Goal: Obtain resource: Download file/media

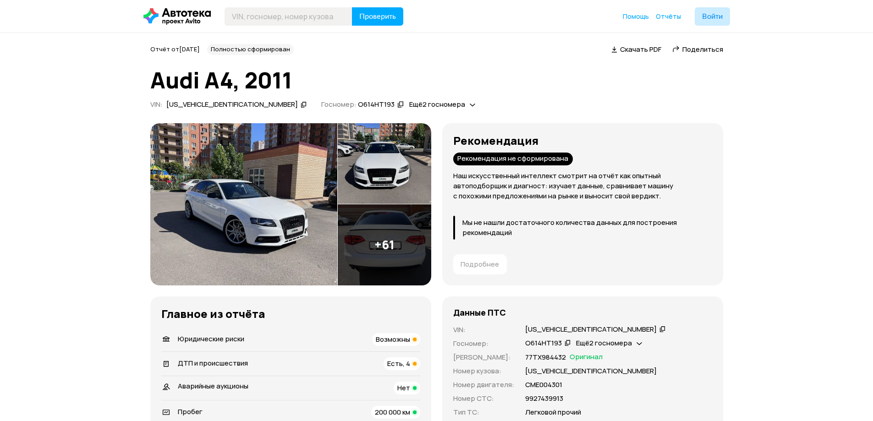
click at [409, 106] on span "Ещё 2 госномера" at bounding box center [437, 104] width 56 height 10
click at [629, 342] on span "Ещё 2 госномера" at bounding box center [604, 343] width 56 height 10
click at [263, 204] on img at bounding box center [243, 204] width 187 height 162
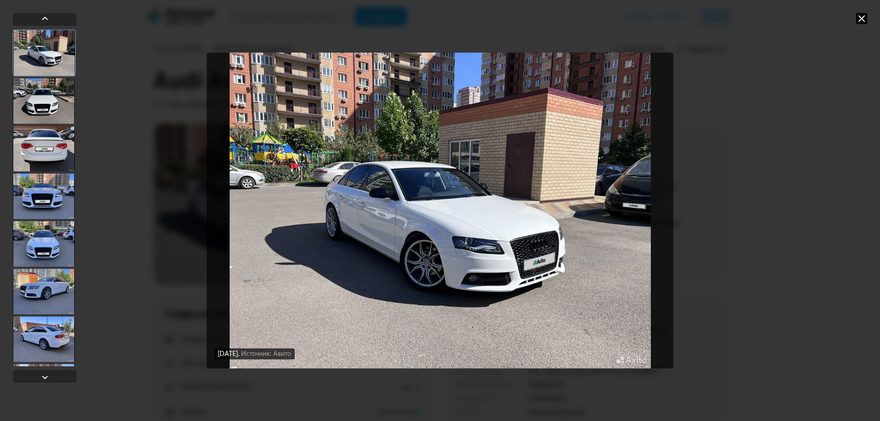
click at [39, 92] on div at bounding box center [44, 101] width 62 height 46
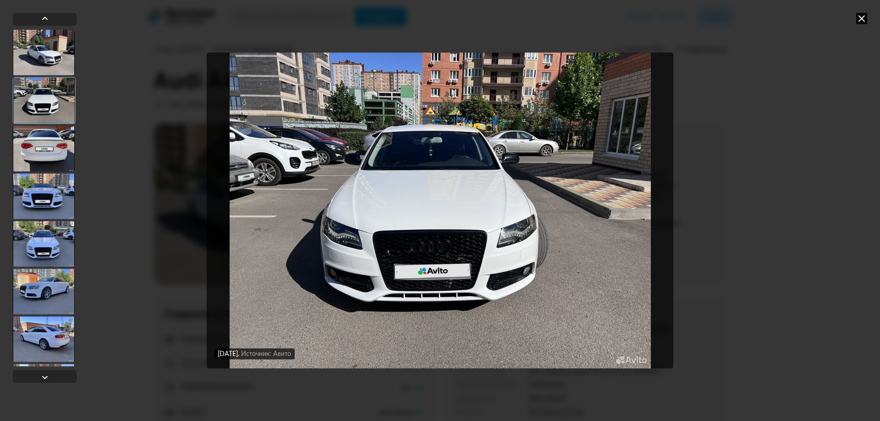
click at [53, 155] on div at bounding box center [44, 149] width 62 height 46
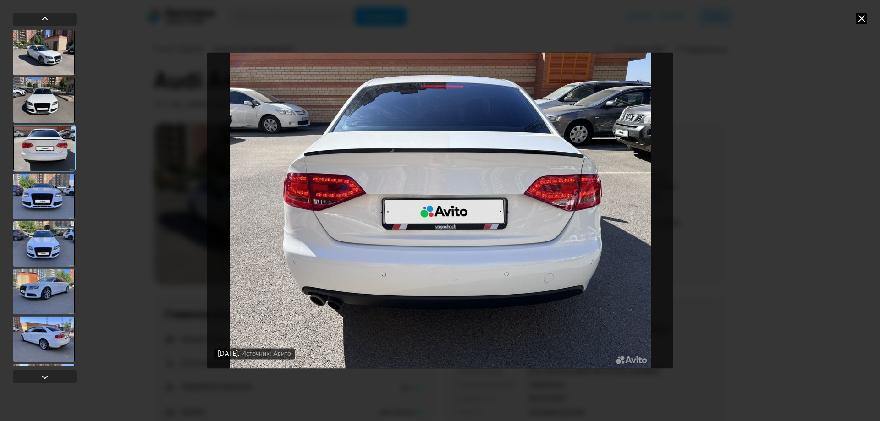
click at [42, 198] on div at bounding box center [44, 196] width 62 height 46
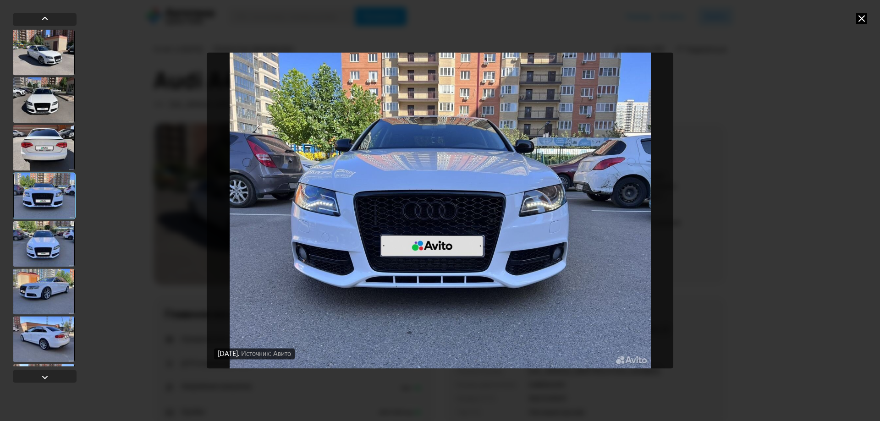
click at [53, 233] on div at bounding box center [44, 244] width 62 height 46
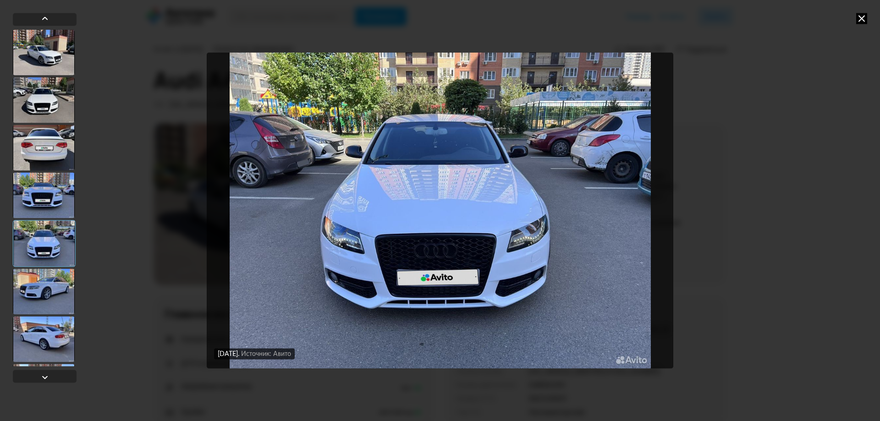
click at [66, 284] on div at bounding box center [44, 292] width 62 height 46
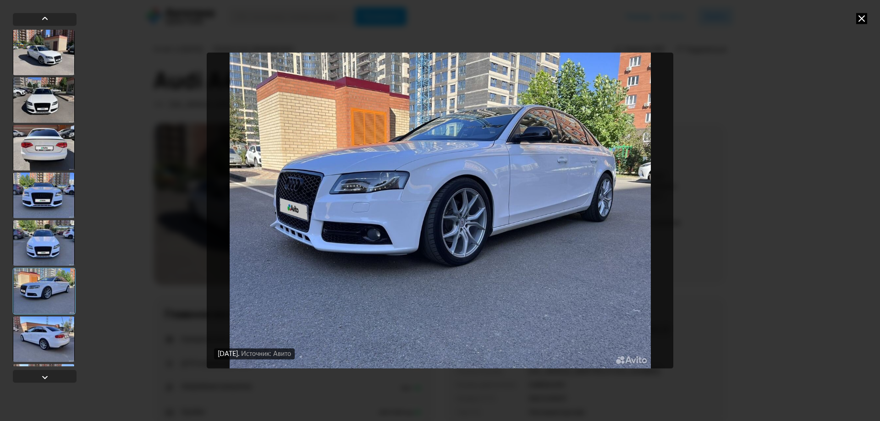
click at [31, 338] on div at bounding box center [44, 339] width 62 height 46
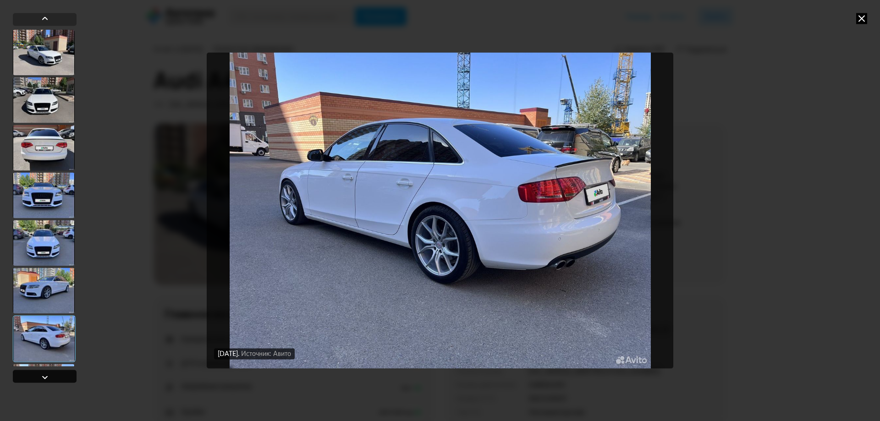
click at [47, 378] on div at bounding box center [44, 377] width 11 height 11
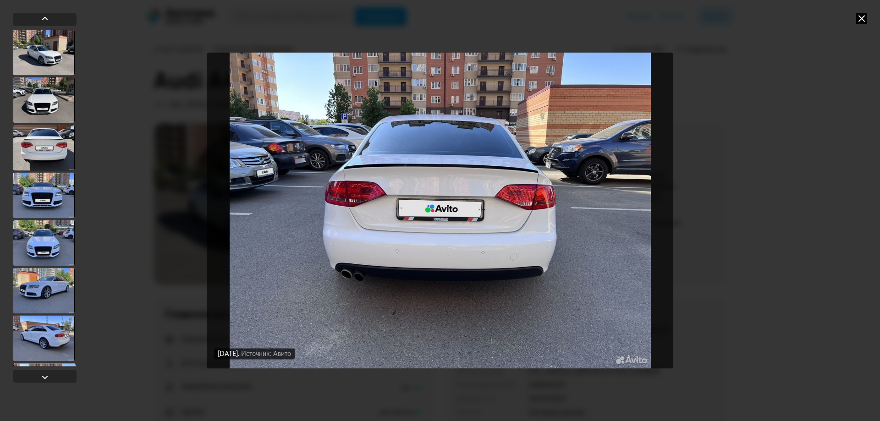
click at [59, 350] on div at bounding box center [44, 338] width 62 height 46
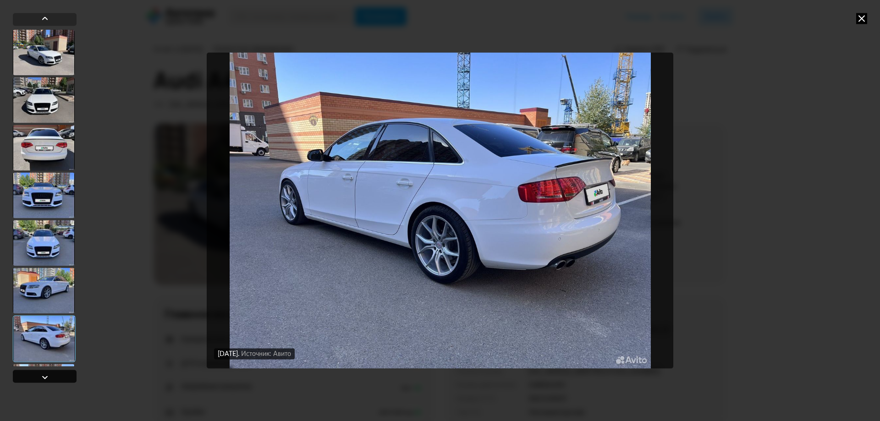
click at [60, 372] on div at bounding box center [45, 376] width 64 height 13
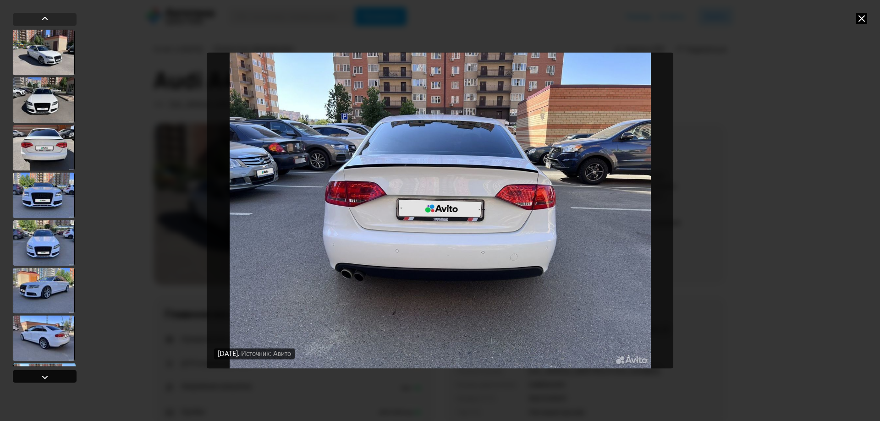
click at [60, 372] on div at bounding box center [45, 376] width 64 height 13
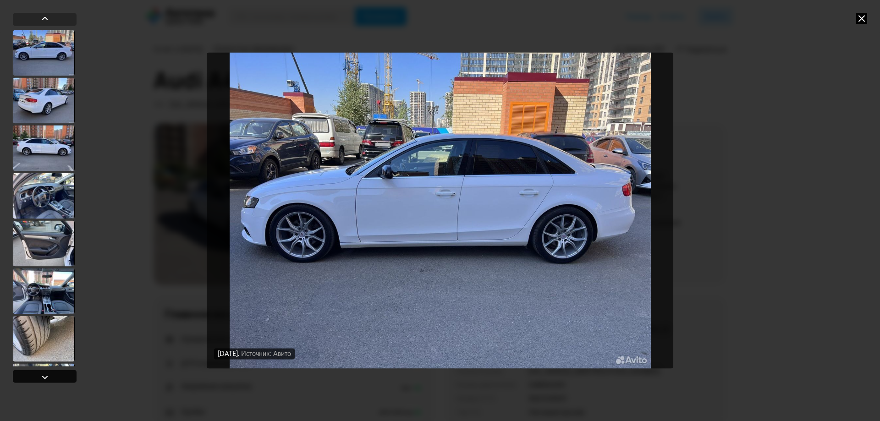
scroll to position [381, 0]
click at [60, 372] on div at bounding box center [45, 376] width 64 height 13
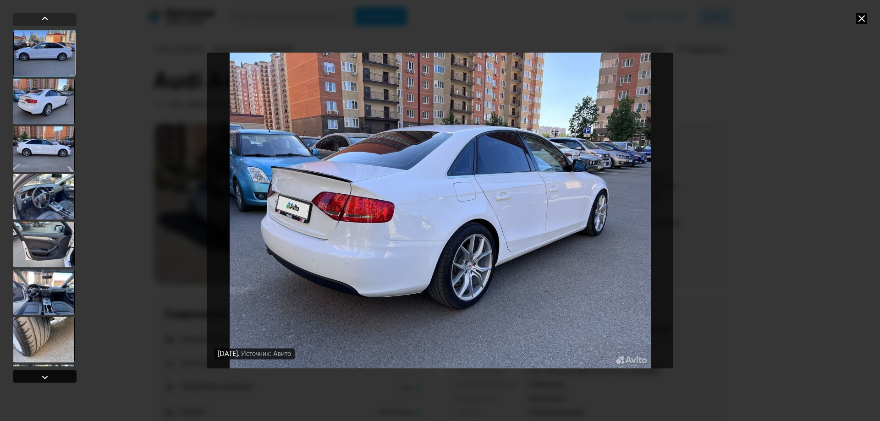
click at [60, 372] on div at bounding box center [45, 376] width 64 height 13
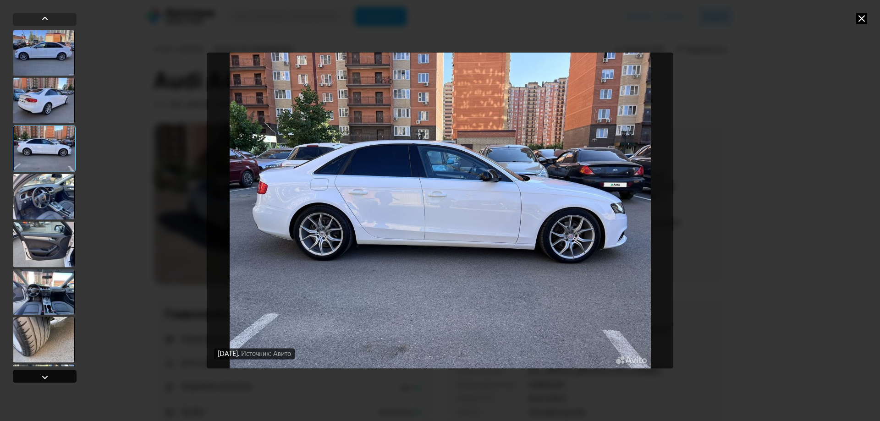
click at [59, 373] on div at bounding box center [45, 376] width 64 height 13
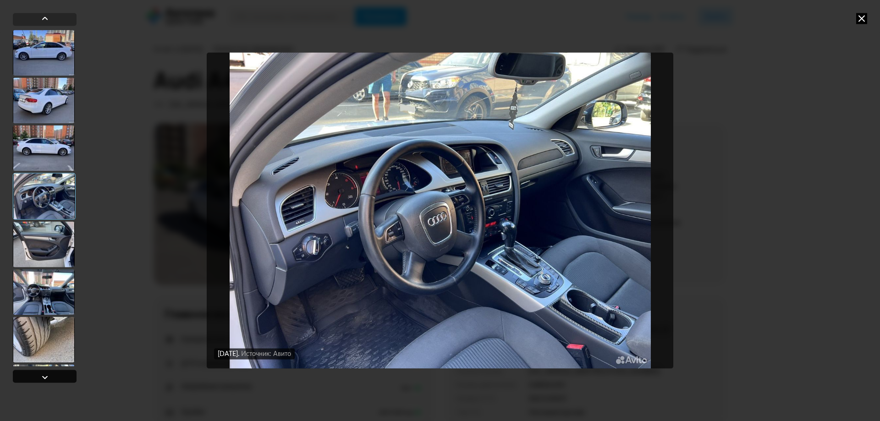
click at [59, 373] on div at bounding box center [45, 376] width 64 height 13
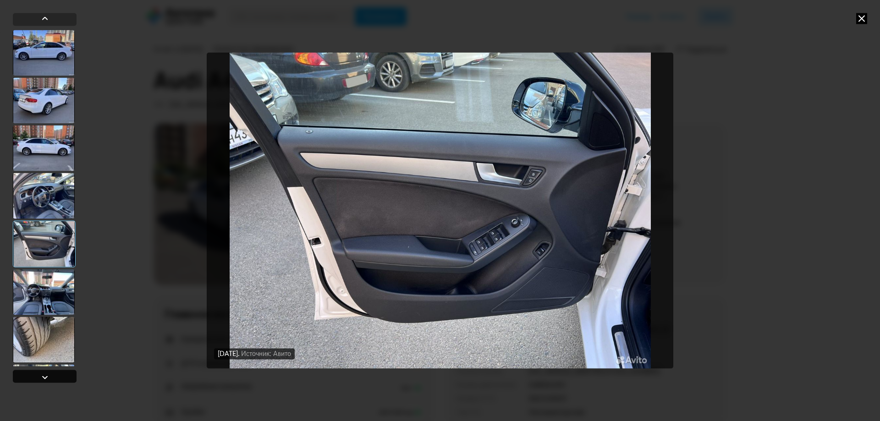
click at [59, 373] on div at bounding box center [45, 376] width 64 height 13
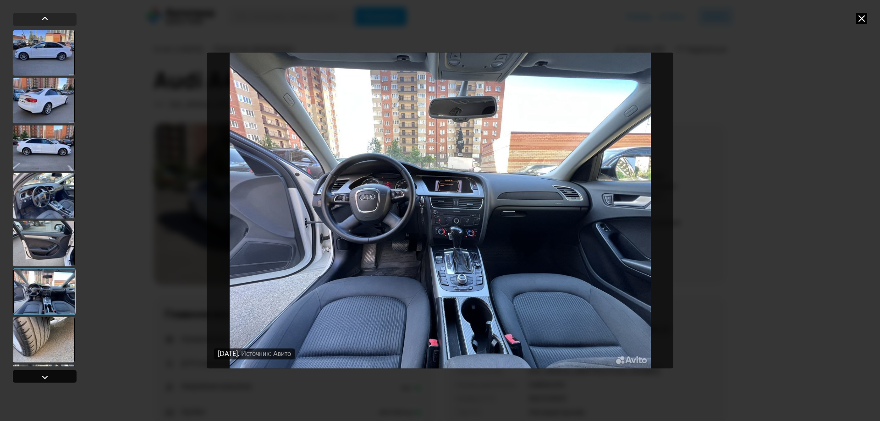
click at [59, 373] on div at bounding box center [45, 376] width 64 height 13
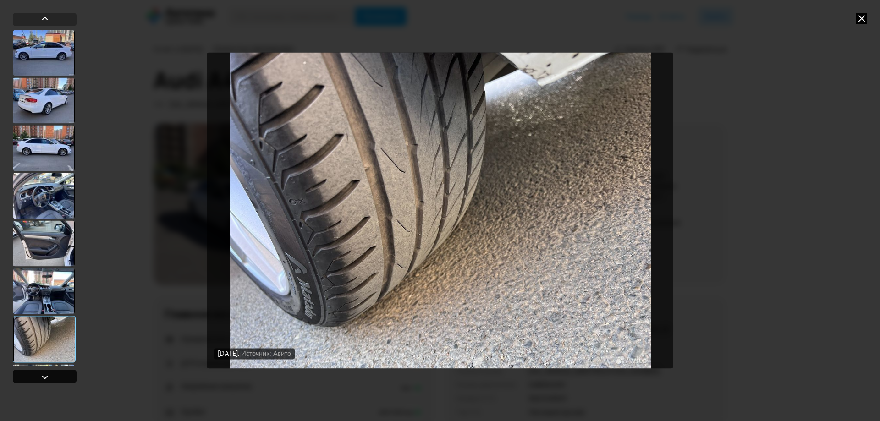
click at [59, 373] on div at bounding box center [45, 376] width 64 height 13
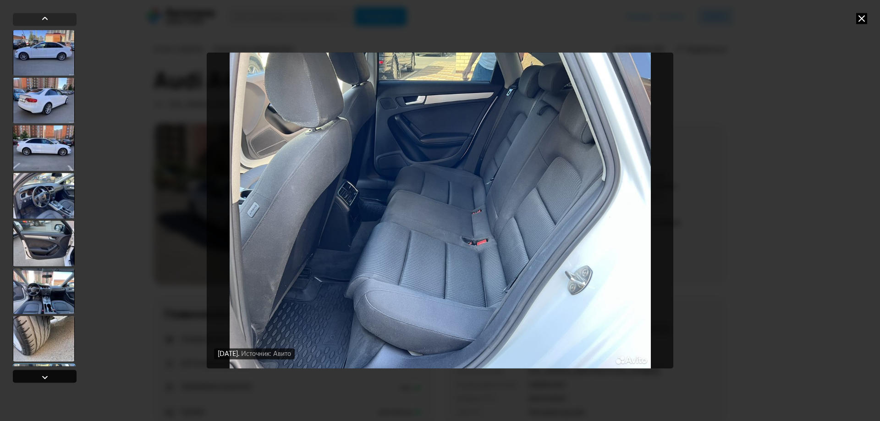
click at [59, 373] on div at bounding box center [45, 376] width 64 height 13
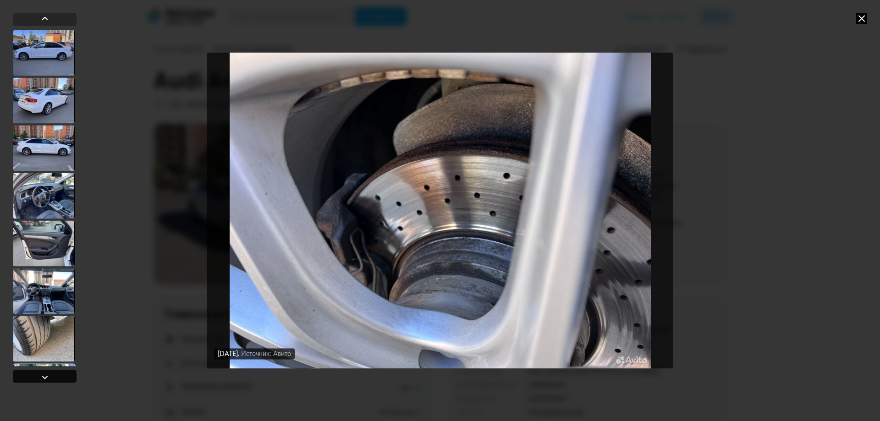
scroll to position [748, 0]
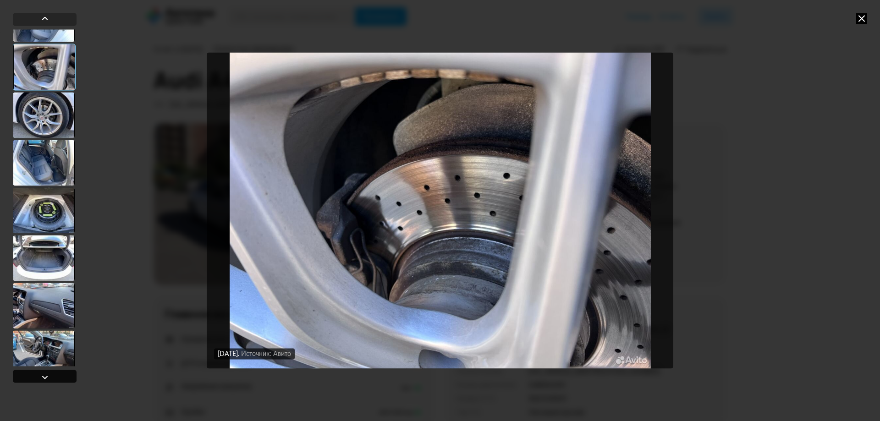
click at [59, 373] on div at bounding box center [45, 376] width 64 height 13
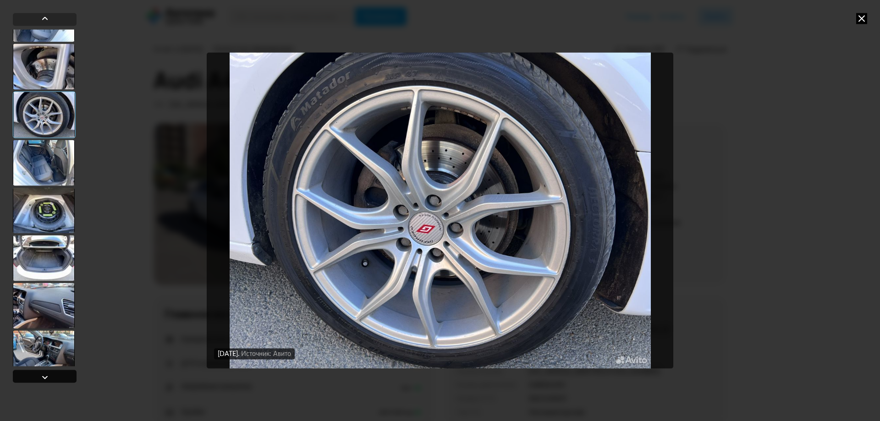
click at [59, 373] on div at bounding box center [45, 376] width 64 height 13
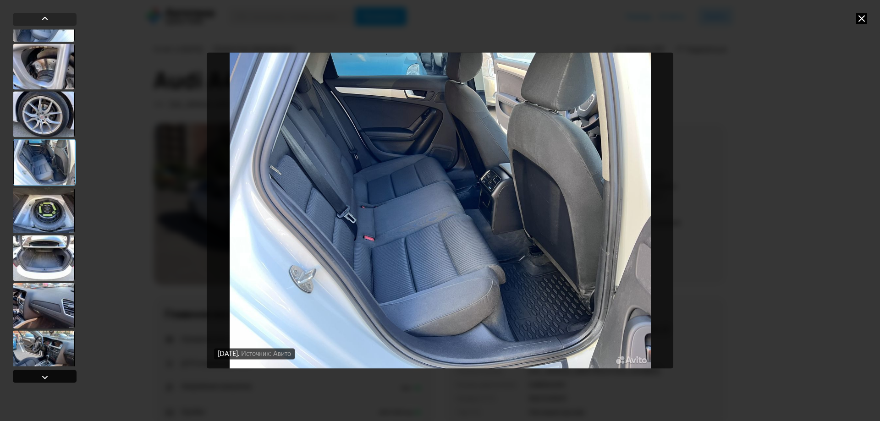
click at [59, 373] on div at bounding box center [45, 376] width 64 height 13
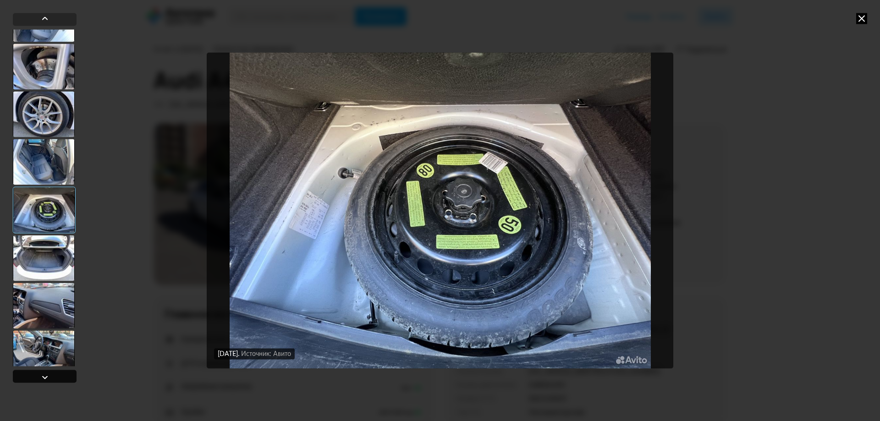
click at [59, 373] on div at bounding box center [45, 376] width 64 height 13
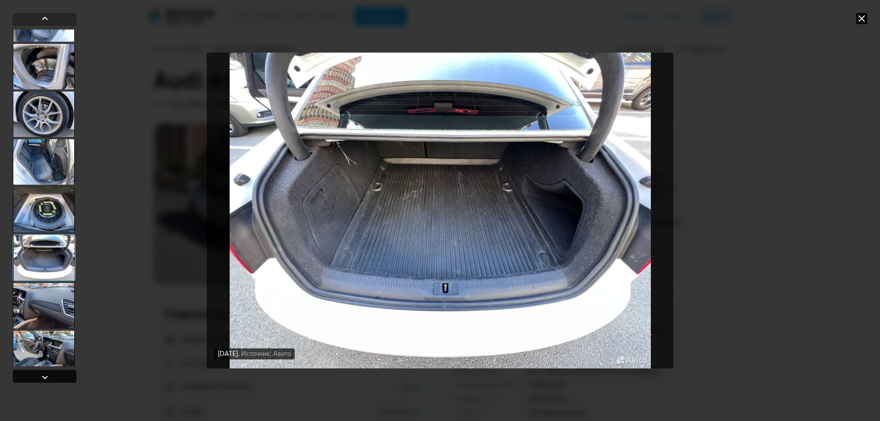
click at [59, 373] on div at bounding box center [45, 376] width 64 height 13
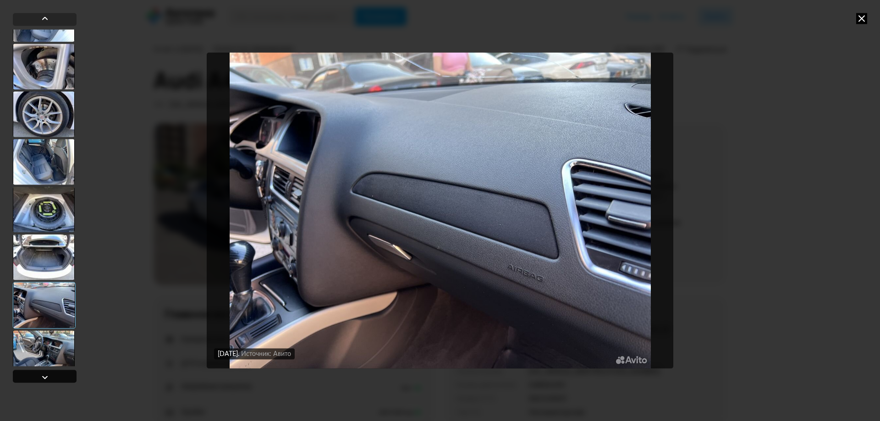
click at [59, 373] on div at bounding box center [45, 376] width 64 height 13
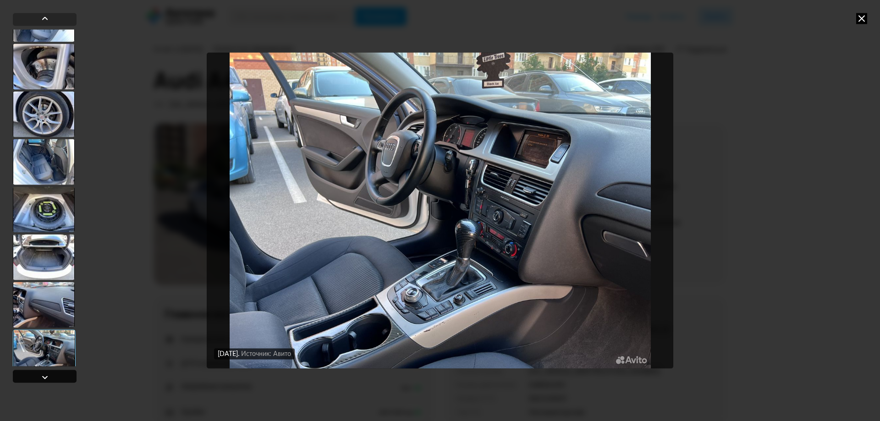
click at [59, 373] on div at bounding box center [45, 376] width 64 height 13
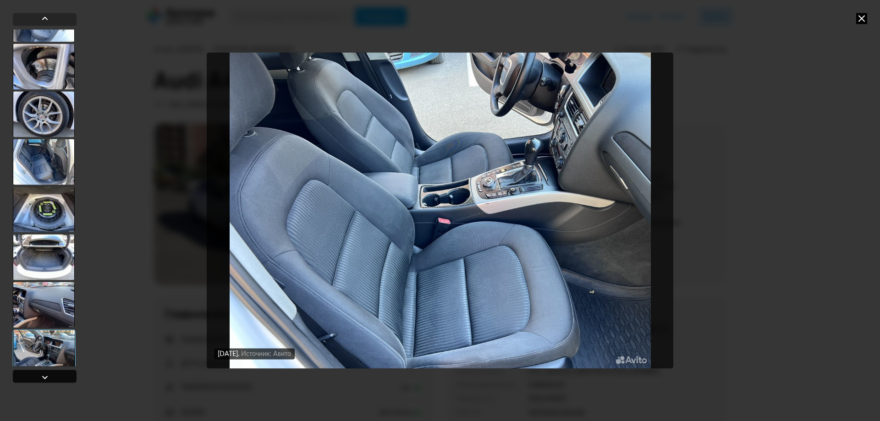
scroll to position [1069, 0]
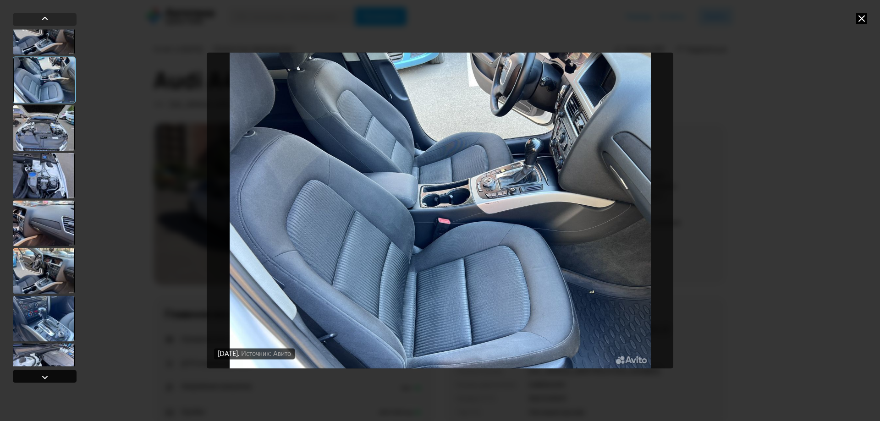
click at [59, 373] on div at bounding box center [45, 376] width 64 height 13
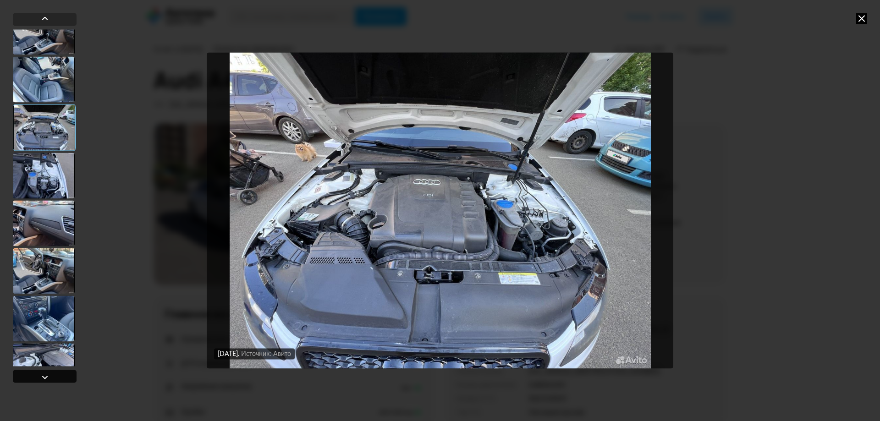
click at [59, 373] on div at bounding box center [45, 376] width 64 height 13
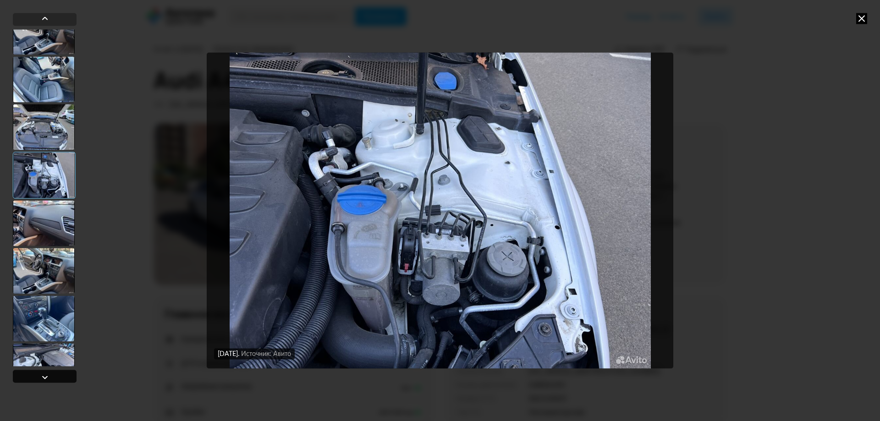
click at [59, 373] on div at bounding box center [45, 376] width 64 height 13
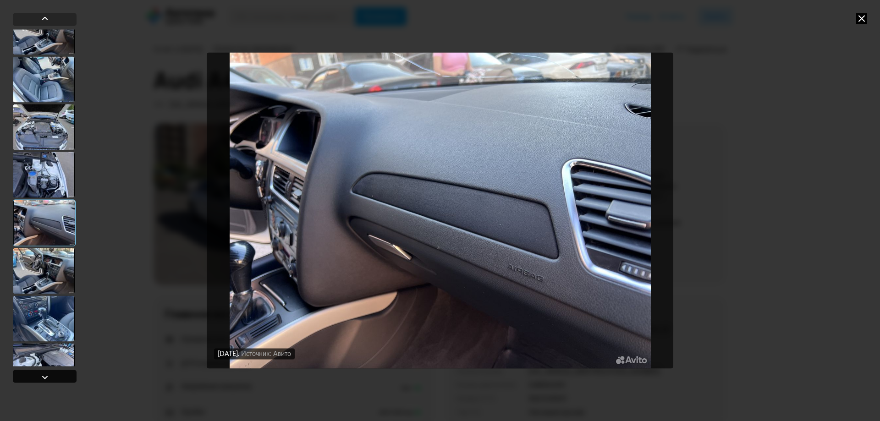
click at [59, 373] on div at bounding box center [45, 376] width 64 height 13
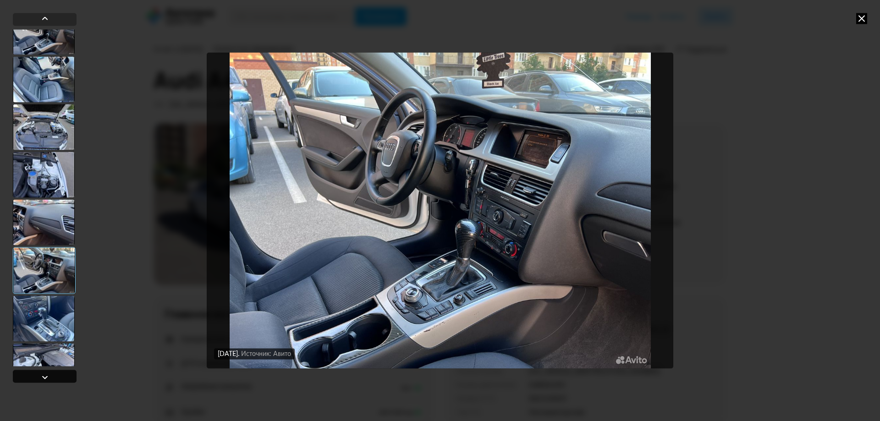
click at [59, 373] on div at bounding box center [45, 376] width 64 height 13
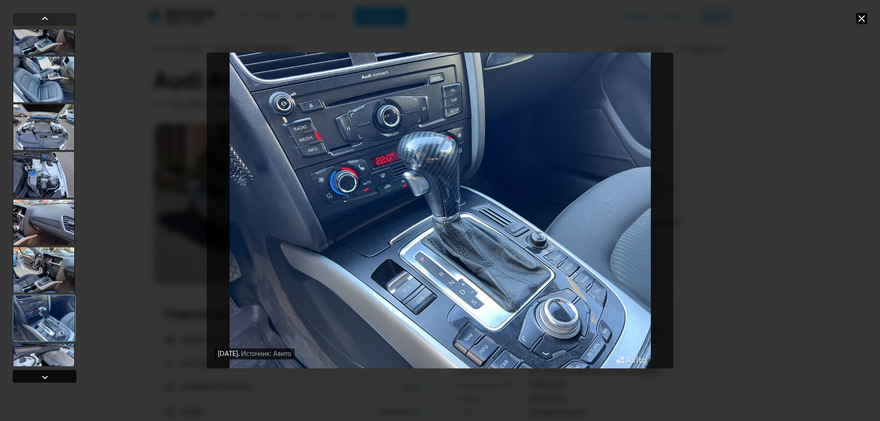
click at [59, 373] on div at bounding box center [45, 376] width 64 height 13
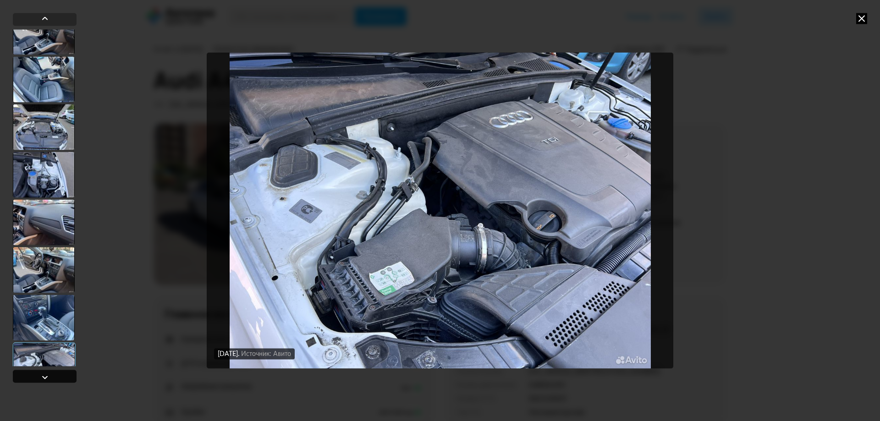
click at [59, 373] on div at bounding box center [45, 376] width 64 height 13
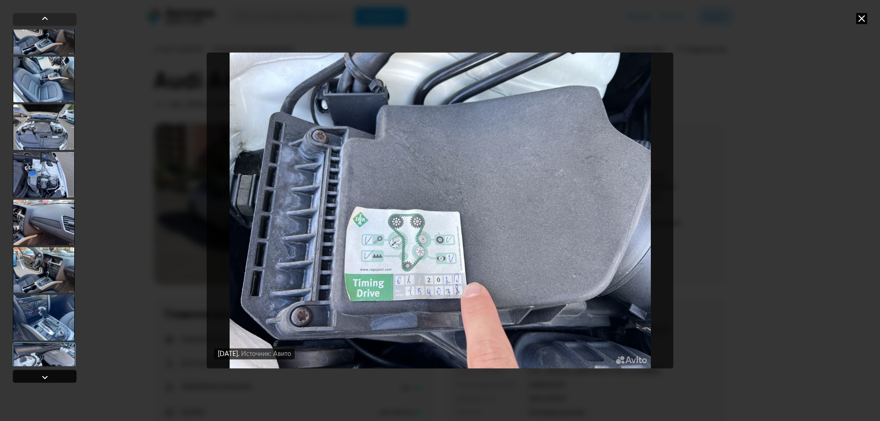
scroll to position [1390, 0]
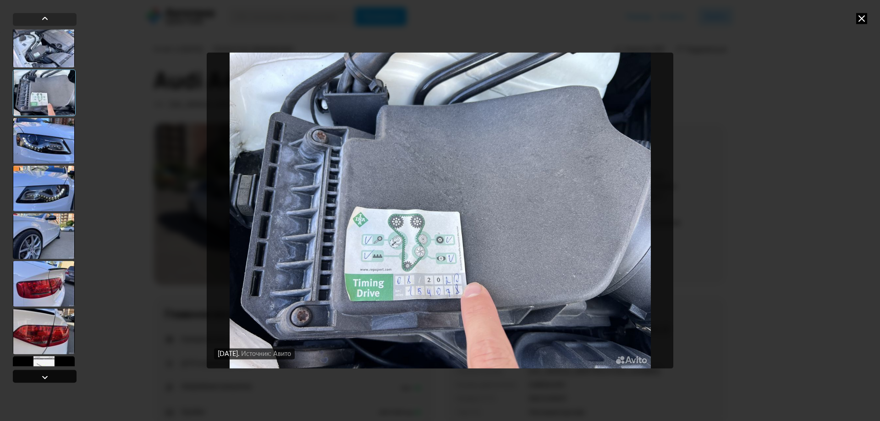
click at [59, 373] on div at bounding box center [45, 376] width 64 height 13
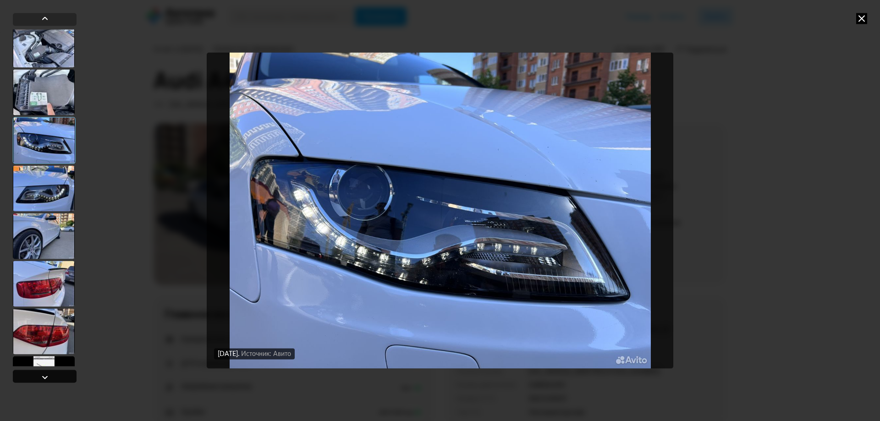
click at [59, 373] on div at bounding box center [45, 376] width 64 height 13
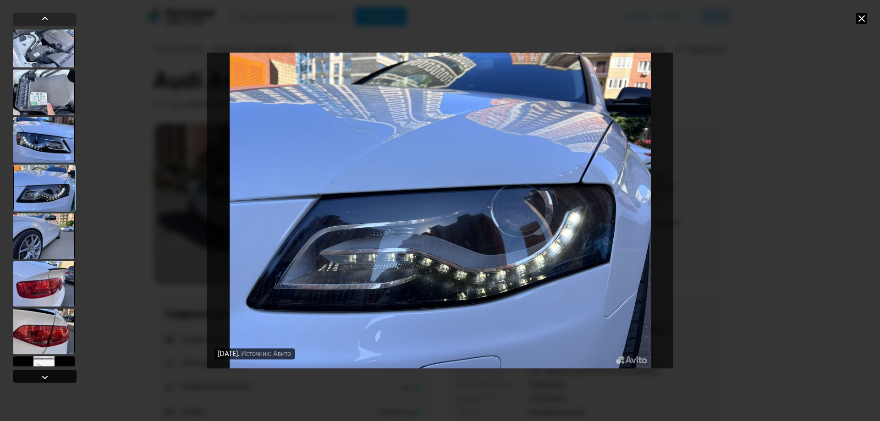
click at [59, 373] on div at bounding box center [45, 376] width 64 height 13
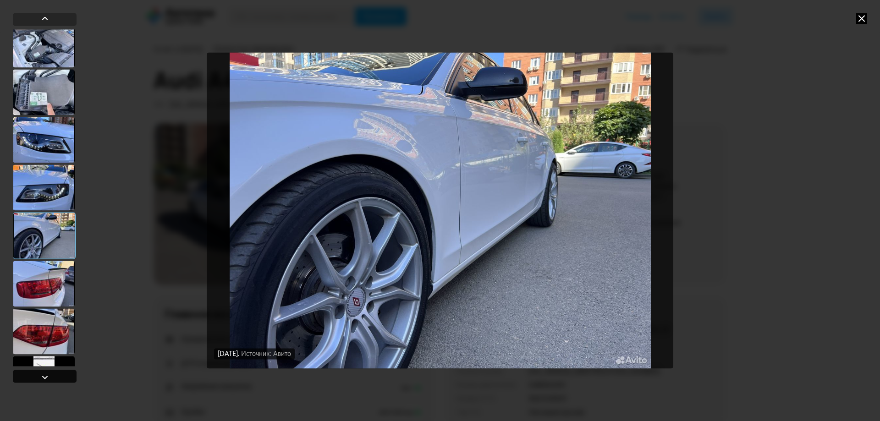
click at [59, 373] on div at bounding box center [45, 376] width 64 height 13
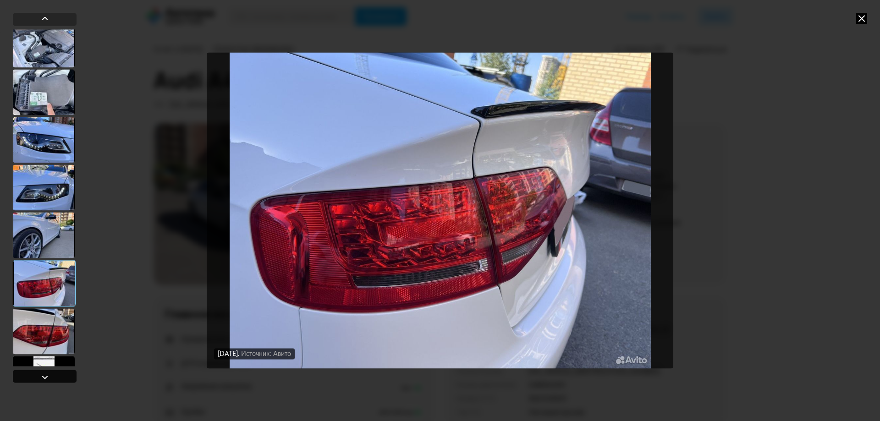
click at [59, 373] on div at bounding box center [45, 376] width 64 height 13
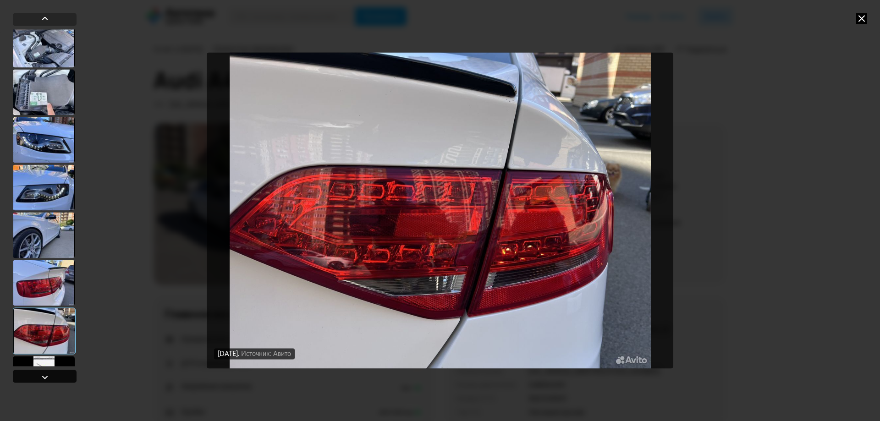
click at [59, 373] on div at bounding box center [45, 376] width 64 height 13
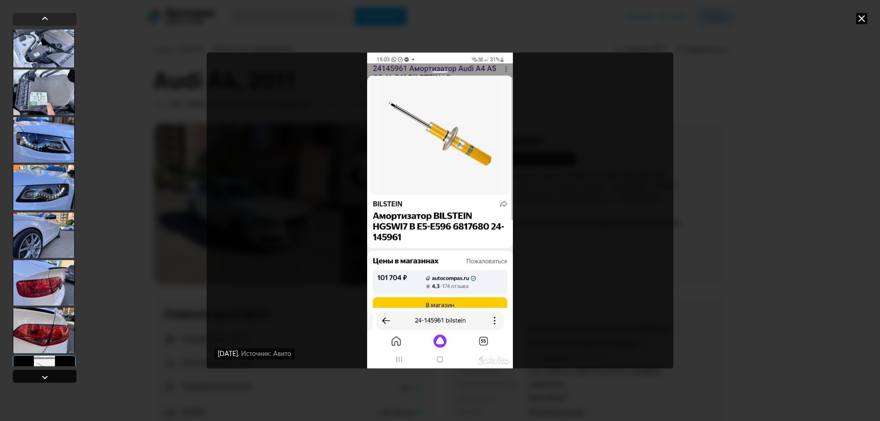
click at [60, 373] on div at bounding box center [45, 376] width 64 height 13
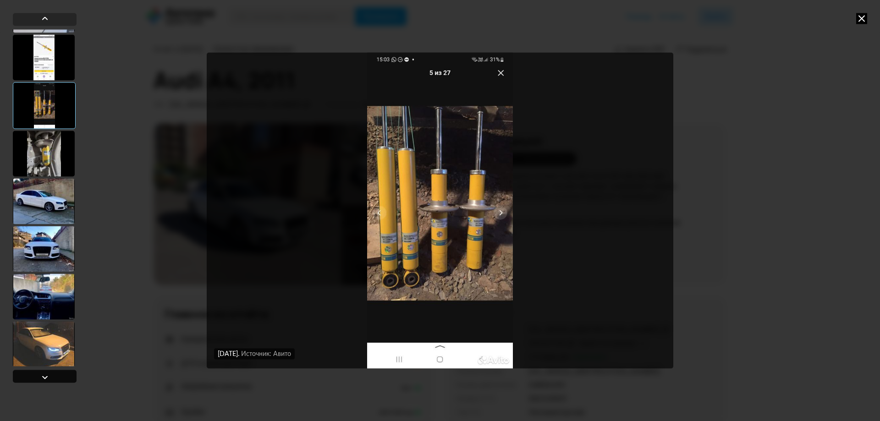
click at [60, 373] on div at bounding box center [45, 376] width 64 height 13
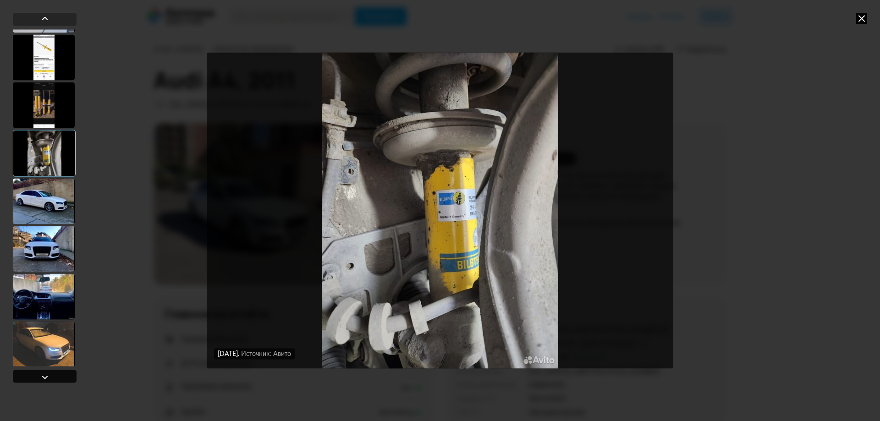
click at [60, 373] on div at bounding box center [45, 376] width 64 height 13
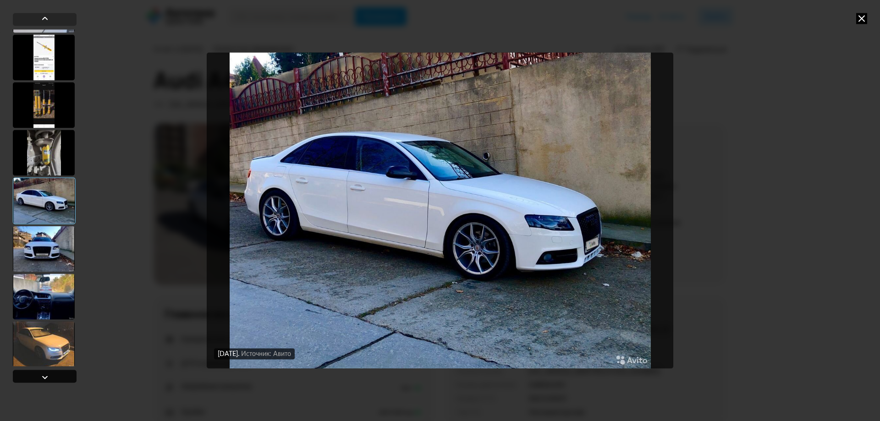
click at [60, 373] on div at bounding box center [45, 376] width 64 height 13
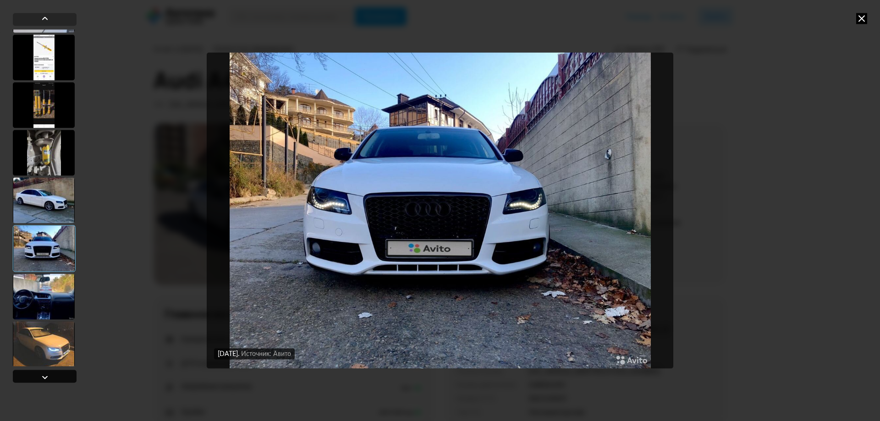
click at [60, 373] on div at bounding box center [45, 376] width 64 height 13
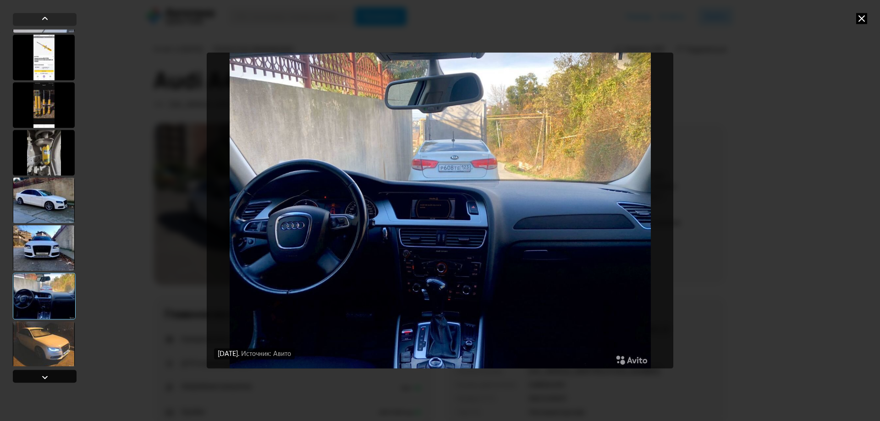
click at [60, 373] on div at bounding box center [45, 376] width 64 height 13
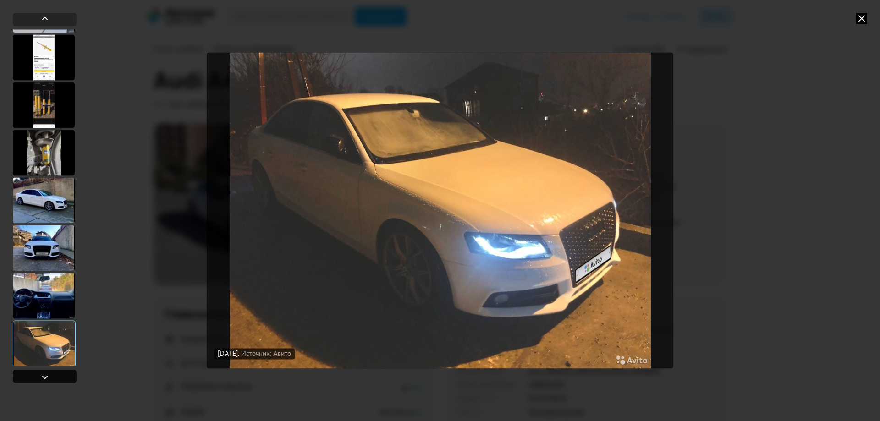
click at [60, 373] on div at bounding box center [45, 376] width 64 height 13
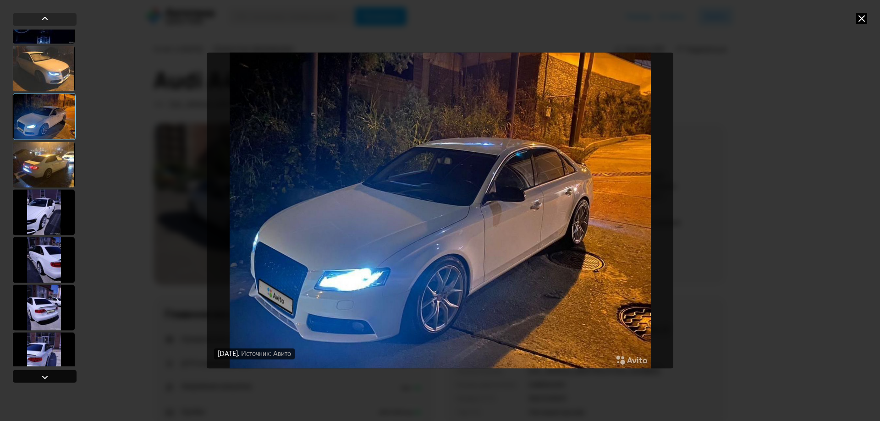
click at [60, 373] on div at bounding box center [45, 376] width 64 height 13
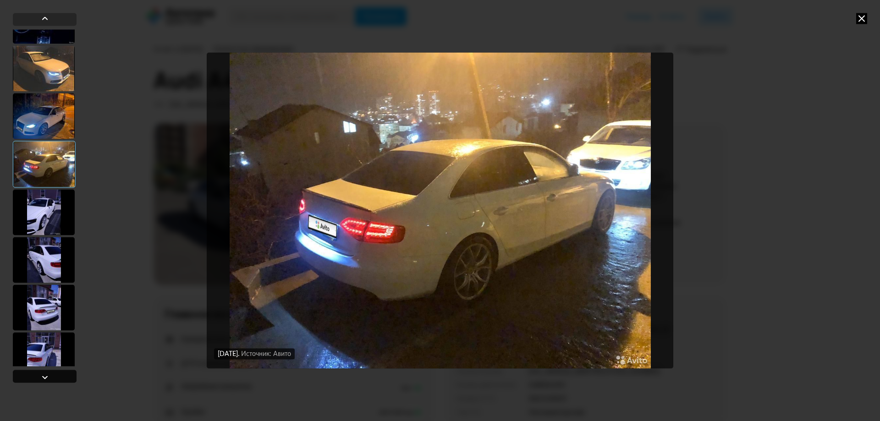
click at [60, 373] on div at bounding box center [45, 376] width 64 height 13
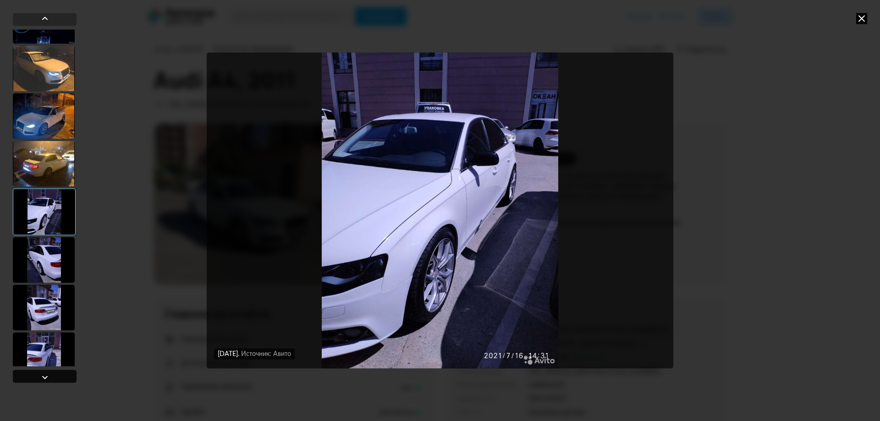
click at [60, 373] on div at bounding box center [45, 376] width 64 height 13
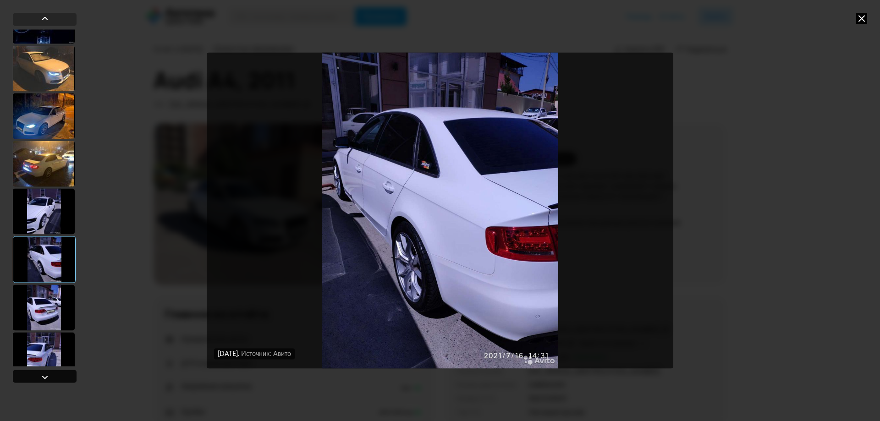
click at [60, 373] on div at bounding box center [45, 376] width 64 height 13
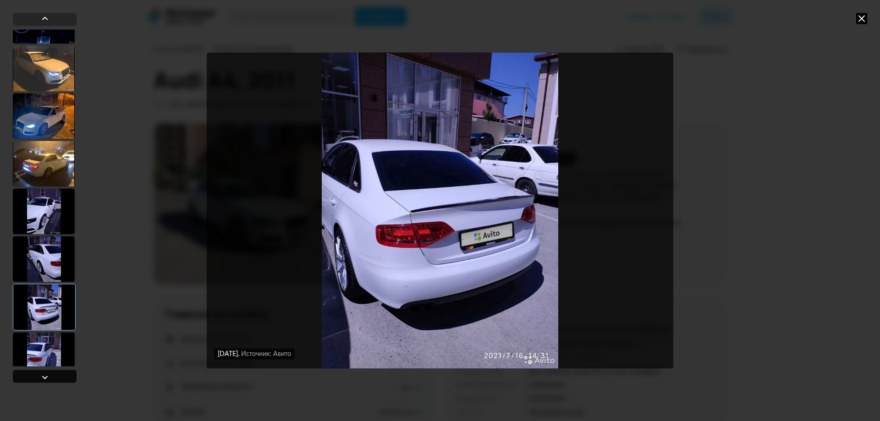
click at [60, 373] on div at bounding box center [45, 376] width 64 height 13
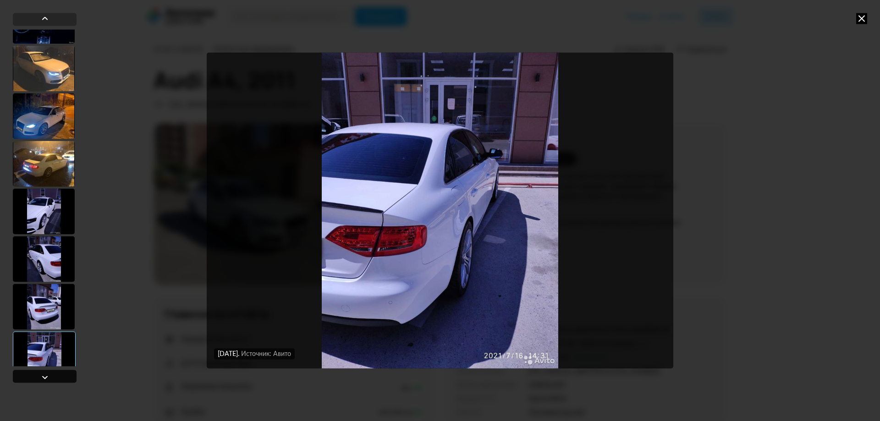
click at [60, 373] on div at bounding box center [45, 376] width 64 height 13
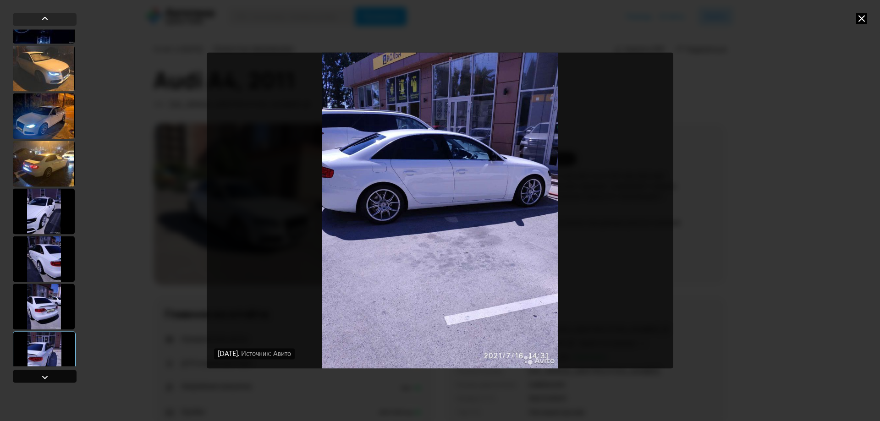
scroll to position [2261, 0]
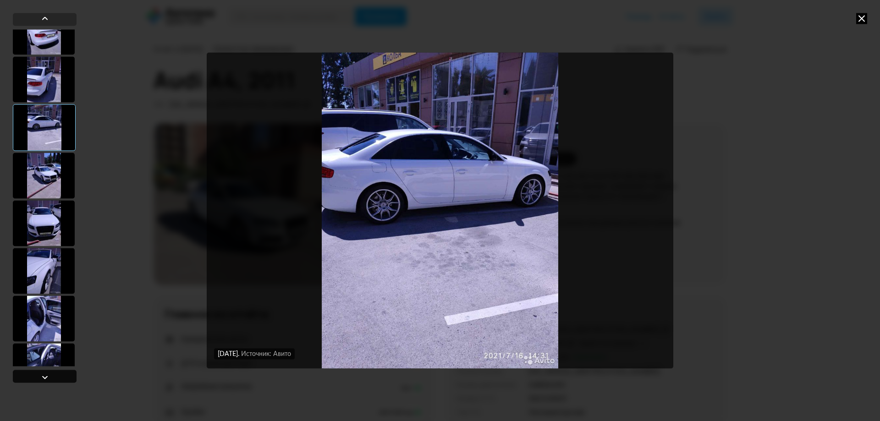
click at [60, 373] on div at bounding box center [45, 376] width 64 height 13
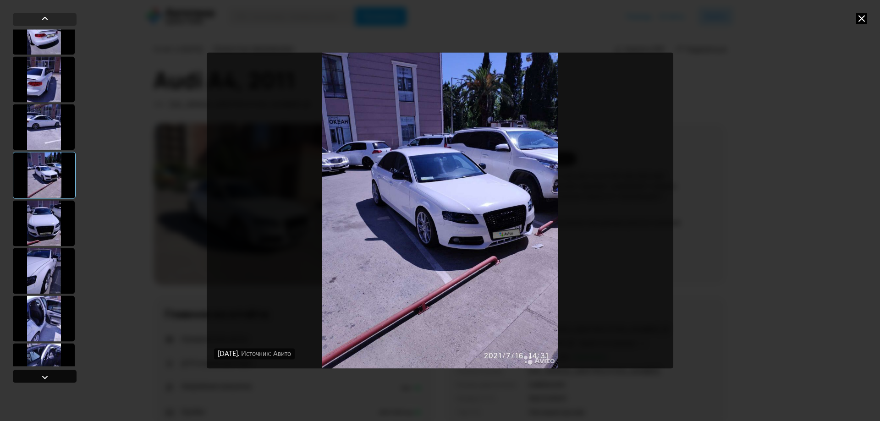
click at [60, 373] on div at bounding box center [45, 376] width 64 height 13
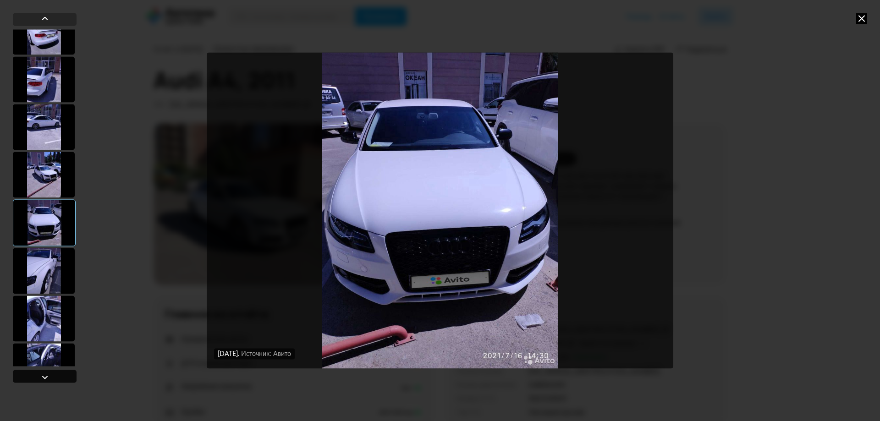
click at [60, 373] on div at bounding box center [45, 376] width 64 height 13
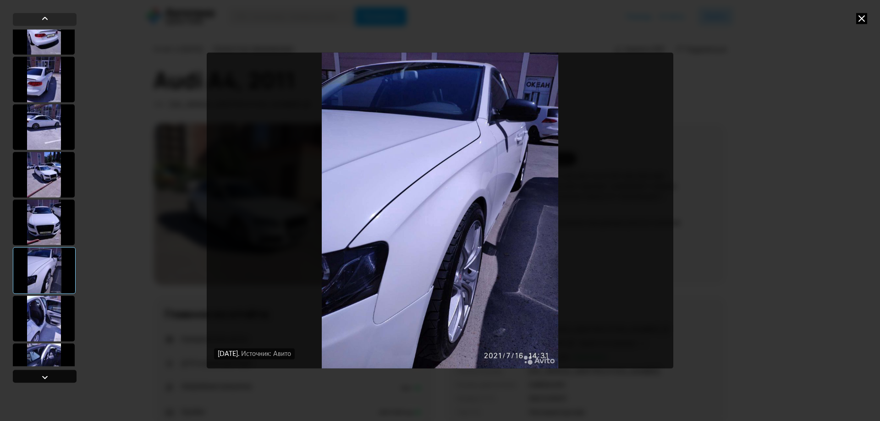
click at [60, 373] on div at bounding box center [45, 376] width 64 height 13
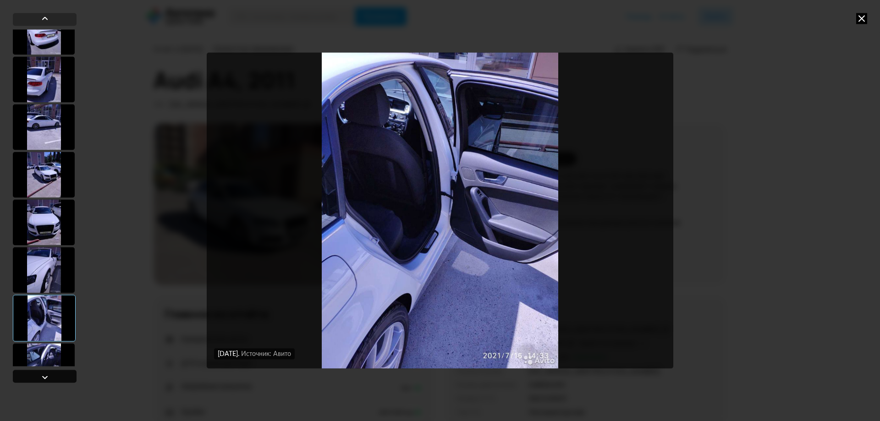
click at [60, 373] on div at bounding box center [45, 376] width 64 height 13
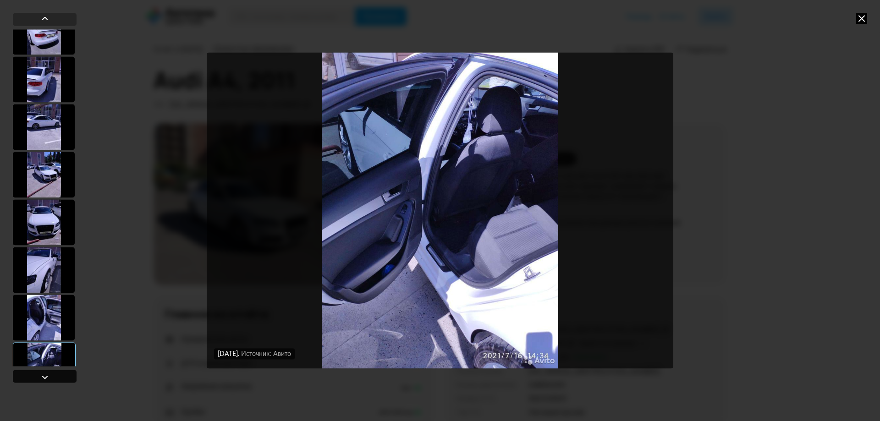
click at [60, 373] on div at bounding box center [45, 376] width 64 height 13
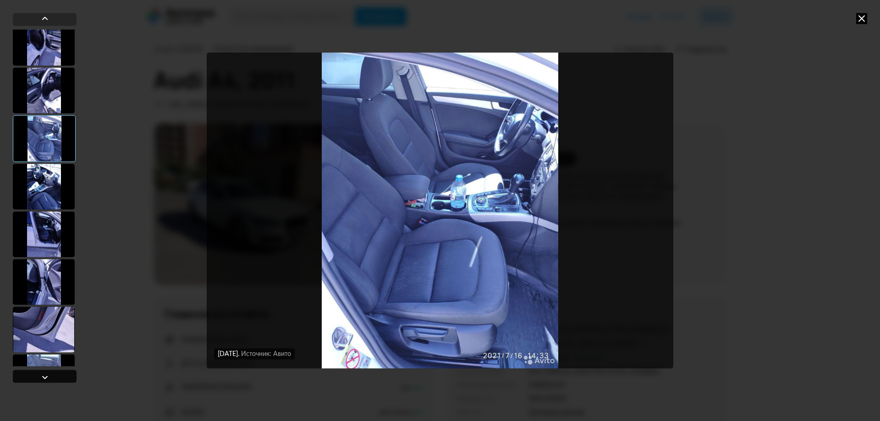
click at [60, 373] on div at bounding box center [45, 376] width 64 height 13
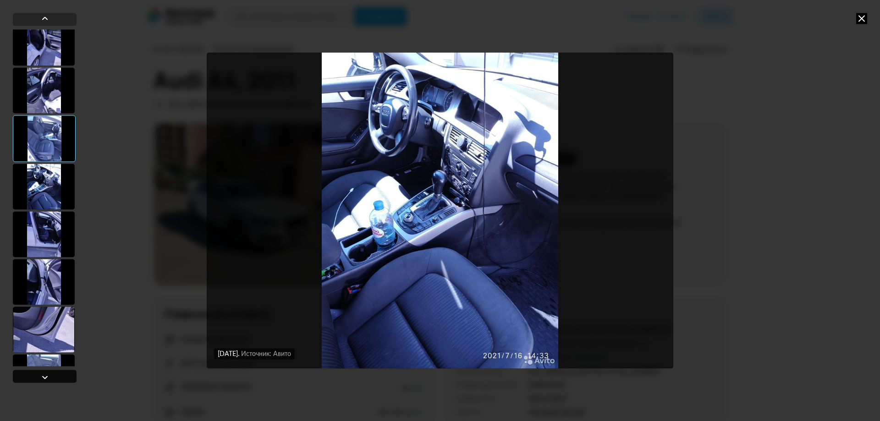
click at [60, 373] on div at bounding box center [45, 376] width 64 height 13
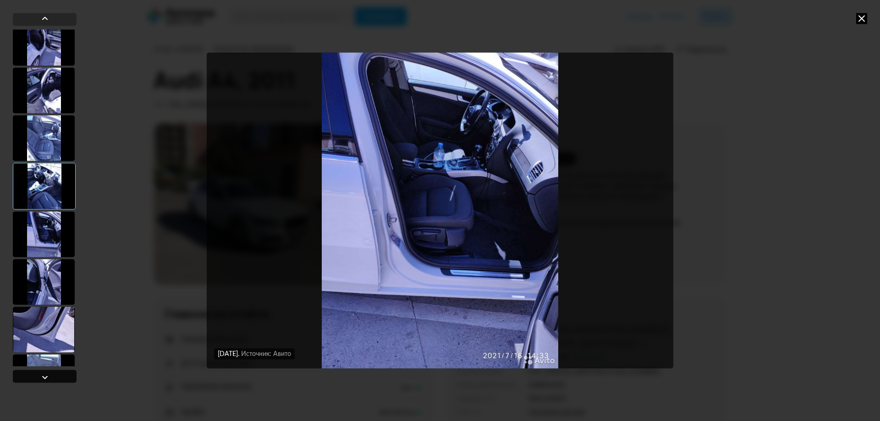
click at [60, 373] on div at bounding box center [45, 376] width 64 height 13
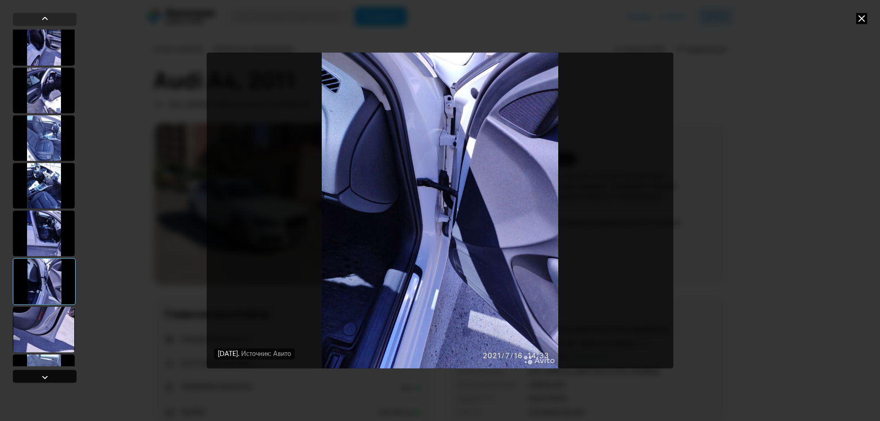
click at [60, 373] on div at bounding box center [45, 376] width 64 height 13
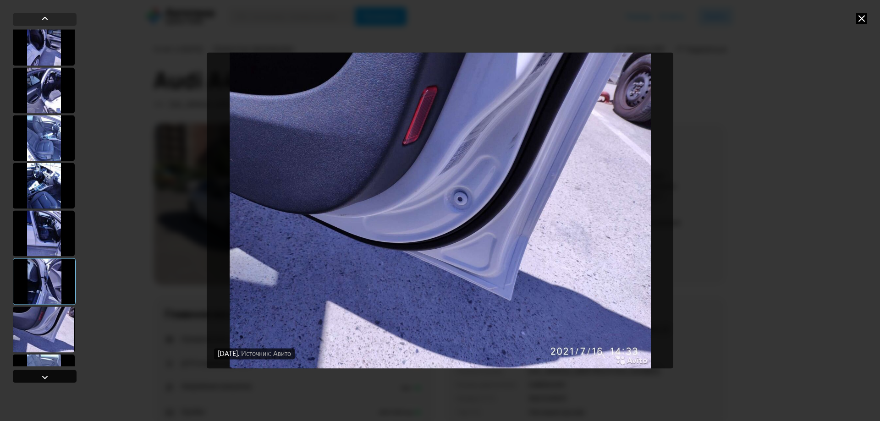
click at [60, 373] on div at bounding box center [45, 376] width 64 height 13
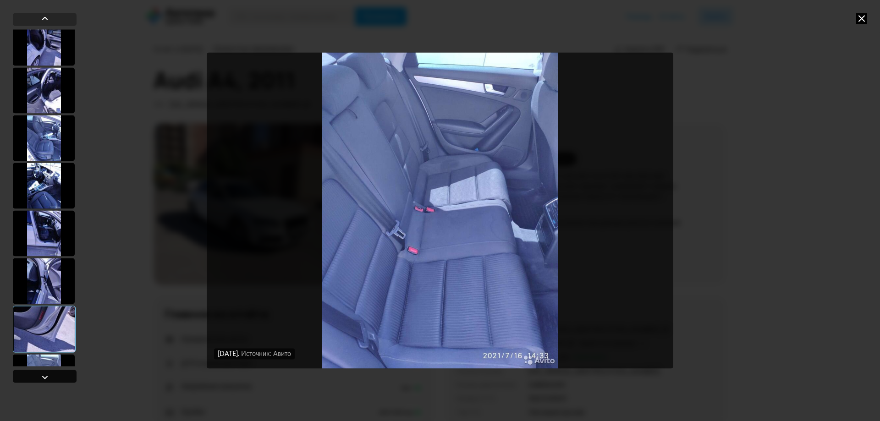
click at [60, 373] on div at bounding box center [45, 376] width 64 height 13
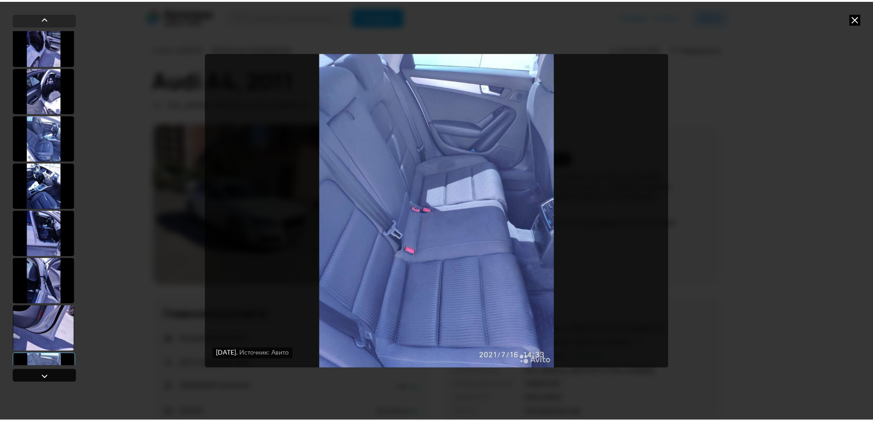
scroll to position [2715, 0]
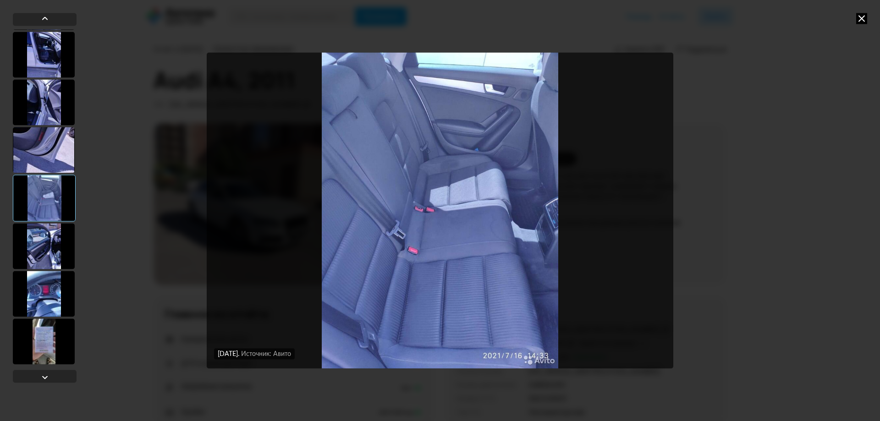
click at [863, 21] on icon at bounding box center [861, 18] width 11 height 11
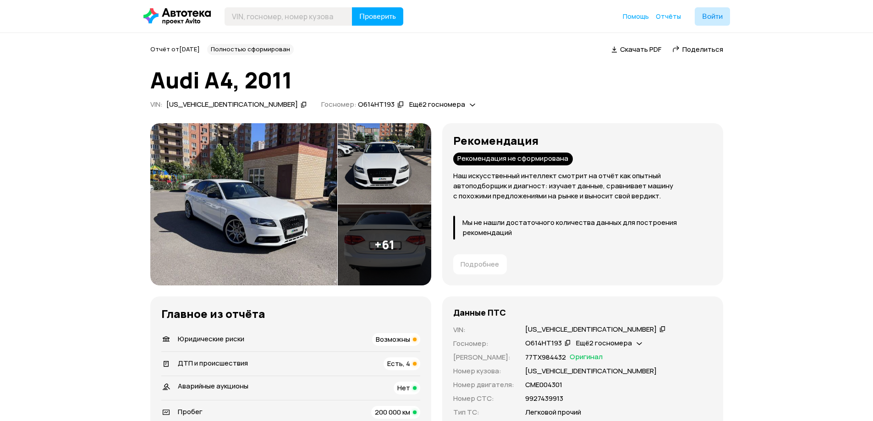
click at [404, 338] on span "Возможны" at bounding box center [393, 340] width 34 height 10
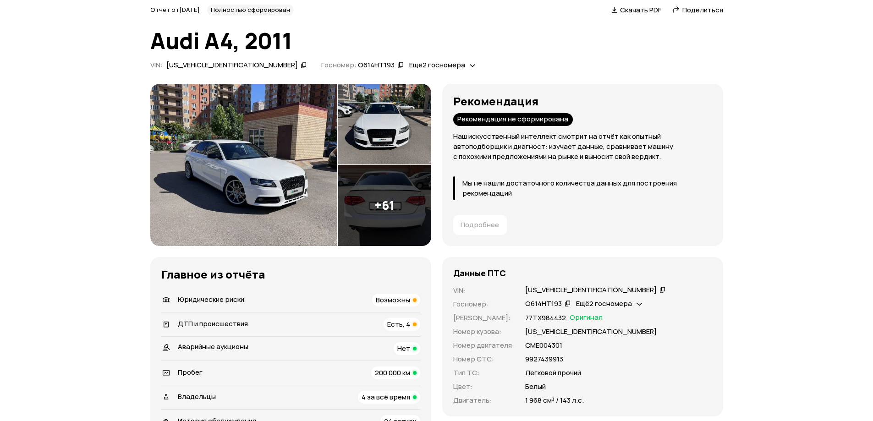
scroll to position [0, 0]
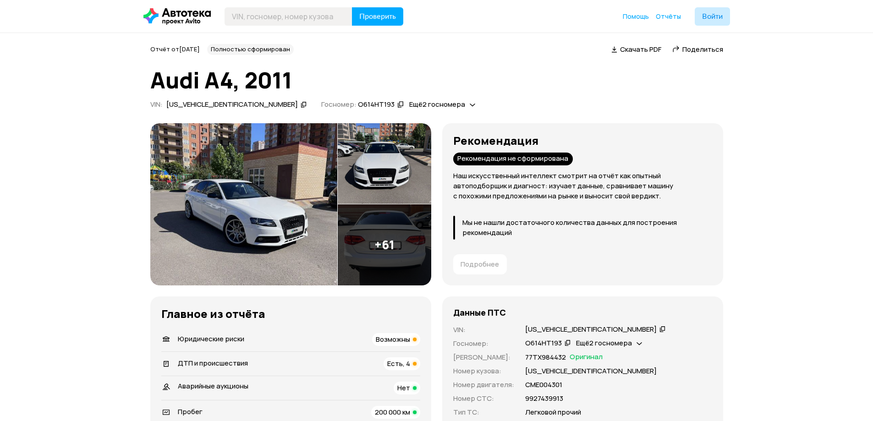
click at [627, 48] on span "Скачать PDF" at bounding box center [640, 49] width 41 height 10
click at [266, 198] on img at bounding box center [243, 204] width 187 height 162
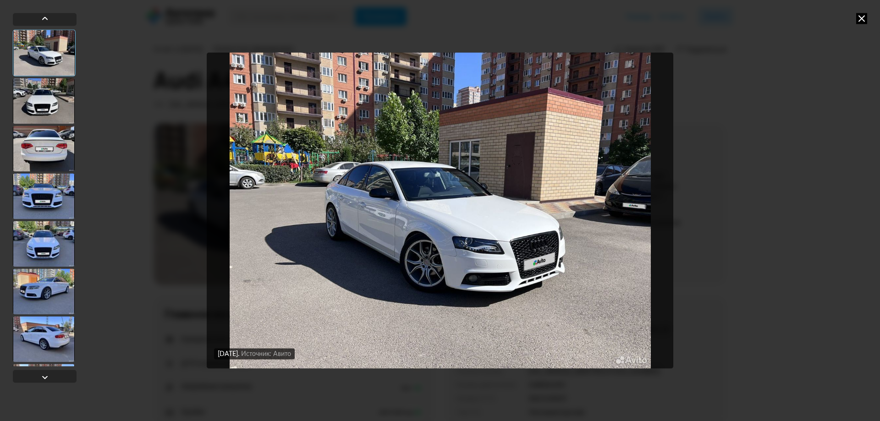
click at [63, 113] on div at bounding box center [44, 101] width 62 height 46
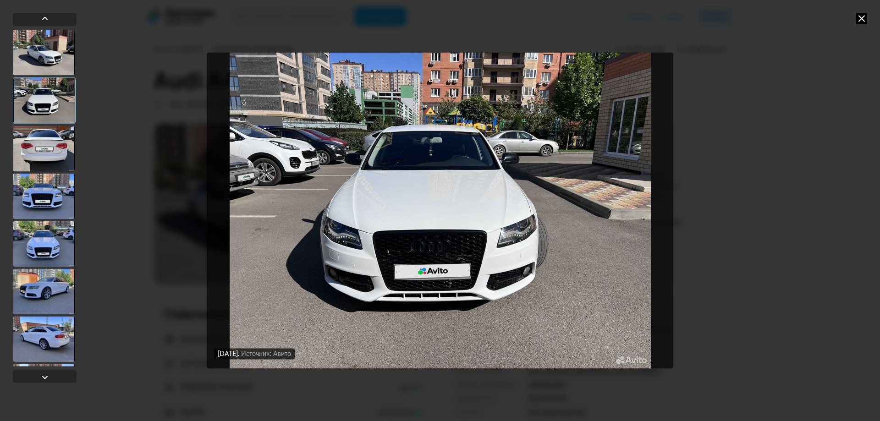
click at [863, 18] on icon at bounding box center [861, 18] width 11 height 11
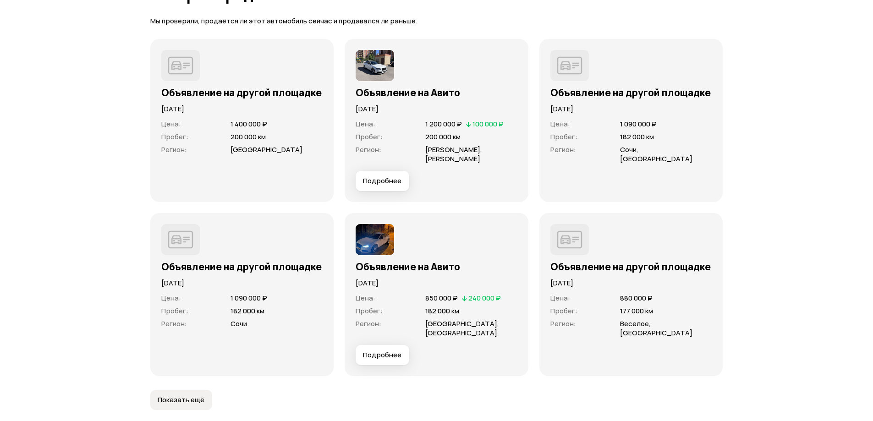
scroll to position [2531, 0]
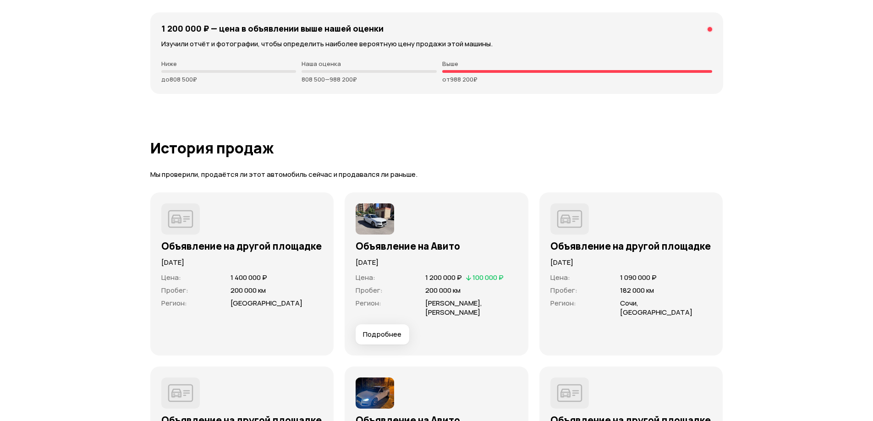
click at [379, 225] on img at bounding box center [375, 218] width 38 height 31
click at [388, 330] on span "Подробнее" at bounding box center [382, 334] width 38 height 9
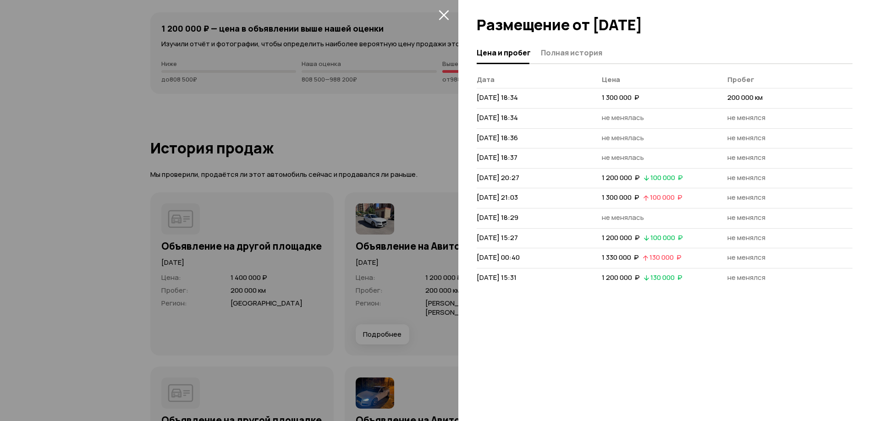
click at [443, 13] on icon "закрыть" at bounding box center [444, 15] width 10 height 10
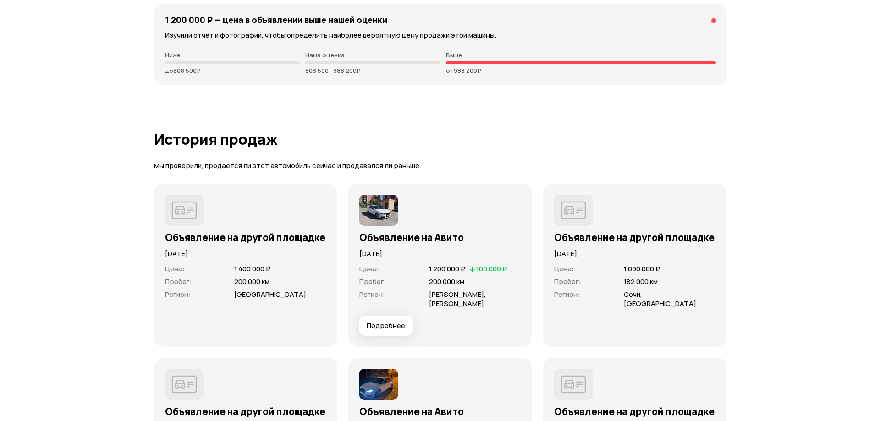
scroll to position [2760, 0]
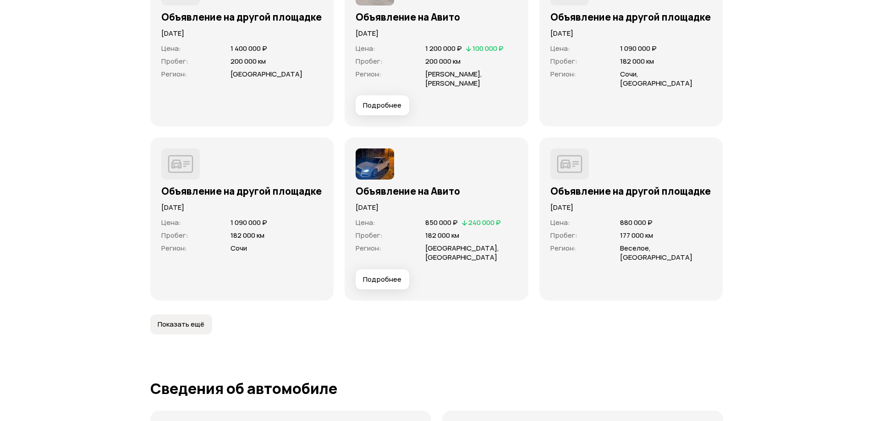
click at [382, 275] on span "Подробнее" at bounding box center [382, 279] width 38 height 9
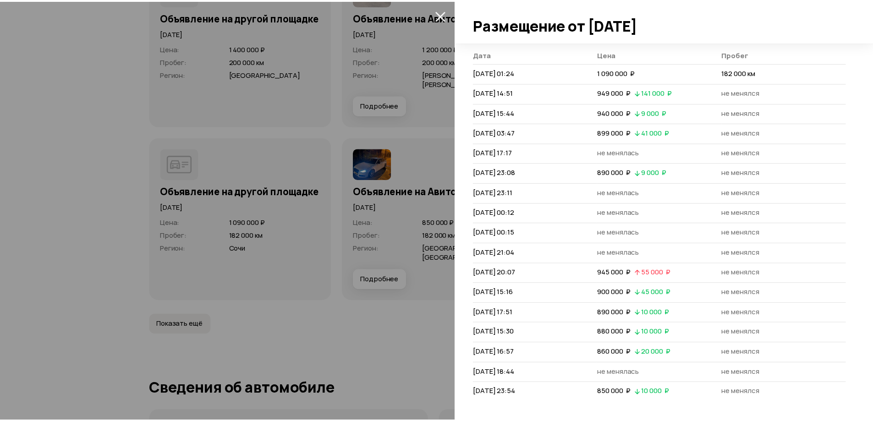
scroll to position [0, 0]
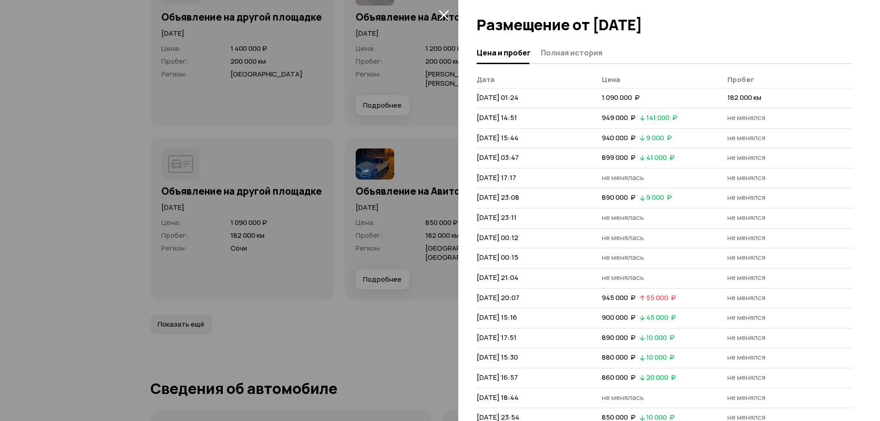
click at [444, 14] on icon "закрыть" at bounding box center [444, 15] width 11 height 11
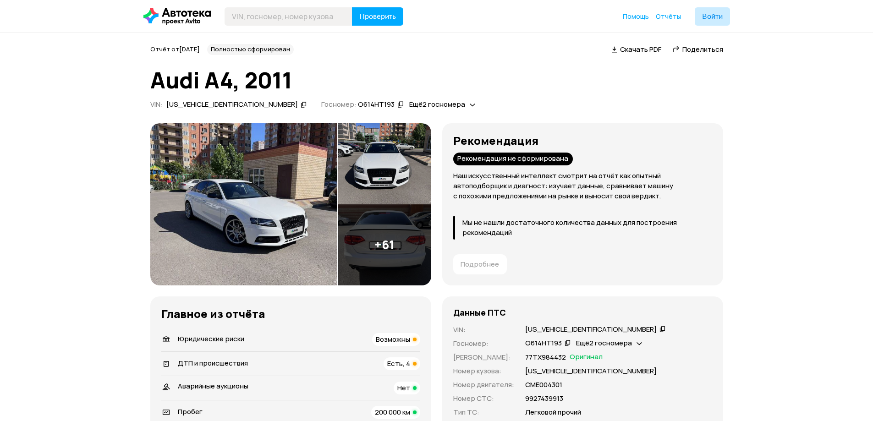
click at [358, 103] on div "О614НТ193" at bounding box center [376, 105] width 37 height 10
click at [409, 104] on span "Ещё 2 госномера" at bounding box center [437, 104] width 56 height 10
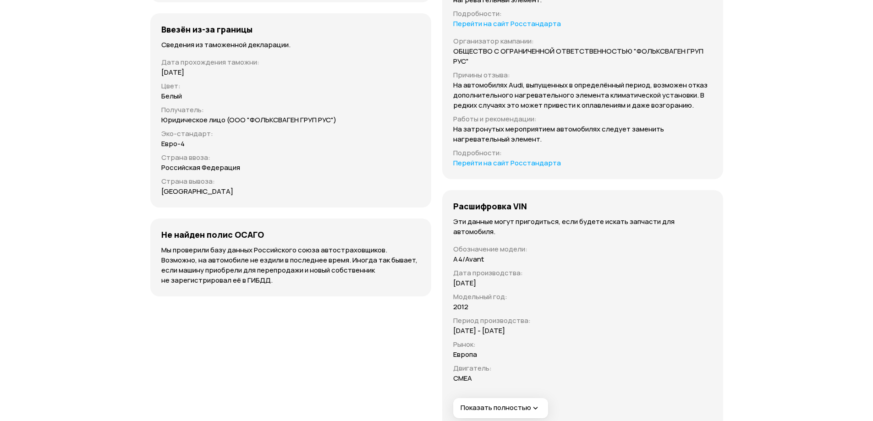
scroll to position [3402, 0]
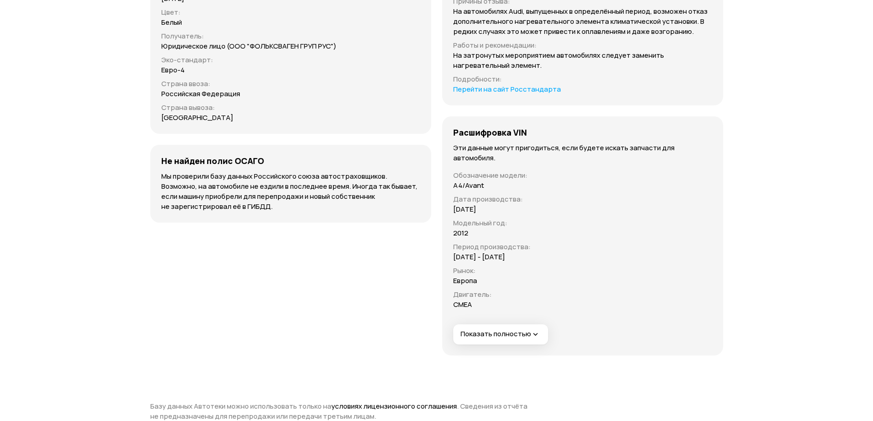
click at [507, 330] on span "Показать полностью" at bounding box center [501, 335] width 80 height 10
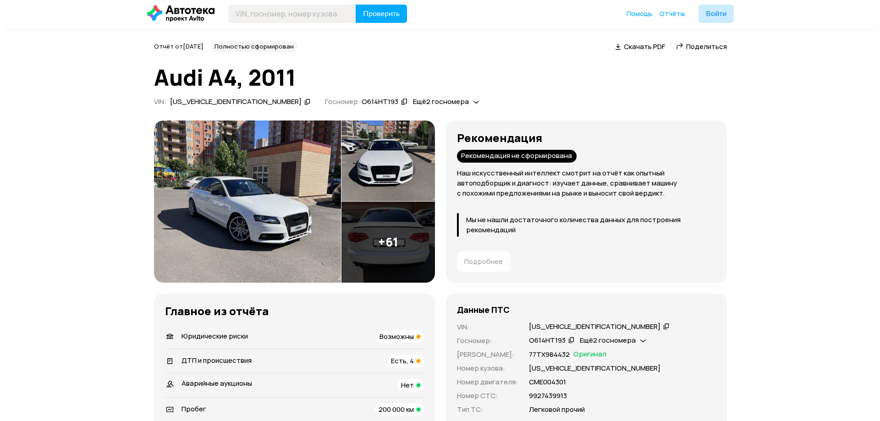
scroll to position [0, 0]
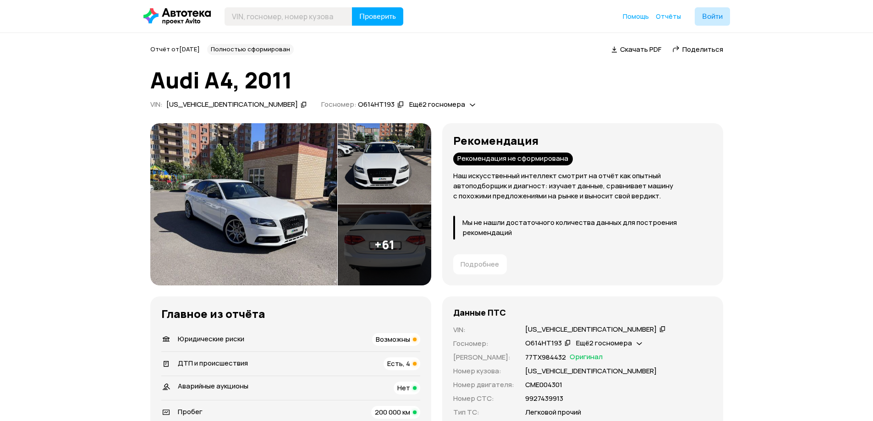
click at [259, 189] on img at bounding box center [243, 204] width 187 height 162
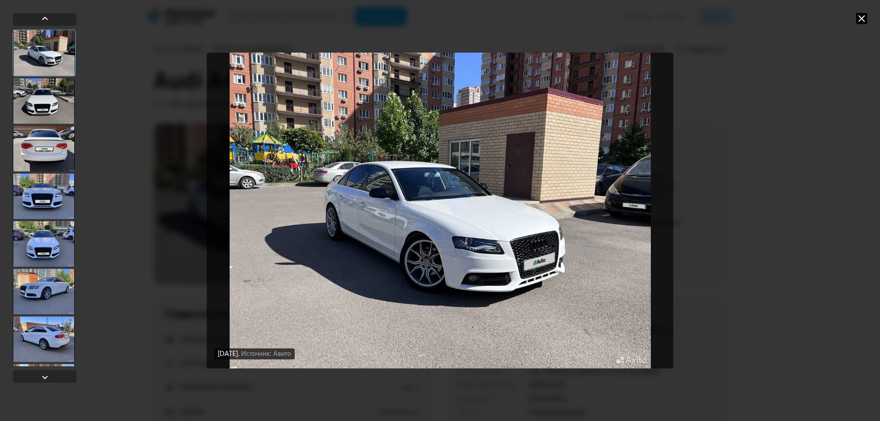
click at [49, 48] on div at bounding box center [44, 52] width 63 height 47
click at [54, 113] on div at bounding box center [44, 101] width 62 height 46
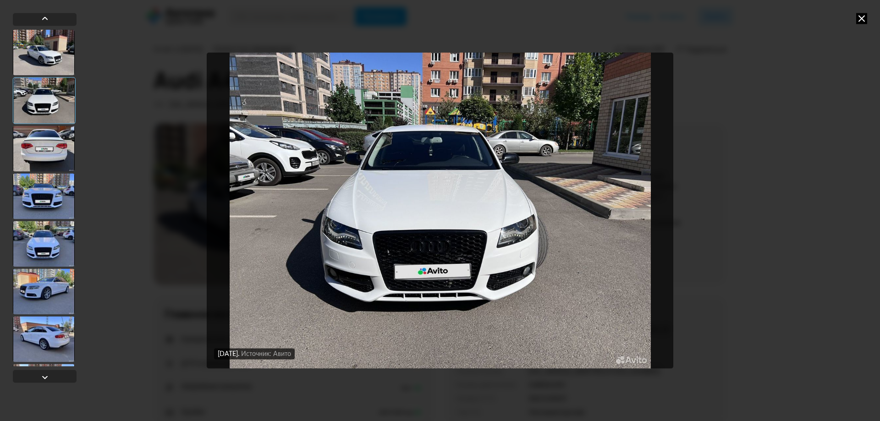
click at [51, 137] on div at bounding box center [44, 149] width 62 height 46
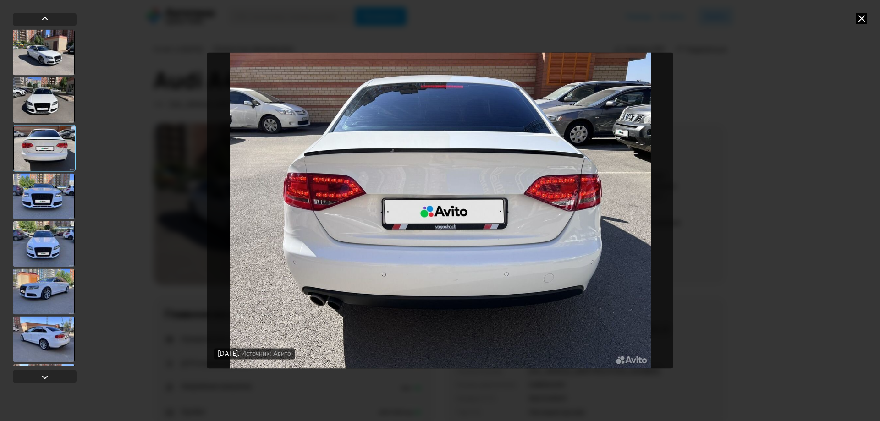
click at [49, 186] on div at bounding box center [44, 196] width 62 height 46
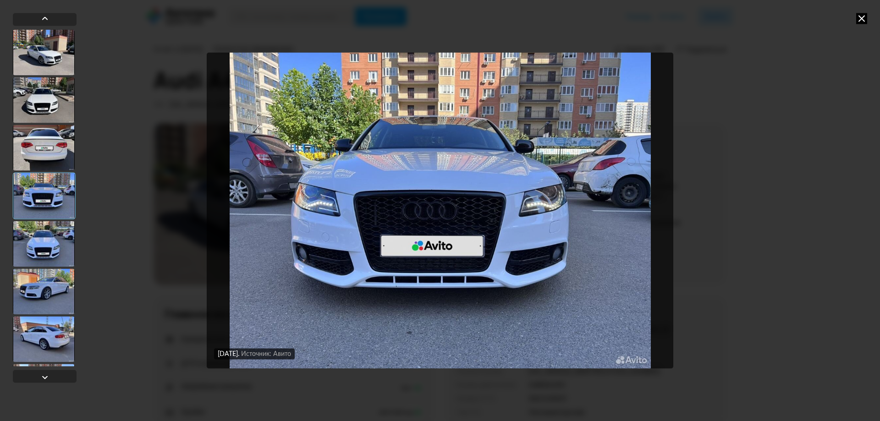
click at [62, 242] on div at bounding box center [44, 244] width 62 height 46
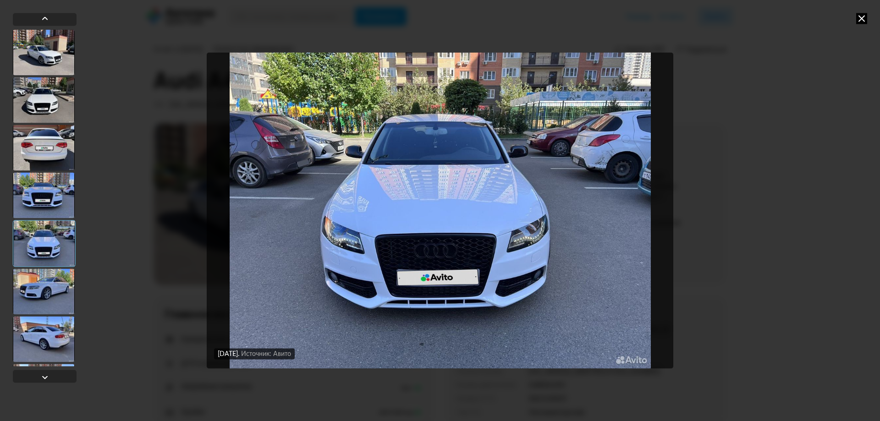
click at [53, 276] on div at bounding box center [44, 292] width 62 height 46
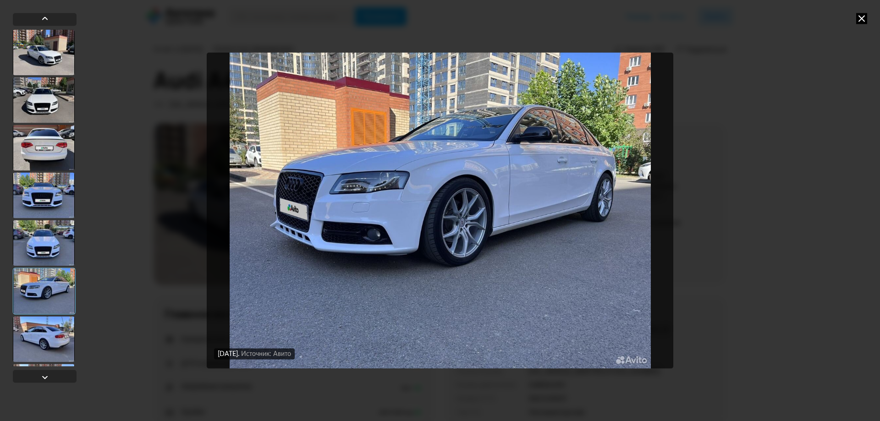
click at [54, 326] on div at bounding box center [44, 339] width 62 height 46
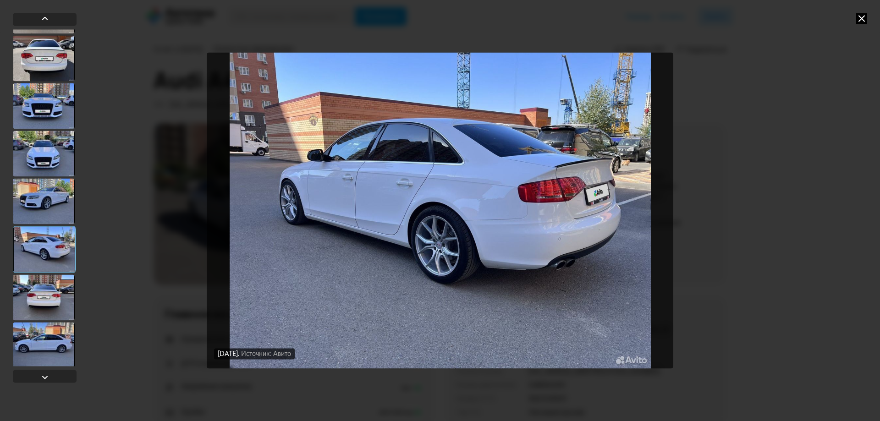
scroll to position [92, 0]
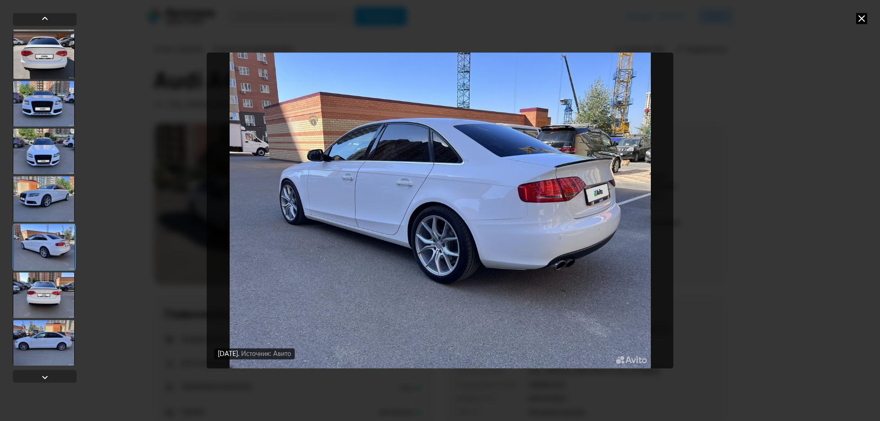
click at [44, 257] on div at bounding box center [44, 247] width 63 height 47
click at [55, 286] on div at bounding box center [44, 295] width 62 height 46
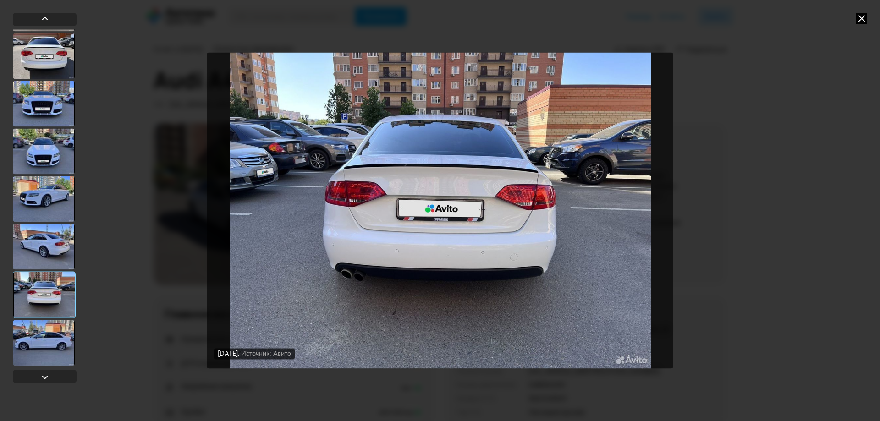
click at [46, 334] on div at bounding box center [44, 343] width 62 height 46
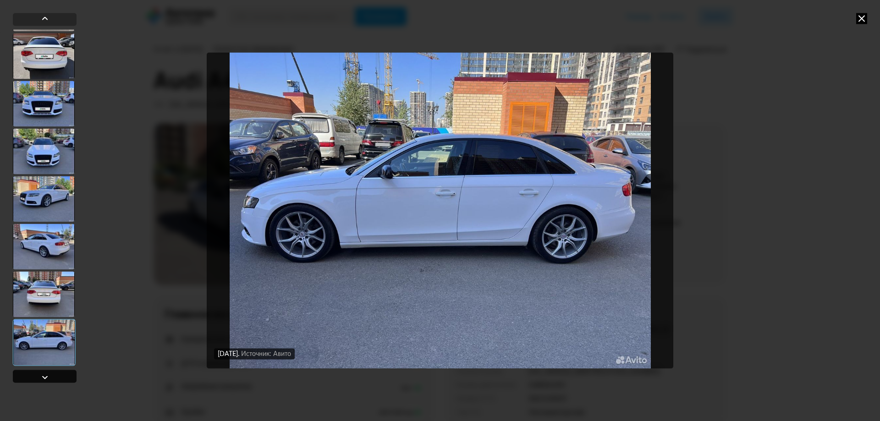
click at [51, 375] on div at bounding box center [45, 376] width 64 height 13
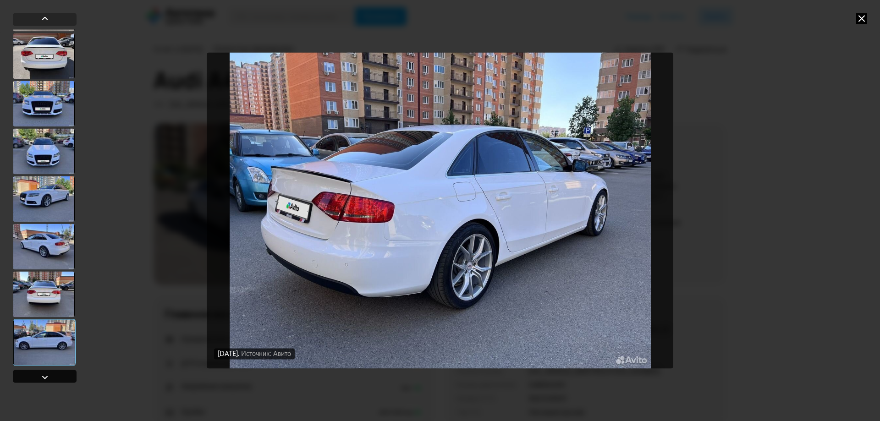
scroll to position [428, 0]
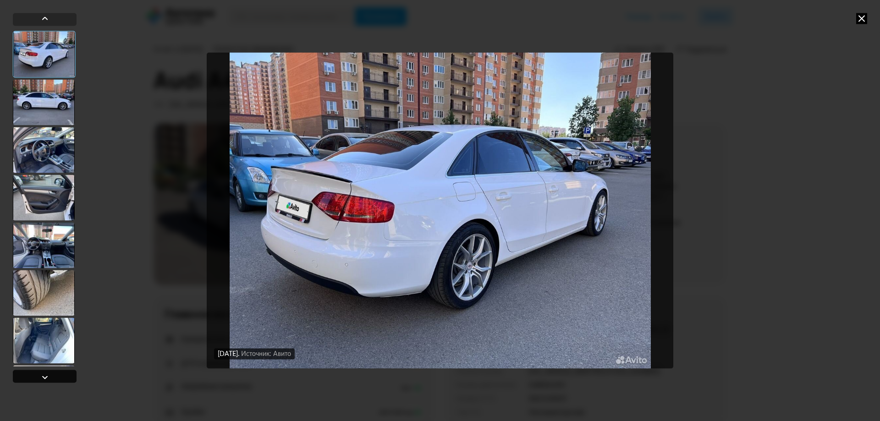
click at [51, 375] on div at bounding box center [45, 376] width 64 height 13
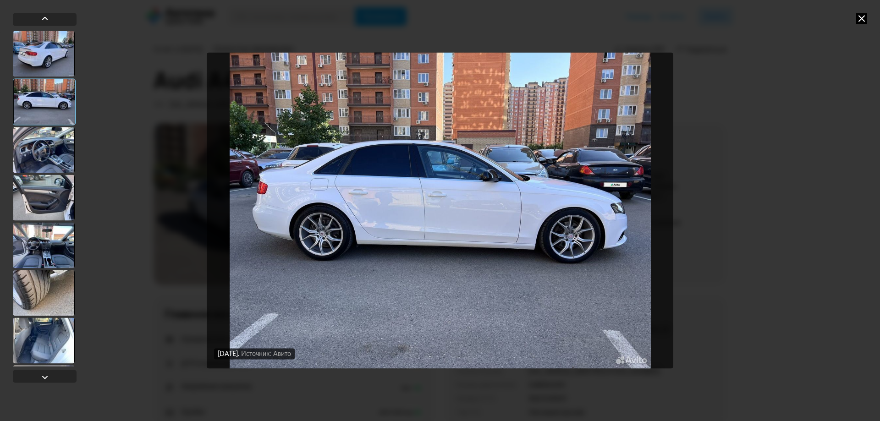
click at [49, 195] on div at bounding box center [44, 198] width 62 height 46
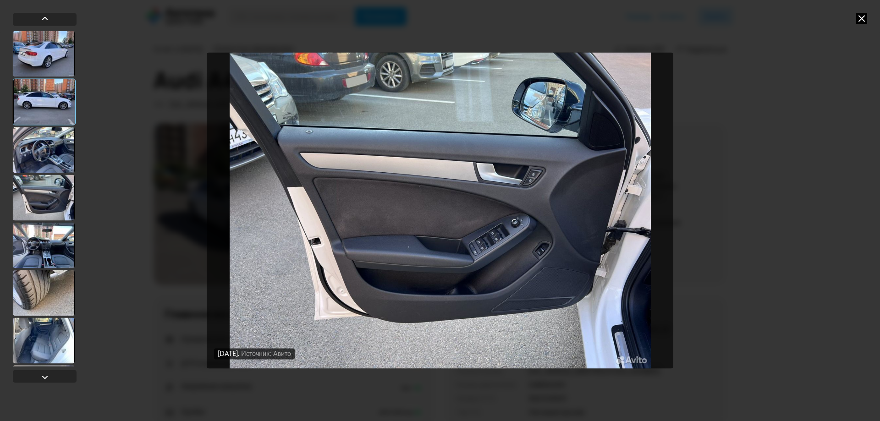
click at [47, 158] on div at bounding box center [44, 150] width 62 height 46
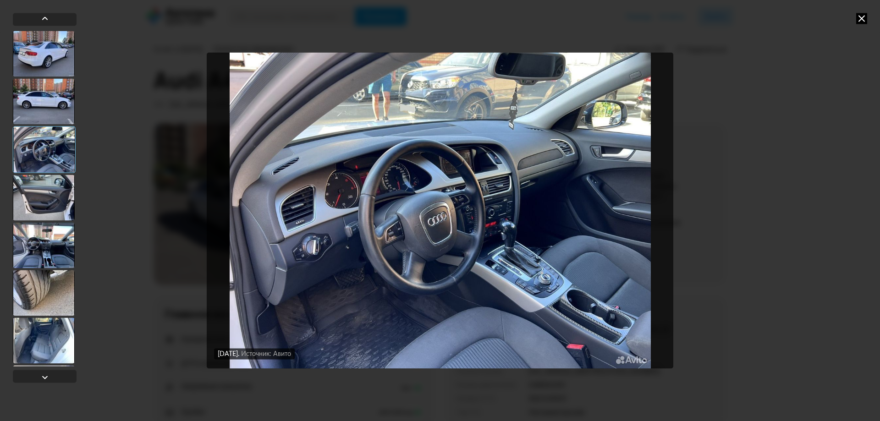
click at [49, 191] on div at bounding box center [44, 198] width 62 height 46
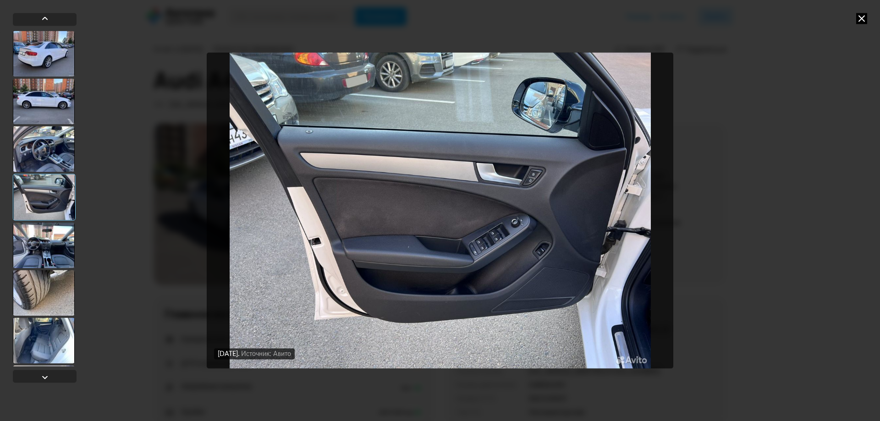
click at [47, 239] on div at bounding box center [44, 245] width 62 height 46
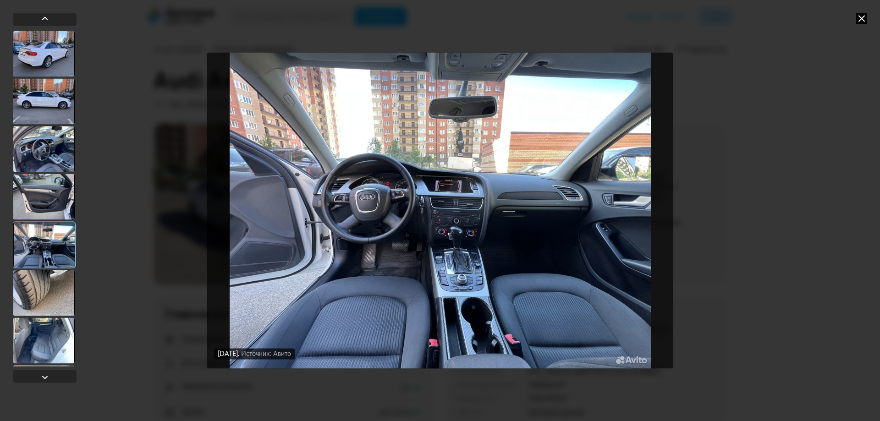
click at [41, 285] on div at bounding box center [44, 293] width 62 height 46
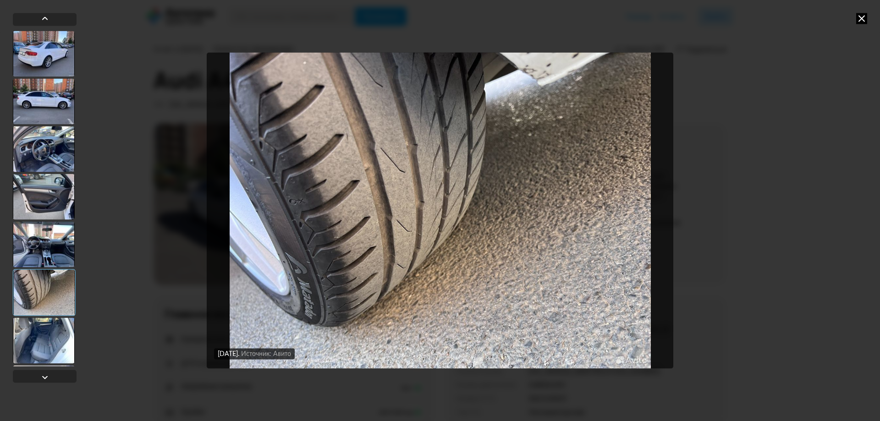
click at [49, 330] on div at bounding box center [44, 341] width 62 height 46
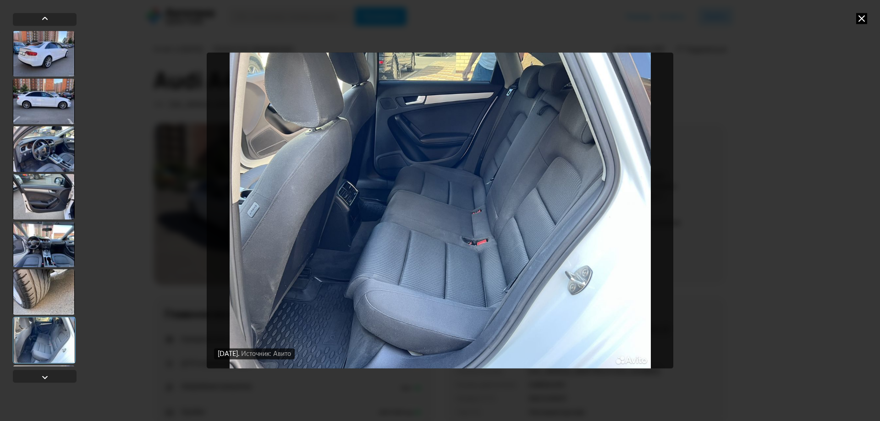
click at [62, 368] on div at bounding box center [45, 200] width 64 height 374
click at [55, 375] on div at bounding box center [45, 376] width 64 height 13
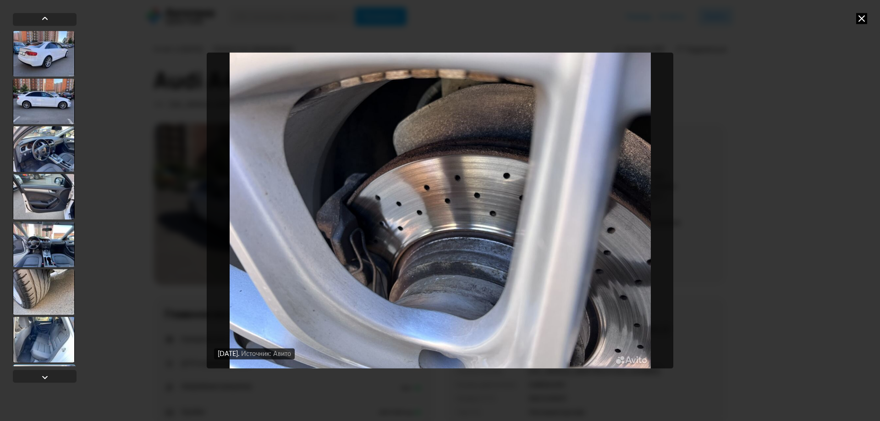
click at [56, 368] on div at bounding box center [45, 200] width 64 height 374
click at [58, 366] on div at bounding box center [44, 387] width 63 height 47
click at [54, 374] on div at bounding box center [45, 376] width 64 height 13
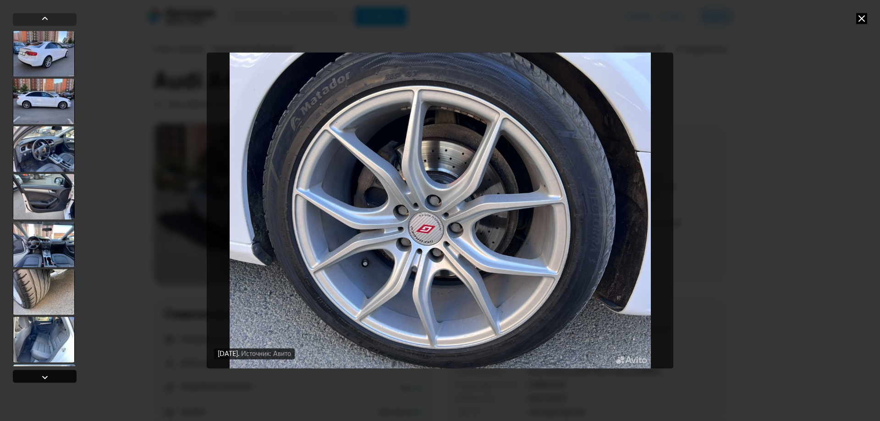
scroll to position [794, 0]
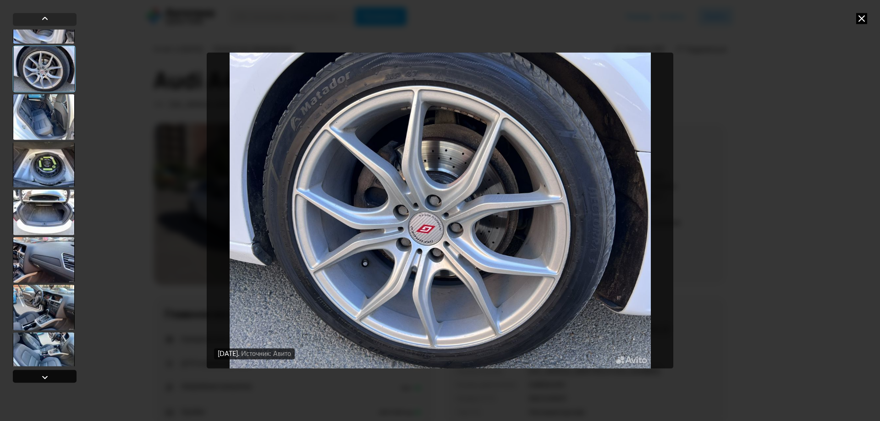
click at [54, 374] on div at bounding box center [45, 376] width 64 height 13
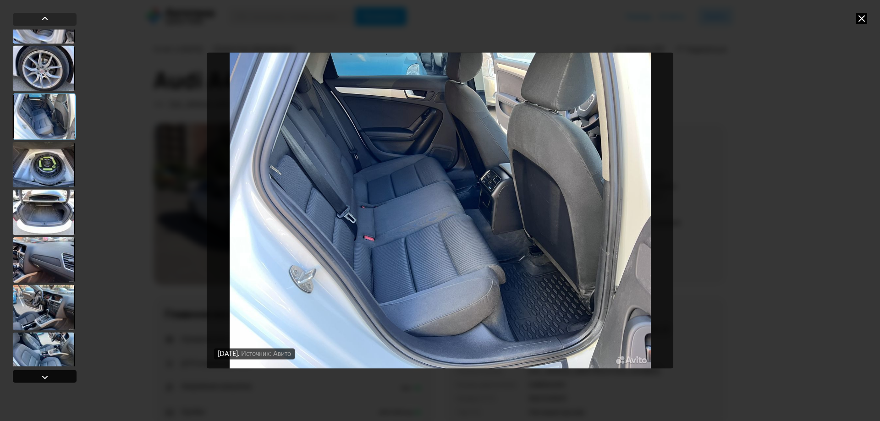
click at [54, 374] on div at bounding box center [45, 376] width 64 height 13
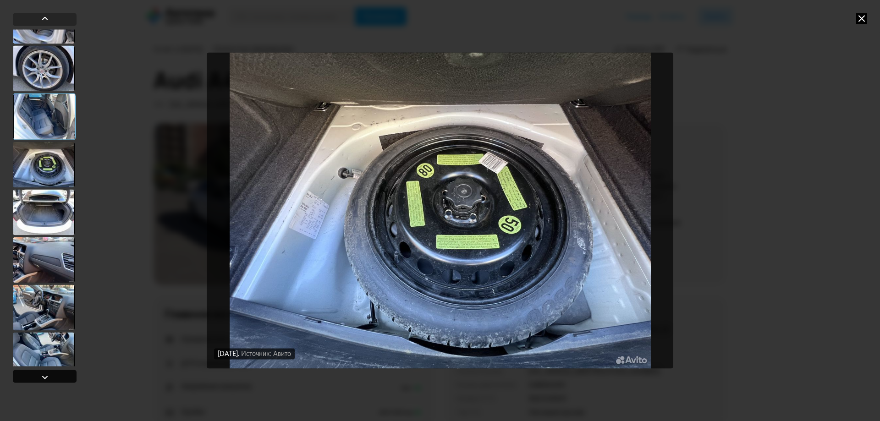
click at [54, 374] on div at bounding box center [45, 376] width 64 height 13
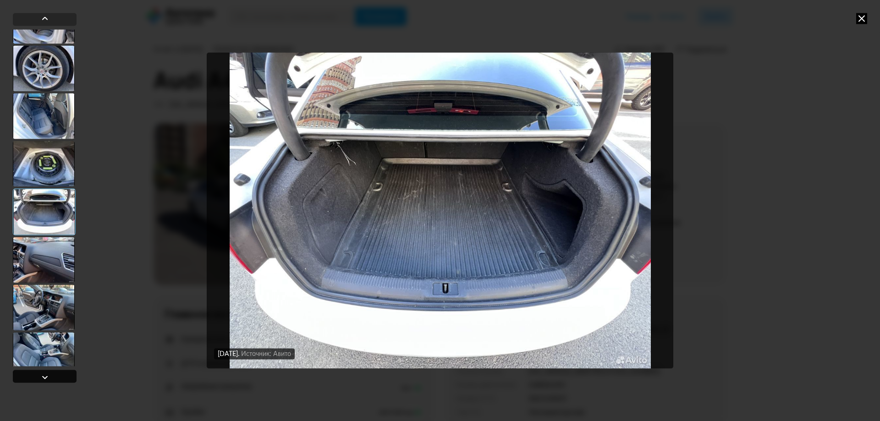
click at [54, 374] on div at bounding box center [45, 376] width 64 height 13
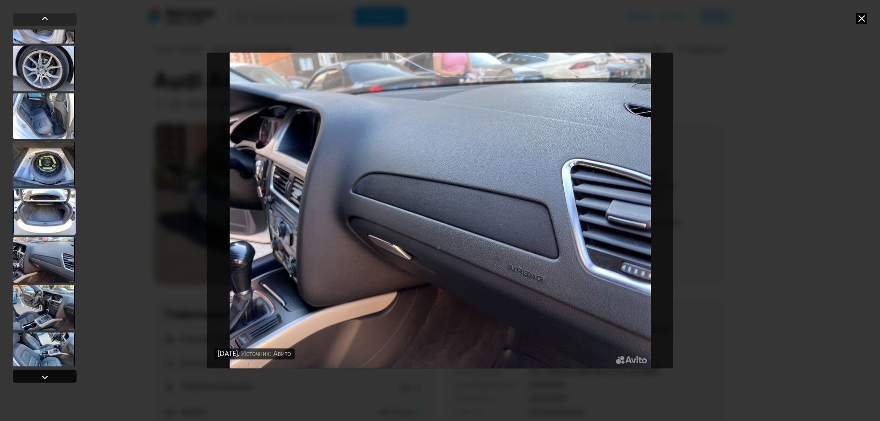
click at [54, 374] on div at bounding box center [45, 376] width 64 height 13
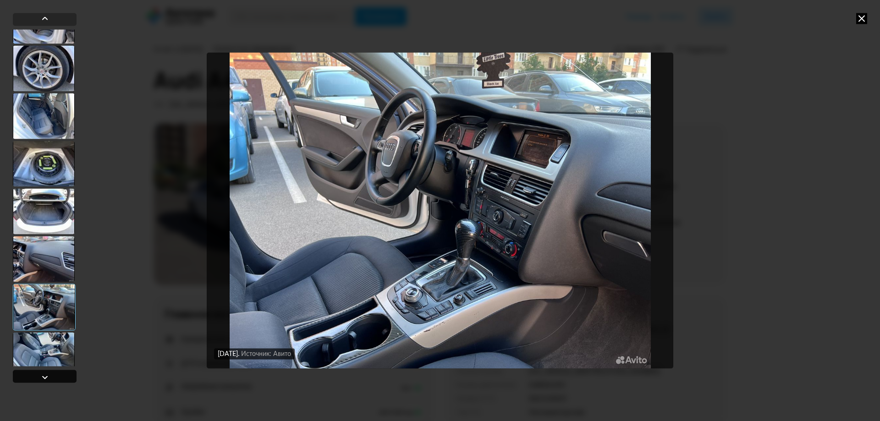
click at [54, 374] on div at bounding box center [45, 376] width 64 height 13
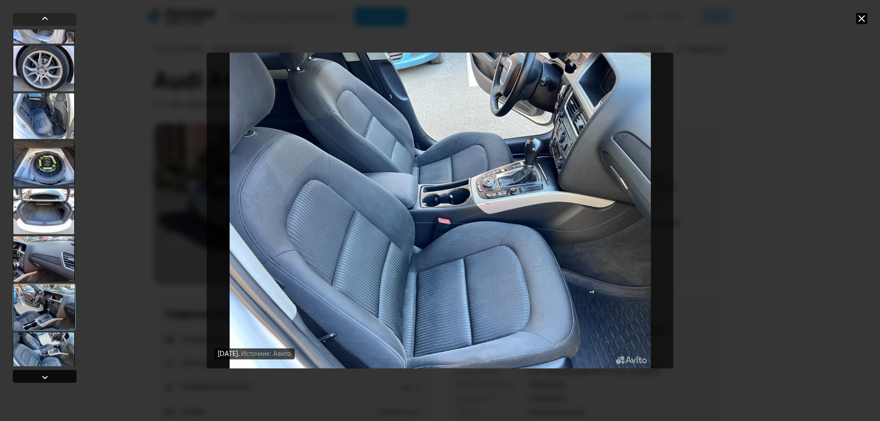
click at [54, 374] on div at bounding box center [45, 376] width 64 height 13
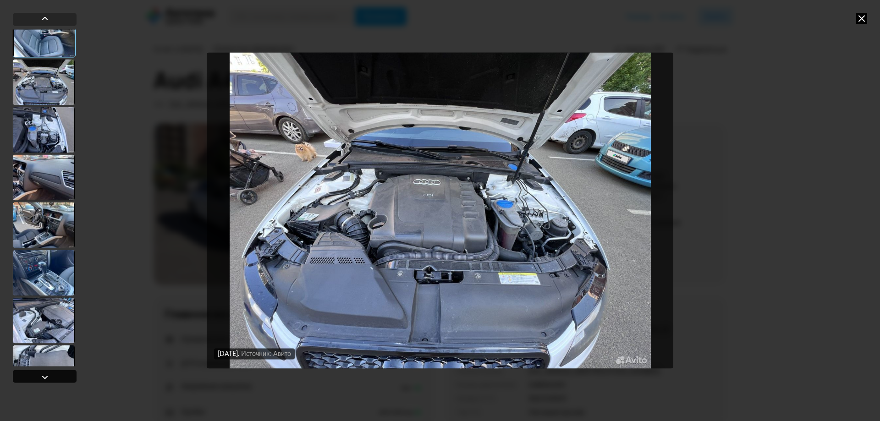
click at [54, 374] on div at bounding box center [45, 376] width 64 height 13
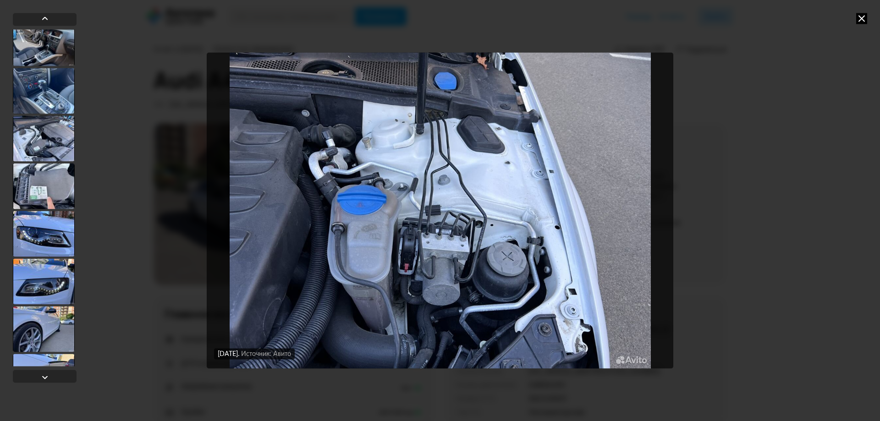
scroll to position [1298, 0]
click at [56, 125] on div at bounding box center [44, 137] width 62 height 46
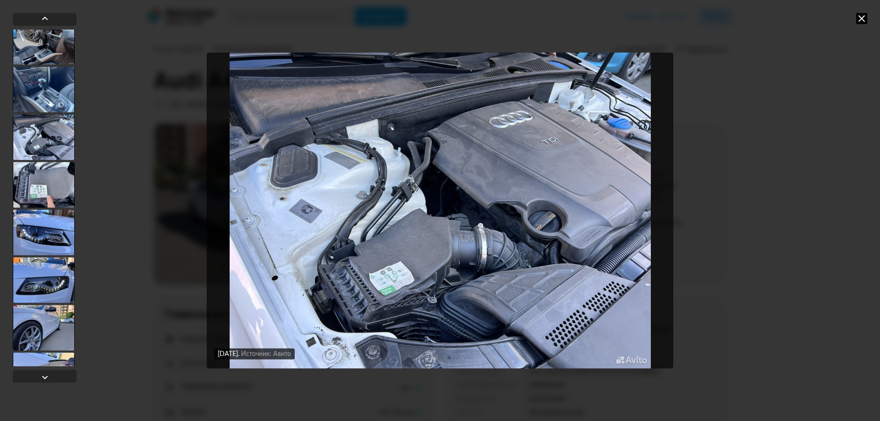
scroll to position [1298, 0]
click at [47, 374] on div at bounding box center [44, 377] width 11 height 11
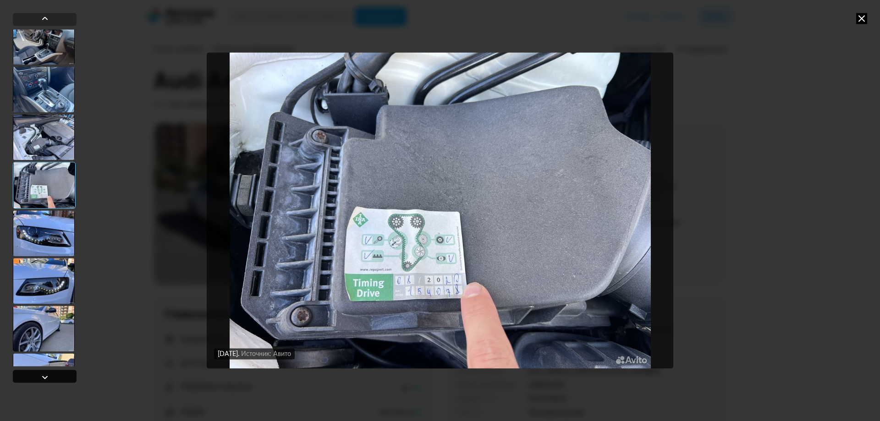
click at [47, 374] on div at bounding box center [44, 377] width 11 height 11
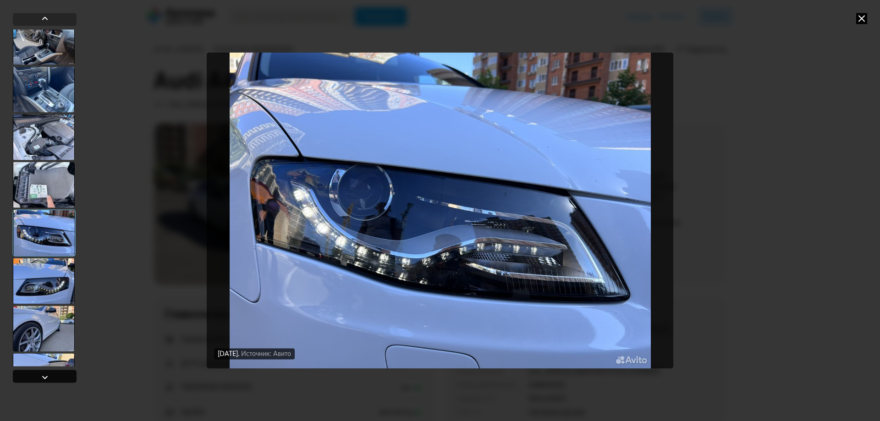
click at [47, 374] on div at bounding box center [44, 377] width 11 height 11
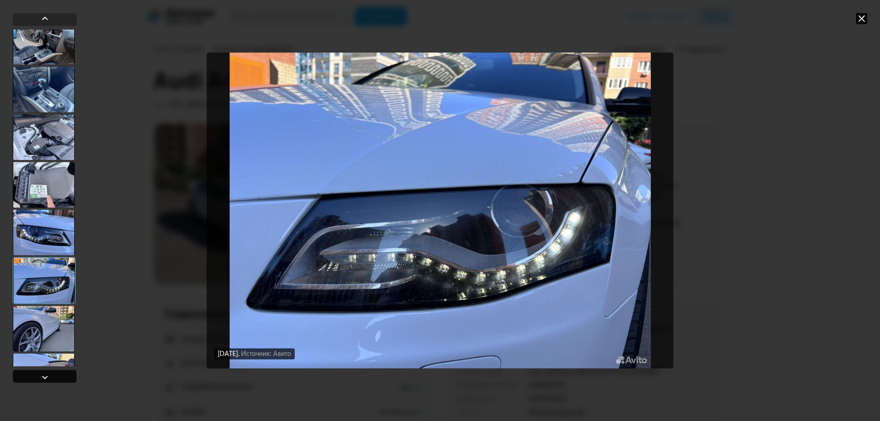
click at [47, 374] on div at bounding box center [44, 377] width 11 height 11
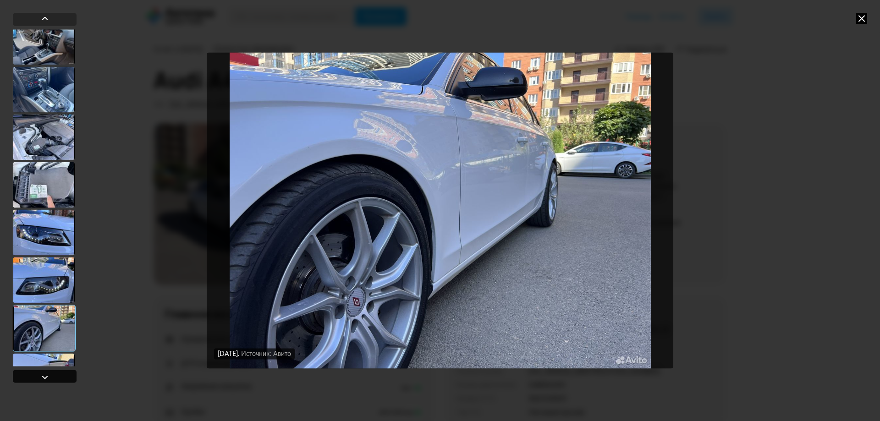
click at [47, 374] on div at bounding box center [44, 377] width 11 height 11
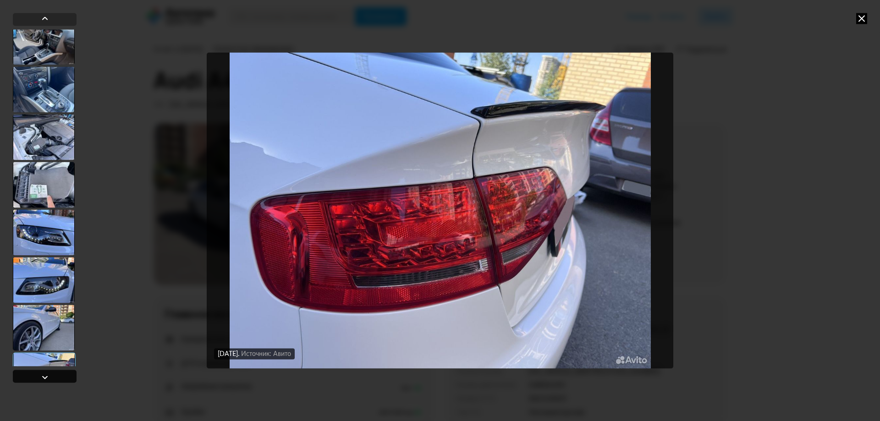
click at [47, 374] on div at bounding box center [44, 377] width 11 height 11
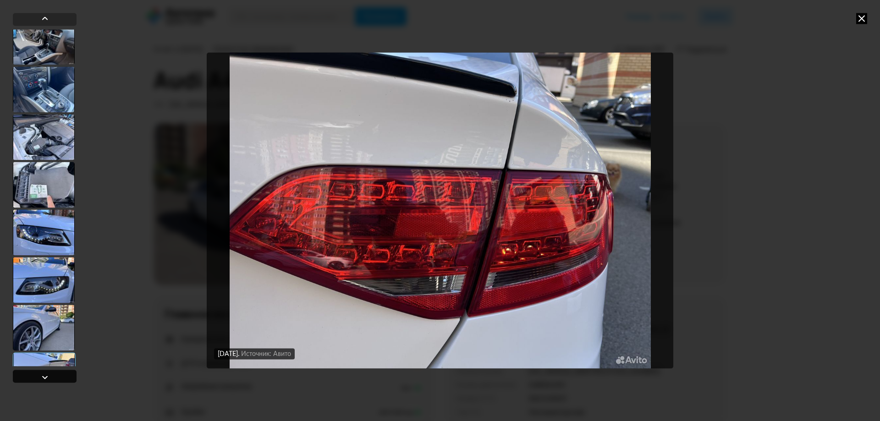
scroll to position [1619, 0]
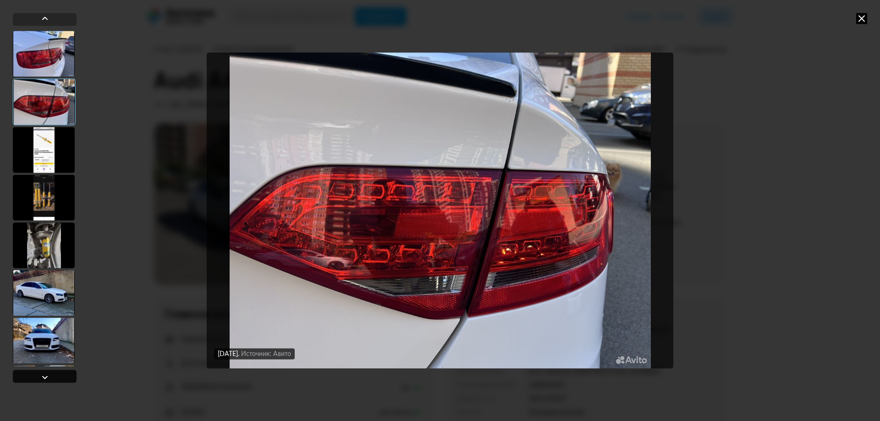
click at [47, 374] on div at bounding box center [44, 377] width 11 height 11
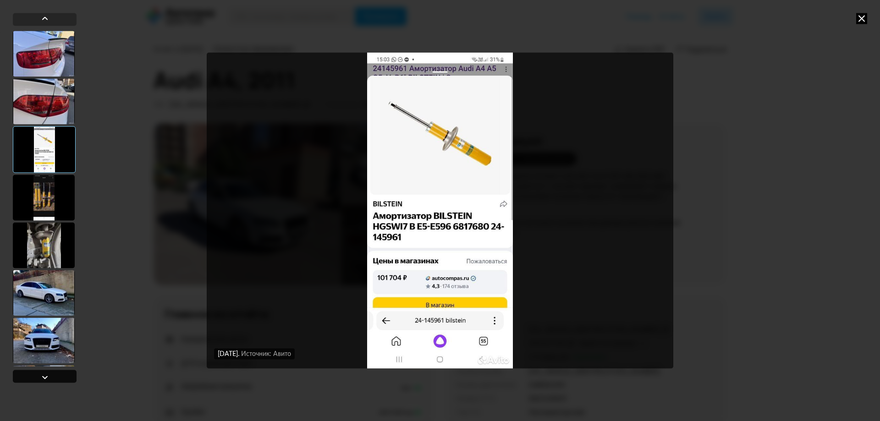
click at [47, 374] on div at bounding box center [44, 377] width 11 height 11
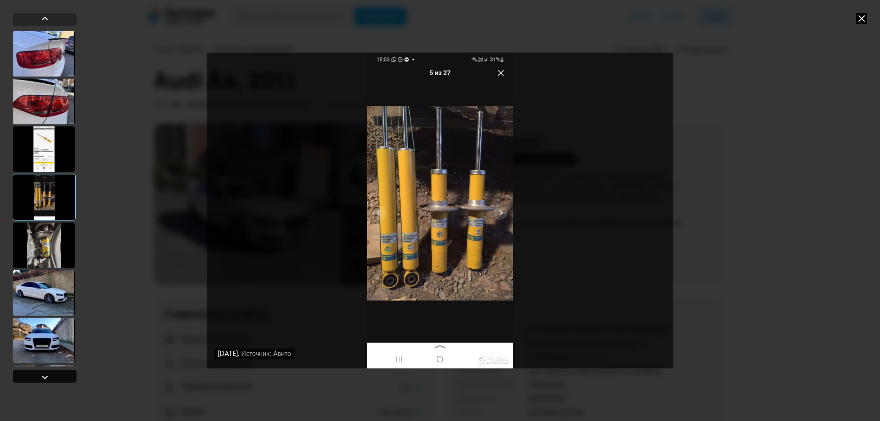
click at [47, 374] on div at bounding box center [44, 377] width 11 height 11
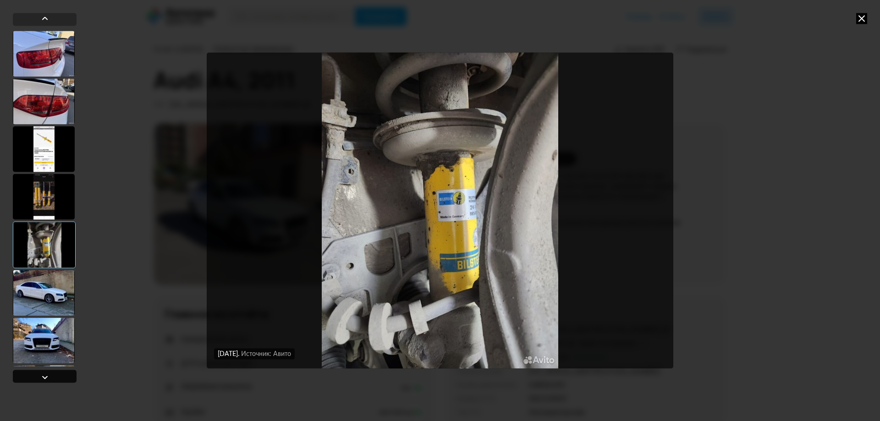
click at [47, 374] on div at bounding box center [44, 377] width 11 height 11
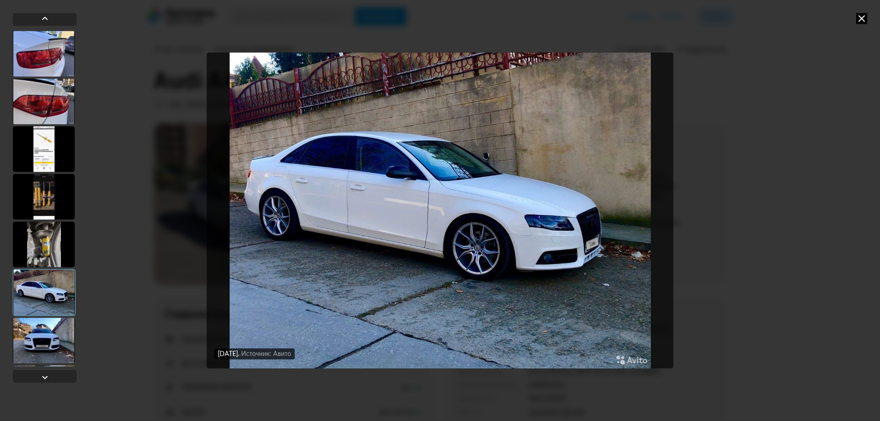
click at [54, 336] on div at bounding box center [44, 341] width 62 height 46
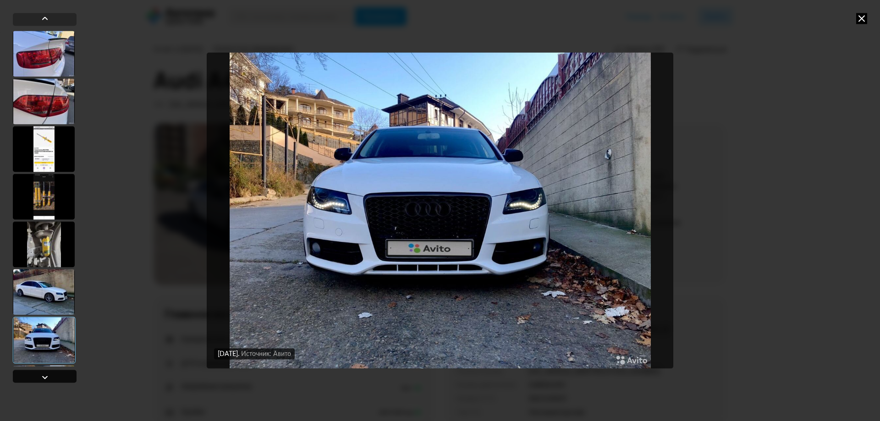
click at [56, 376] on div at bounding box center [45, 376] width 64 height 13
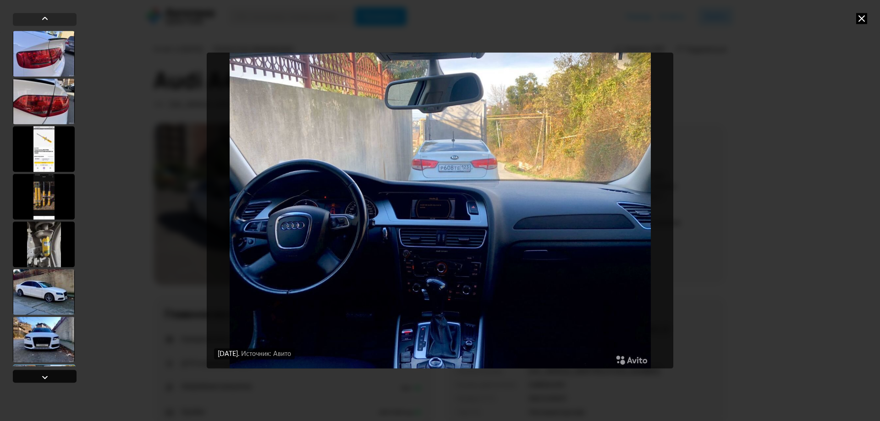
click at [56, 376] on div at bounding box center [45, 376] width 64 height 13
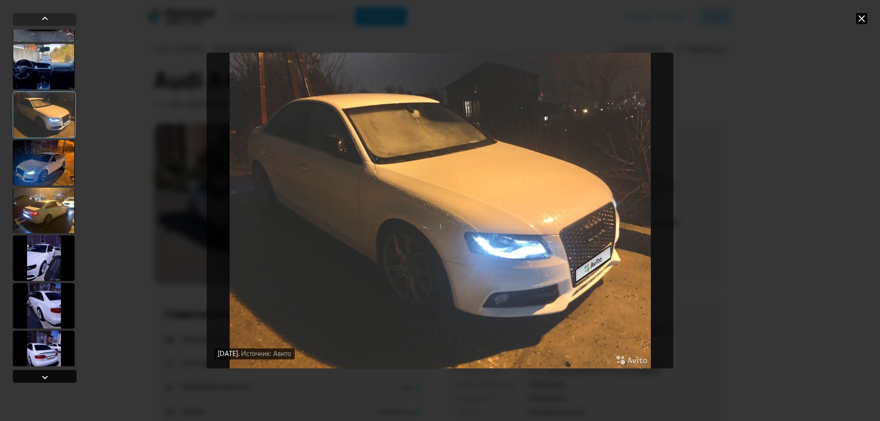
click at [56, 376] on div at bounding box center [45, 376] width 64 height 13
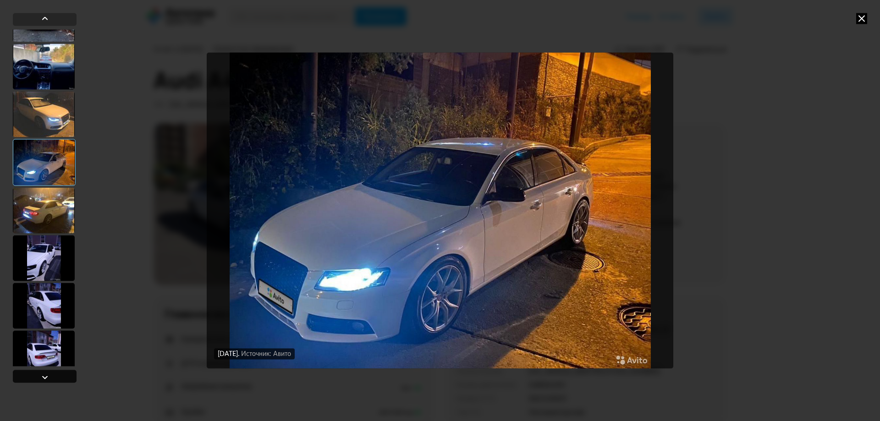
click at [56, 376] on div at bounding box center [45, 376] width 64 height 13
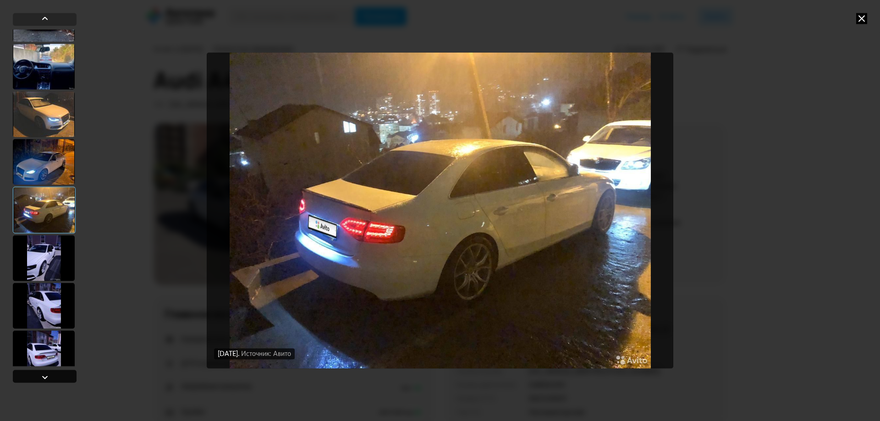
click at [56, 376] on div at bounding box center [45, 376] width 64 height 13
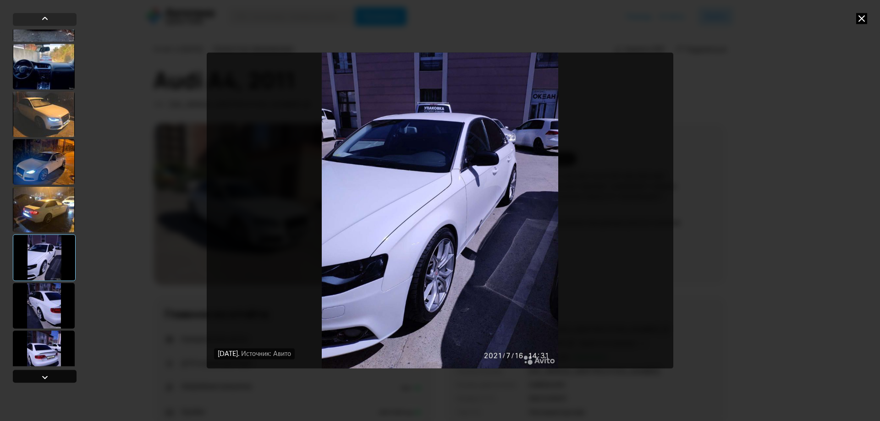
click at [56, 376] on div at bounding box center [45, 376] width 64 height 13
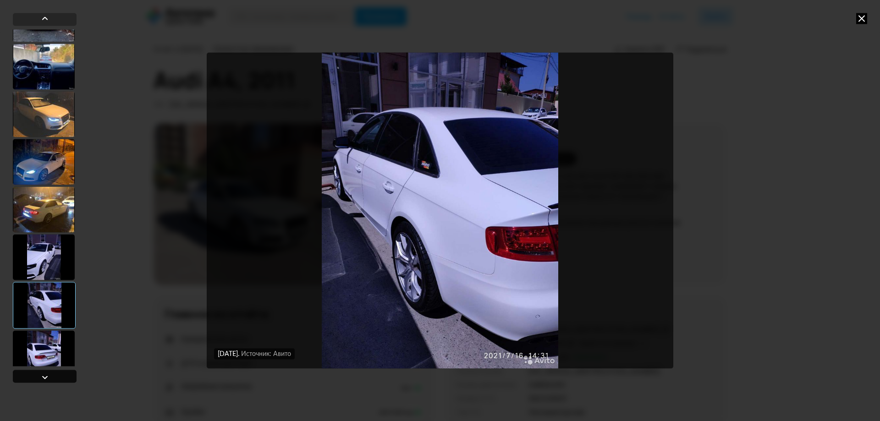
click at [56, 376] on div at bounding box center [45, 376] width 64 height 13
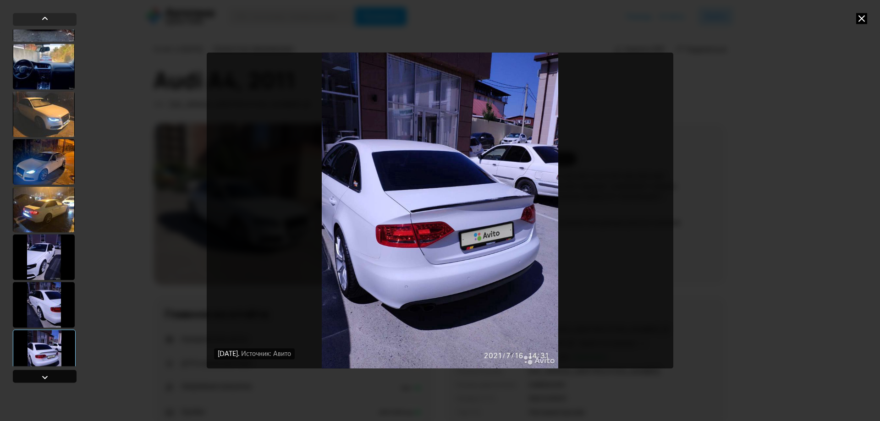
click at [56, 376] on div at bounding box center [45, 376] width 64 height 13
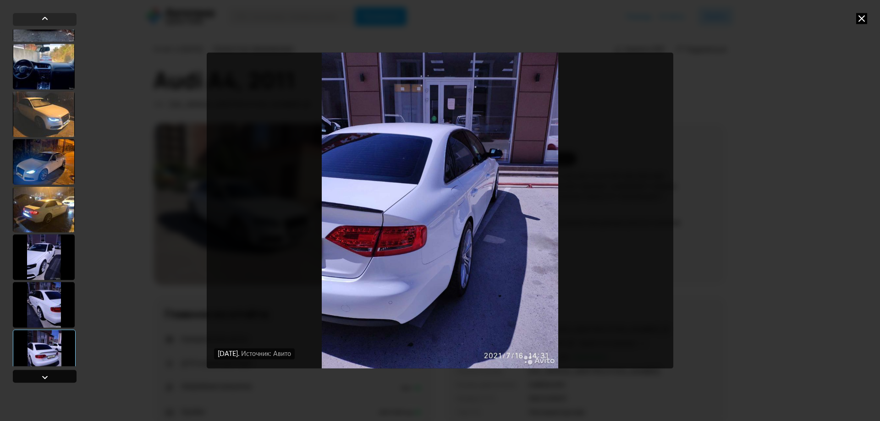
scroll to position [2215, 0]
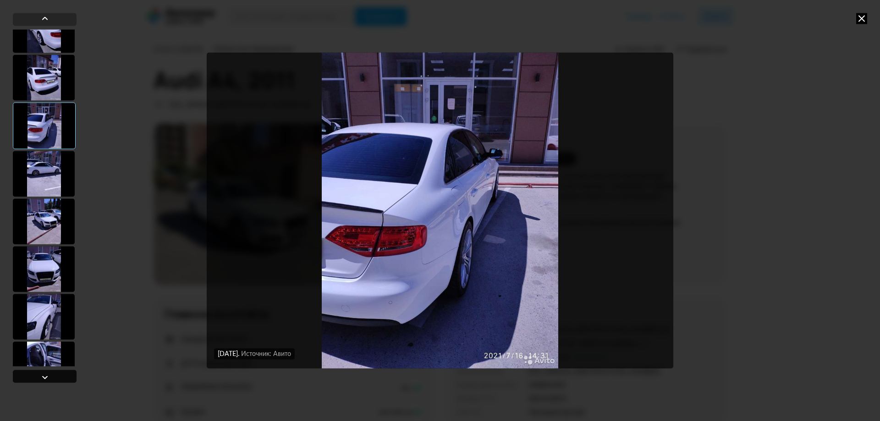
click at [56, 376] on div at bounding box center [45, 376] width 64 height 13
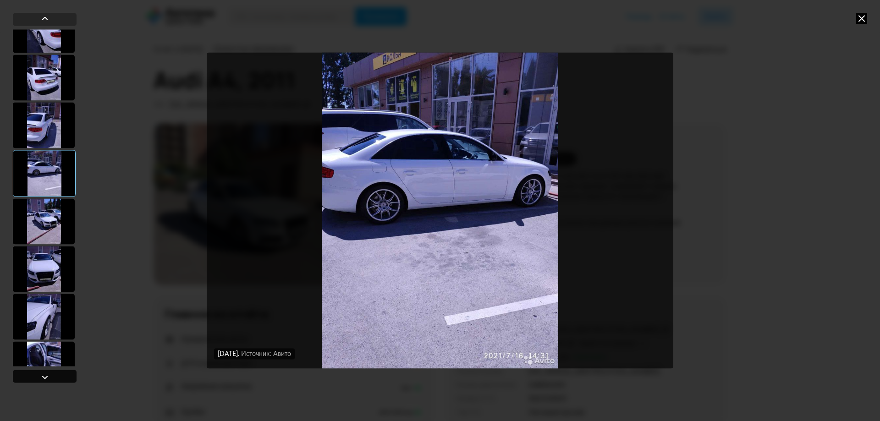
click at [56, 376] on div at bounding box center [45, 376] width 64 height 13
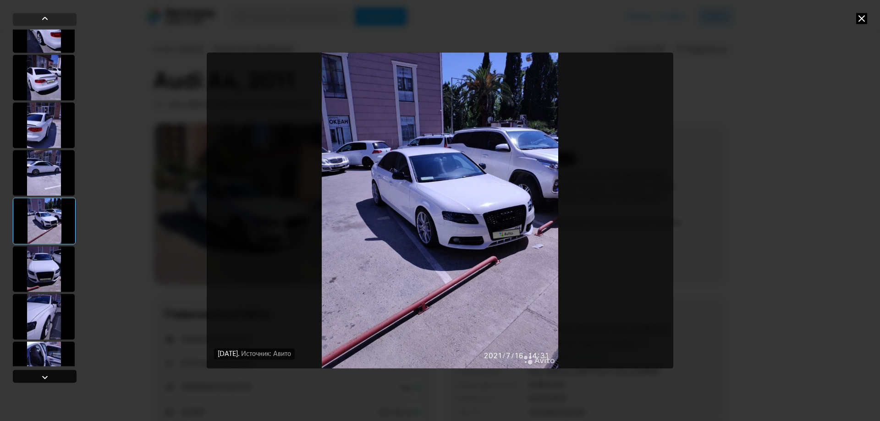
click at [56, 376] on div at bounding box center [45, 376] width 64 height 13
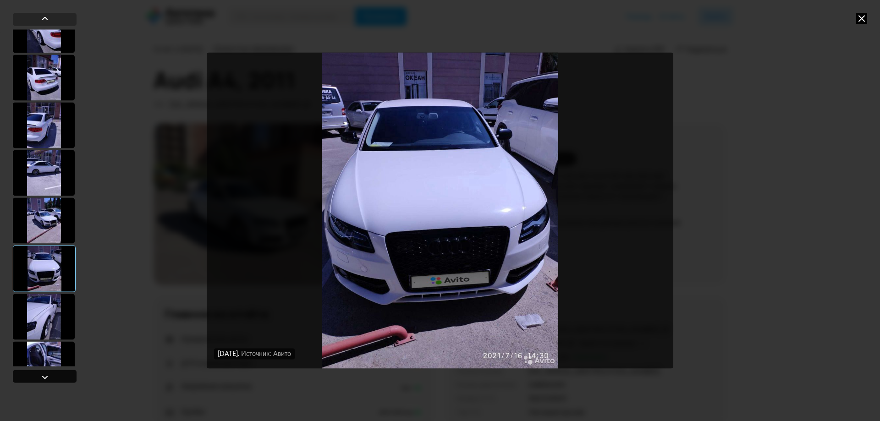
click at [56, 376] on div at bounding box center [45, 376] width 64 height 13
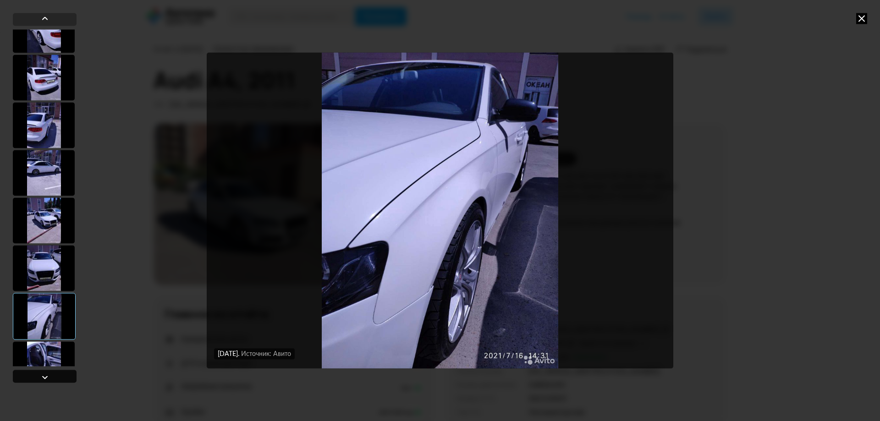
click at [56, 376] on div at bounding box center [45, 376] width 64 height 13
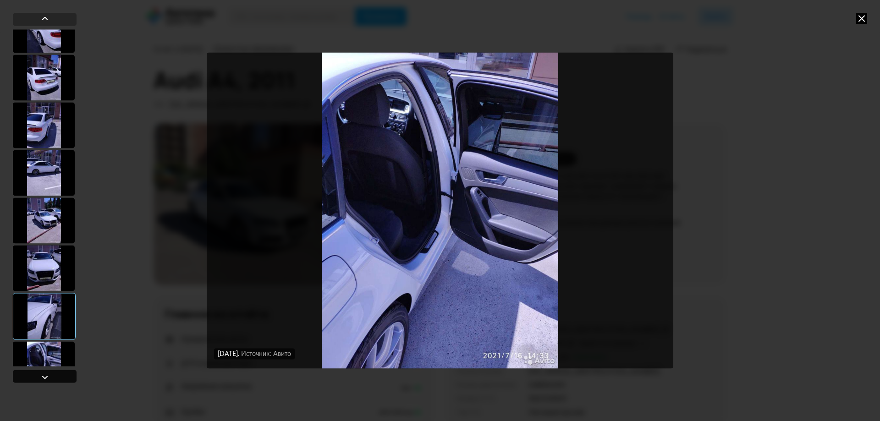
click at [56, 376] on div at bounding box center [45, 376] width 64 height 13
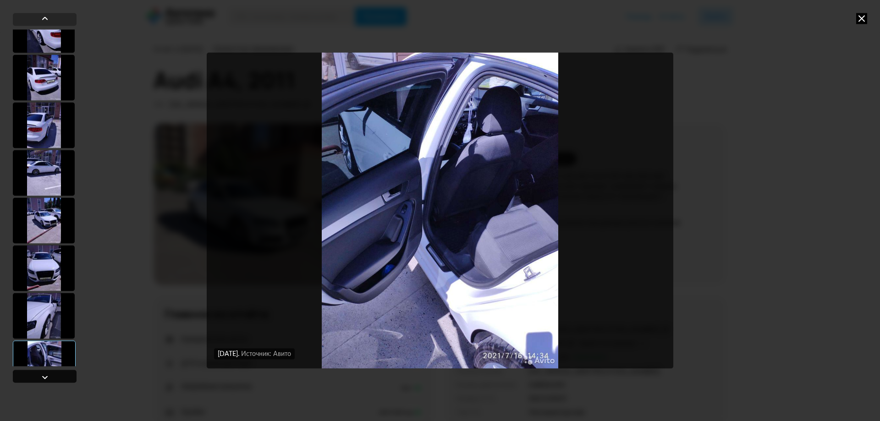
scroll to position [2490, 0]
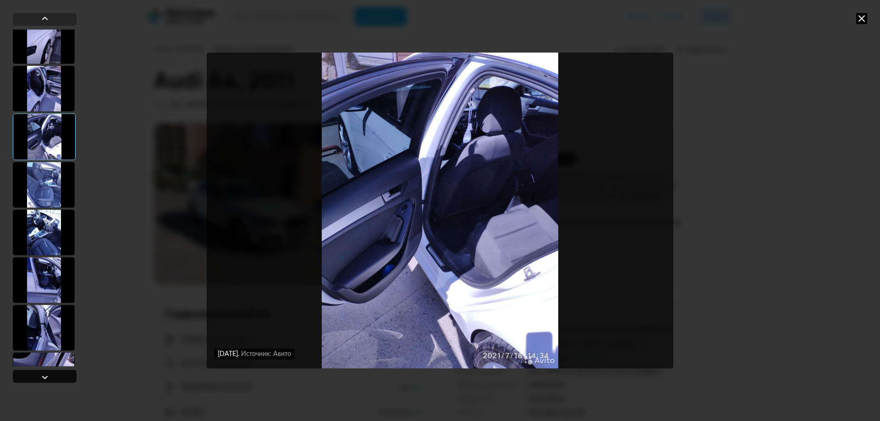
click at [56, 376] on div at bounding box center [45, 376] width 64 height 13
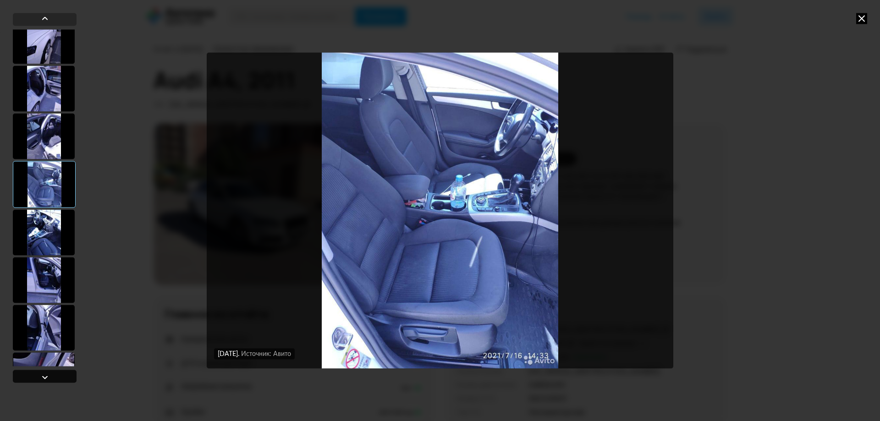
click at [56, 376] on div at bounding box center [45, 376] width 64 height 13
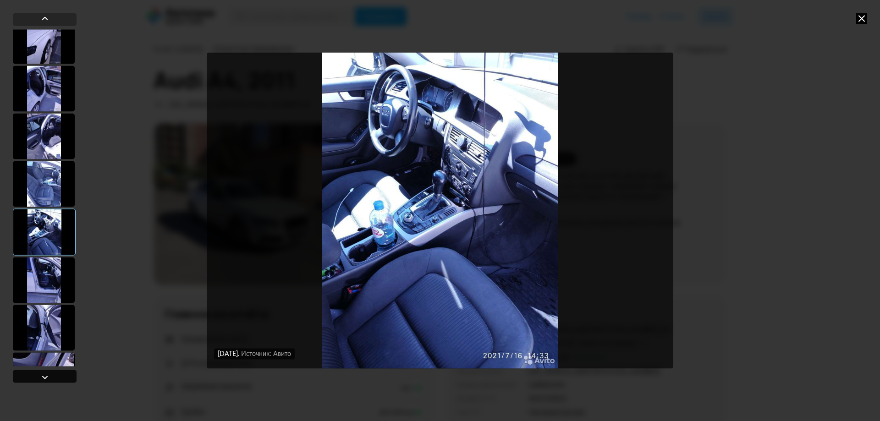
click at [56, 376] on div at bounding box center [45, 376] width 64 height 13
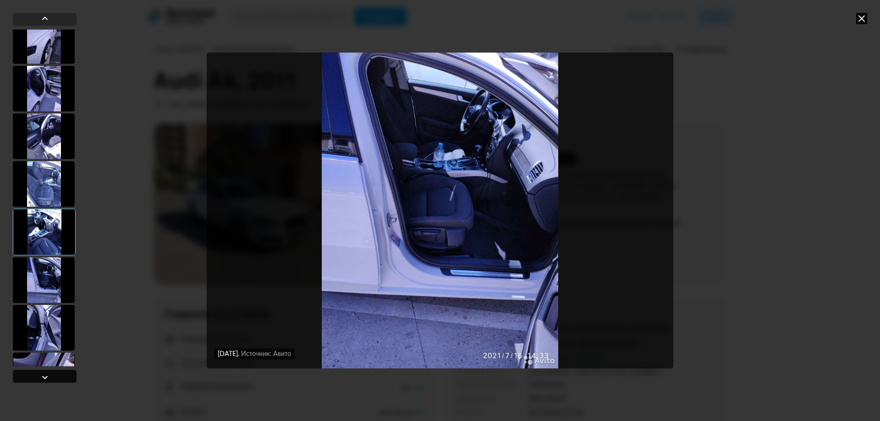
click at [56, 376] on div at bounding box center [45, 376] width 64 height 13
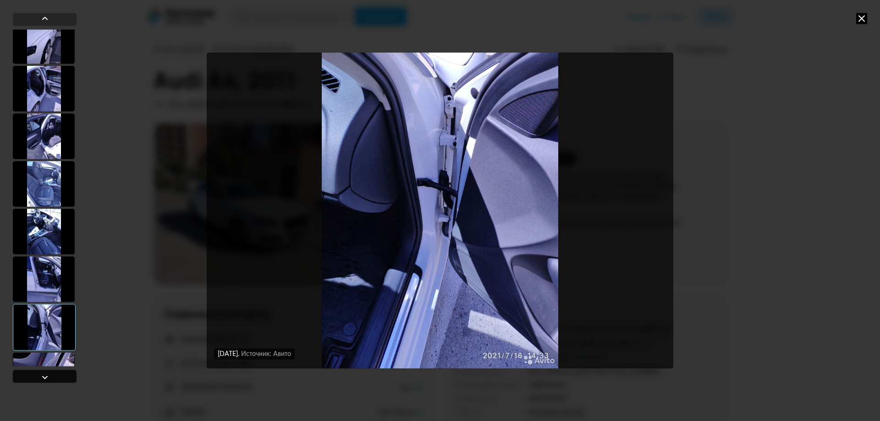
click at [56, 376] on div at bounding box center [45, 376] width 64 height 13
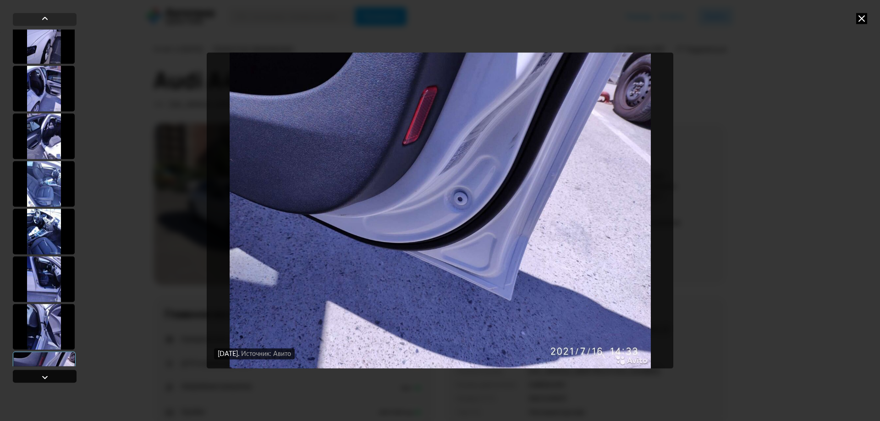
click at [56, 376] on div at bounding box center [45, 376] width 64 height 13
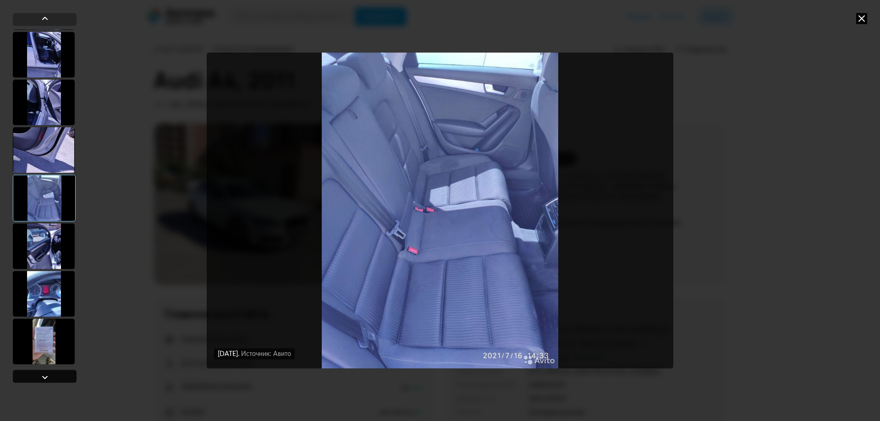
click at [56, 376] on div at bounding box center [45, 376] width 64 height 13
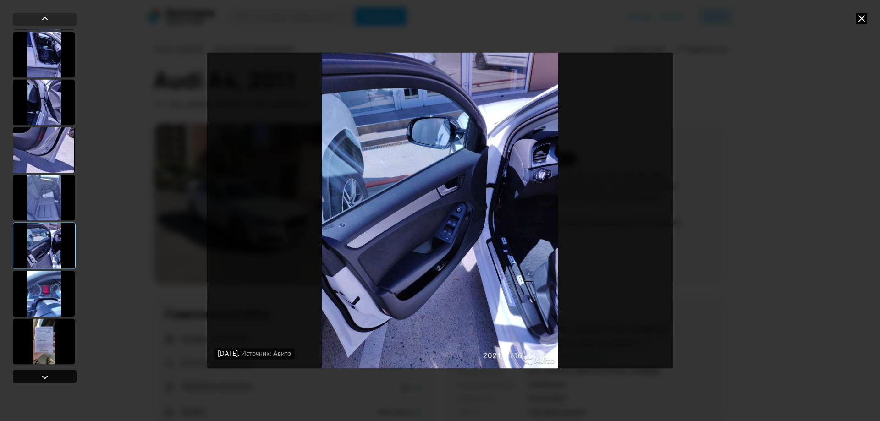
click at [56, 376] on div at bounding box center [45, 376] width 64 height 13
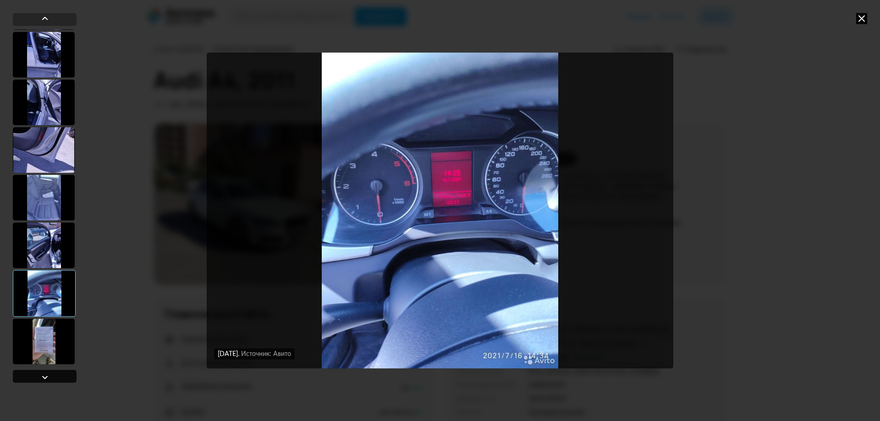
click at [56, 376] on div at bounding box center [45, 376] width 64 height 13
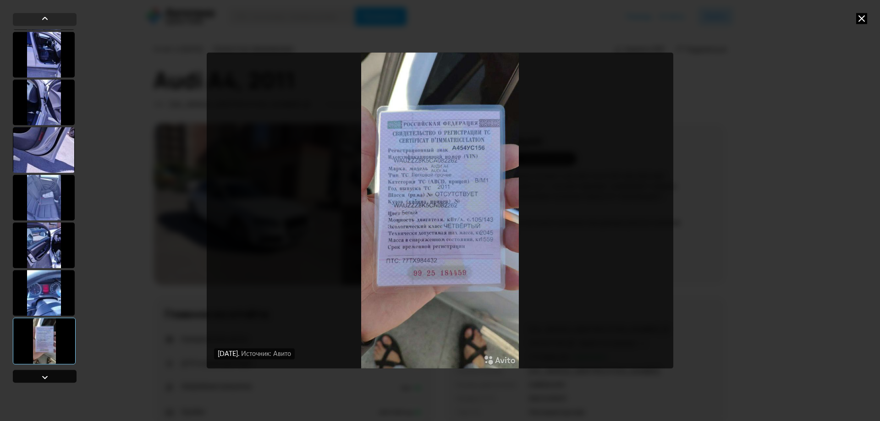
click at [56, 376] on div at bounding box center [45, 376] width 64 height 13
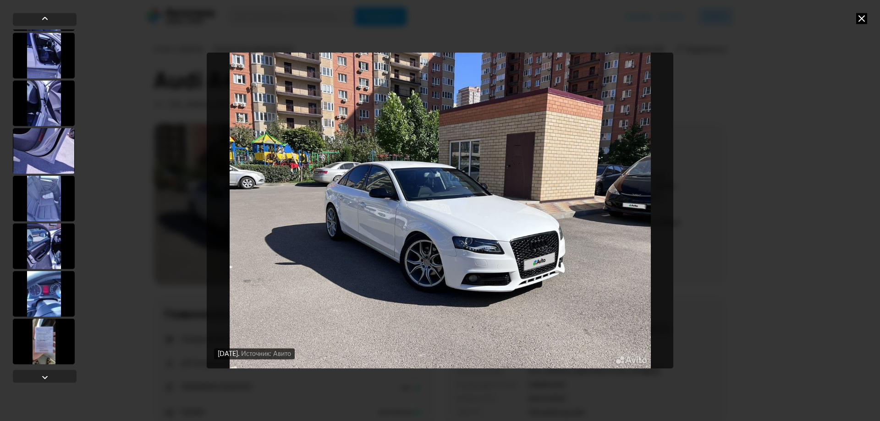
click at [48, 355] on div at bounding box center [44, 342] width 62 height 46
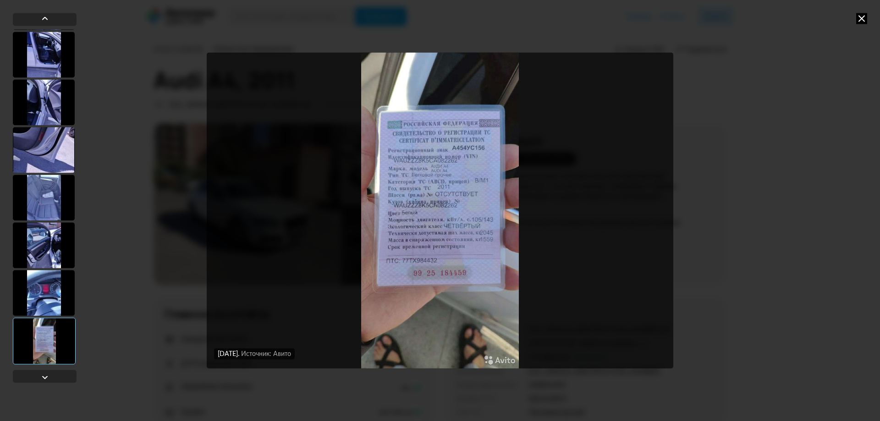
click at [461, 231] on img "Go to Slide 64" at bounding box center [440, 211] width 467 height 316
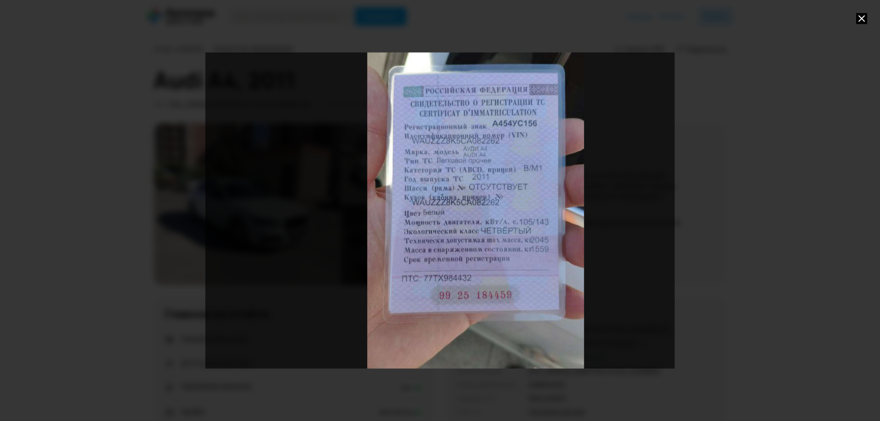
drag, startPoint x: 566, startPoint y: 242, endPoint x: 493, endPoint y: 237, distance: 73.0
click at [493, 237] on div "Go to Slide 64" at bounding box center [475, 210] width 645 height 434
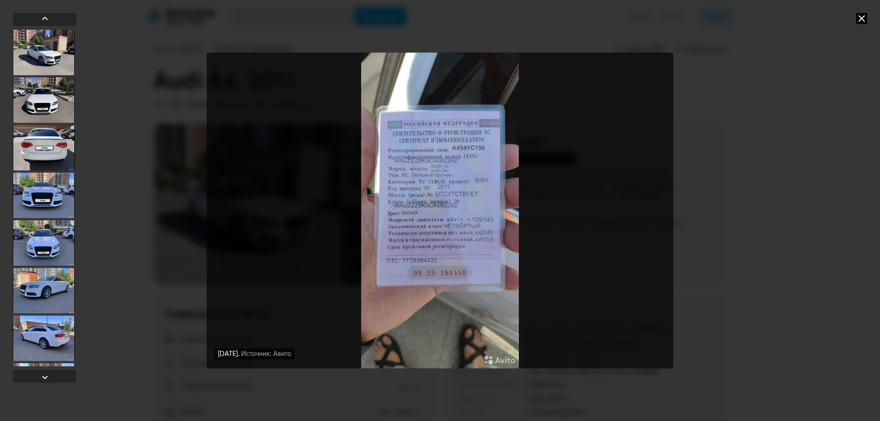
click at [493, 237] on img "Go to Slide 64" at bounding box center [440, 211] width 467 height 316
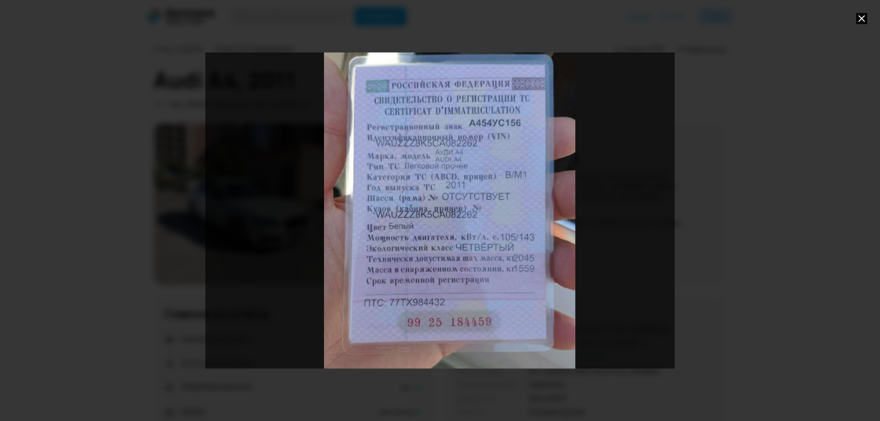
click at [866, 19] on icon at bounding box center [861, 18] width 11 height 11
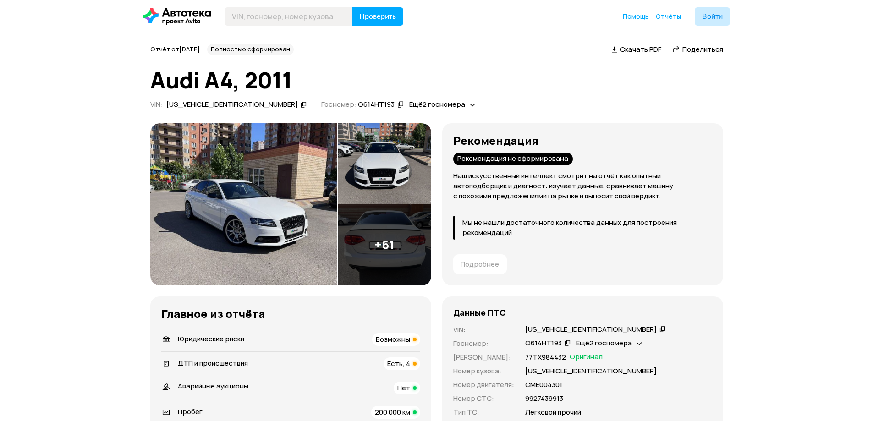
click at [214, 165] on img at bounding box center [243, 204] width 187 height 162
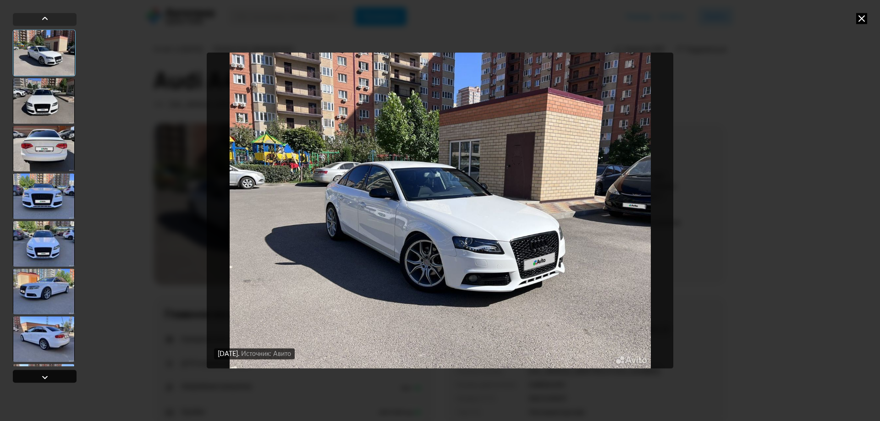
click at [46, 374] on div at bounding box center [44, 377] width 11 height 11
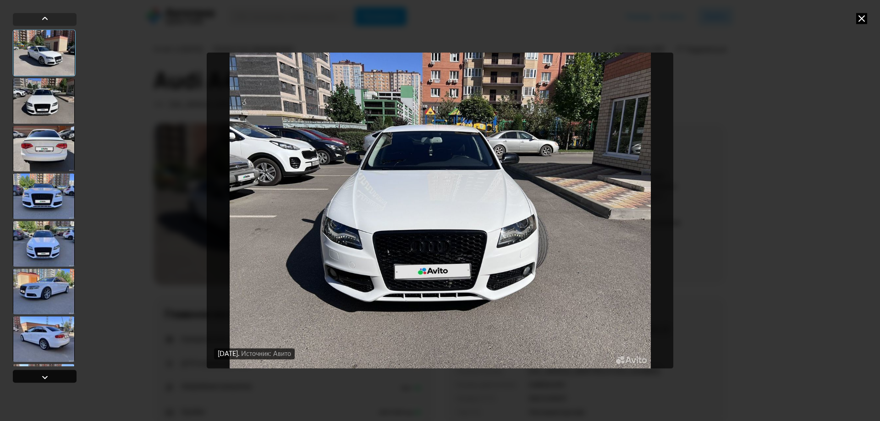
click at [46, 374] on div at bounding box center [44, 377] width 11 height 11
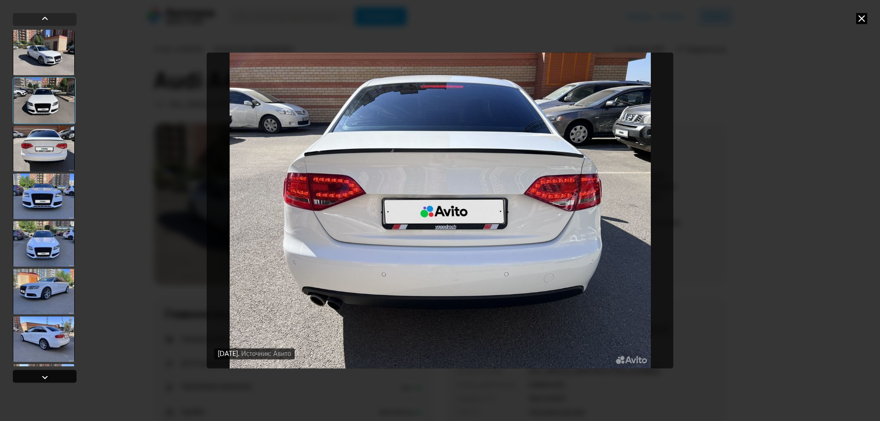
click at [46, 374] on div at bounding box center [44, 377] width 11 height 11
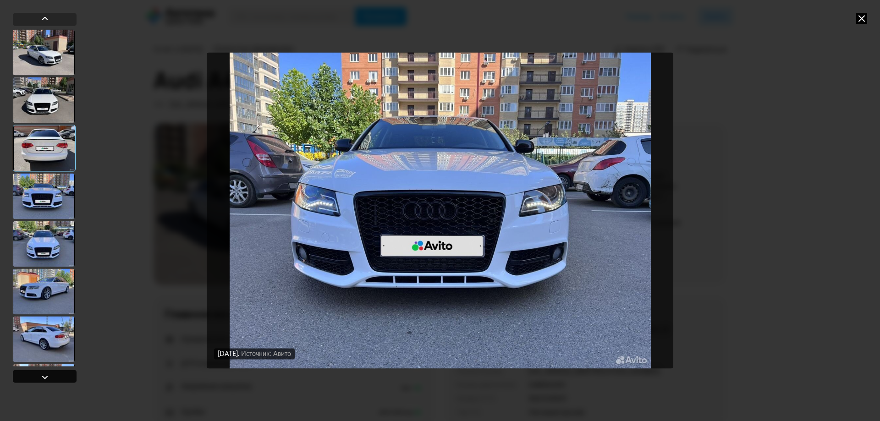
click at [46, 374] on div at bounding box center [44, 377] width 11 height 11
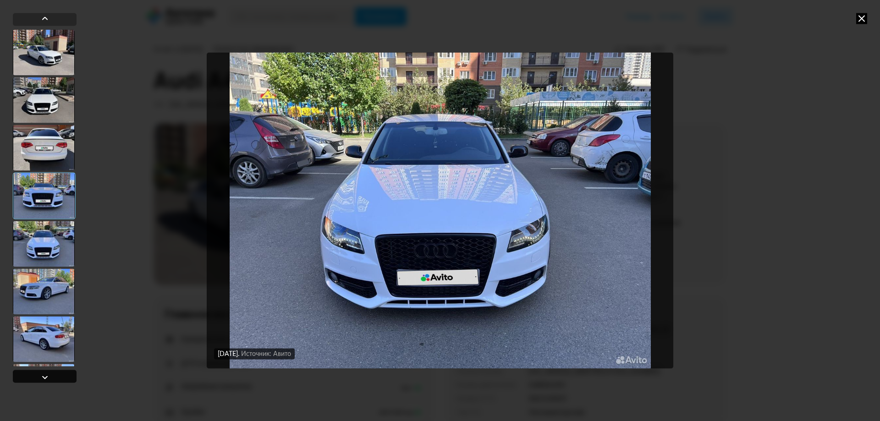
click at [46, 374] on div at bounding box center [44, 377] width 11 height 11
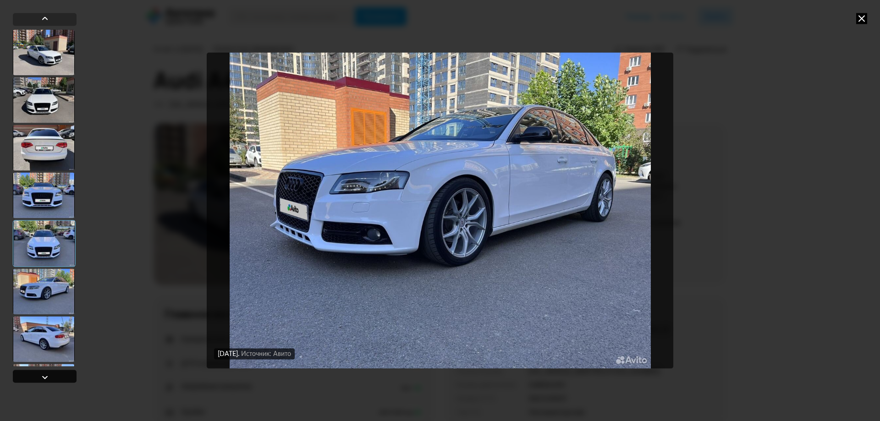
click at [46, 374] on div at bounding box center [44, 377] width 11 height 11
click at [45, 374] on div at bounding box center [44, 377] width 11 height 11
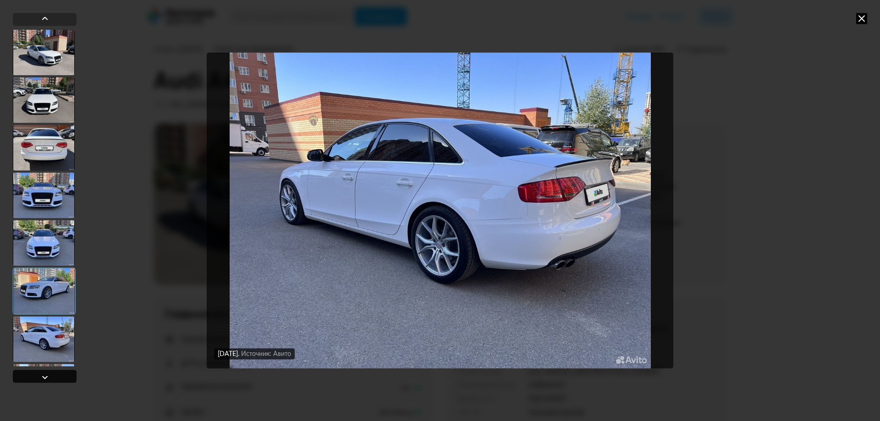
click at [45, 374] on div at bounding box center [44, 377] width 11 height 11
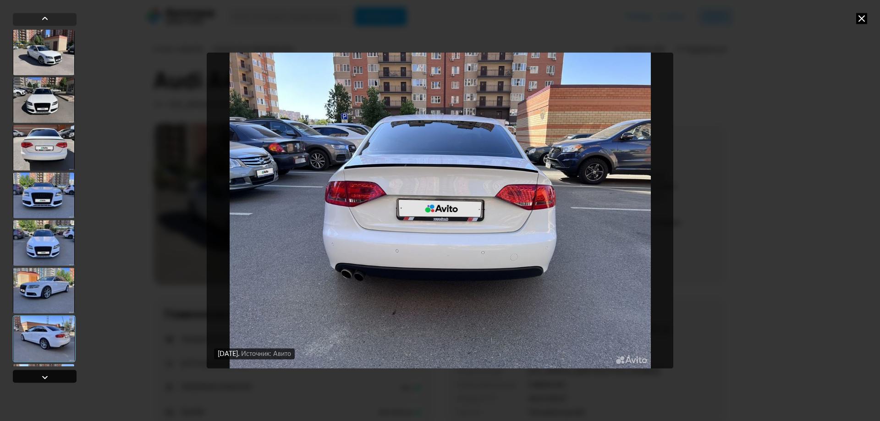
click at [45, 374] on div at bounding box center [44, 377] width 11 height 11
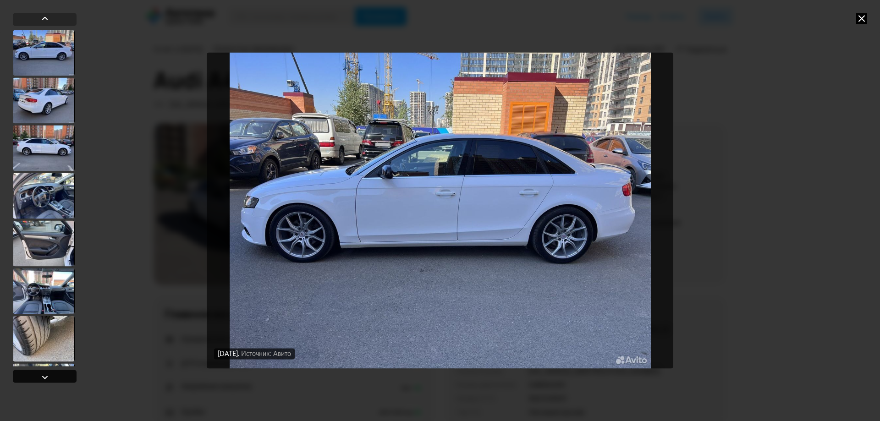
click at [45, 375] on div at bounding box center [44, 377] width 11 height 11
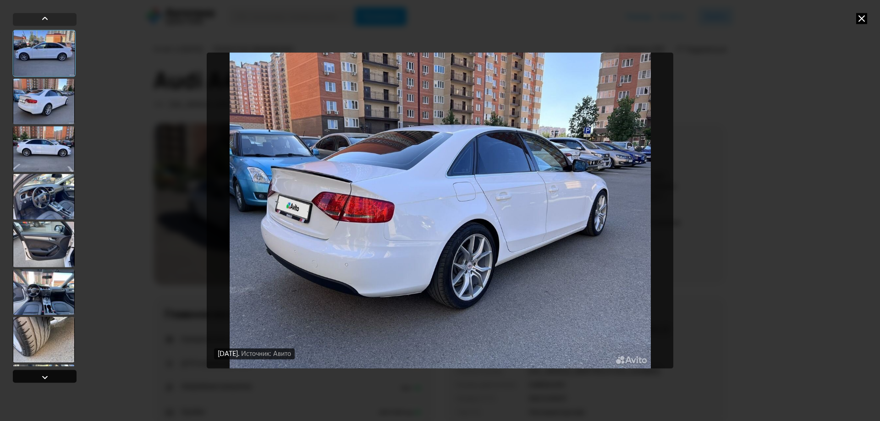
click at [45, 375] on div at bounding box center [44, 377] width 11 height 11
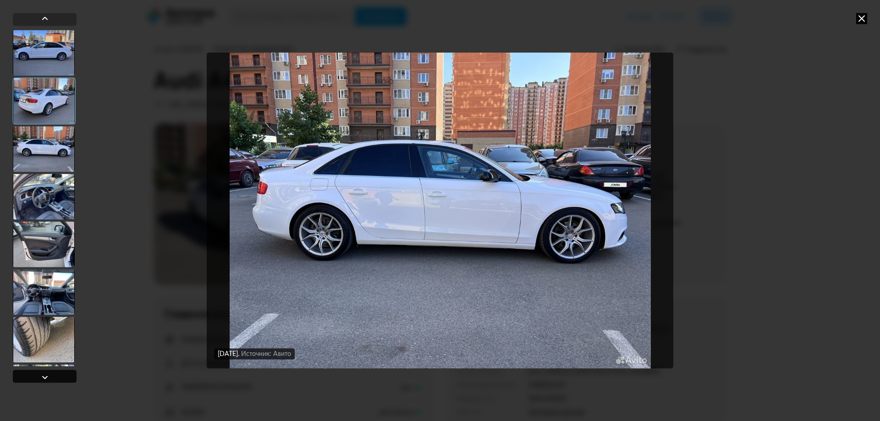
click at [45, 375] on div at bounding box center [44, 377] width 11 height 11
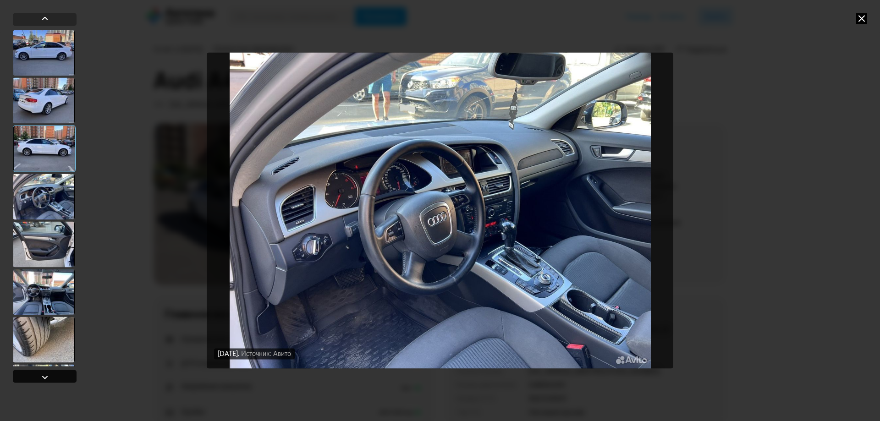
click at [45, 375] on div at bounding box center [44, 377] width 11 height 11
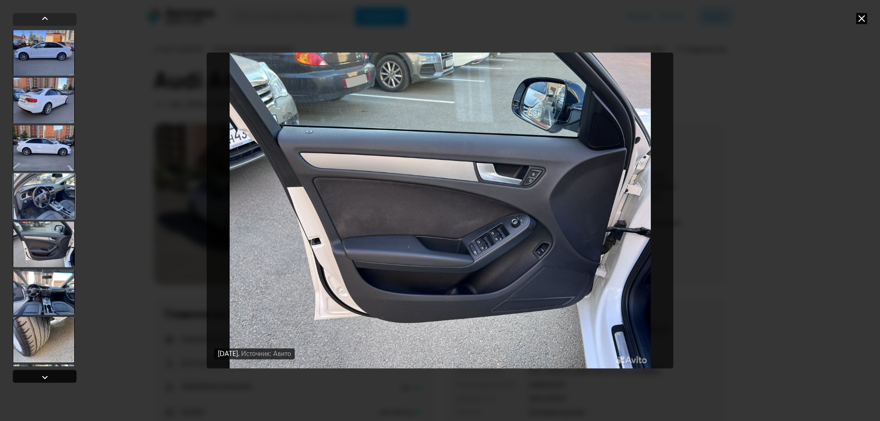
click at [45, 375] on div at bounding box center [44, 377] width 11 height 11
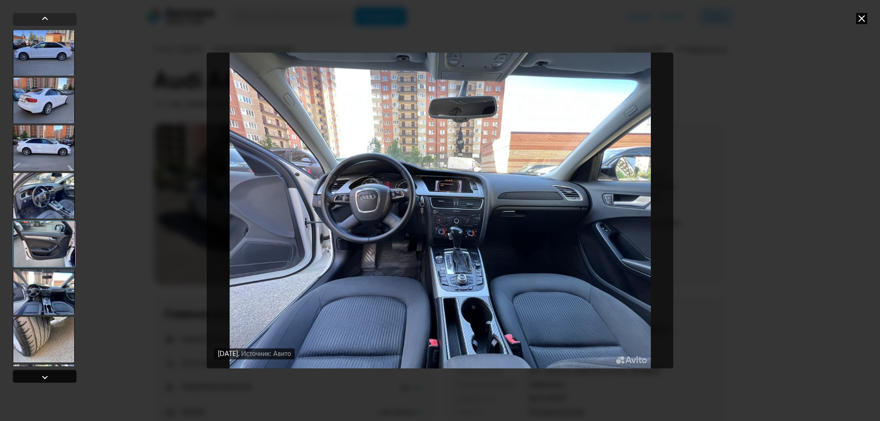
click at [45, 375] on div at bounding box center [44, 377] width 11 height 11
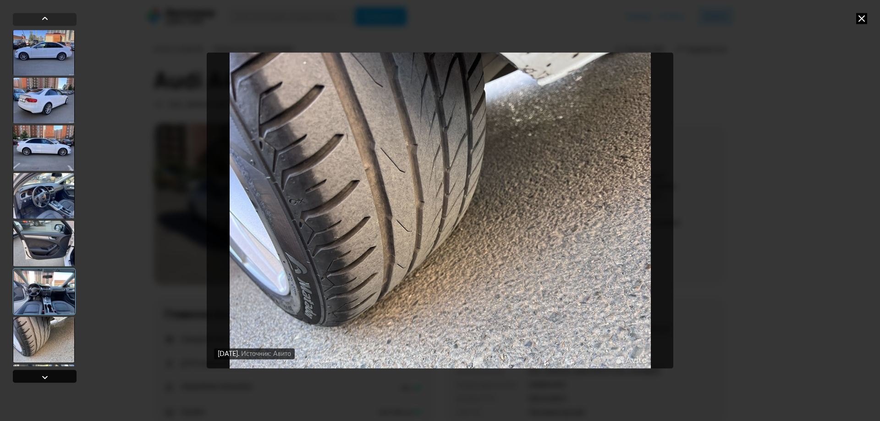
click at [45, 375] on div at bounding box center [44, 377] width 11 height 11
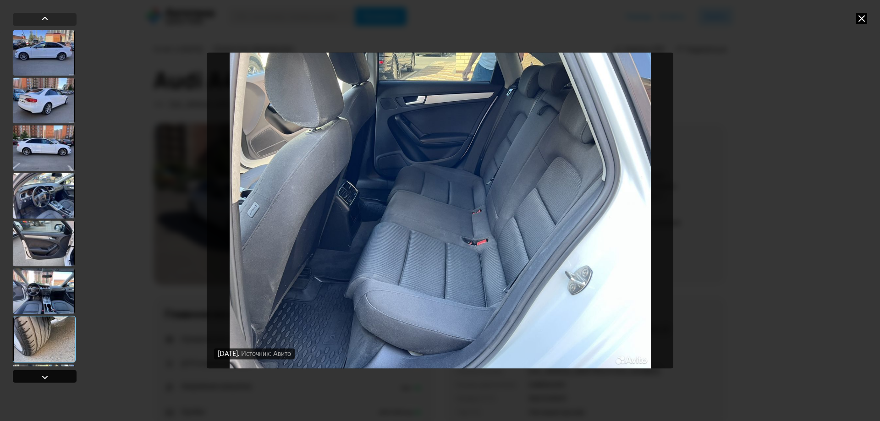
click at [45, 375] on div at bounding box center [44, 377] width 11 height 11
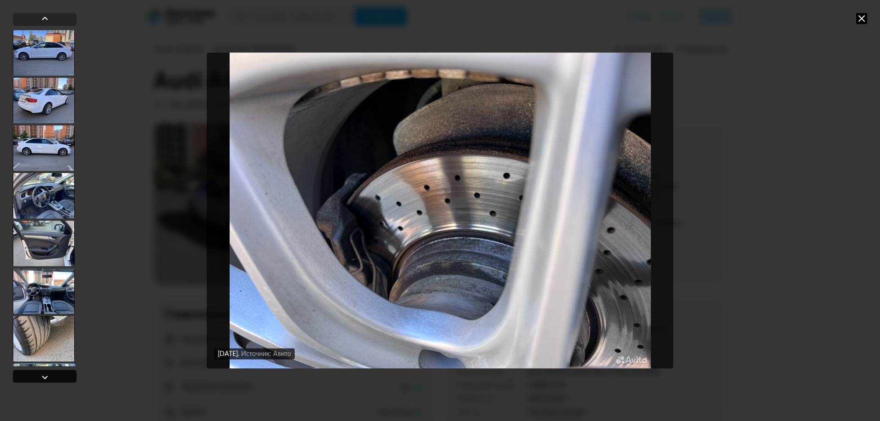
scroll to position [748, 0]
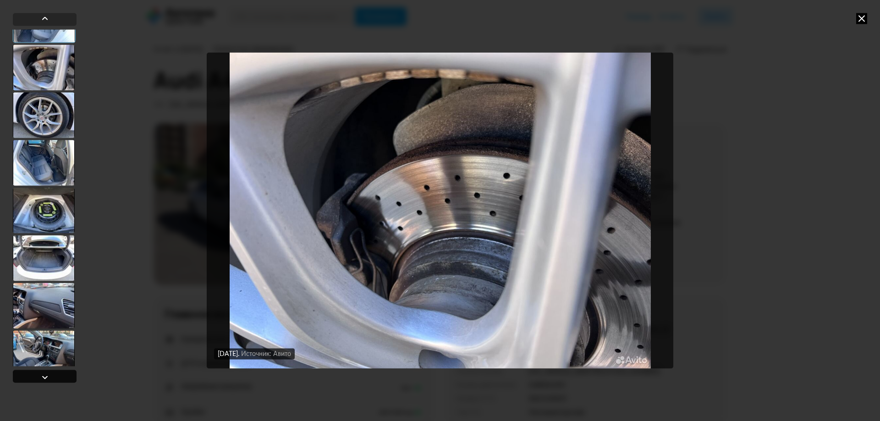
click at [45, 375] on div at bounding box center [44, 377] width 11 height 11
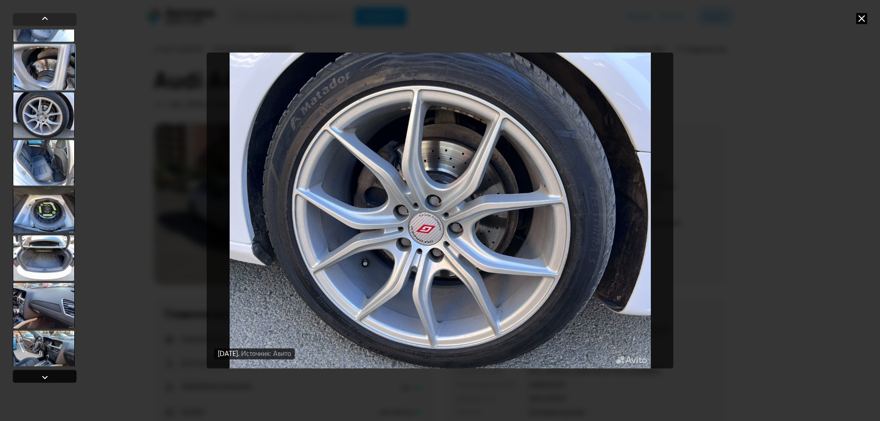
click at [45, 375] on div at bounding box center [44, 377] width 11 height 11
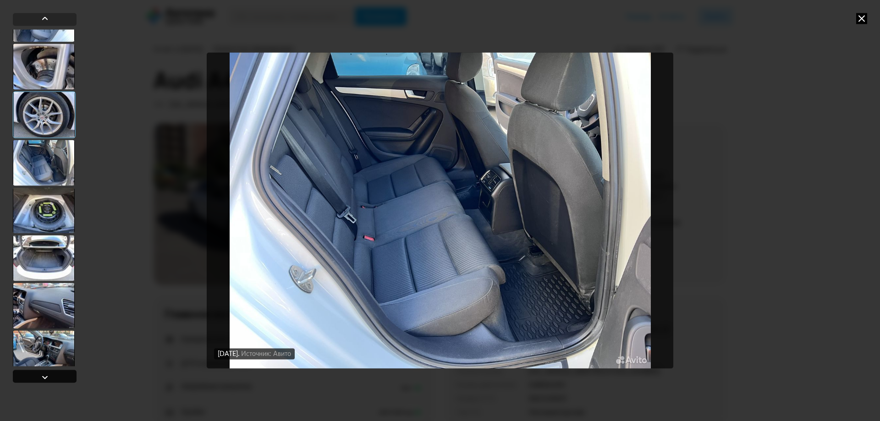
click at [45, 375] on div at bounding box center [44, 377] width 11 height 11
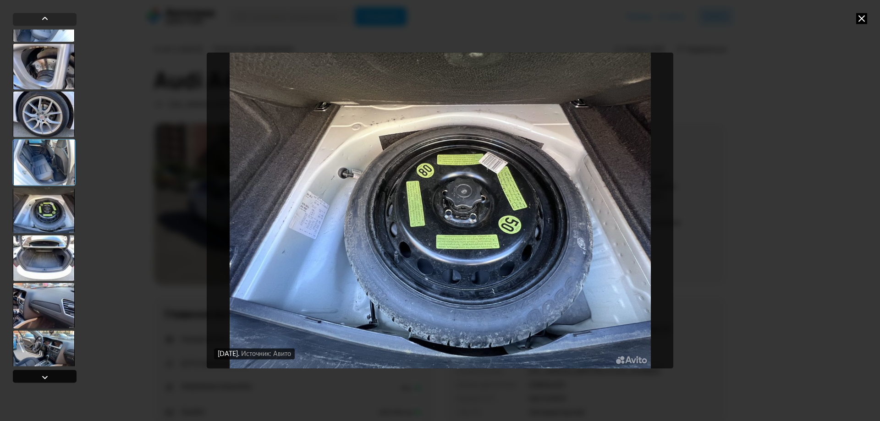
click at [45, 375] on div at bounding box center [44, 377] width 11 height 11
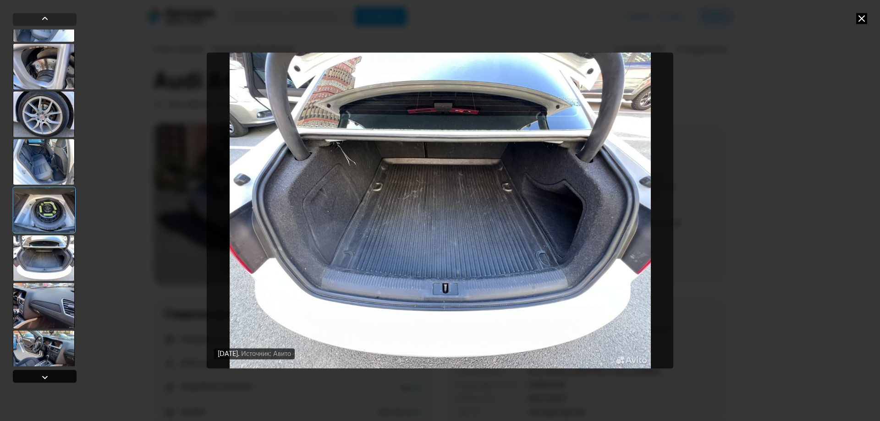
click at [45, 375] on div at bounding box center [44, 377] width 11 height 11
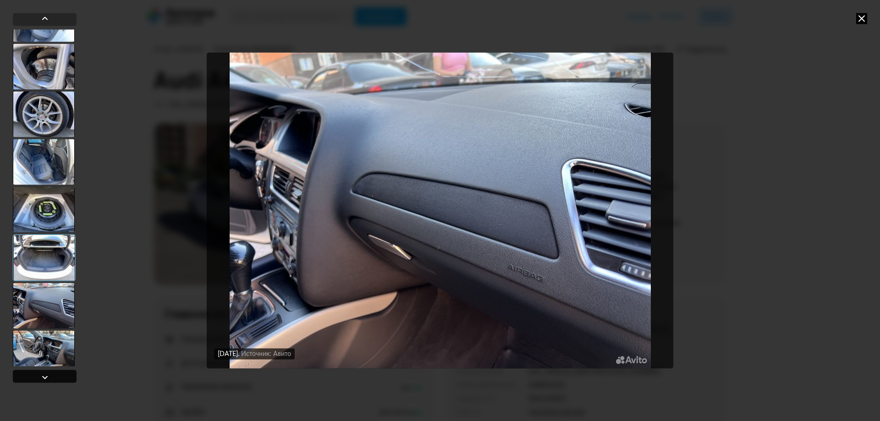
click at [45, 375] on div at bounding box center [44, 377] width 11 height 11
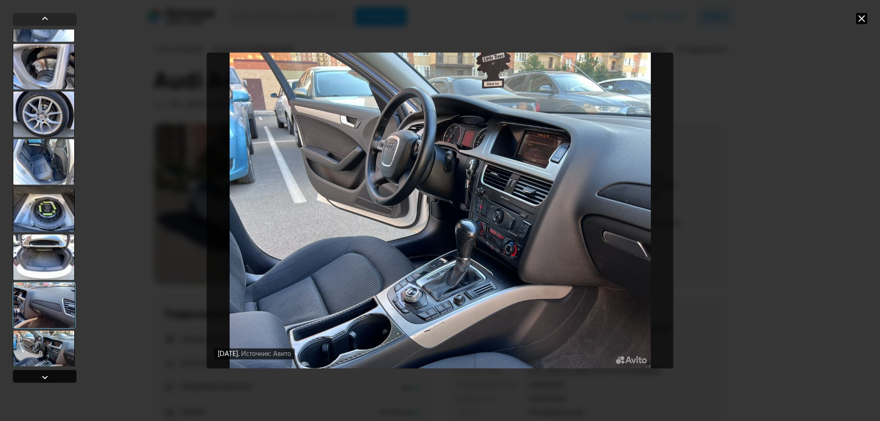
click at [45, 375] on div at bounding box center [44, 377] width 11 height 11
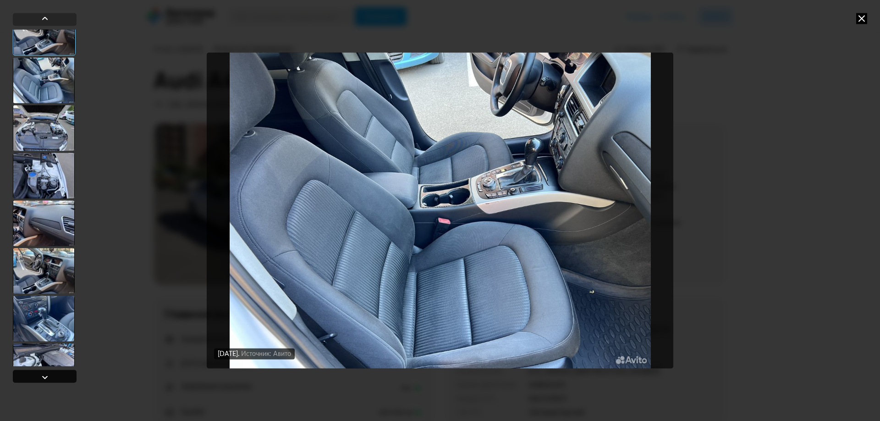
click at [45, 375] on div at bounding box center [44, 377] width 11 height 11
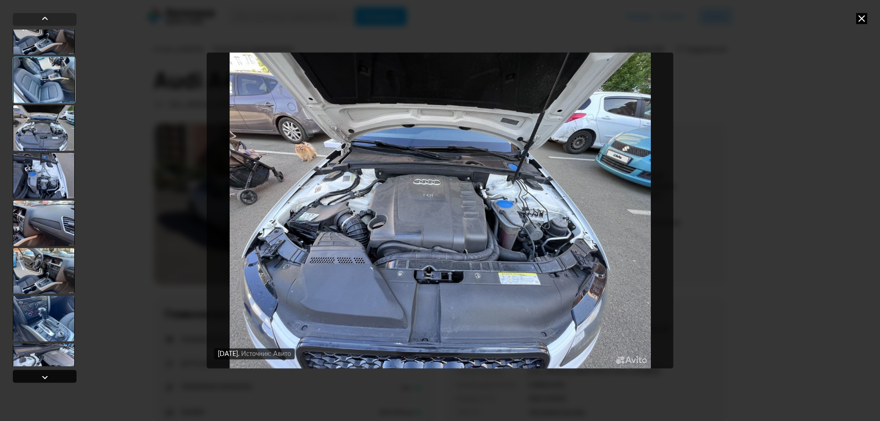
click at [45, 375] on div at bounding box center [44, 377] width 11 height 11
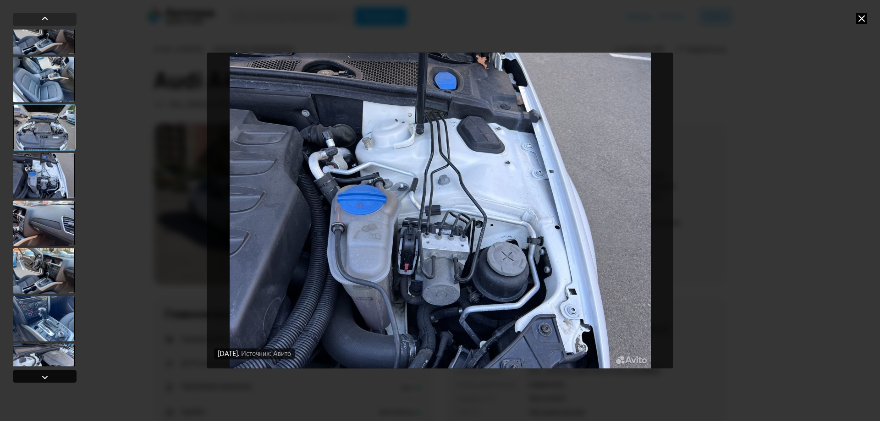
click at [45, 375] on div at bounding box center [44, 377] width 11 height 11
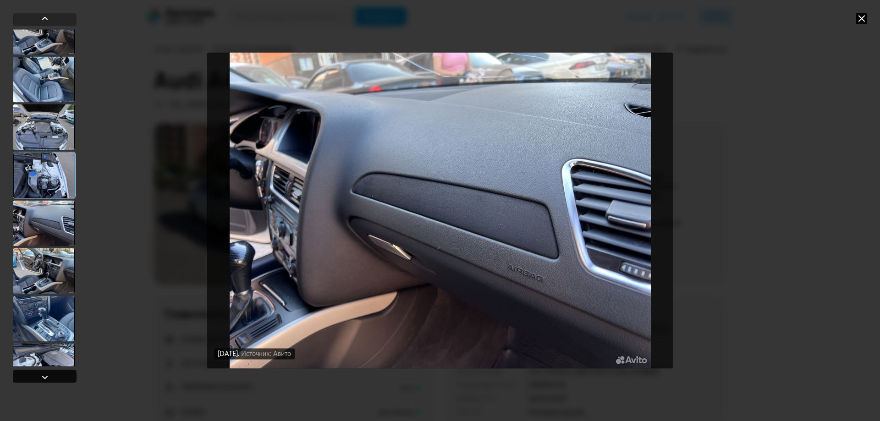
click at [45, 375] on div at bounding box center [44, 377] width 11 height 11
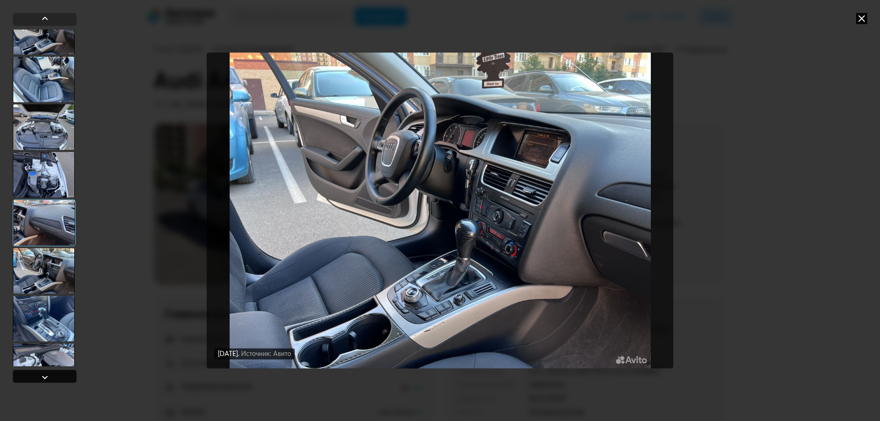
click at [45, 375] on div at bounding box center [44, 377] width 11 height 11
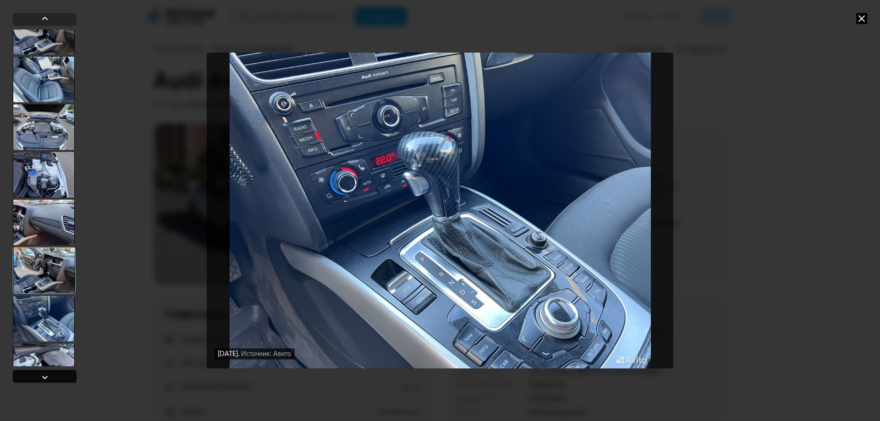
click at [45, 375] on div at bounding box center [44, 377] width 11 height 11
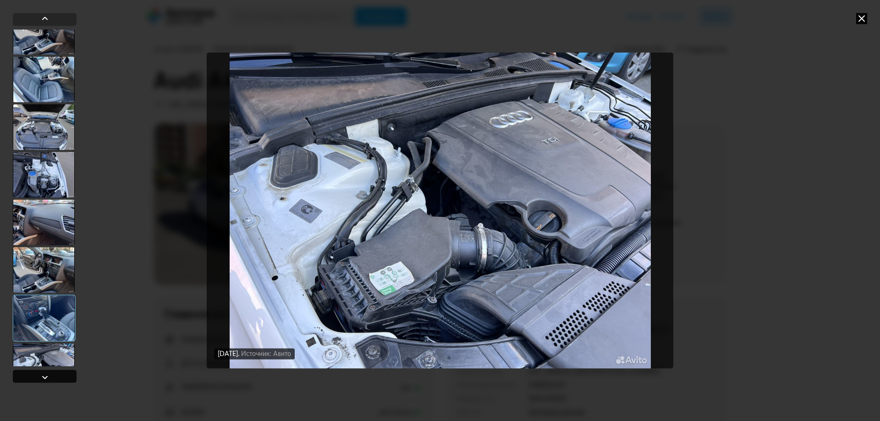
click at [45, 375] on div at bounding box center [44, 377] width 11 height 11
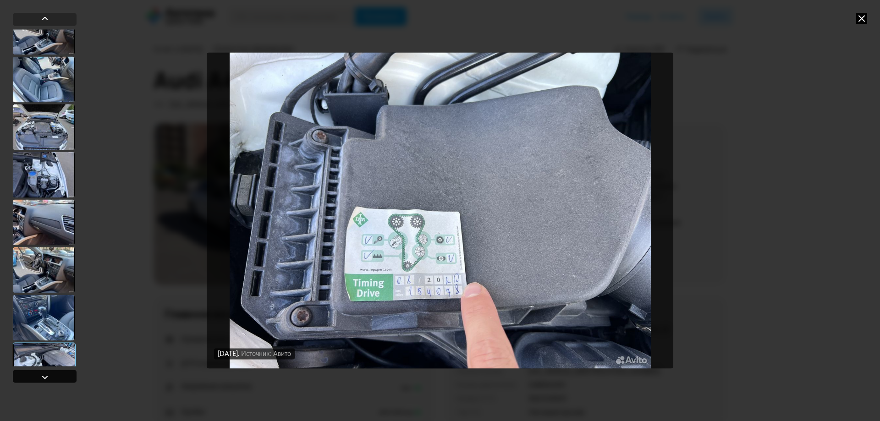
scroll to position [1390, 0]
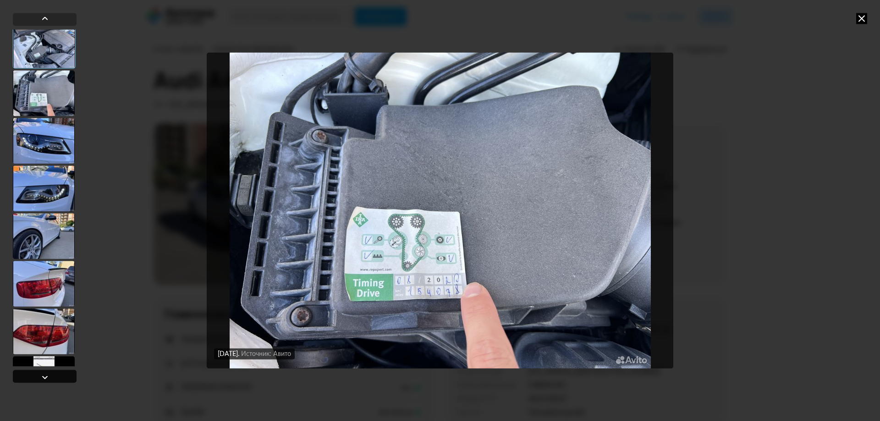
click at [45, 375] on div at bounding box center [44, 377] width 11 height 11
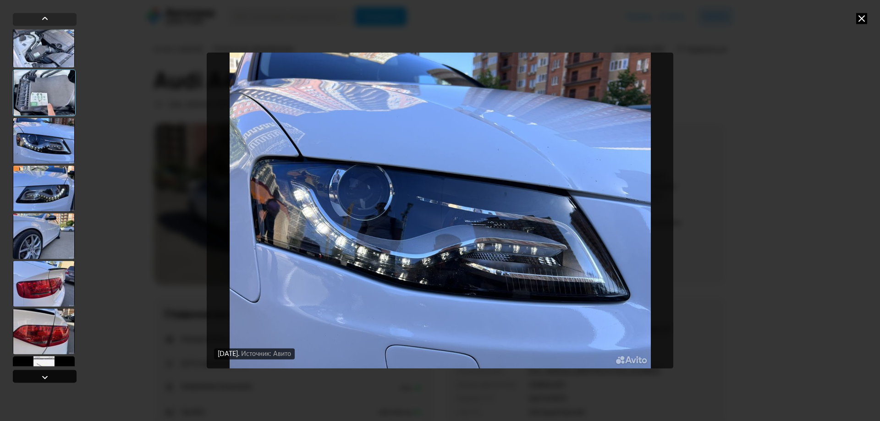
click at [45, 375] on div at bounding box center [44, 377] width 11 height 11
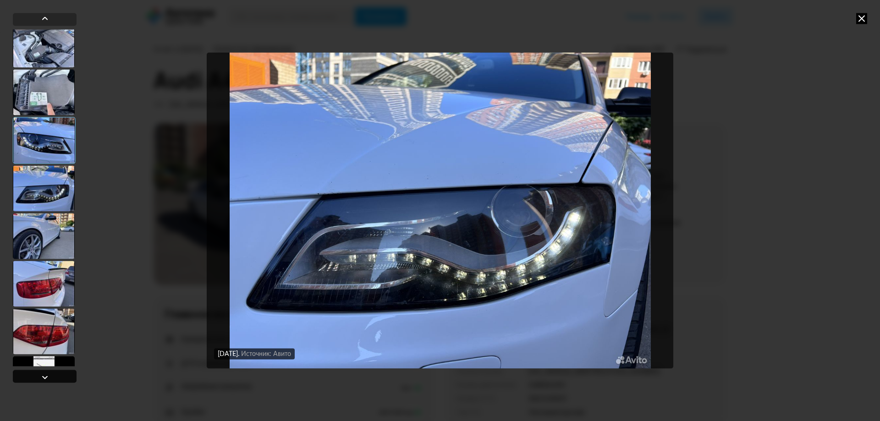
click at [45, 375] on div at bounding box center [44, 377] width 11 height 11
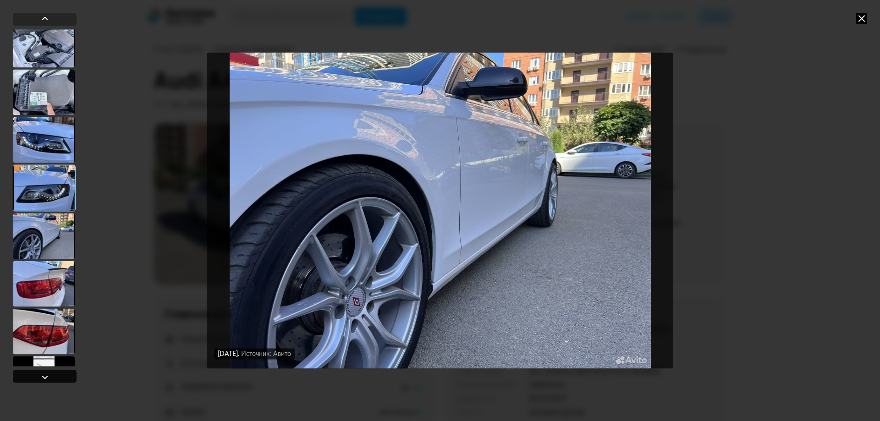
click at [45, 375] on div at bounding box center [44, 377] width 11 height 11
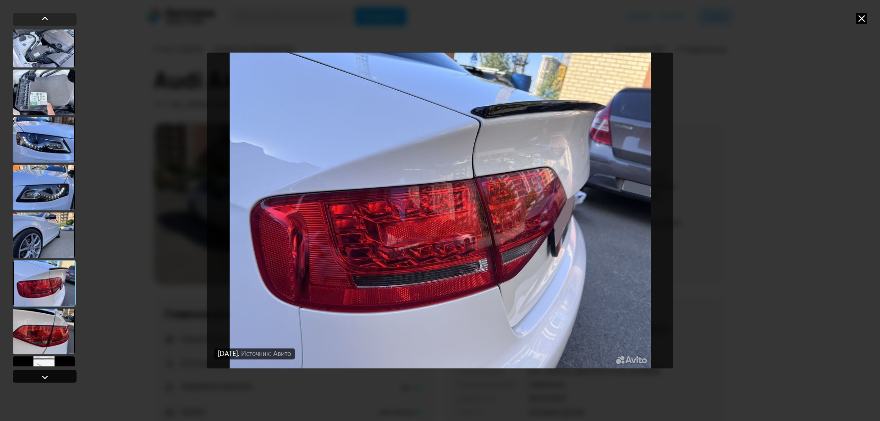
click at [45, 375] on div at bounding box center [44, 377] width 11 height 11
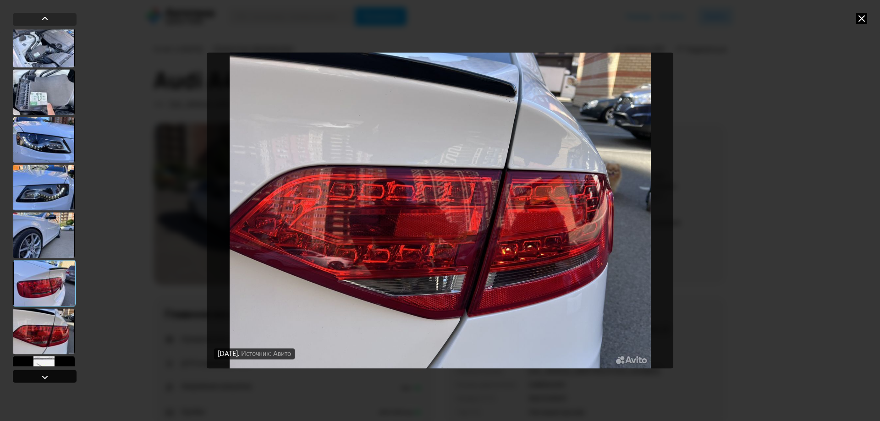
click at [45, 375] on div at bounding box center [44, 377] width 11 height 11
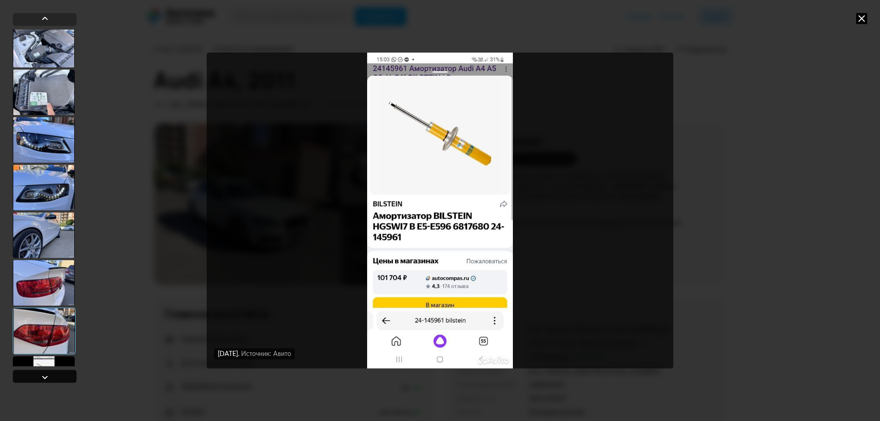
click at [45, 375] on div at bounding box center [44, 377] width 11 height 11
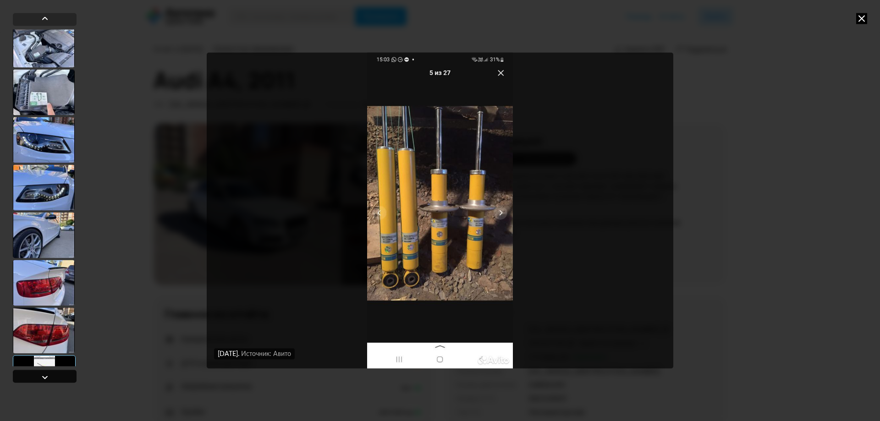
scroll to position [1711, 0]
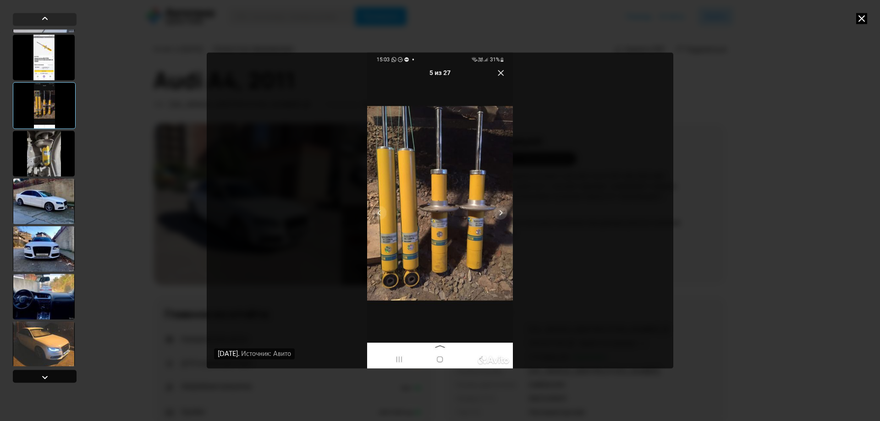
click at [45, 375] on div at bounding box center [44, 377] width 11 height 11
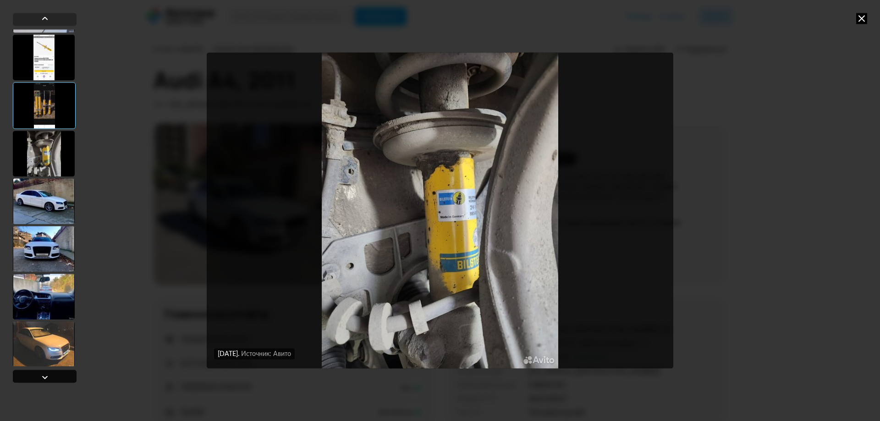
click at [45, 375] on div at bounding box center [44, 377] width 11 height 11
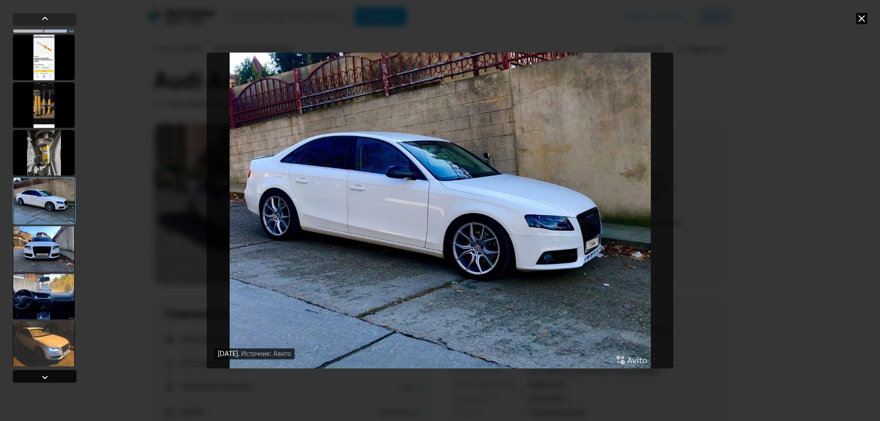
click at [45, 375] on div at bounding box center [44, 377] width 11 height 11
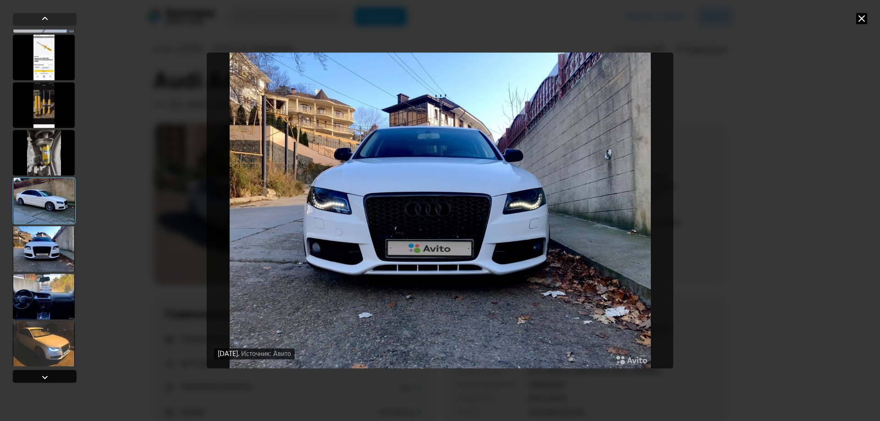
click at [45, 375] on div at bounding box center [44, 377] width 11 height 11
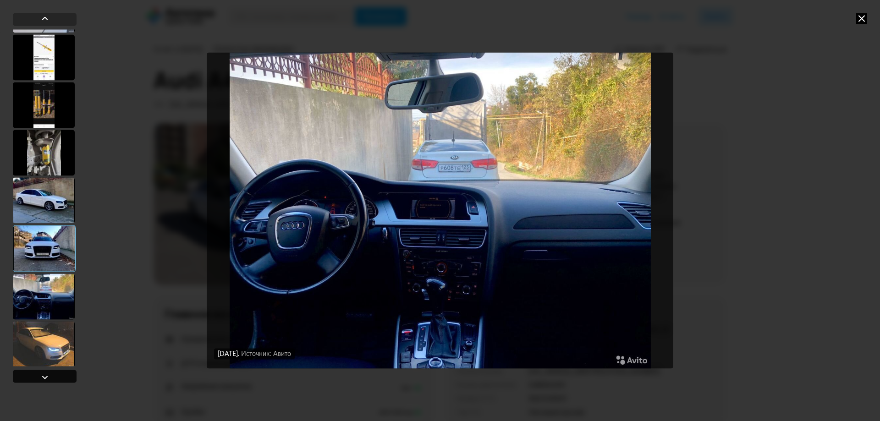
click at [45, 375] on div at bounding box center [44, 377] width 11 height 11
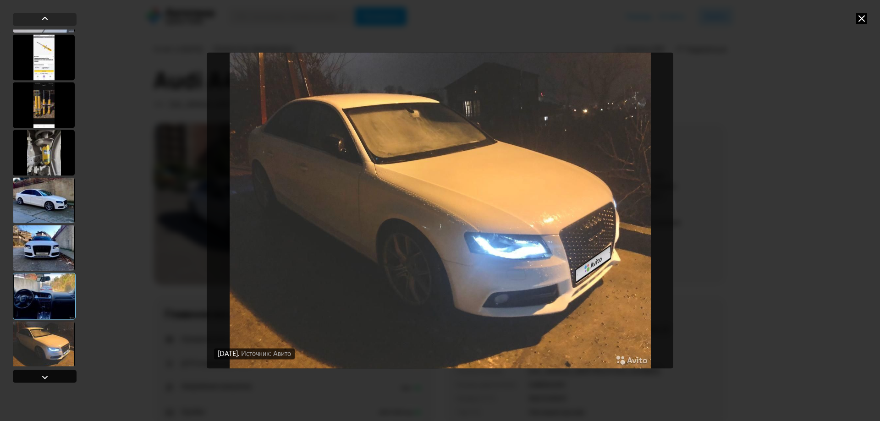
click at [45, 375] on div at bounding box center [44, 377] width 11 height 11
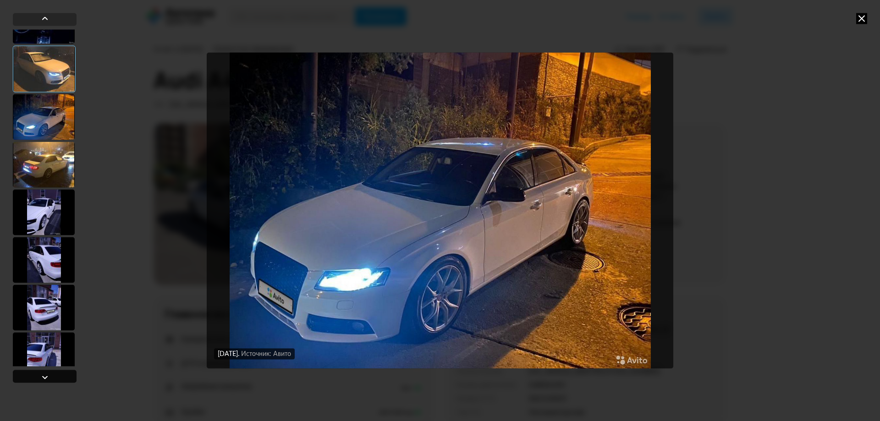
click at [45, 375] on div at bounding box center [44, 377] width 11 height 11
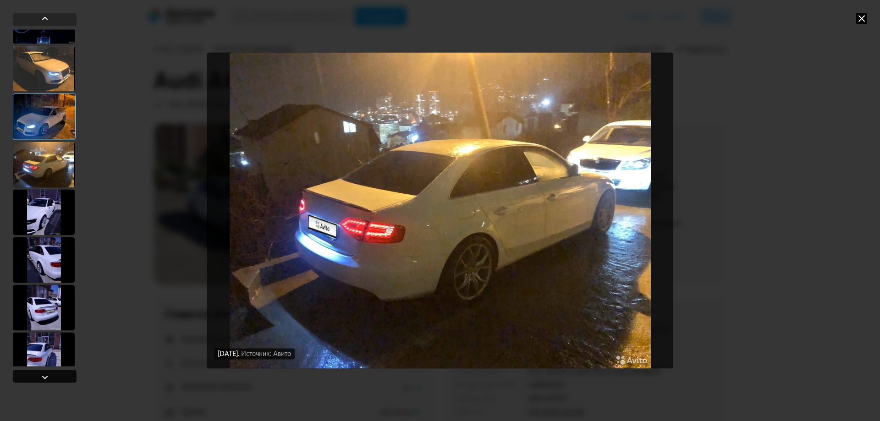
click at [45, 375] on div at bounding box center [44, 377] width 11 height 11
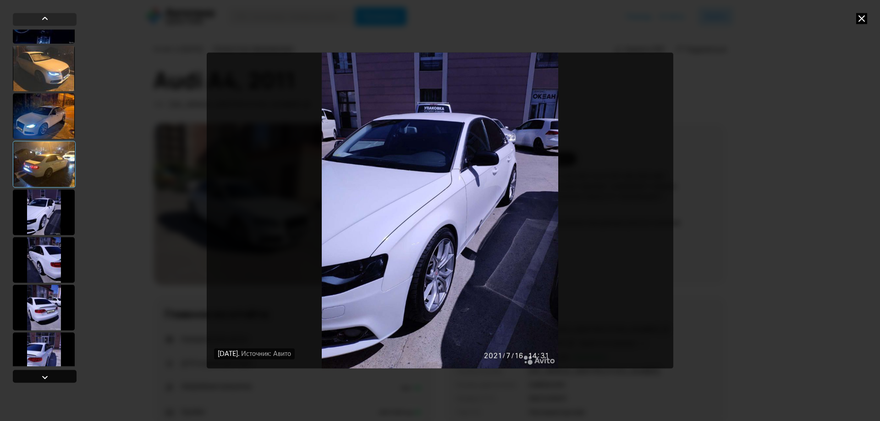
click at [45, 375] on div at bounding box center [44, 377] width 11 height 11
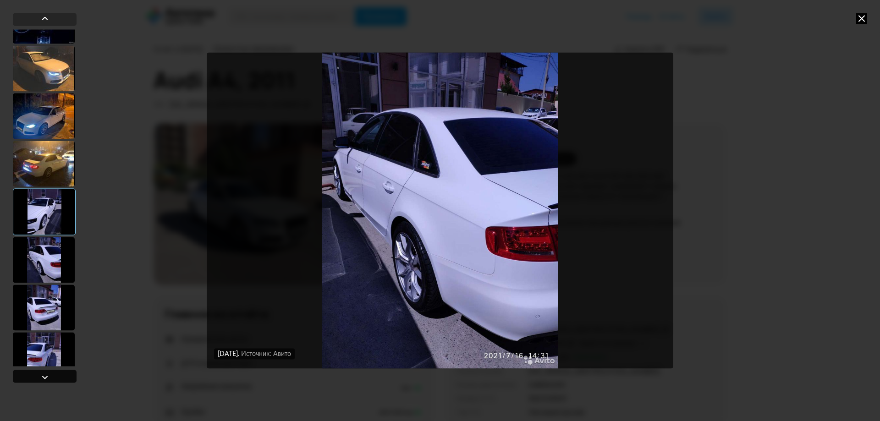
click at [45, 375] on div at bounding box center [44, 377] width 11 height 11
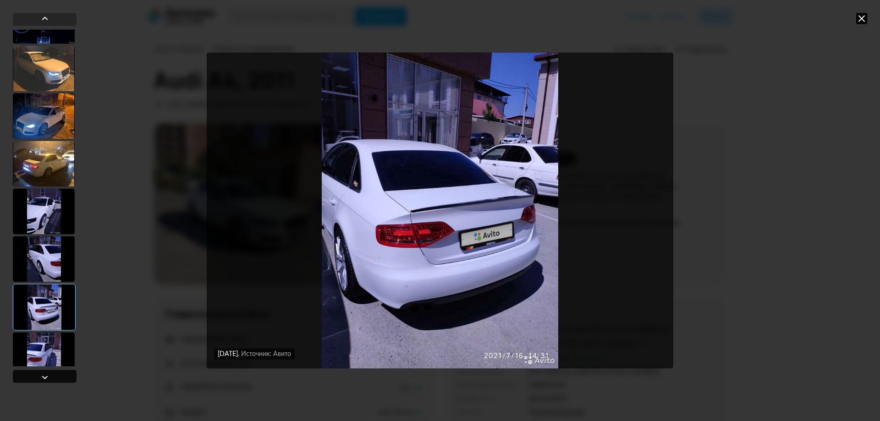
click at [45, 375] on div at bounding box center [44, 377] width 11 height 11
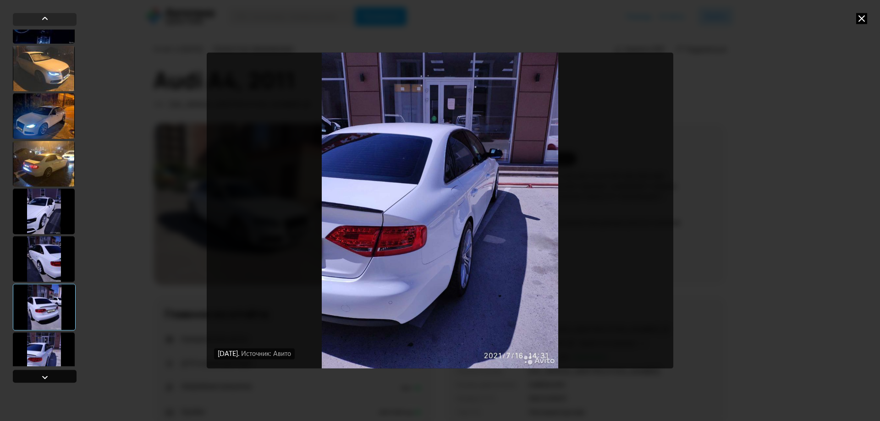
click at [45, 375] on div at bounding box center [44, 377] width 11 height 11
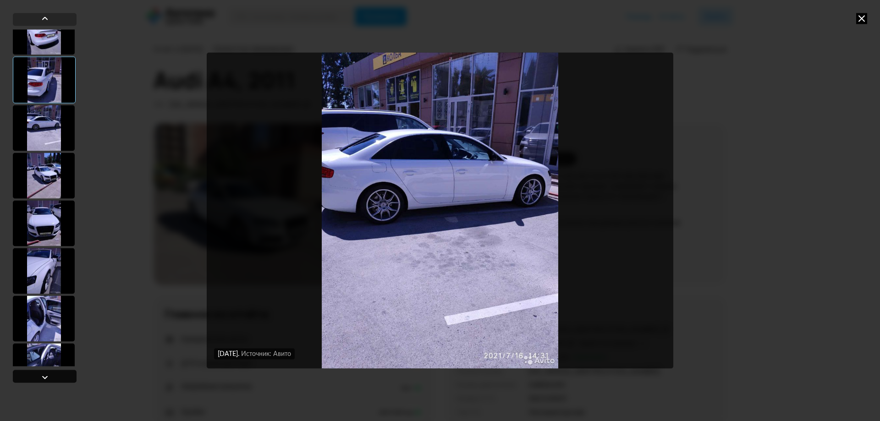
click at [45, 375] on div at bounding box center [44, 377] width 11 height 11
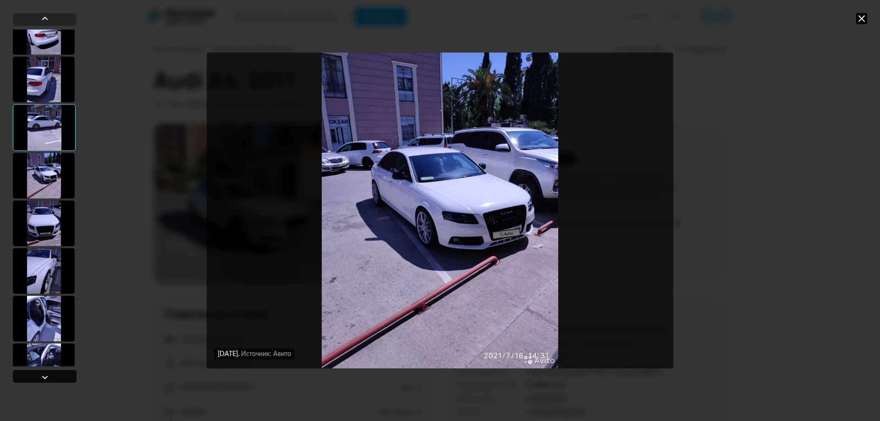
click at [45, 375] on div at bounding box center [44, 377] width 11 height 11
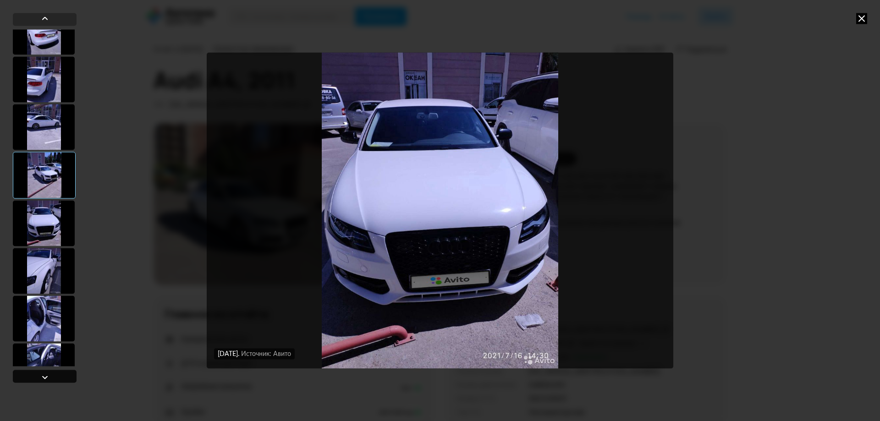
click at [45, 375] on div at bounding box center [44, 377] width 11 height 11
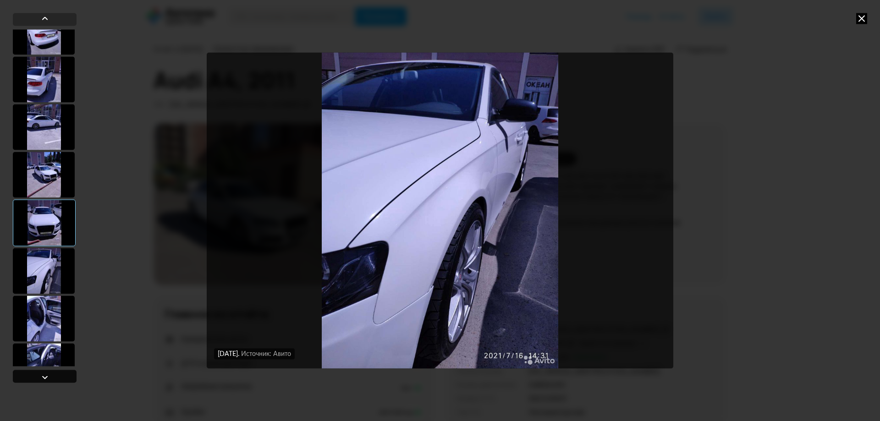
click at [45, 375] on div at bounding box center [44, 377] width 11 height 11
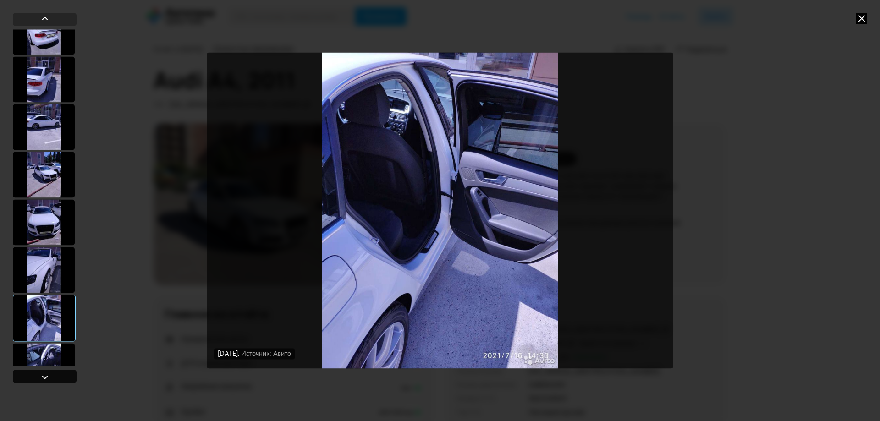
click at [45, 375] on div at bounding box center [44, 377] width 11 height 11
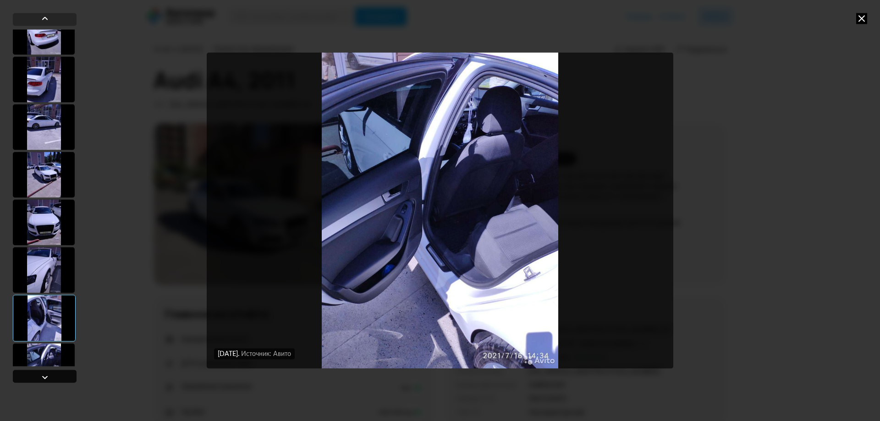
click at [45, 375] on div at bounding box center [44, 377] width 11 height 11
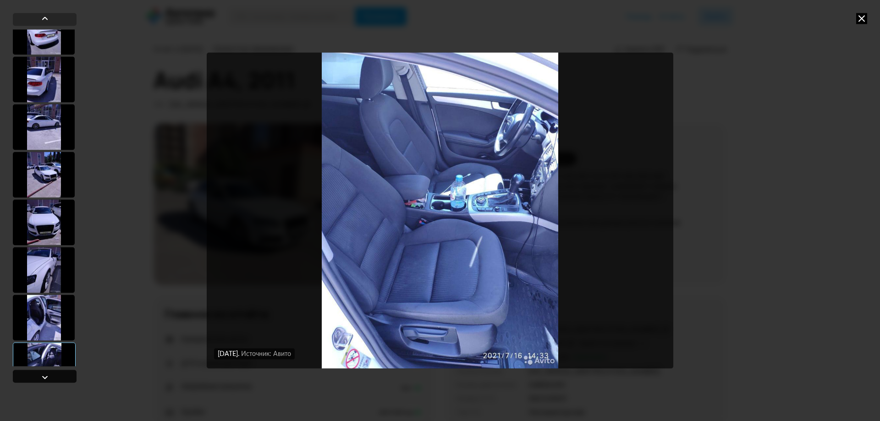
scroll to position [2536, 0]
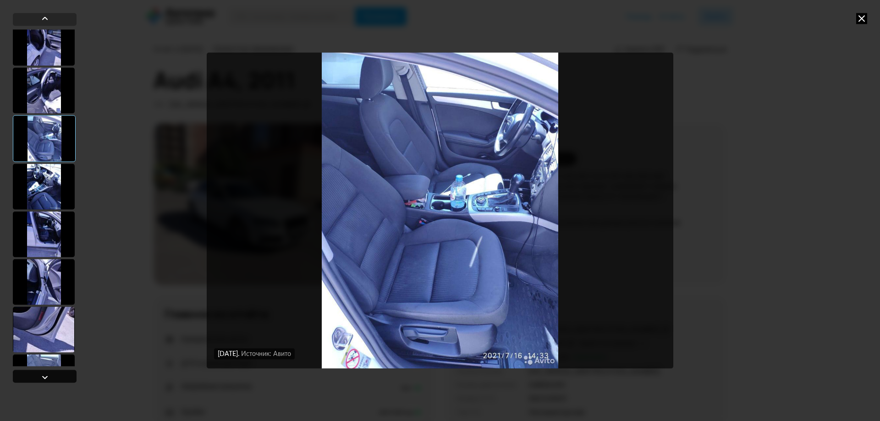
click at [45, 375] on div at bounding box center [44, 377] width 11 height 11
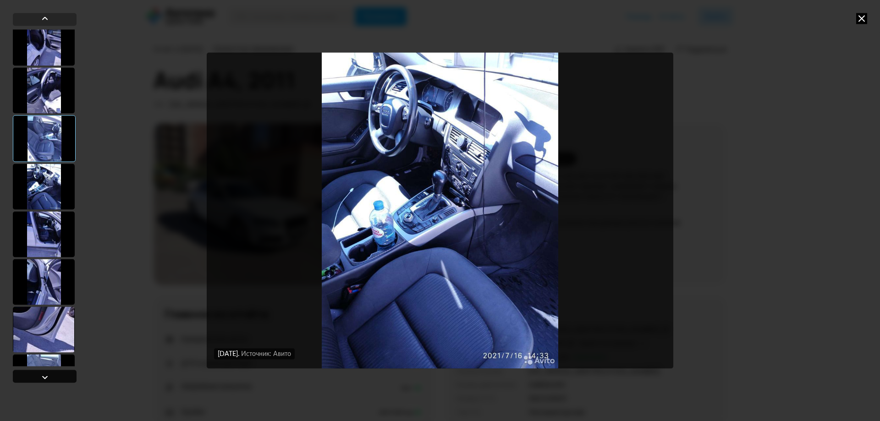
click at [45, 375] on div at bounding box center [44, 377] width 11 height 11
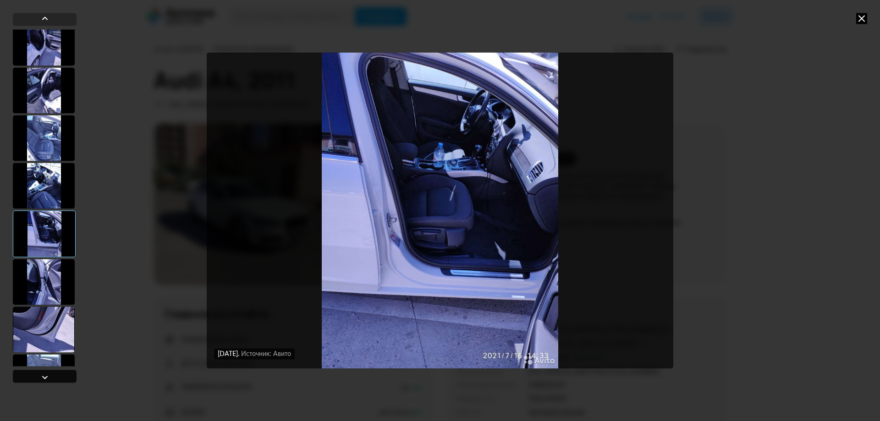
click at [45, 375] on div at bounding box center [44, 377] width 11 height 11
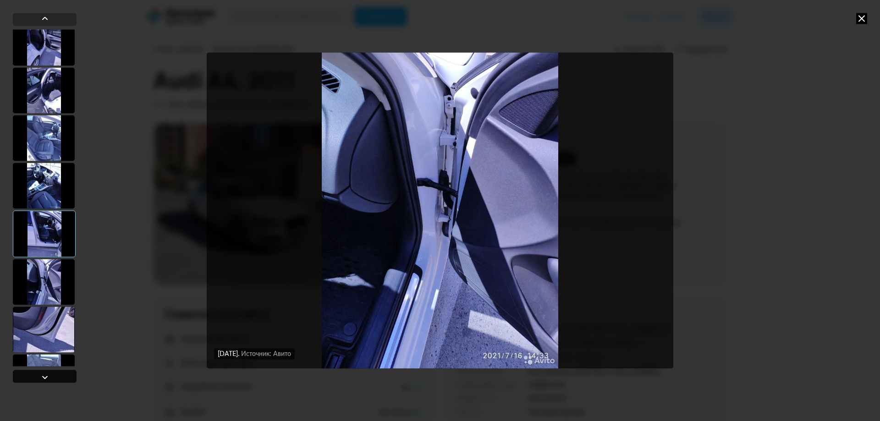
click at [45, 375] on div at bounding box center [44, 377] width 11 height 11
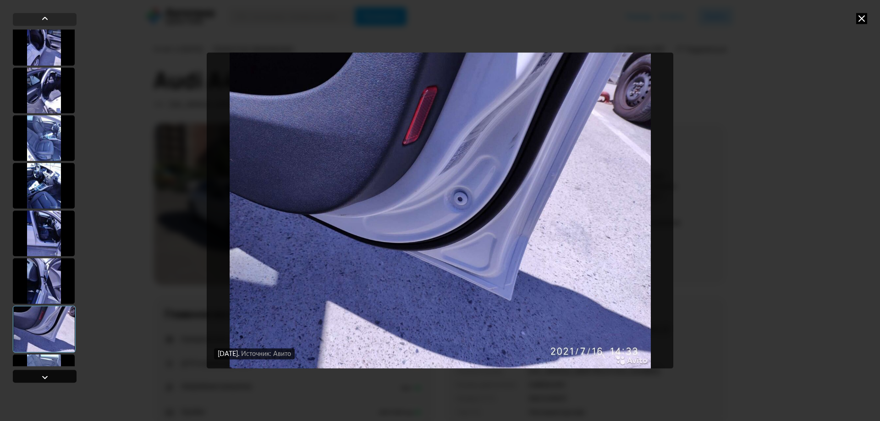
click at [45, 375] on div at bounding box center [44, 377] width 11 height 11
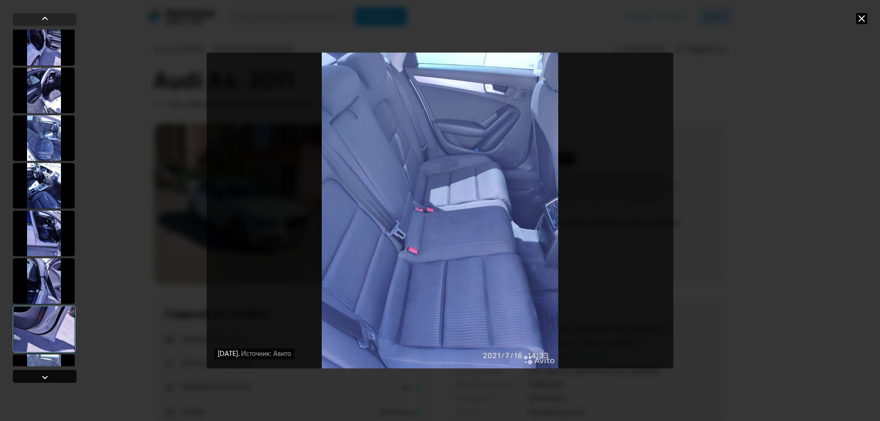
click at [45, 375] on div at bounding box center [44, 377] width 11 height 11
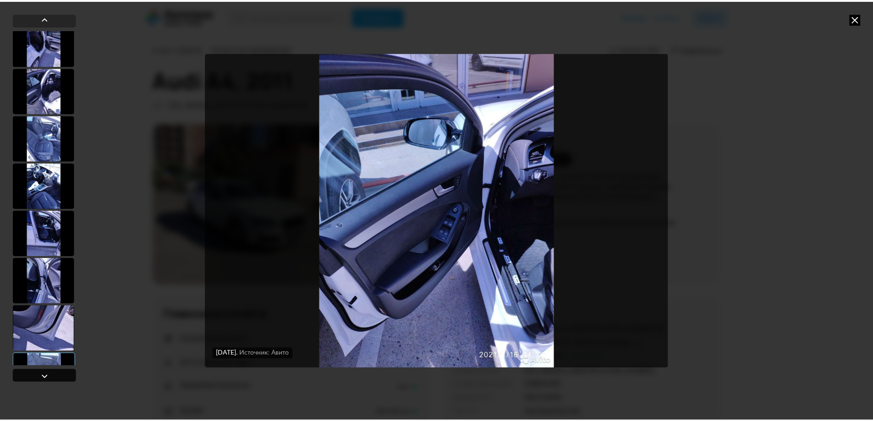
scroll to position [2715, 0]
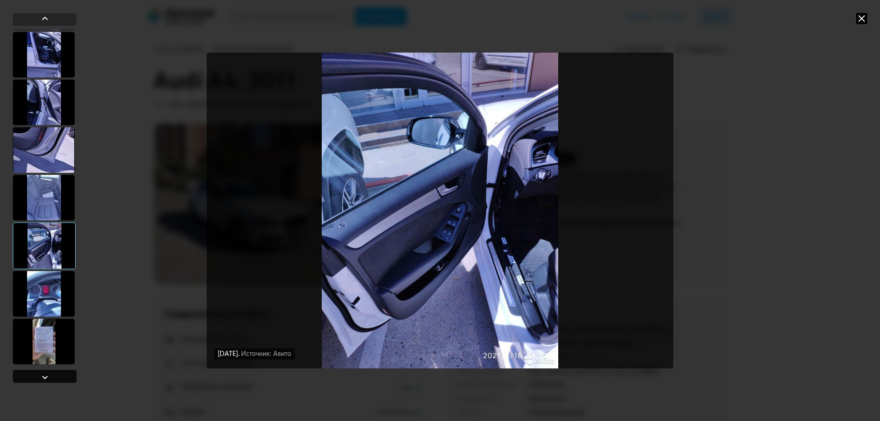
click at [45, 375] on div at bounding box center [44, 377] width 11 height 11
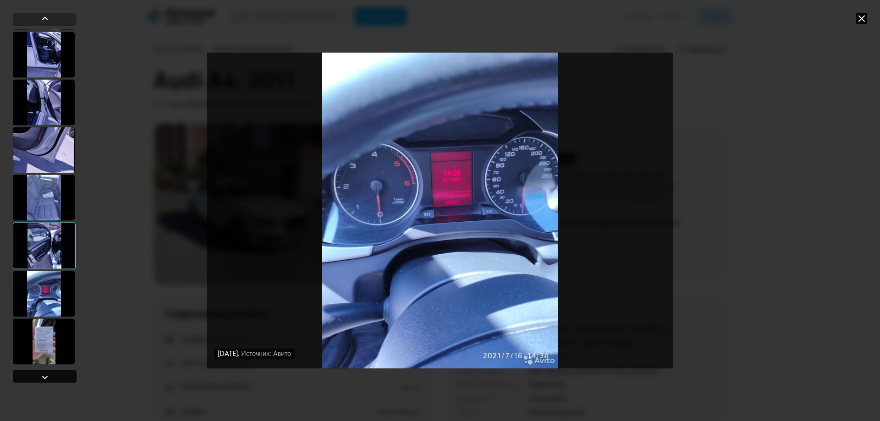
click at [45, 375] on div at bounding box center [44, 377] width 11 height 11
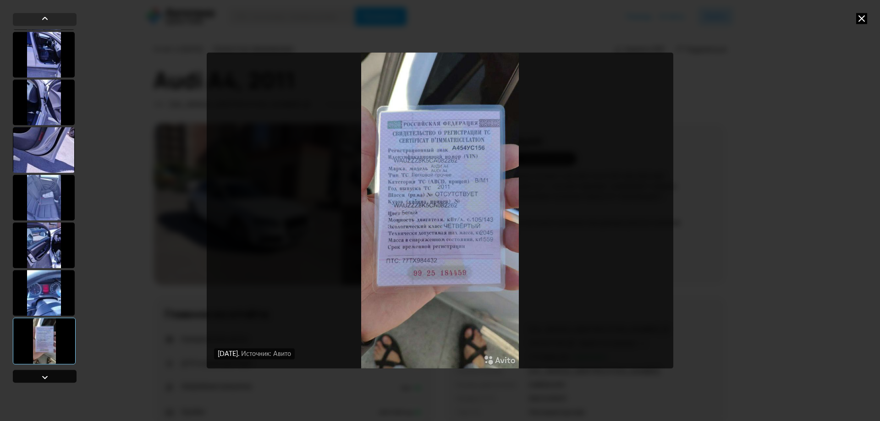
click at [45, 375] on div at bounding box center [44, 377] width 11 height 11
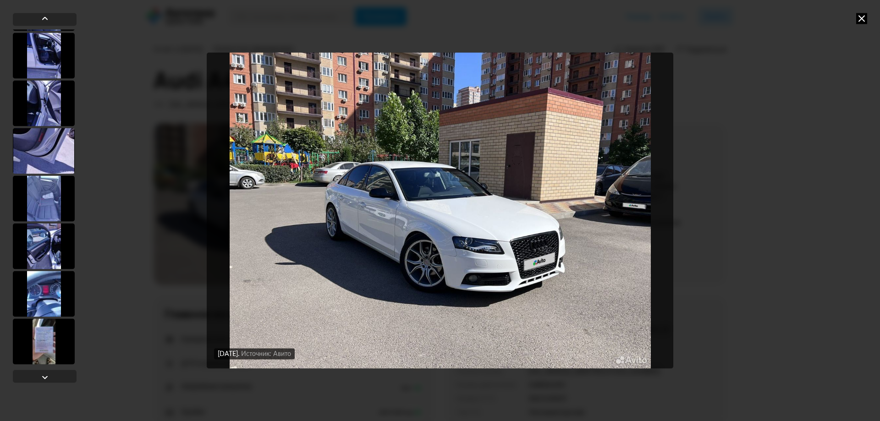
click at [38, 283] on div at bounding box center [44, 294] width 62 height 46
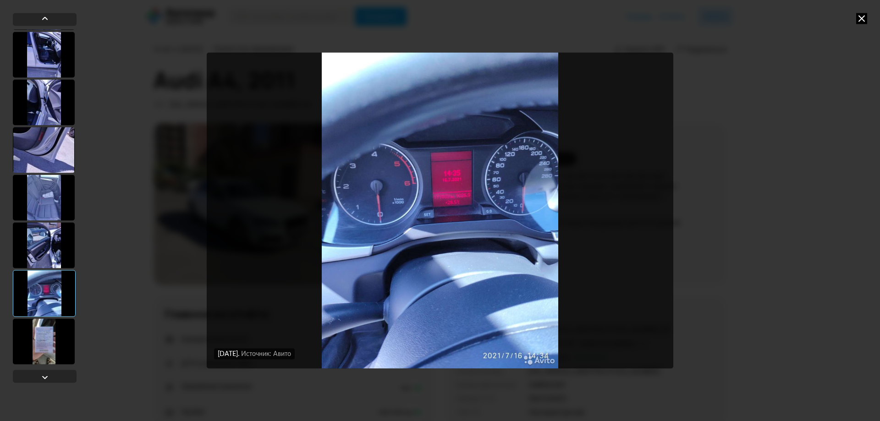
click at [526, 225] on img "Go to Slide 63" at bounding box center [440, 211] width 467 height 316
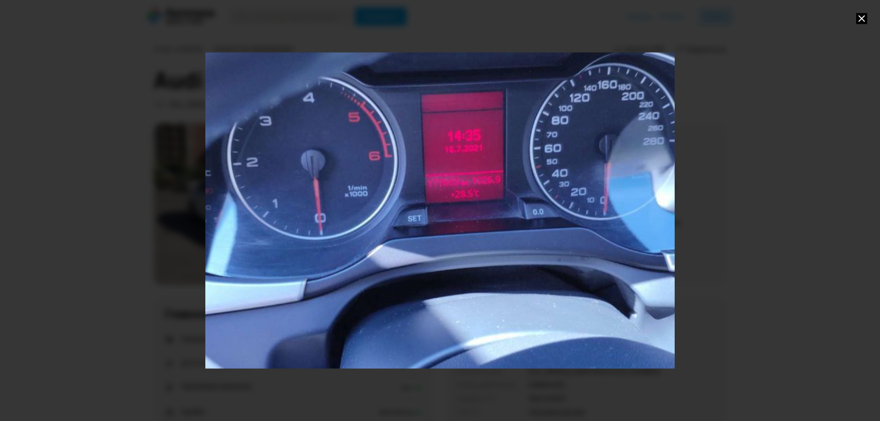
drag, startPoint x: 576, startPoint y: 139, endPoint x: 859, endPoint y: 17, distance: 308.5
click at [859, 17] on icon at bounding box center [861, 18] width 11 height 11
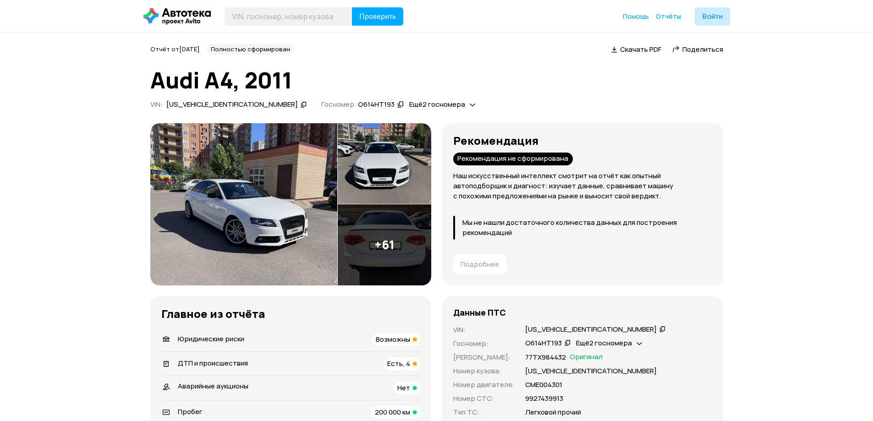
click at [264, 216] on img at bounding box center [243, 204] width 187 height 162
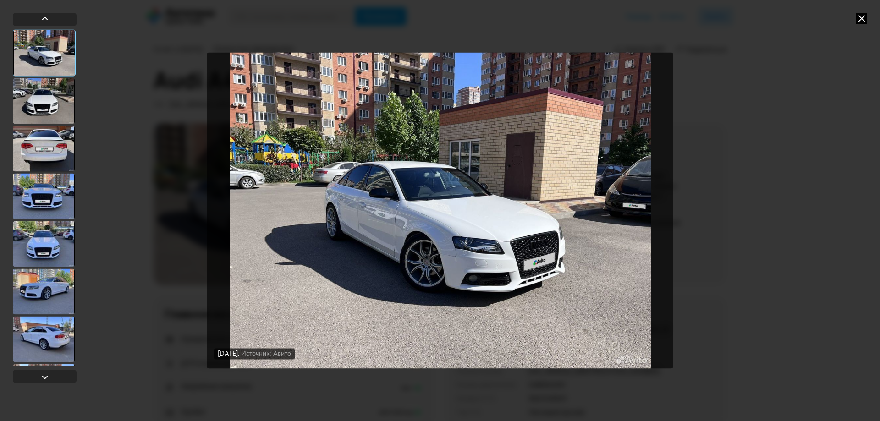
click at [409, 190] on img "Go to Slide 1" at bounding box center [440, 211] width 467 height 316
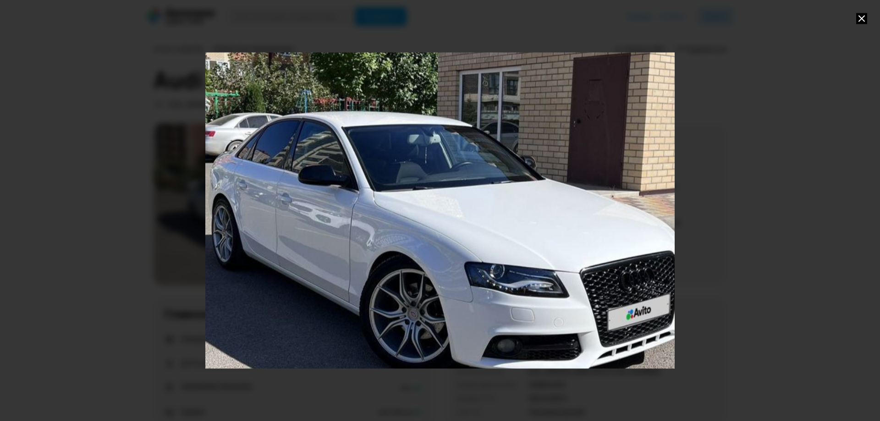
click at [866, 14] on icon at bounding box center [861, 18] width 11 height 11
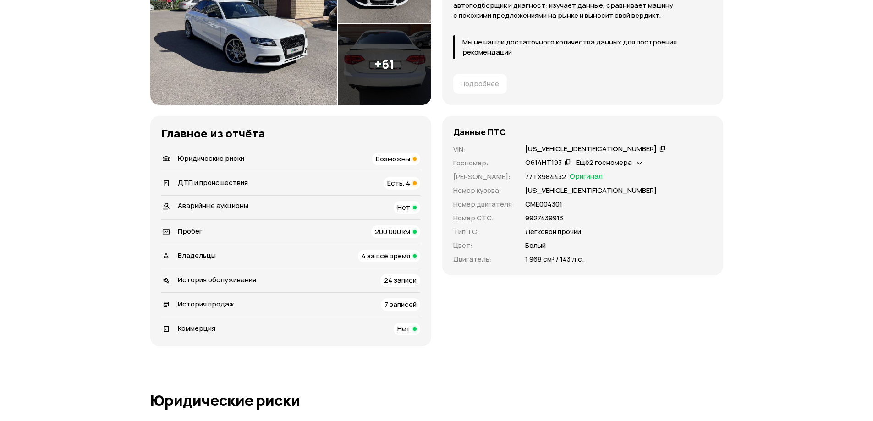
scroll to position [183, 0]
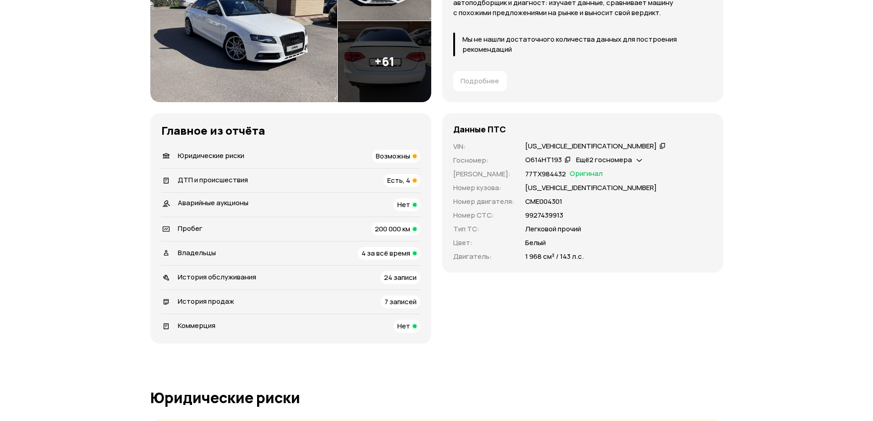
click at [607, 162] on span "Ещё 2 госномера" at bounding box center [604, 160] width 56 height 10
click at [617, 196] on div "А454УС156" at bounding box center [603, 197] width 47 height 10
click at [623, 159] on span "Ещё 2 госномера" at bounding box center [604, 160] width 56 height 10
click at [621, 179] on div "Е222МО150" at bounding box center [603, 181] width 47 height 10
click at [628, 156] on span "Ещё 2 госномера" at bounding box center [604, 160] width 56 height 10
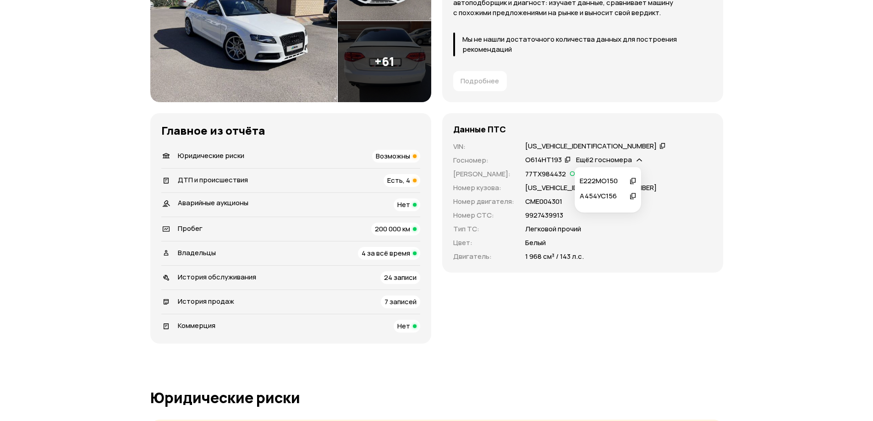
click at [612, 198] on div "А454УС156" at bounding box center [603, 197] width 47 height 10
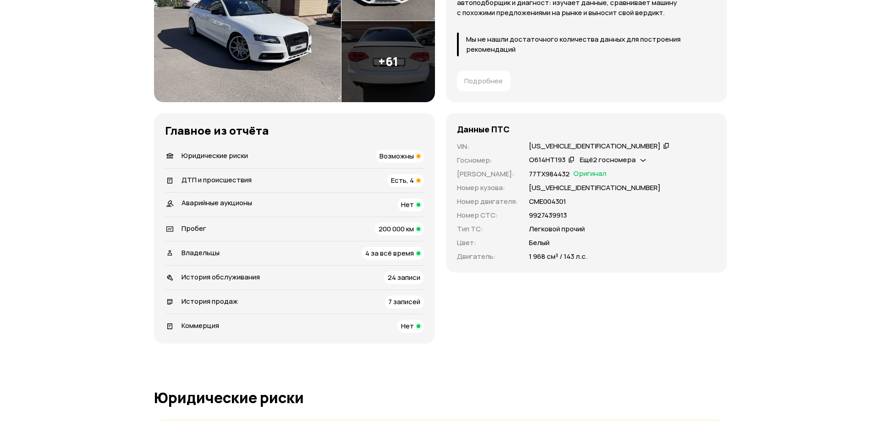
scroll to position [0, 0]
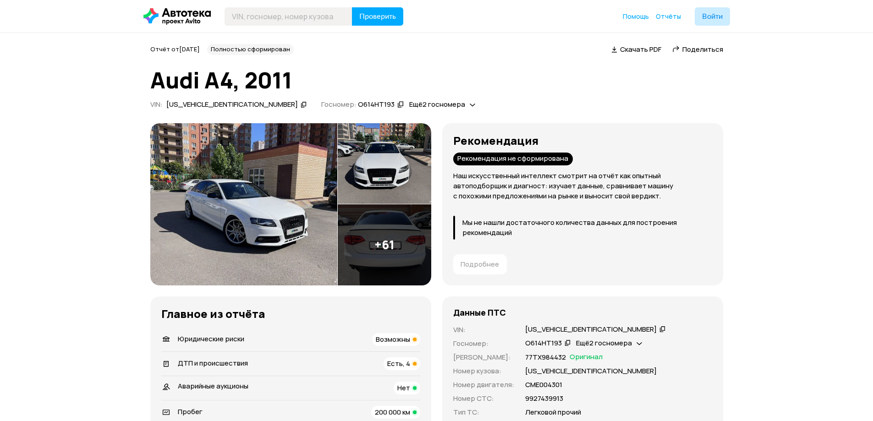
click at [273, 201] on img at bounding box center [243, 204] width 187 height 162
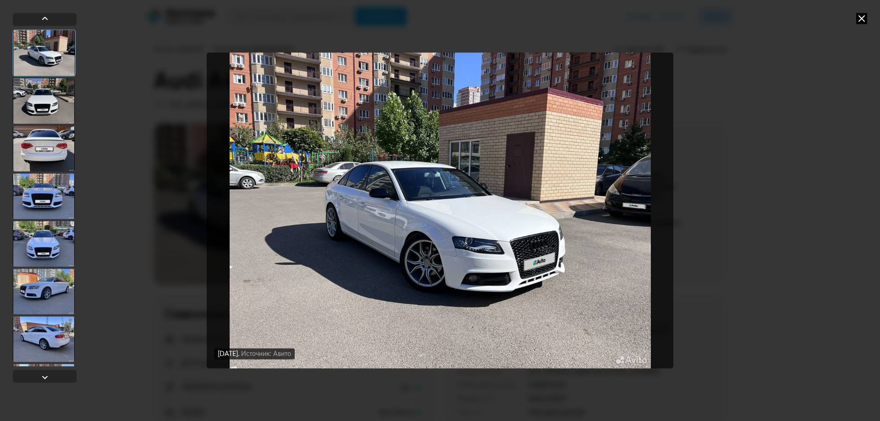
drag, startPoint x: 324, startPoint y: 192, endPoint x: 55, endPoint y: 104, distance: 282.6
click at [55, 104] on div at bounding box center [44, 101] width 62 height 46
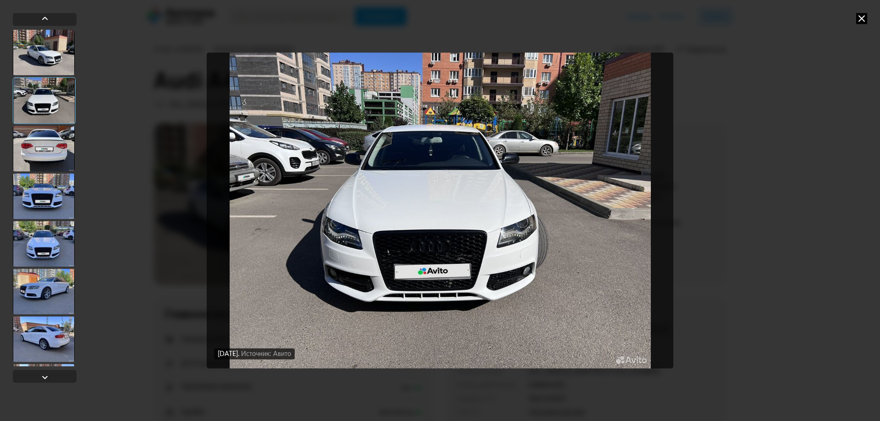
click at [25, 143] on div at bounding box center [44, 149] width 62 height 46
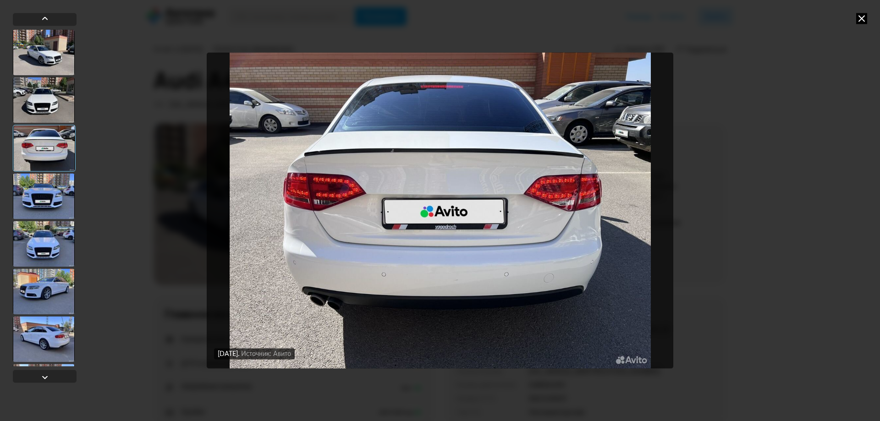
click at [61, 95] on div at bounding box center [44, 100] width 62 height 46
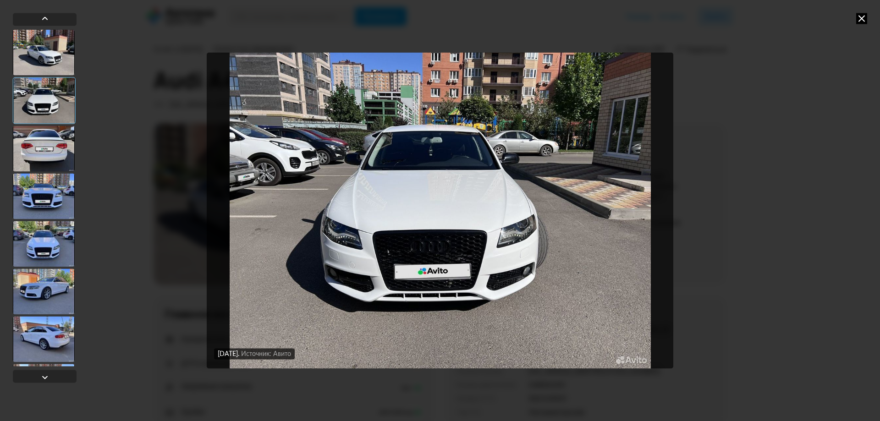
click at [45, 189] on div at bounding box center [44, 196] width 62 height 46
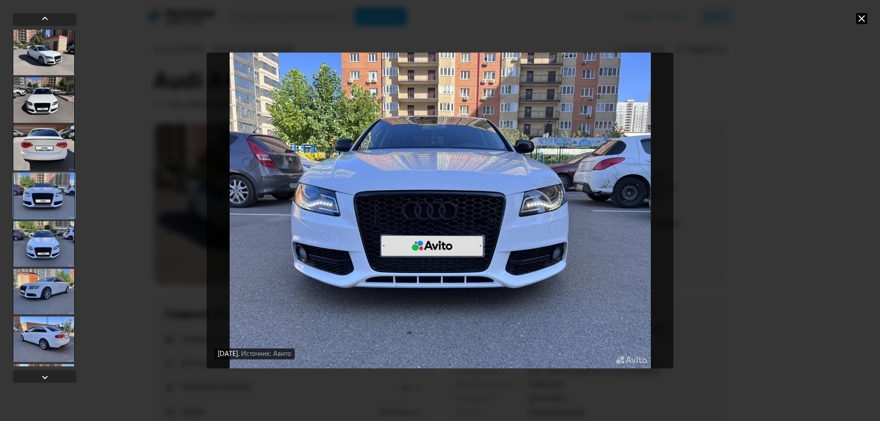
click at [51, 246] on div at bounding box center [44, 244] width 62 height 46
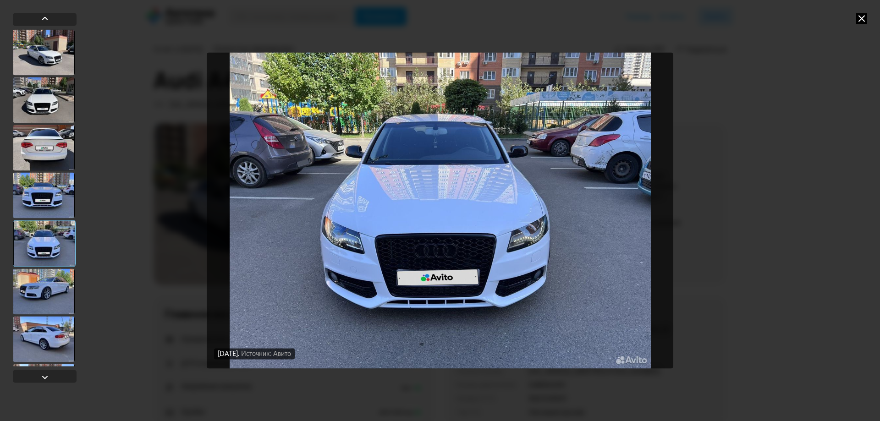
click at [54, 285] on div at bounding box center [44, 292] width 62 height 46
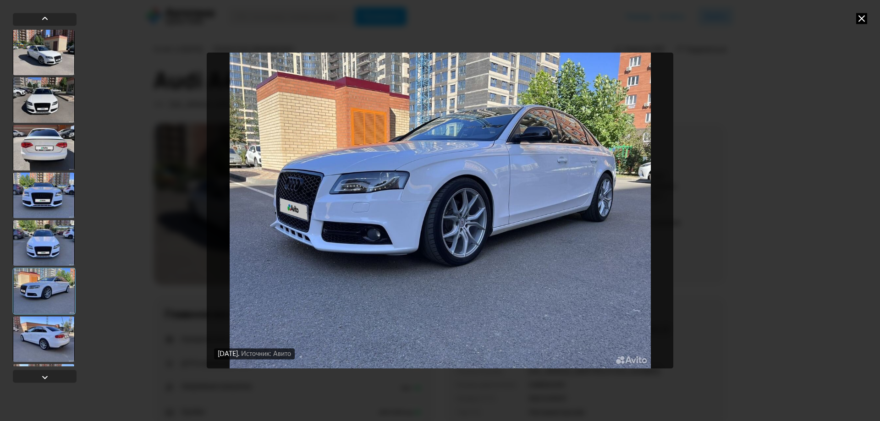
click at [55, 333] on div at bounding box center [44, 339] width 62 height 46
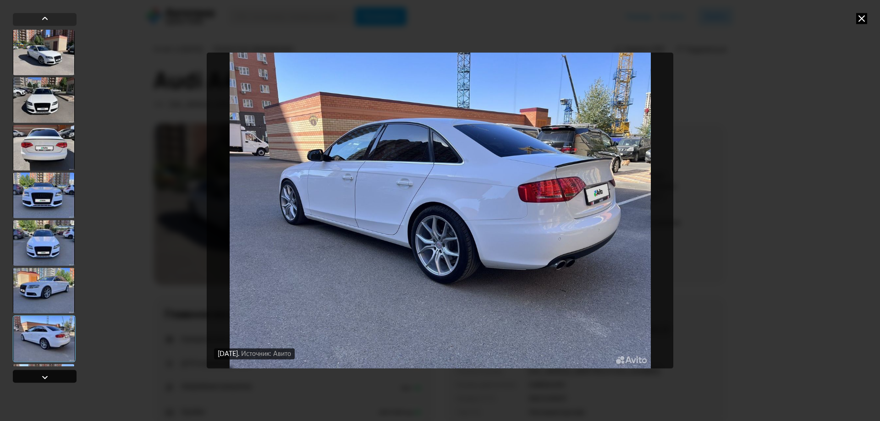
click at [47, 376] on div at bounding box center [44, 377] width 11 height 11
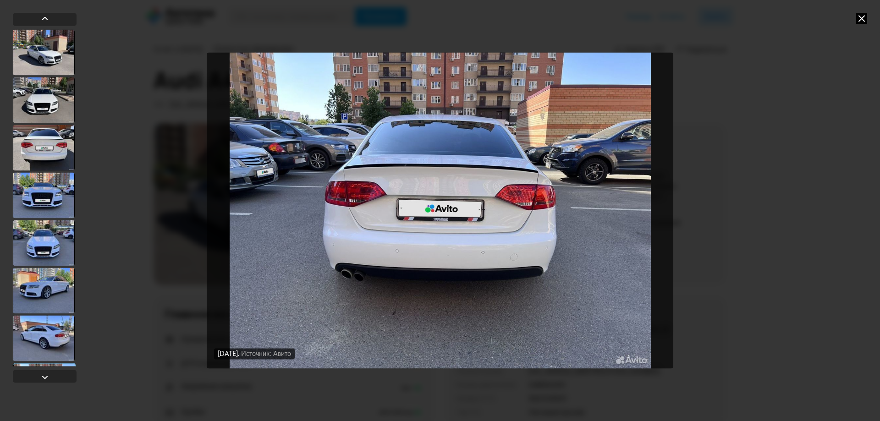
click at [52, 367] on div at bounding box center [45, 200] width 64 height 374
click at [53, 364] on div at bounding box center [44, 386] width 63 height 47
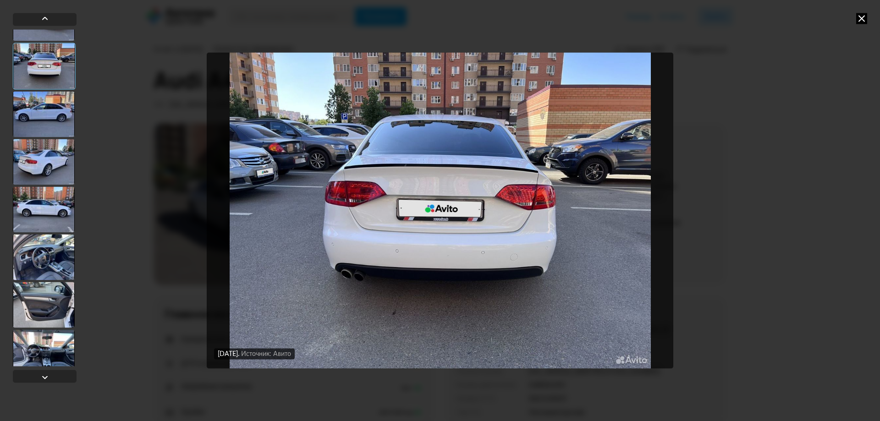
scroll to position [321, 0]
click at [58, 261] on div at bounding box center [44, 257] width 62 height 46
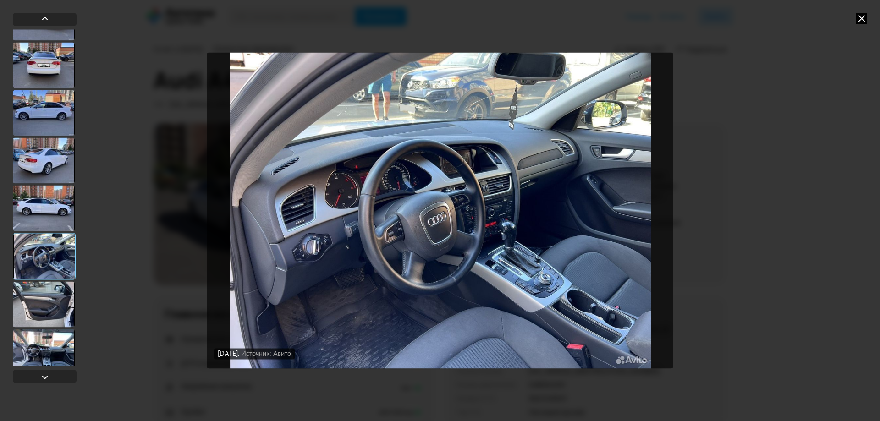
click at [43, 310] on div at bounding box center [44, 304] width 62 height 46
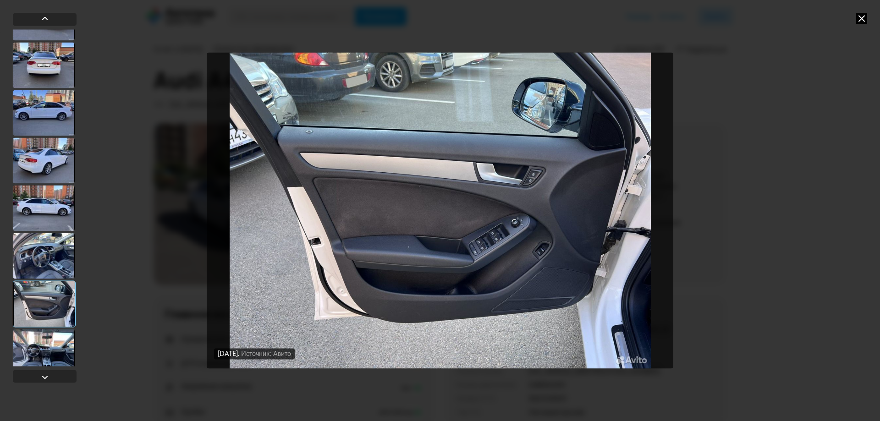
click at [58, 353] on div at bounding box center [44, 352] width 62 height 46
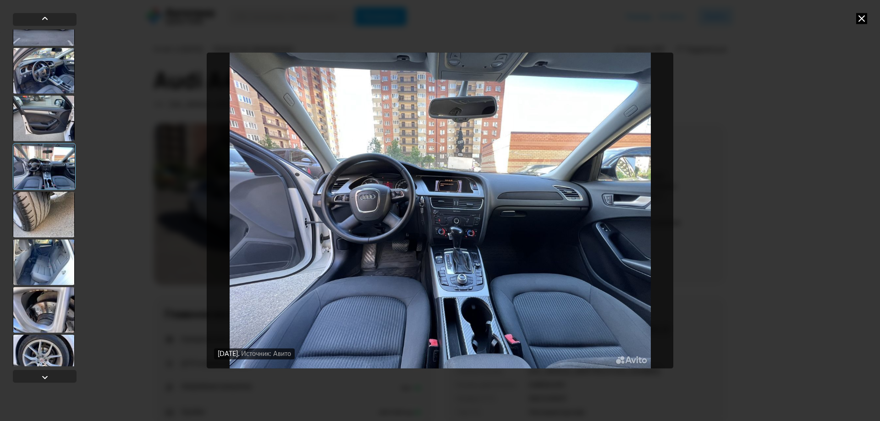
scroll to position [596, 0]
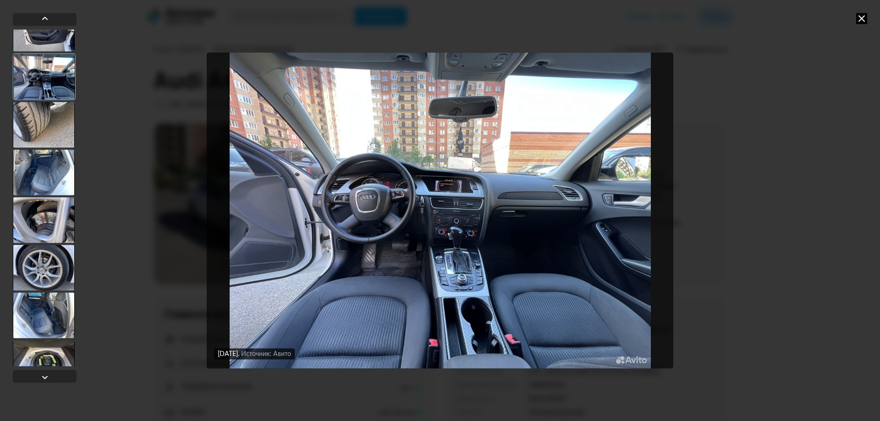
click at [60, 214] on div at bounding box center [44, 220] width 62 height 46
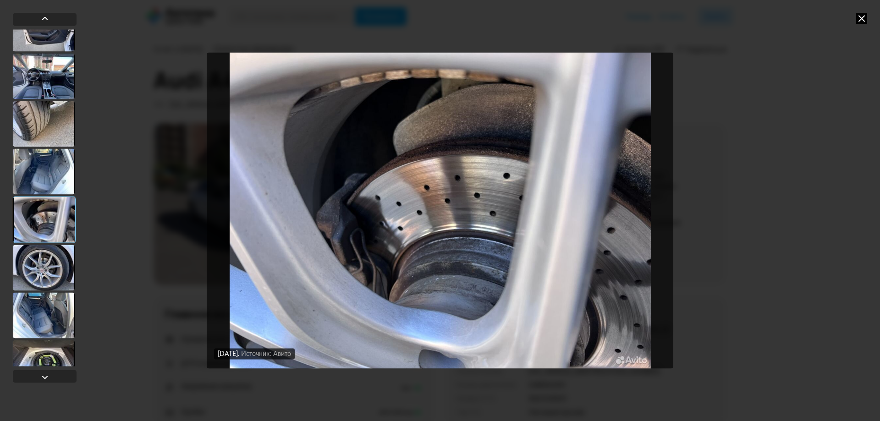
click at [48, 311] on div at bounding box center [44, 315] width 62 height 46
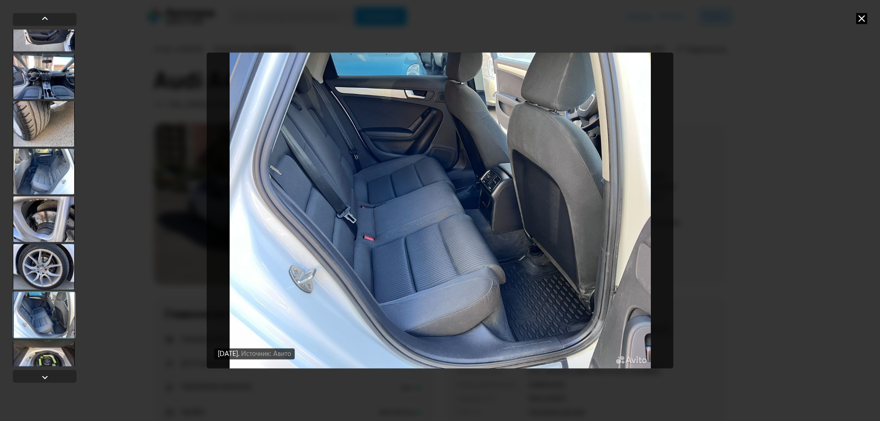
click at [45, 352] on div at bounding box center [44, 363] width 62 height 46
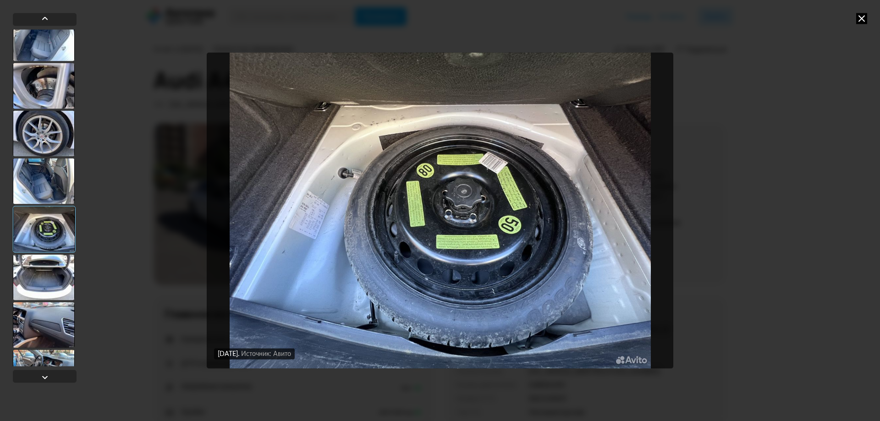
scroll to position [733, 0]
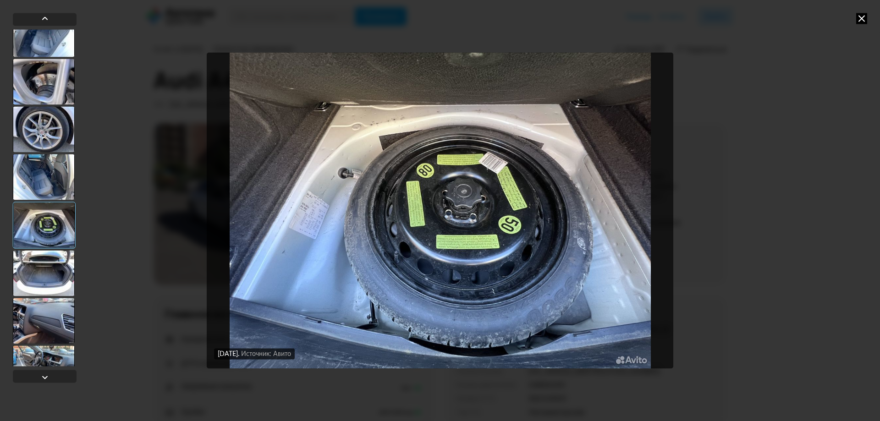
click at [55, 258] on div at bounding box center [44, 273] width 62 height 46
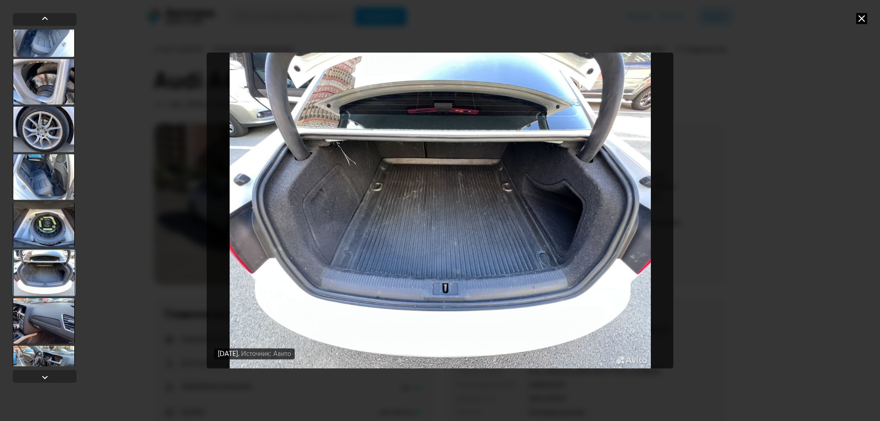
click at [38, 319] on div at bounding box center [44, 321] width 62 height 46
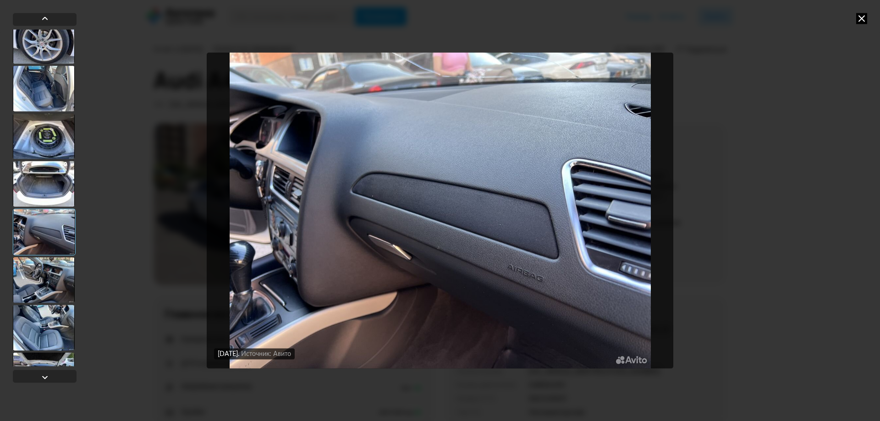
scroll to position [825, 0]
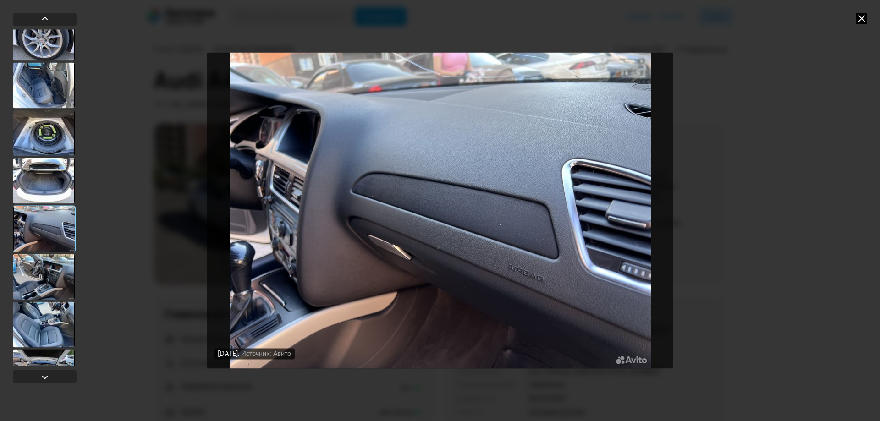
click at [50, 270] on div at bounding box center [44, 277] width 62 height 46
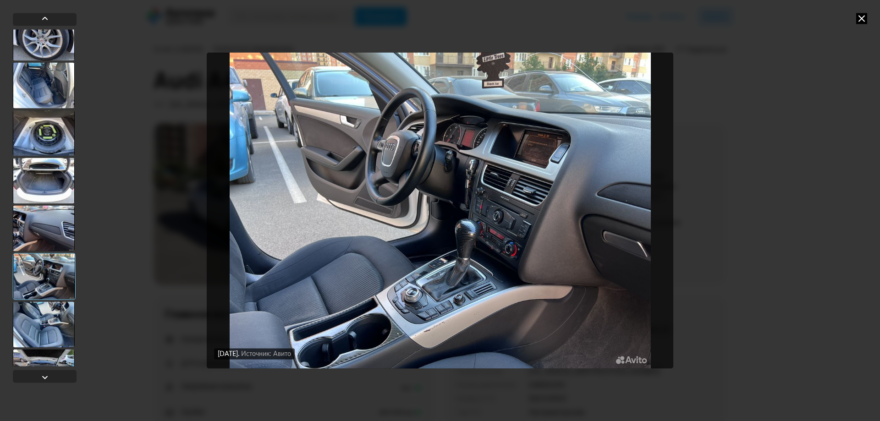
click at [45, 323] on div at bounding box center [44, 325] width 62 height 46
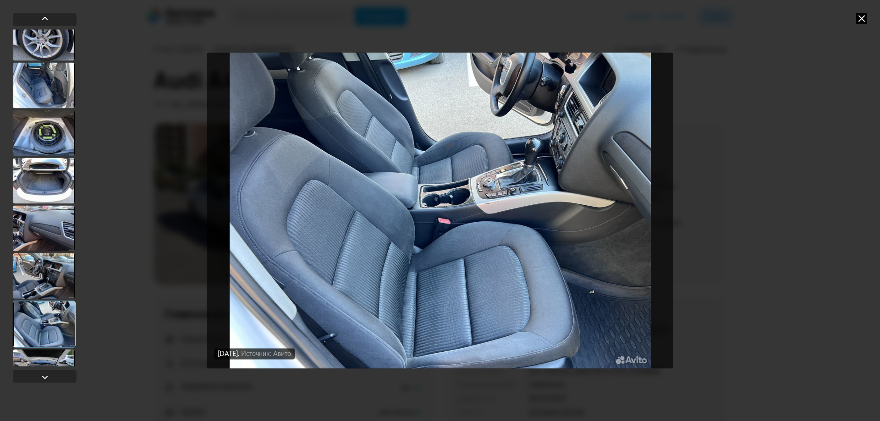
click at [46, 362] on div at bounding box center [44, 372] width 62 height 46
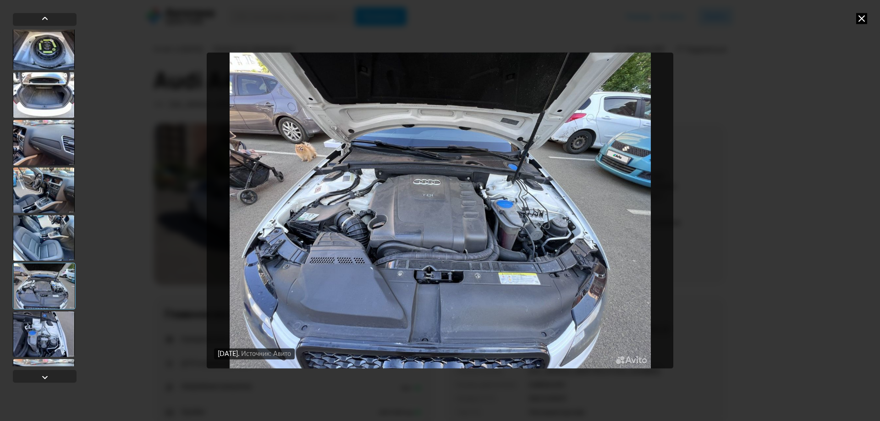
scroll to position [917, 0]
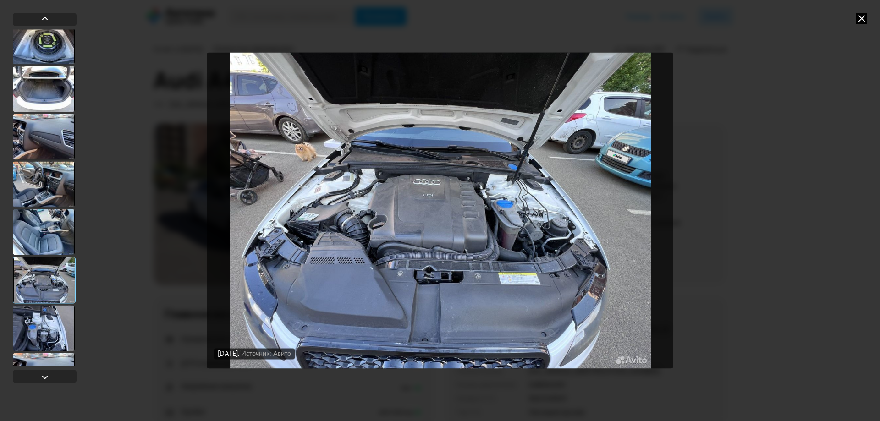
click at [48, 333] on div at bounding box center [44, 328] width 62 height 46
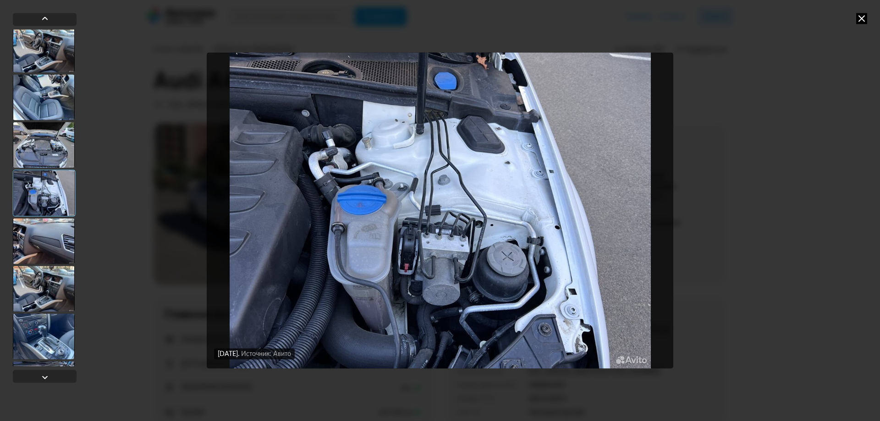
scroll to position [1054, 0]
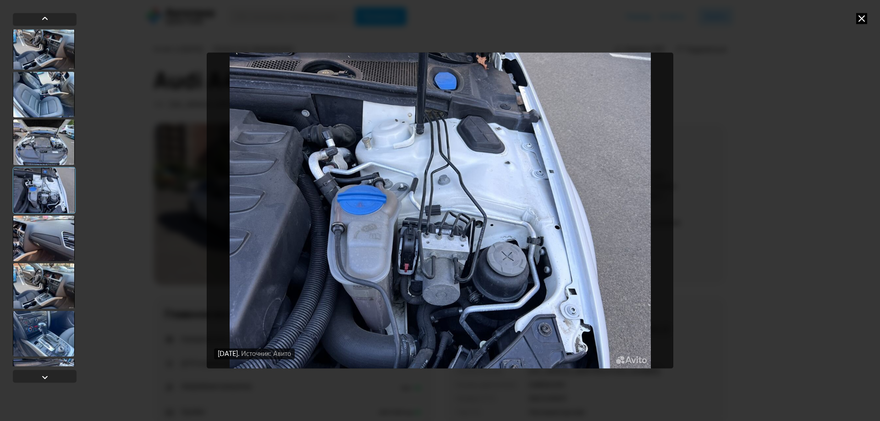
click at [68, 229] on div at bounding box center [44, 238] width 62 height 46
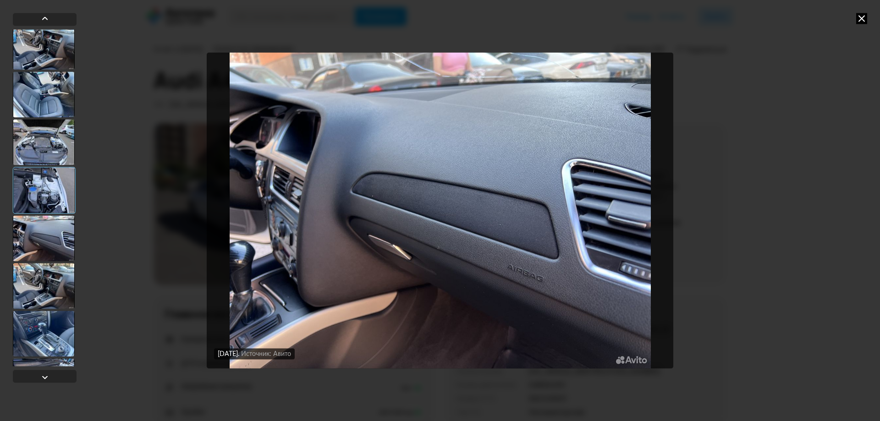
click at [49, 263] on div at bounding box center [44, 286] width 62 height 46
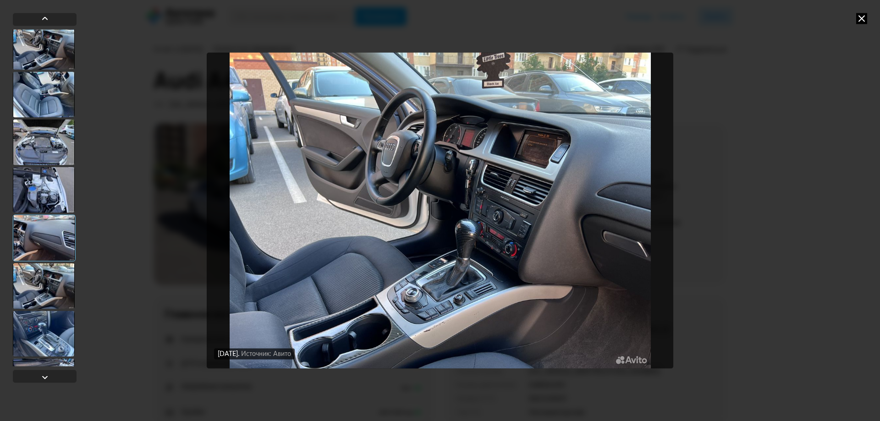
click at [45, 343] on div at bounding box center [44, 334] width 62 height 46
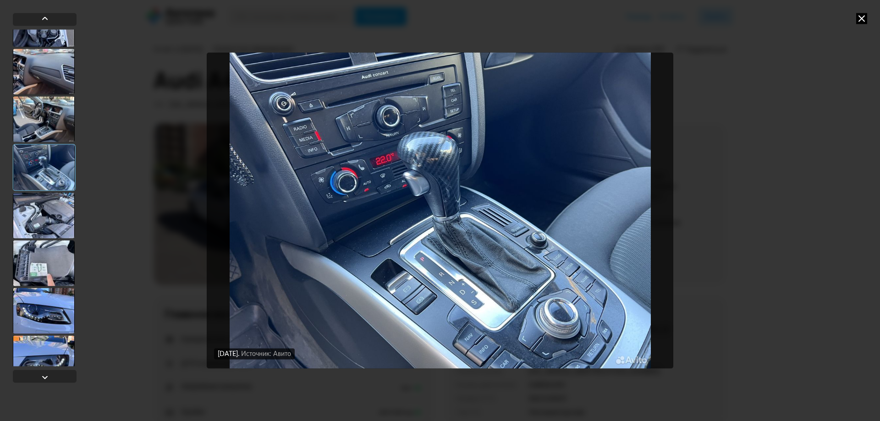
scroll to position [1237, 0]
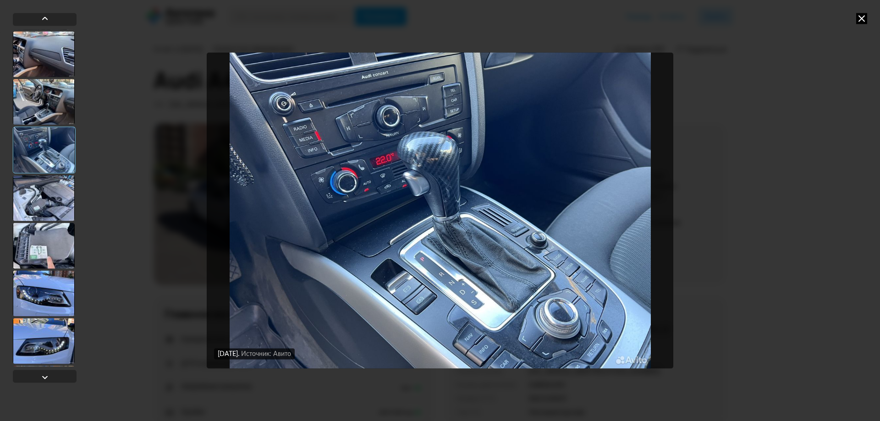
click at [49, 204] on div at bounding box center [44, 198] width 62 height 46
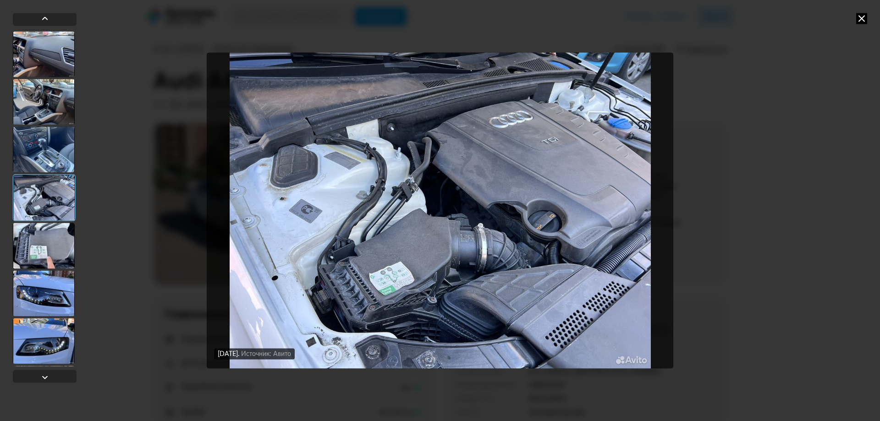
click at [42, 256] on div at bounding box center [44, 246] width 62 height 46
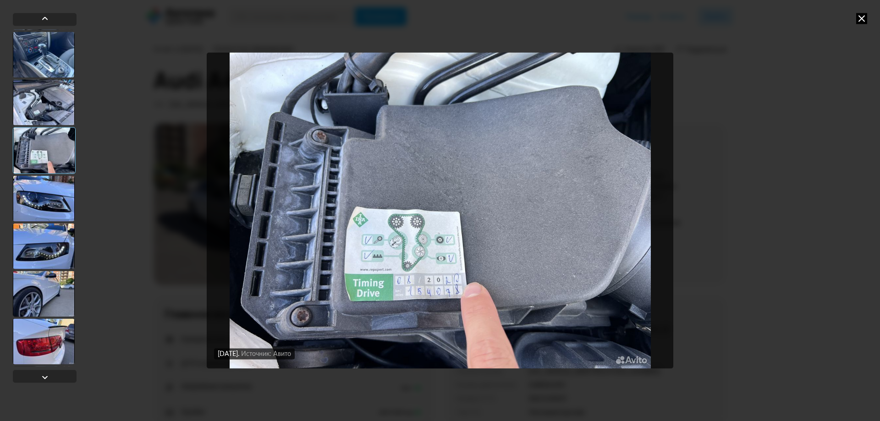
scroll to position [1329, 0]
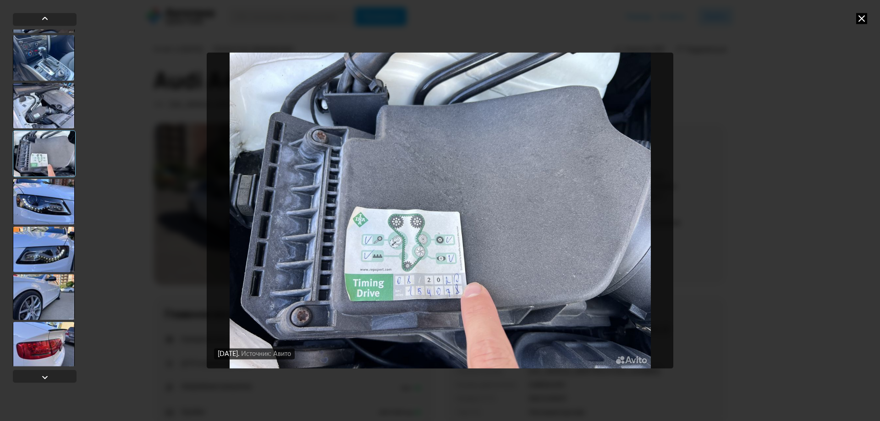
click at [51, 198] on div at bounding box center [44, 202] width 62 height 46
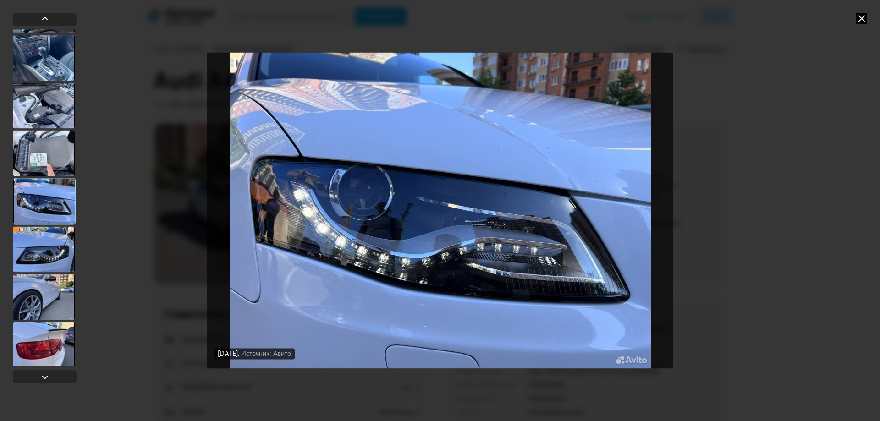
click at [403, 236] on img "Go to Slide 32" at bounding box center [440, 211] width 467 height 316
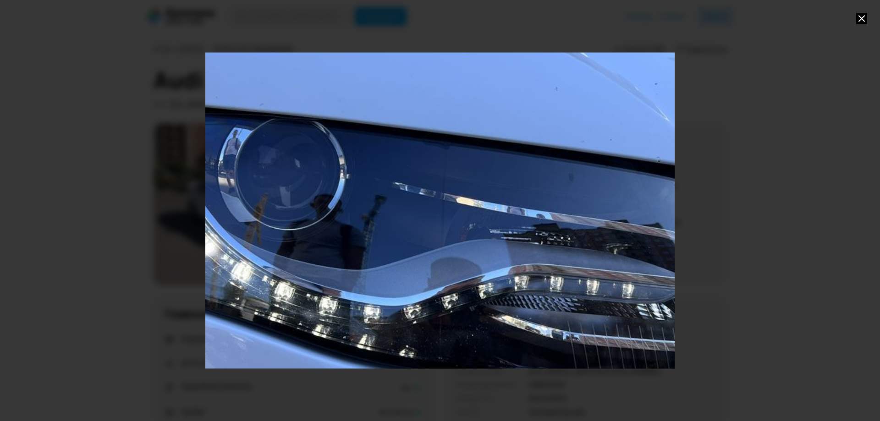
drag, startPoint x: 403, startPoint y: 236, endPoint x: 863, endPoint y: 16, distance: 510.0
click at [863, 16] on icon at bounding box center [861, 18] width 11 height 11
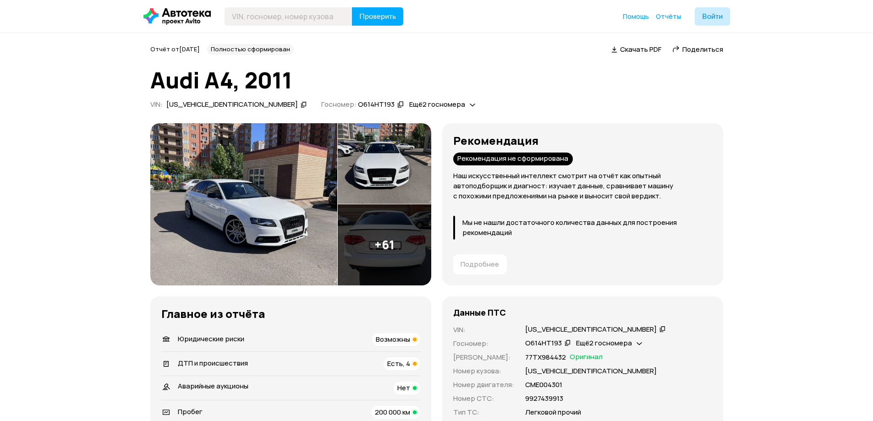
click at [368, 222] on img at bounding box center [384, 244] width 93 height 81
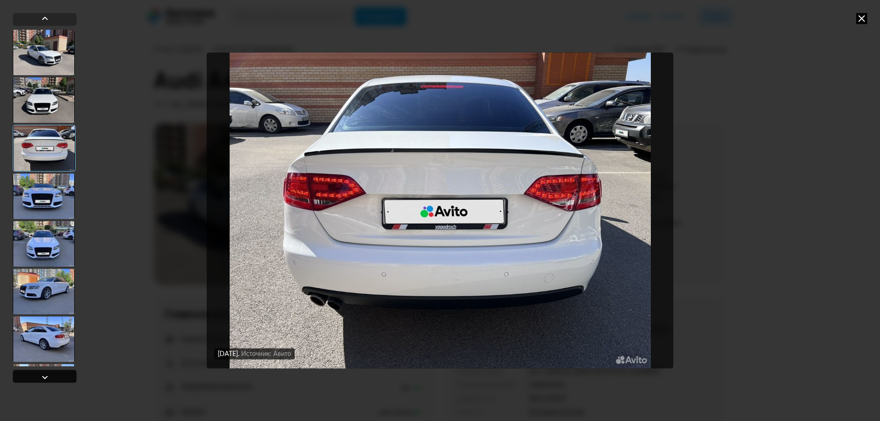
click at [52, 370] on div at bounding box center [45, 376] width 64 height 13
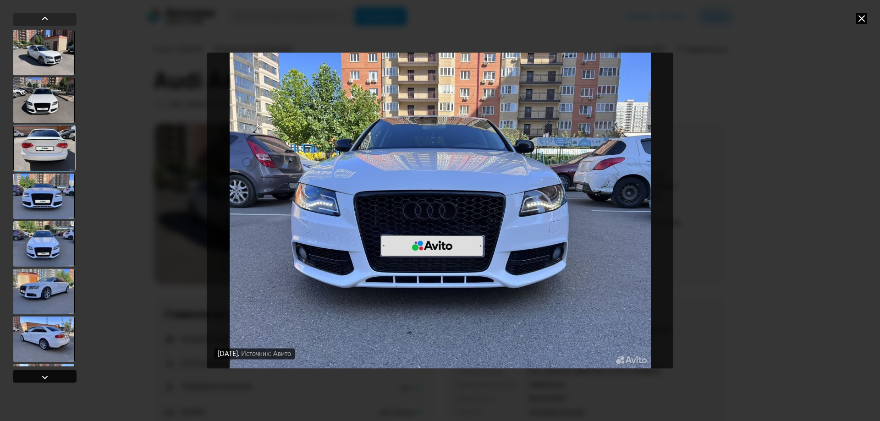
click at [52, 370] on div at bounding box center [45, 376] width 64 height 13
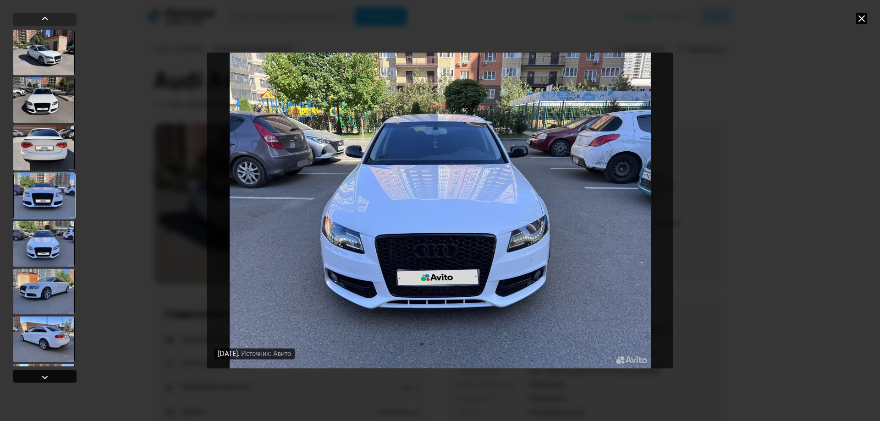
click at [60, 376] on div at bounding box center [45, 376] width 64 height 13
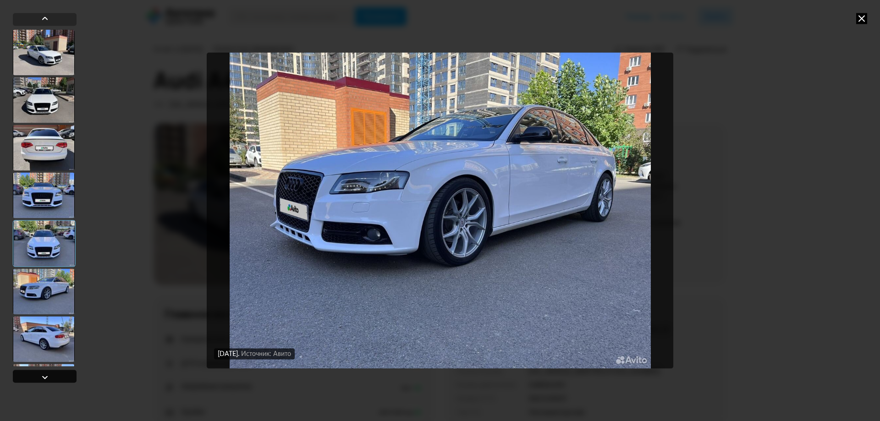
click at [48, 380] on div at bounding box center [44, 377] width 11 height 11
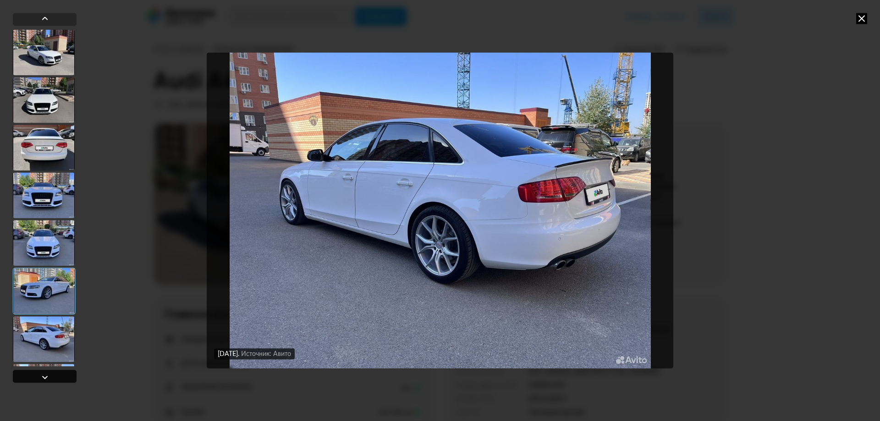
click at [48, 380] on div at bounding box center [44, 377] width 11 height 11
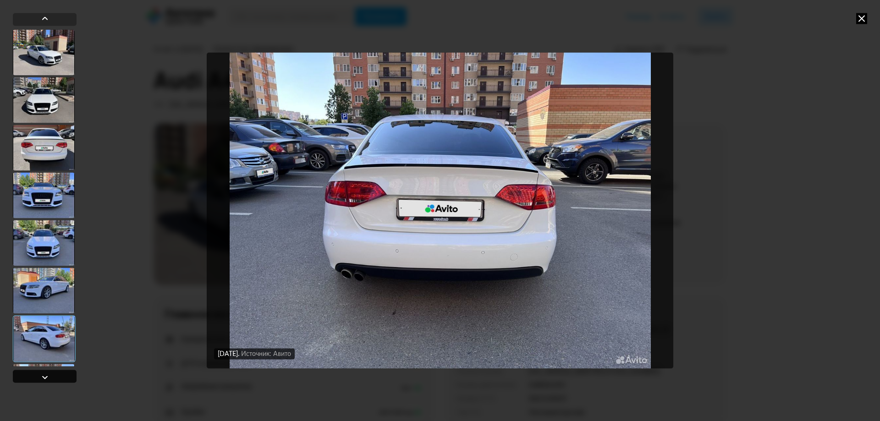
click at [48, 380] on div at bounding box center [44, 377] width 11 height 11
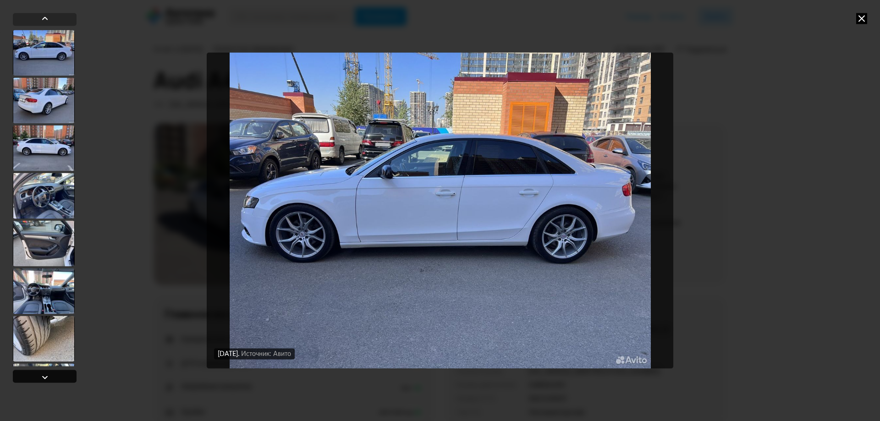
click at [48, 380] on div at bounding box center [44, 377] width 11 height 11
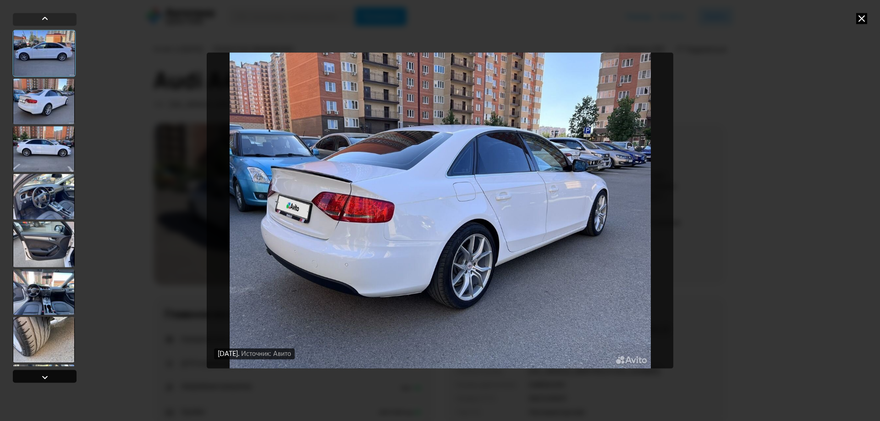
click at [48, 380] on div at bounding box center [44, 377] width 11 height 11
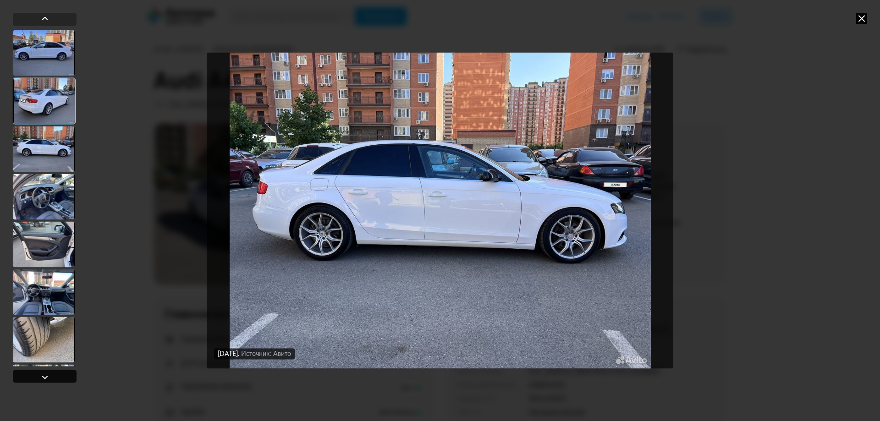
click at [48, 380] on div at bounding box center [44, 377] width 11 height 11
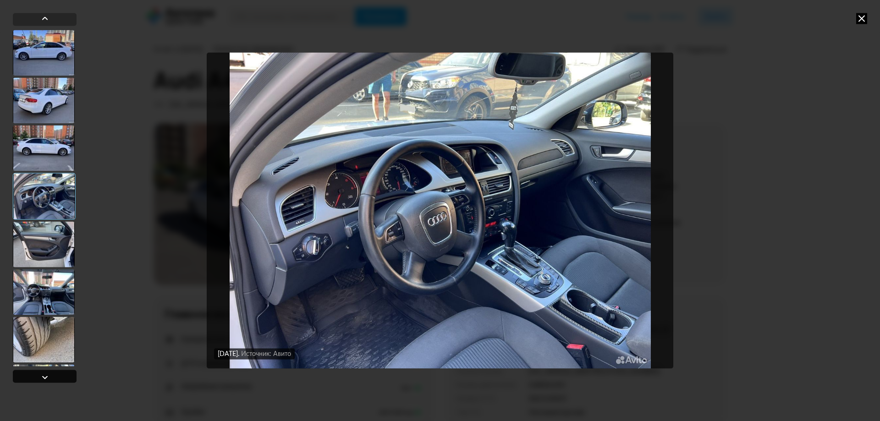
click at [48, 380] on div at bounding box center [44, 377] width 11 height 11
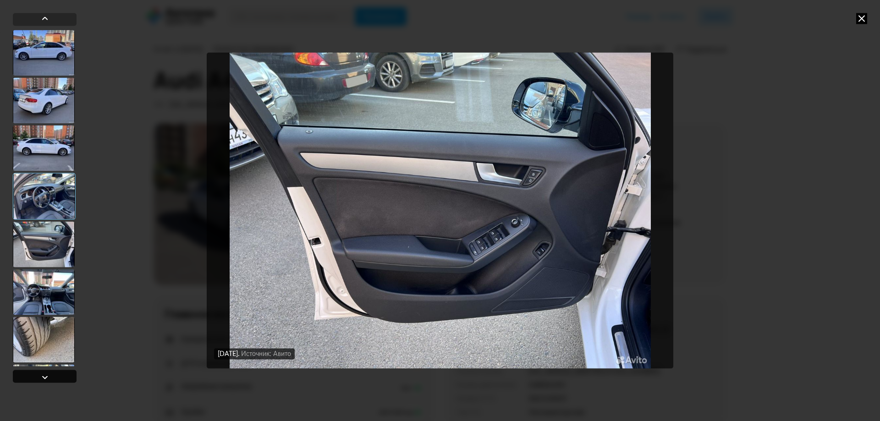
click at [48, 380] on div at bounding box center [44, 377] width 11 height 11
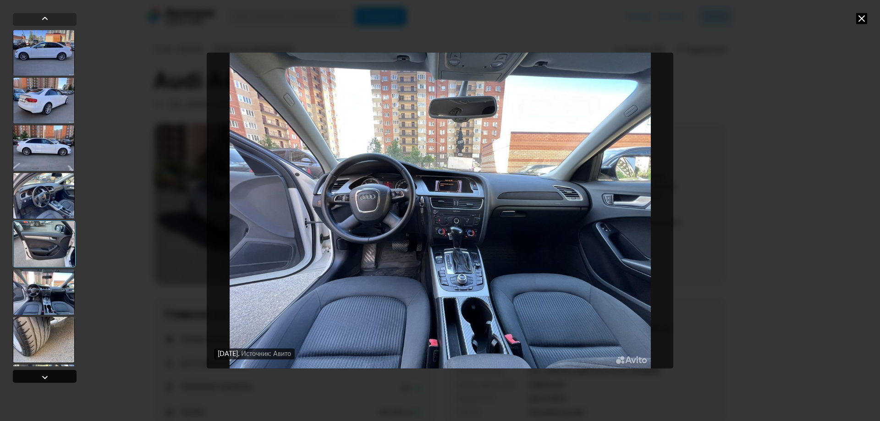
click at [48, 380] on div at bounding box center [44, 377] width 11 height 11
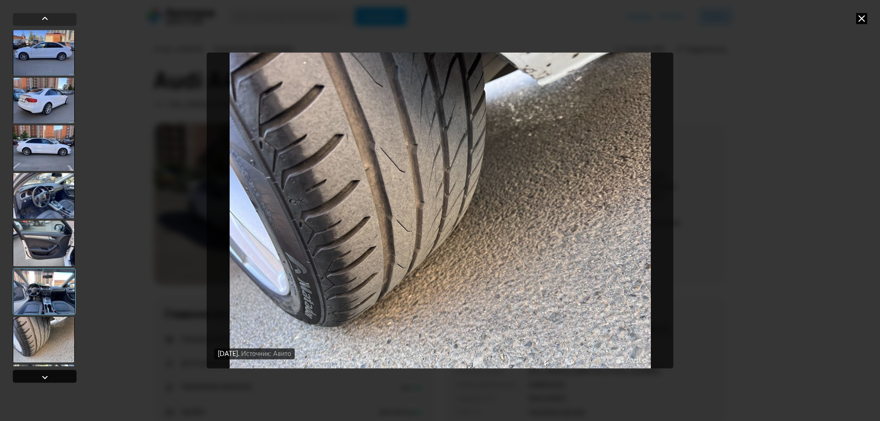
click at [48, 380] on div at bounding box center [44, 377] width 11 height 11
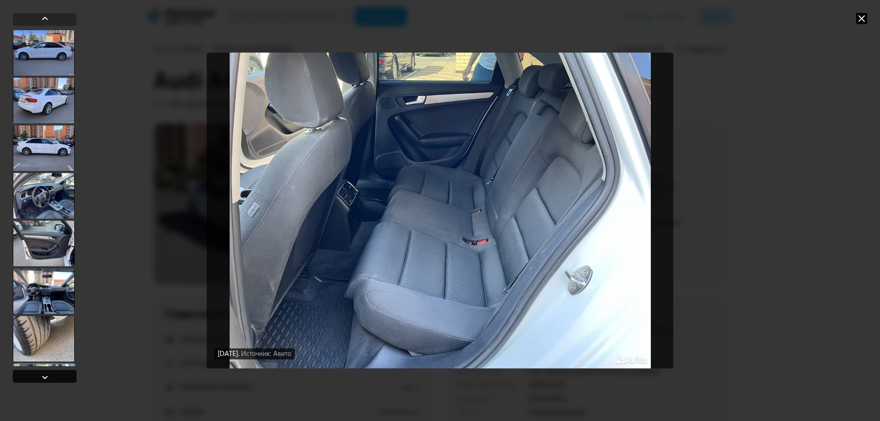
click at [48, 380] on div at bounding box center [44, 377] width 11 height 11
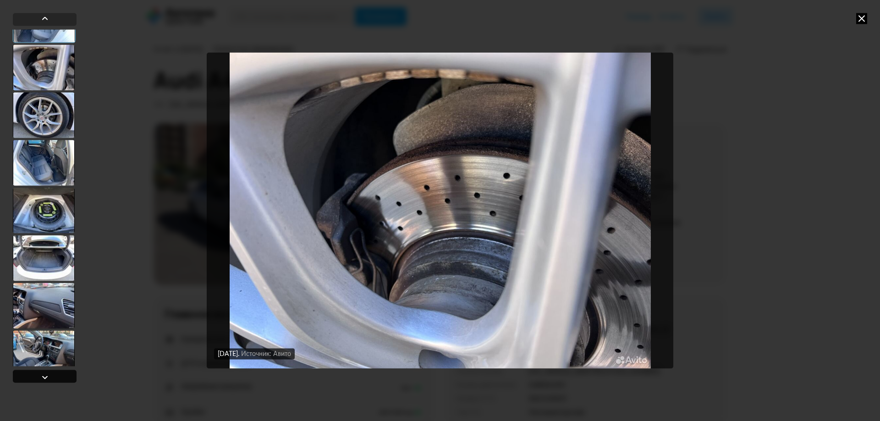
click at [48, 380] on div at bounding box center [44, 377] width 11 height 11
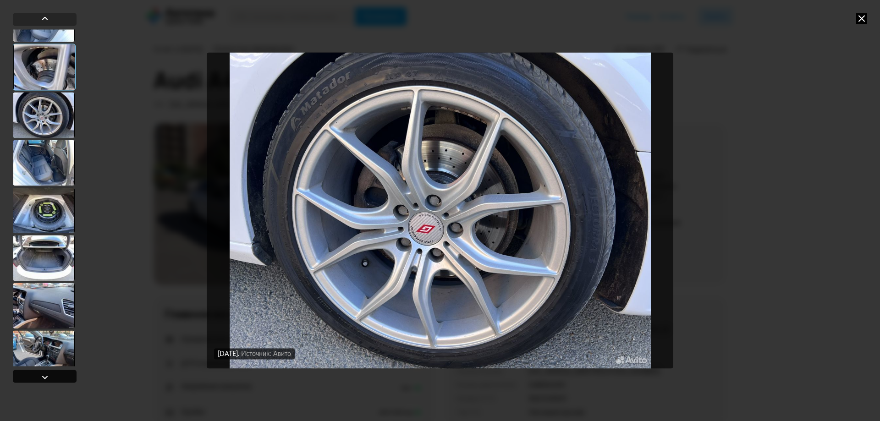
click at [48, 380] on div at bounding box center [44, 377] width 11 height 11
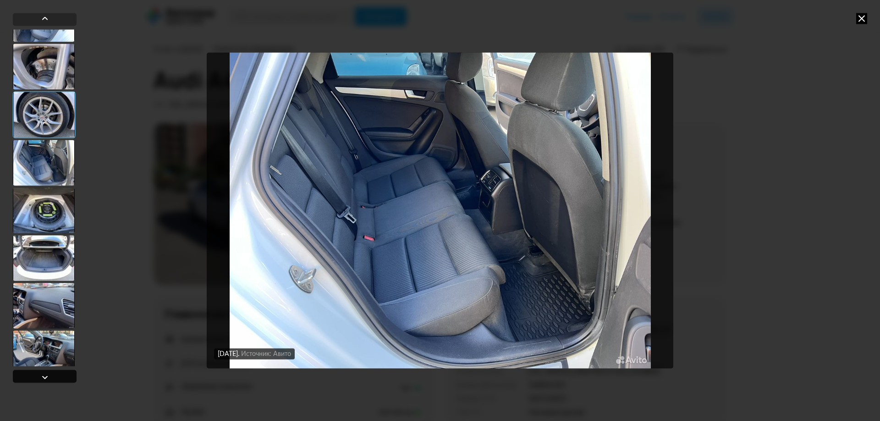
click at [48, 380] on div at bounding box center [44, 377] width 11 height 11
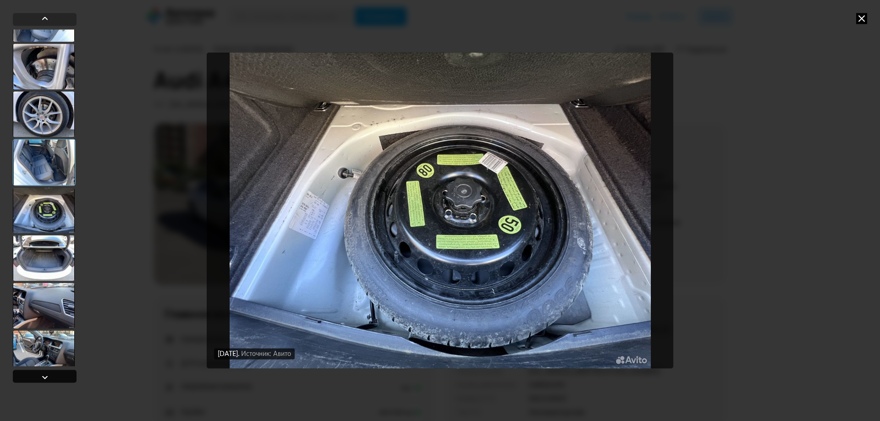
click at [48, 380] on div at bounding box center [44, 377] width 11 height 11
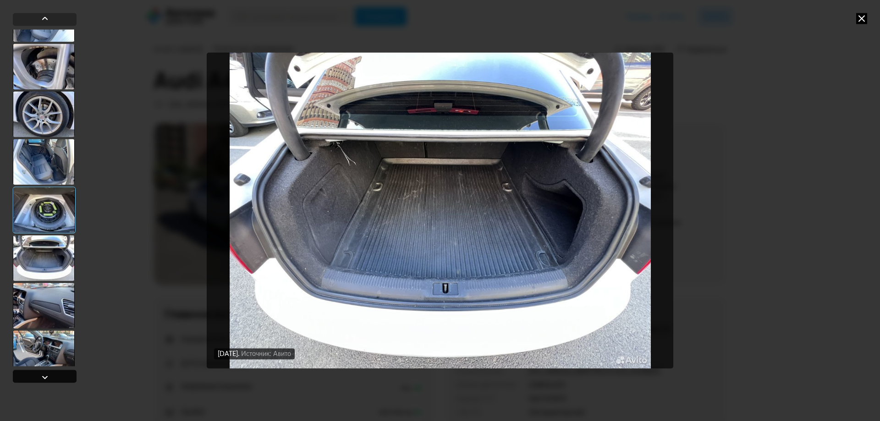
click at [48, 380] on div at bounding box center [44, 377] width 11 height 11
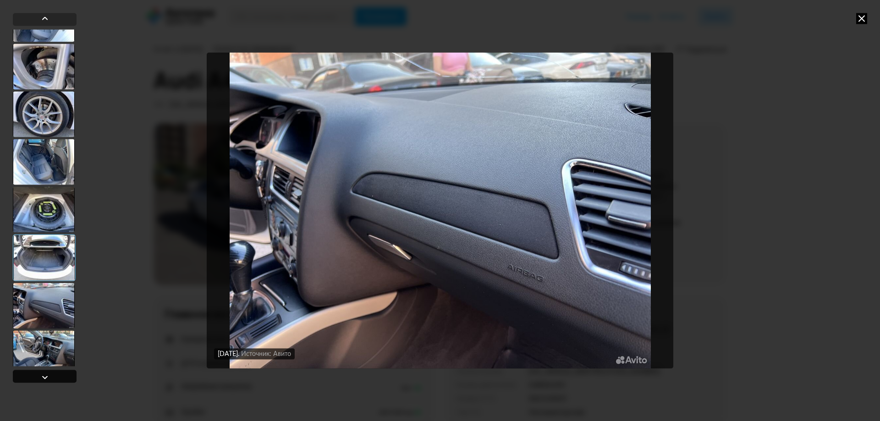
click at [48, 380] on div at bounding box center [44, 377] width 11 height 11
click at [50, 379] on div at bounding box center [44, 377] width 11 height 11
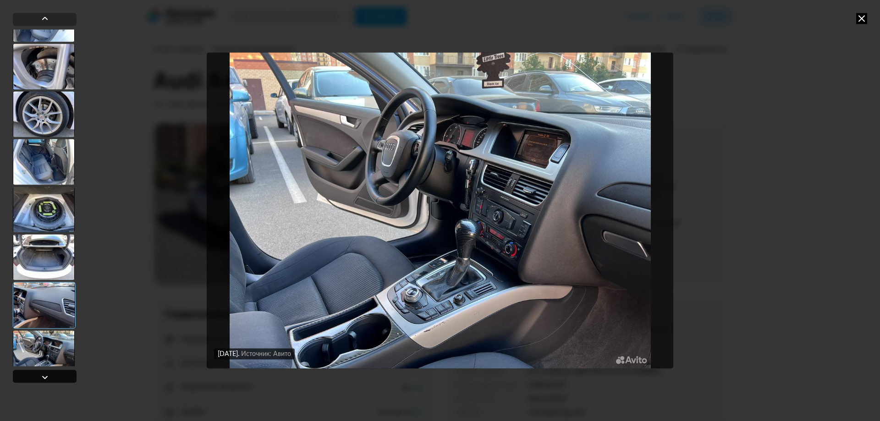
click at [50, 379] on div at bounding box center [44, 377] width 11 height 11
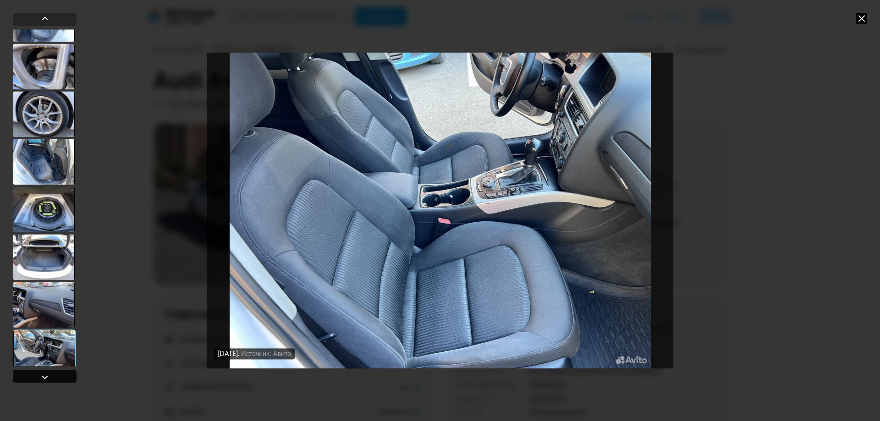
scroll to position [1069, 0]
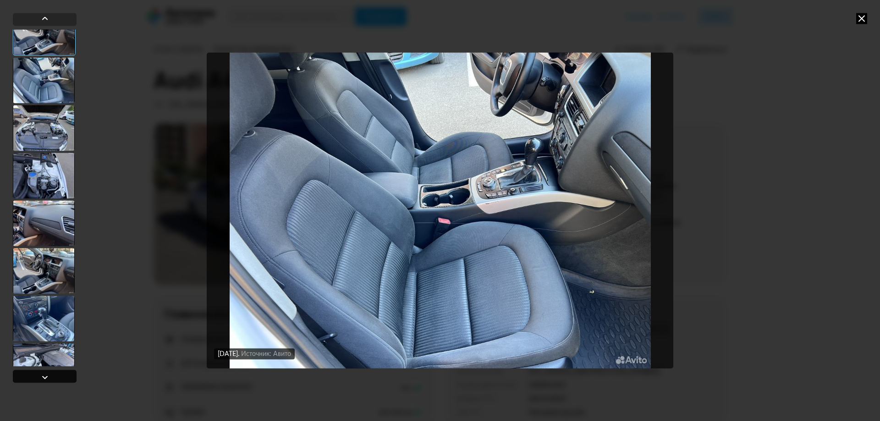
click at [50, 379] on div at bounding box center [44, 377] width 11 height 11
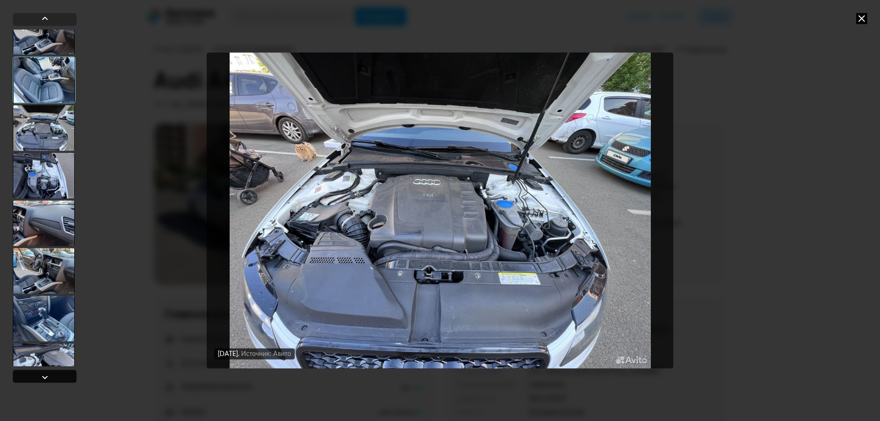
click at [50, 379] on div at bounding box center [44, 377] width 11 height 11
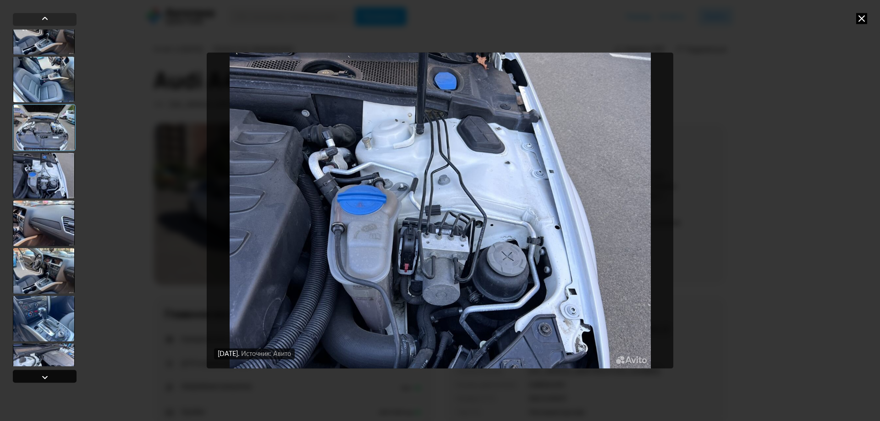
click at [50, 379] on div at bounding box center [44, 377] width 11 height 11
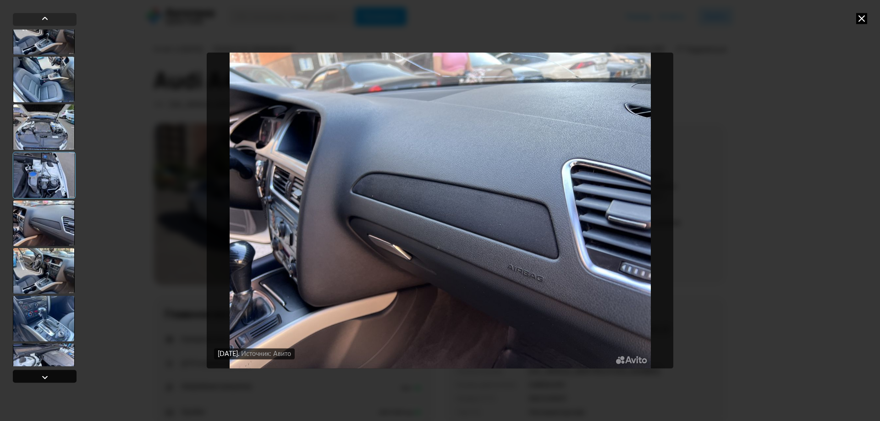
click at [50, 379] on div at bounding box center [44, 377] width 11 height 11
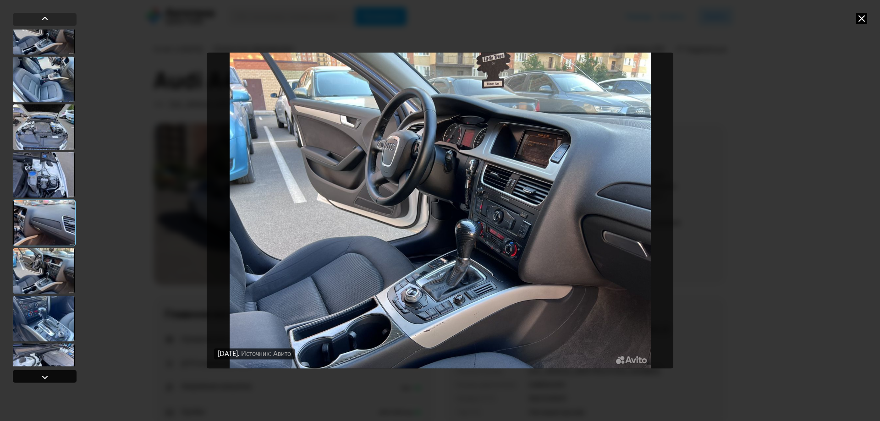
click at [50, 379] on div at bounding box center [44, 377] width 11 height 11
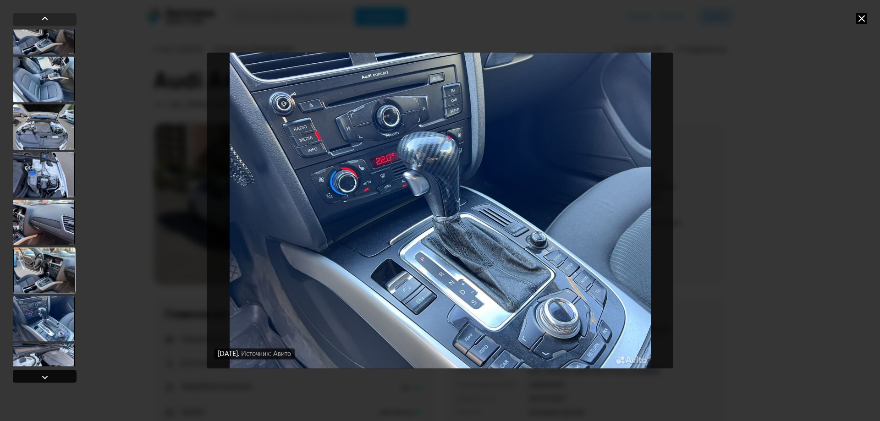
click at [50, 379] on div at bounding box center [45, 376] width 64 height 13
click at [52, 375] on div at bounding box center [45, 376] width 64 height 13
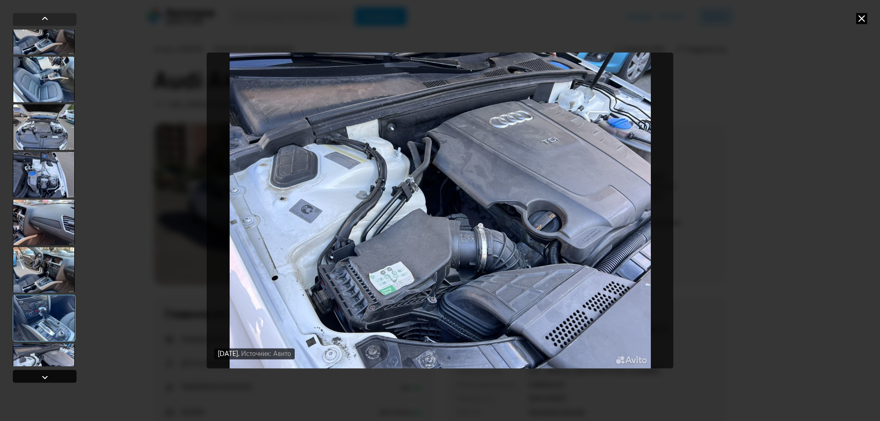
click at [52, 375] on div at bounding box center [45, 376] width 64 height 13
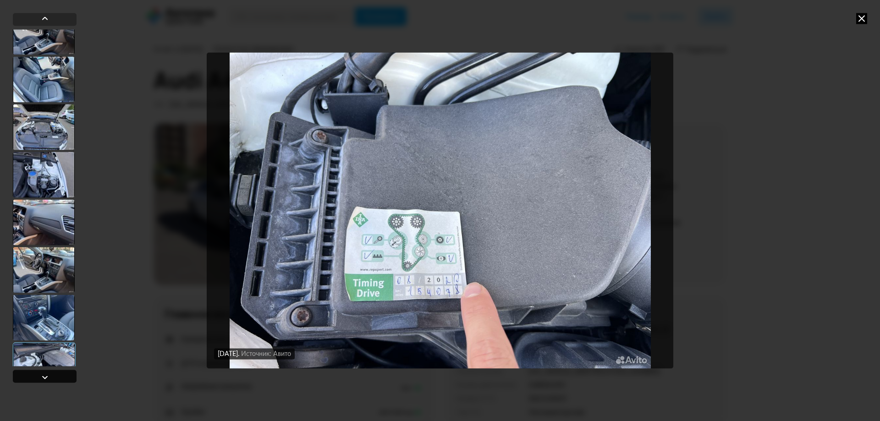
scroll to position [1390, 0]
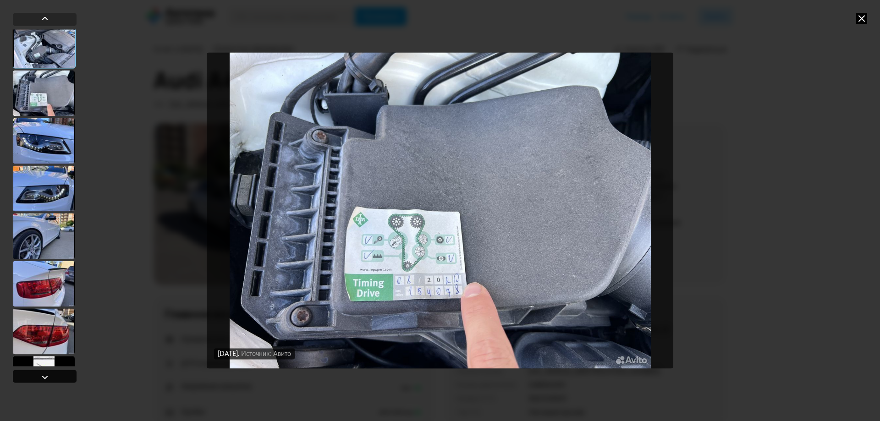
click at [52, 375] on div at bounding box center [45, 376] width 64 height 13
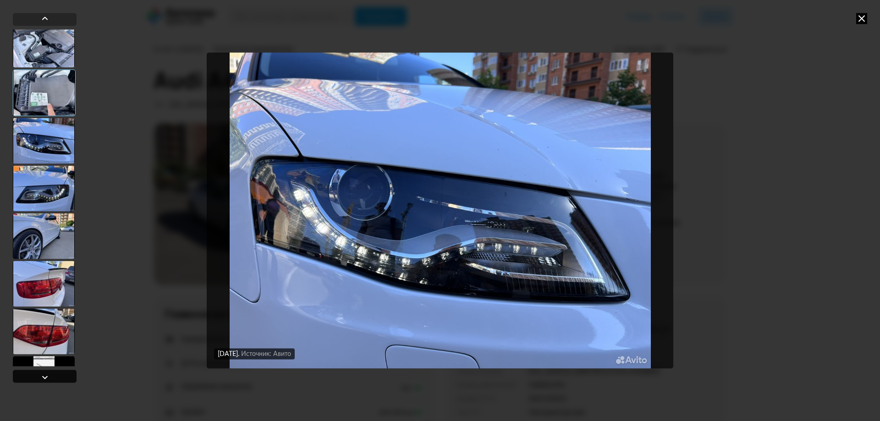
click at [52, 375] on div at bounding box center [45, 376] width 64 height 13
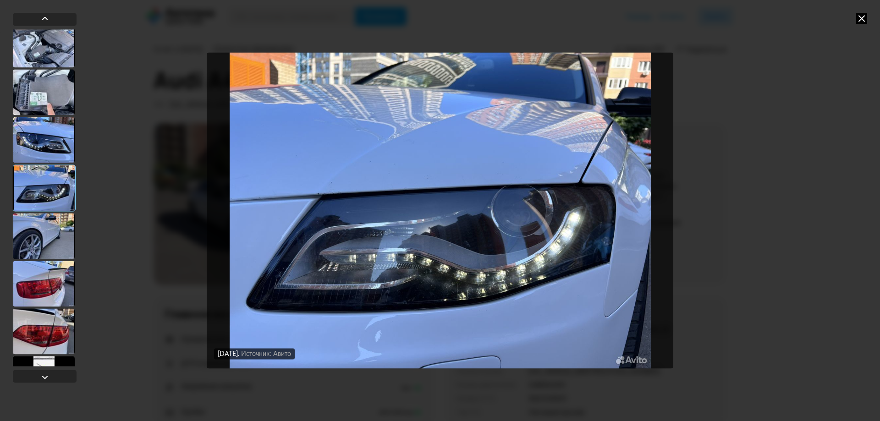
click at [26, 231] on div at bounding box center [44, 236] width 62 height 46
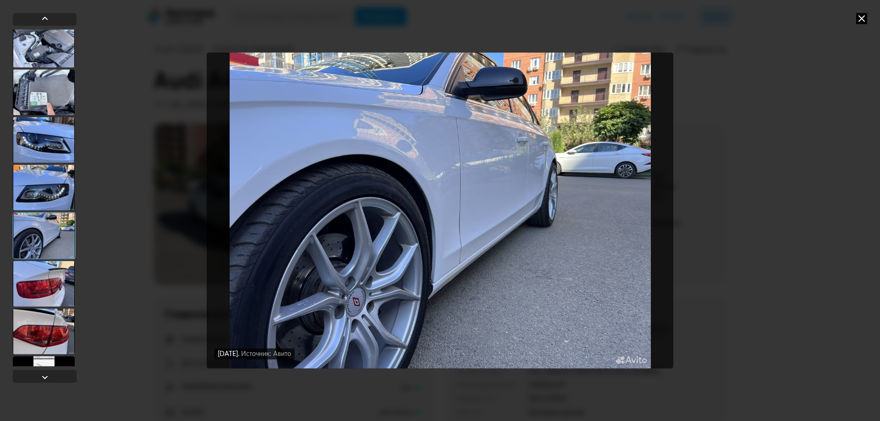
click at [44, 280] on div at bounding box center [44, 284] width 62 height 46
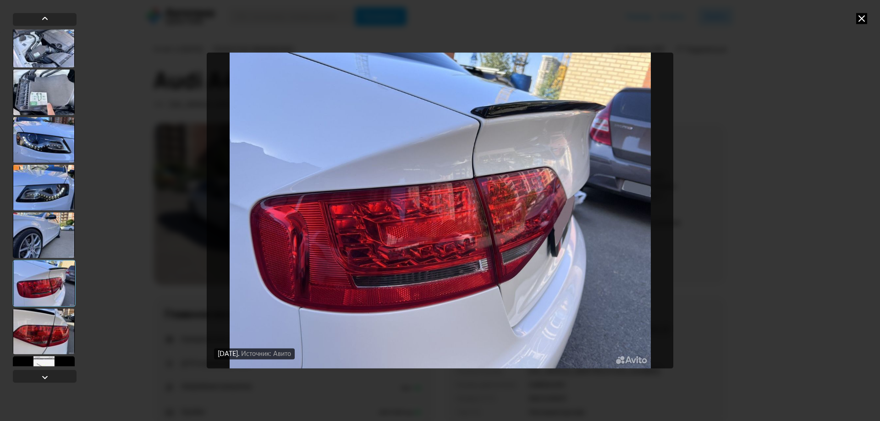
click at [55, 337] on div at bounding box center [44, 331] width 62 height 46
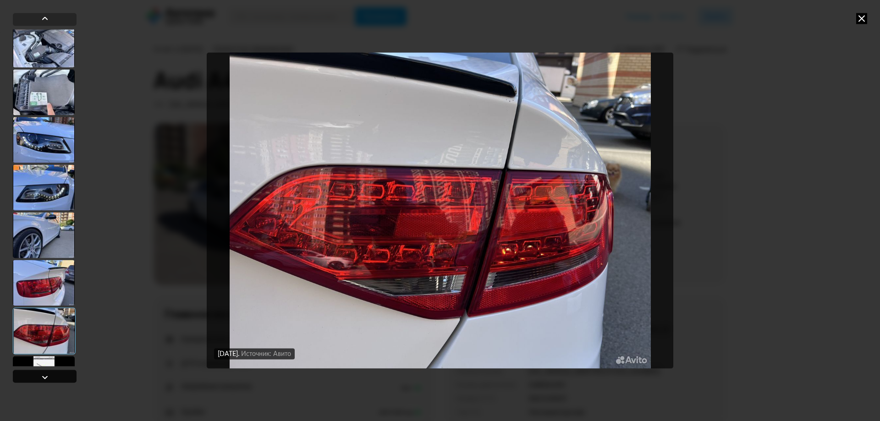
click at [48, 377] on div at bounding box center [44, 377] width 11 height 11
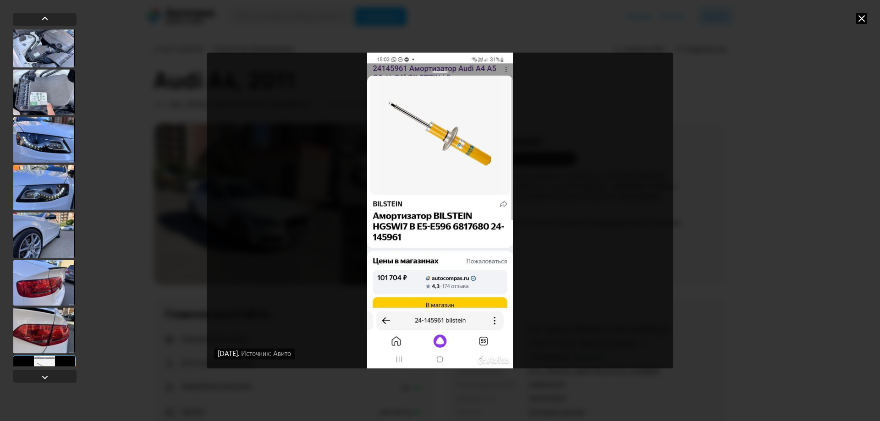
click at [53, 363] on div at bounding box center [44, 378] width 63 height 47
drag, startPoint x: 442, startPoint y: 223, endPoint x: 56, endPoint y: 381, distance: 417.3
click at [56, 381] on div at bounding box center [45, 376] width 64 height 13
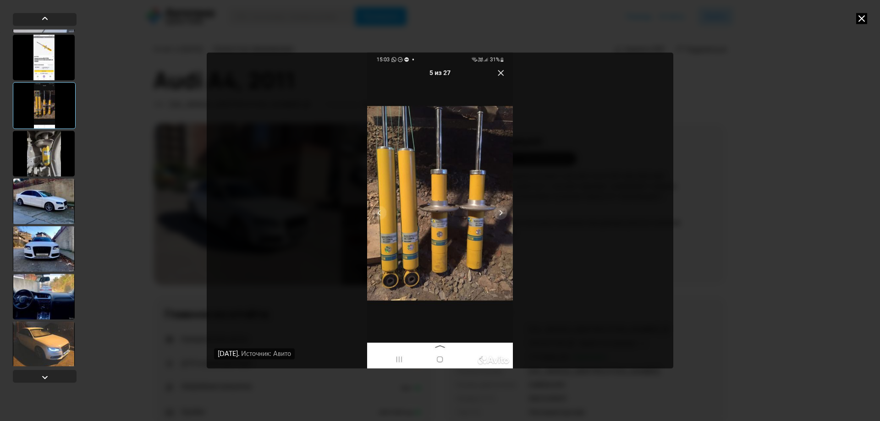
click at [58, 146] on div at bounding box center [44, 154] width 62 height 46
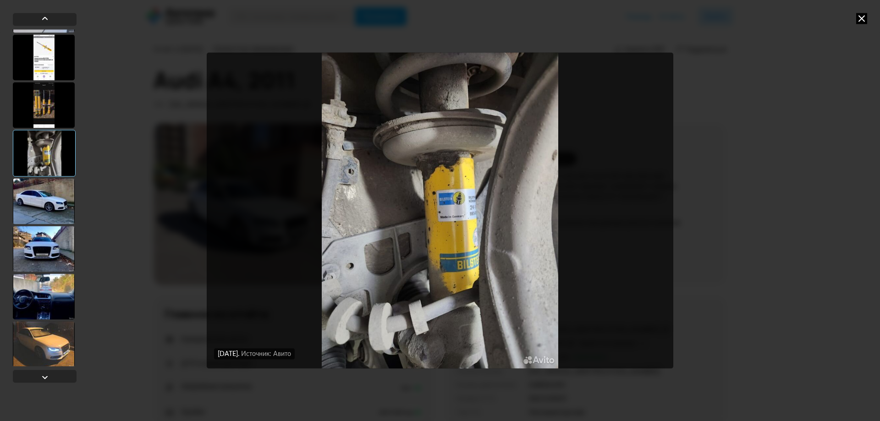
click at [56, 55] on div at bounding box center [44, 57] width 62 height 46
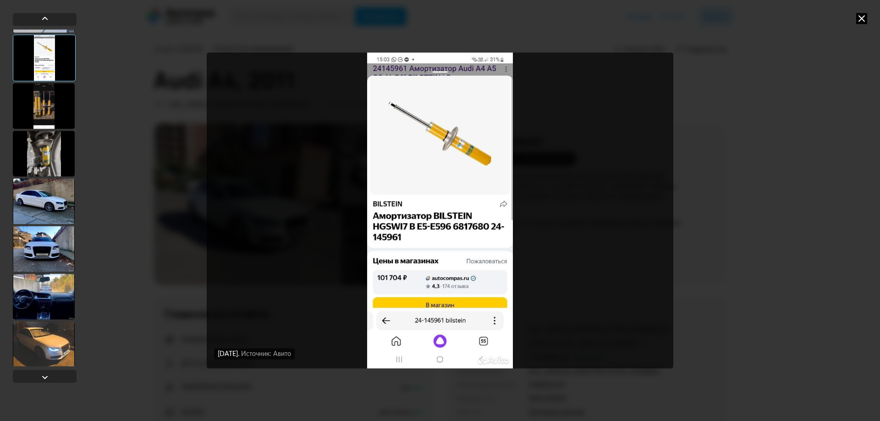
click at [47, 195] on div at bounding box center [44, 201] width 62 height 46
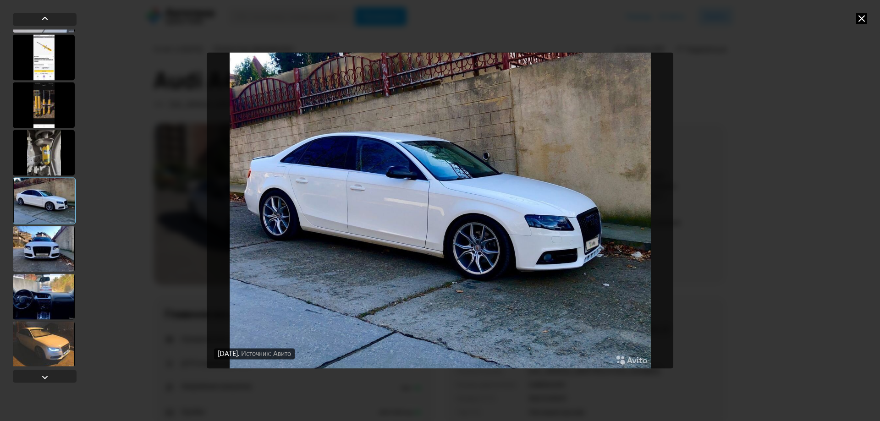
click at [46, 254] on div at bounding box center [44, 249] width 62 height 46
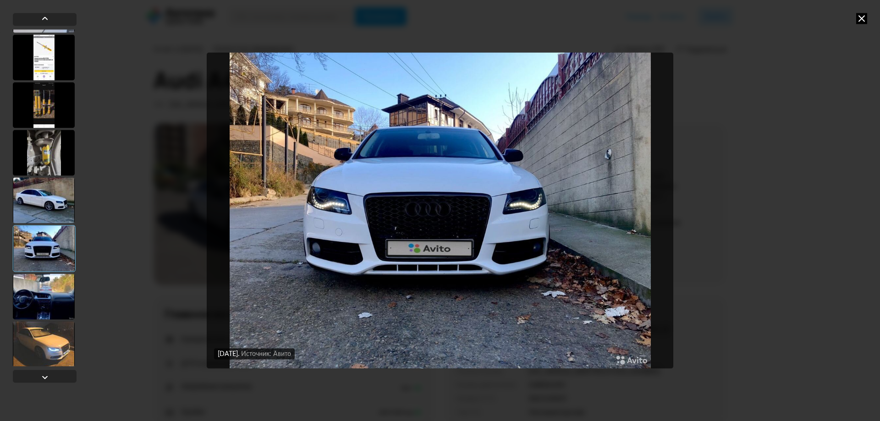
click at [56, 299] on div at bounding box center [44, 297] width 62 height 46
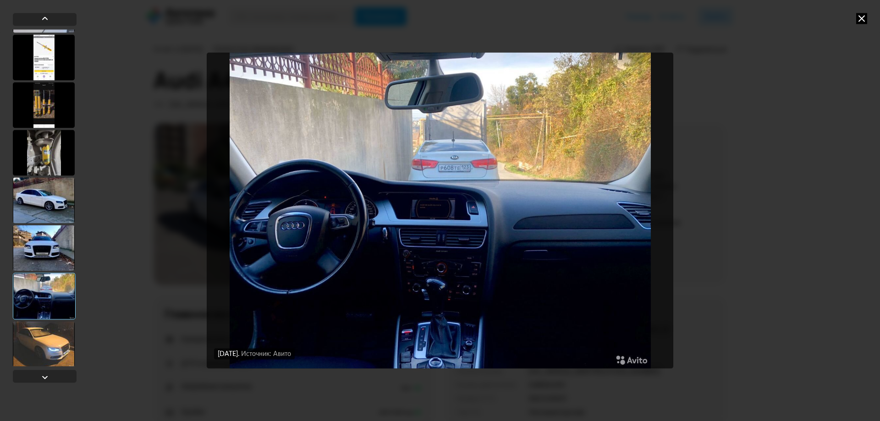
click at [54, 340] on div at bounding box center [44, 344] width 62 height 46
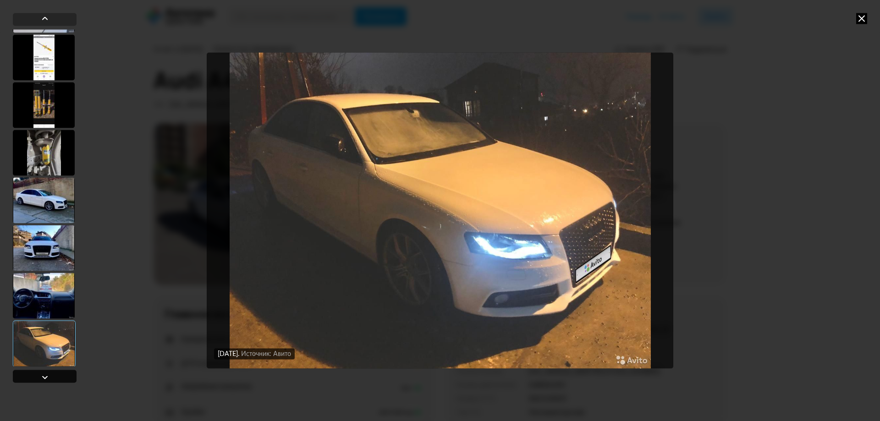
click at [53, 377] on div at bounding box center [45, 376] width 64 height 13
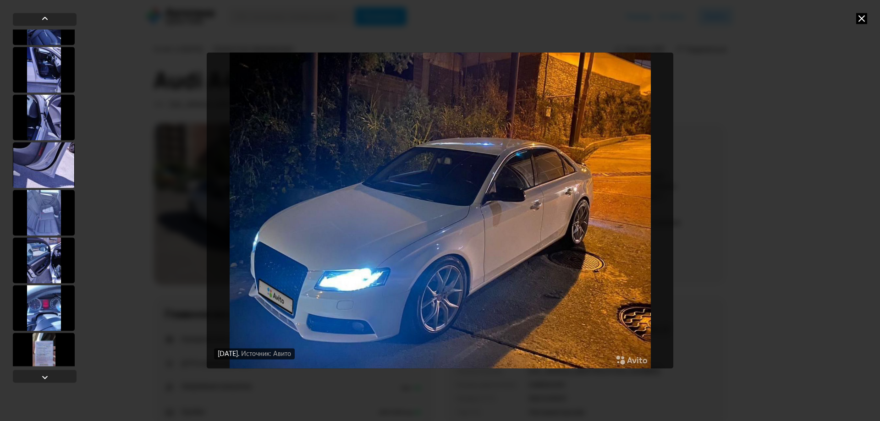
scroll to position [2715, 0]
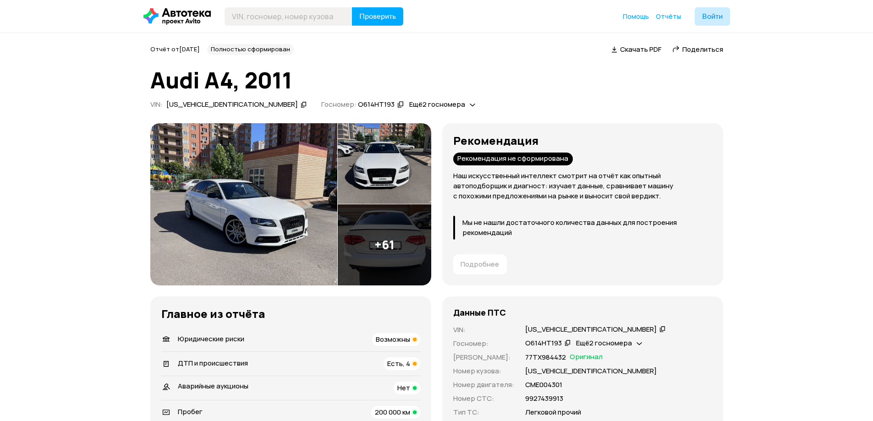
drag, startPoint x: 151, startPoint y: 46, endPoint x: 236, endPoint y: 48, distance: 85.7
click at [236, 48] on div "Отчёт от 18 октября 2023 года Полностью сформирован" at bounding box center [222, 49] width 151 height 11
copy span "Отчёт от 18 октября 2023 года"
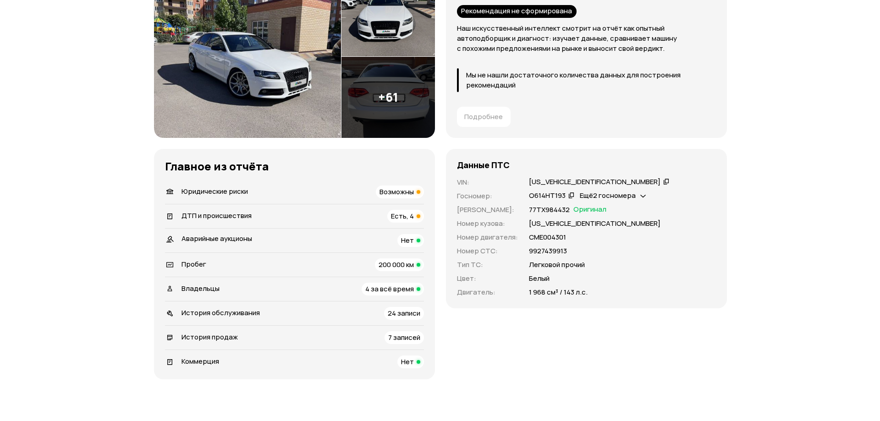
scroll to position [56, 0]
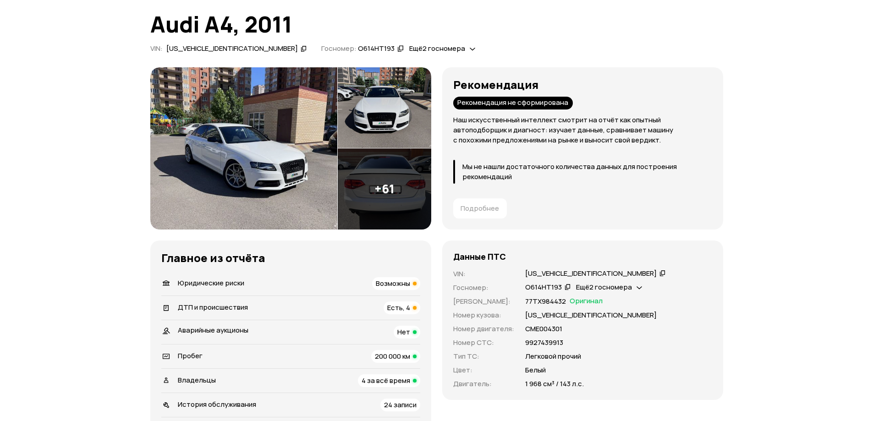
click at [391, 186] on img at bounding box center [384, 188] width 93 height 81
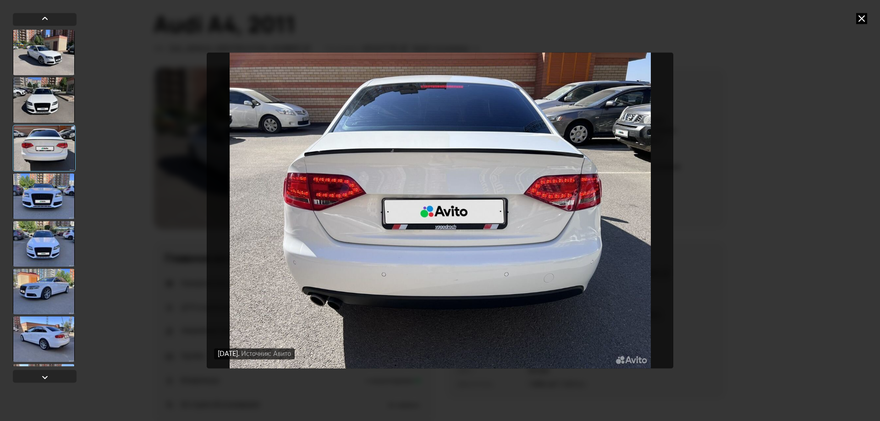
click at [50, 346] on div at bounding box center [44, 339] width 62 height 46
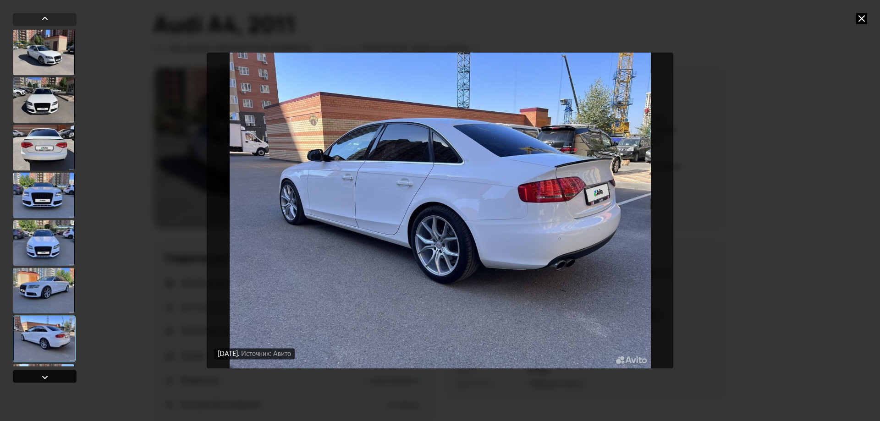
click at [44, 376] on div at bounding box center [44, 377] width 11 height 11
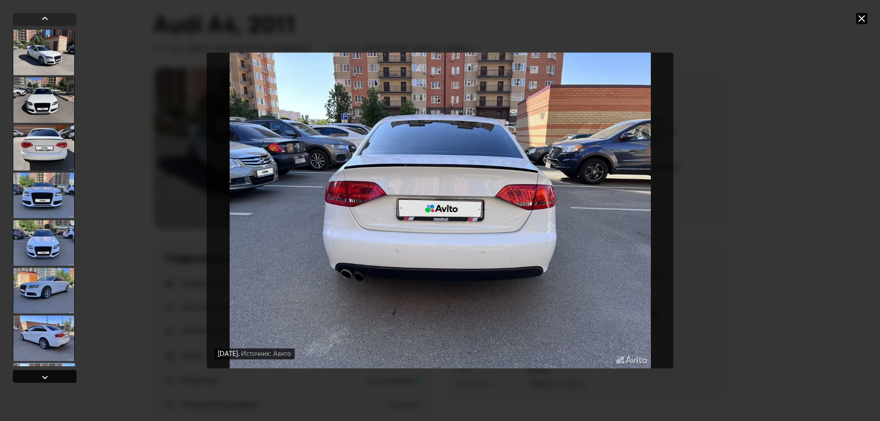
click at [44, 376] on div at bounding box center [44, 377] width 11 height 11
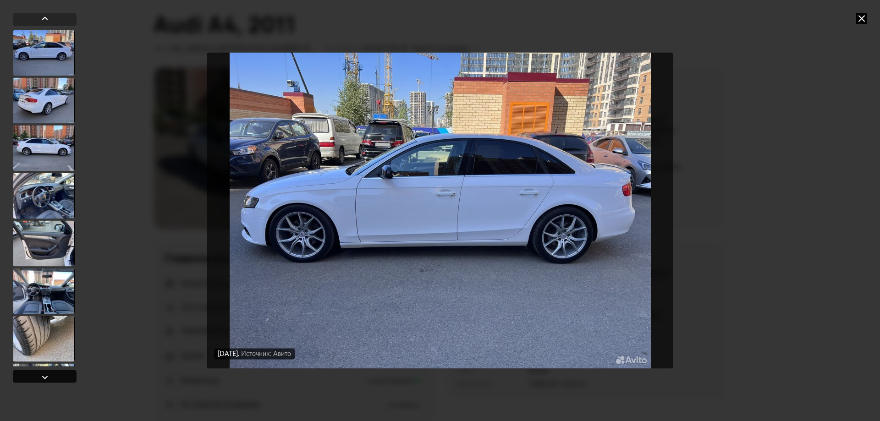
scroll to position [381, 0]
click at [44, 376] on div at bounding box center [44, 377] width 11 height 11
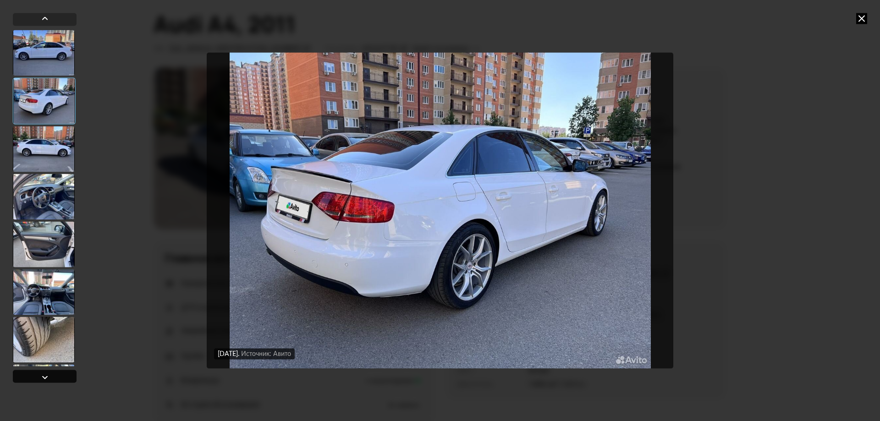
click at [44, 376] on div at bounding box center [44, 377] width 11 height 11
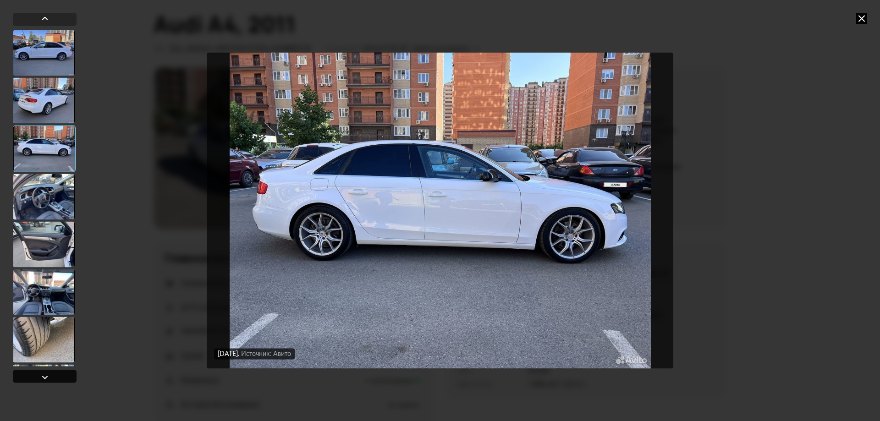
click at [44, 376] on div at bounding box center [44, 377] width 11 height 11
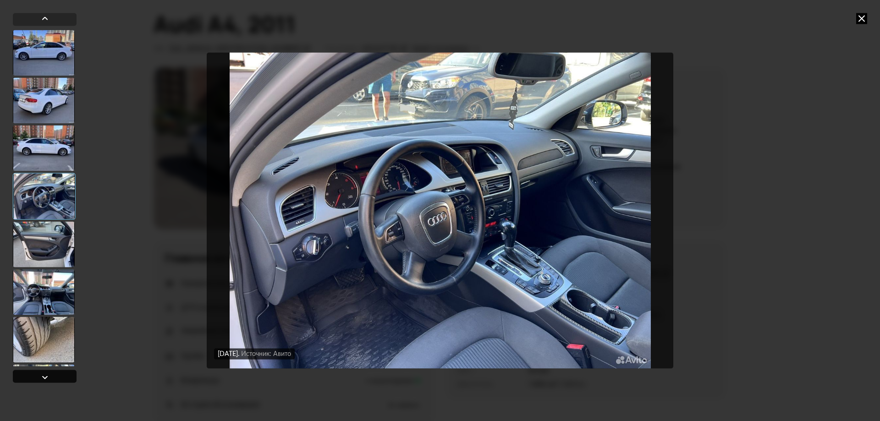
click at [44, 376] on div at bounding box center [44, 377] width 11 height 11
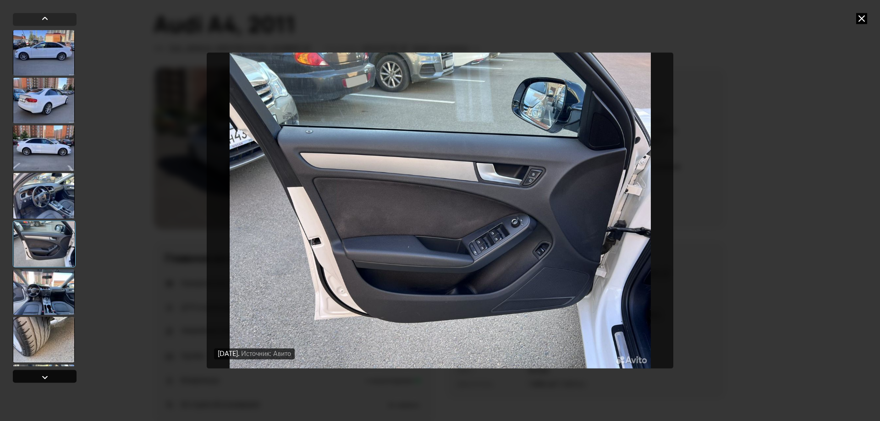
click at [44, 376] on div at bounding box center [44, 377] width 11 height 11
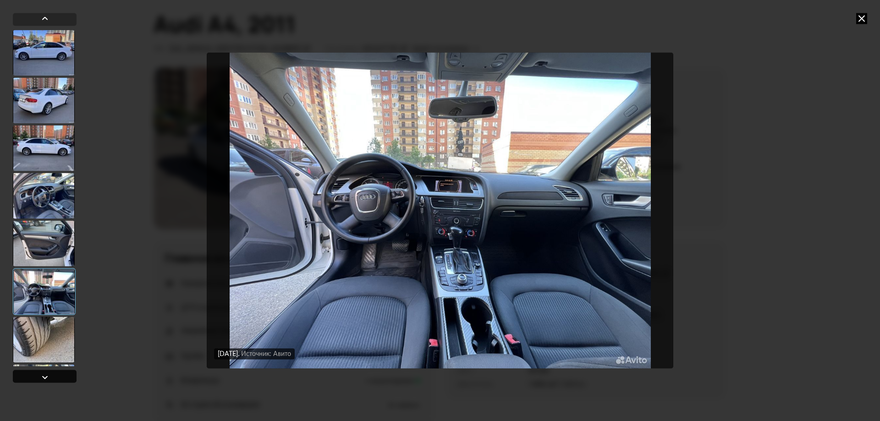
click at [44, 376] on div at bounding box center [44, 377] width 11 height 11
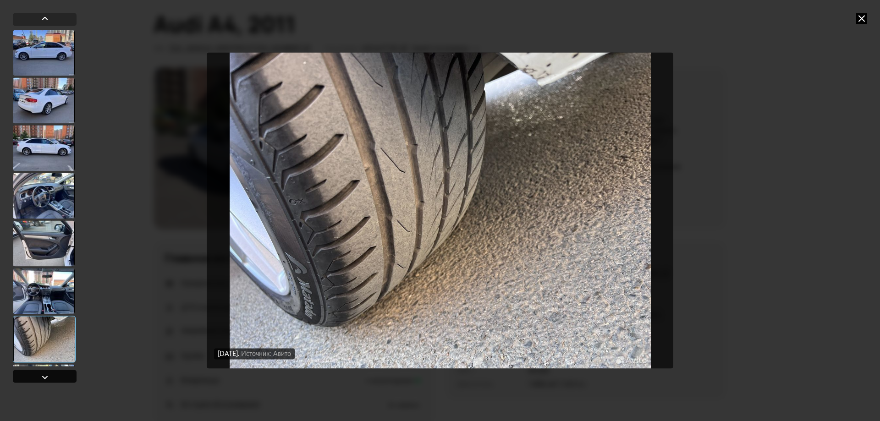
click at [44, 376] on div at bounding box center [44, 377] width 11 height 11
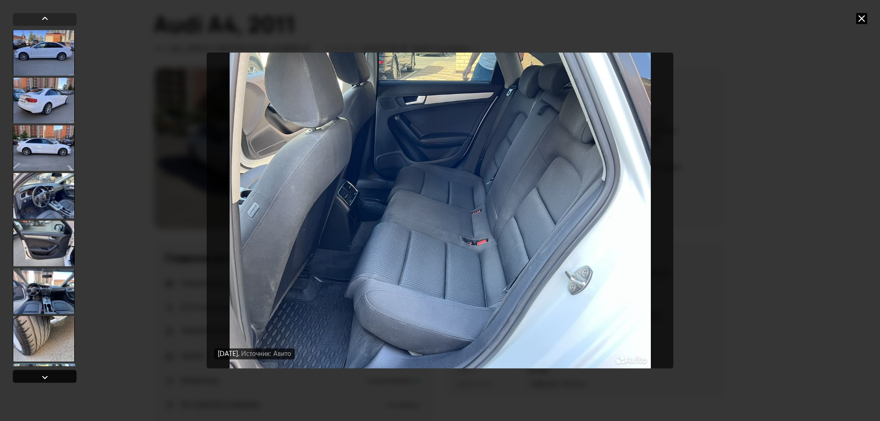
click at [48, 373] on div at bounding box center [44, 377] width 11 height 11
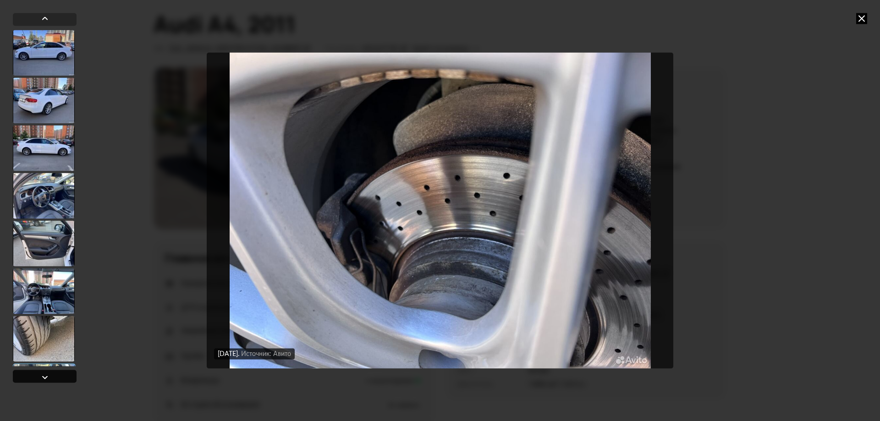
scroll to position [748, 0]
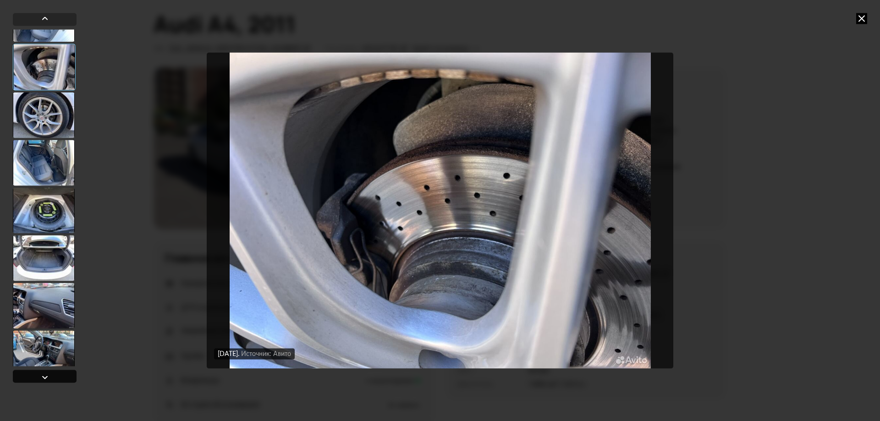
click at [48, 373] on div at bounding box center [44, 377] width 11 height 11
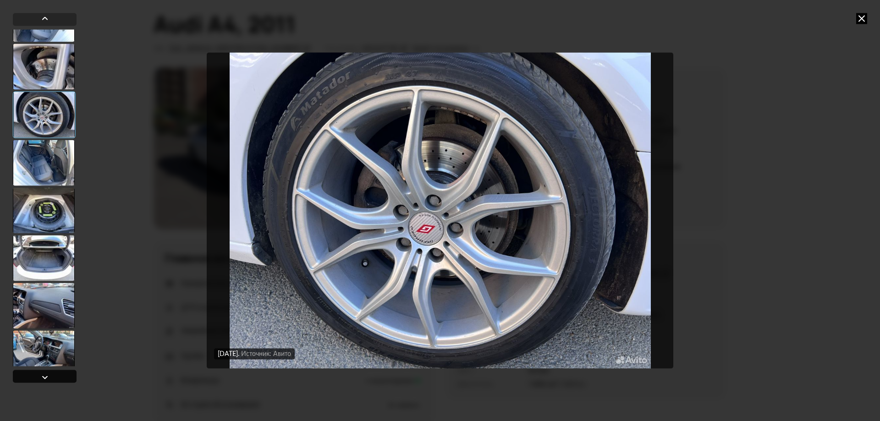
click at [48, 373] on div at bounding box center [44, 377] width 11 height 11
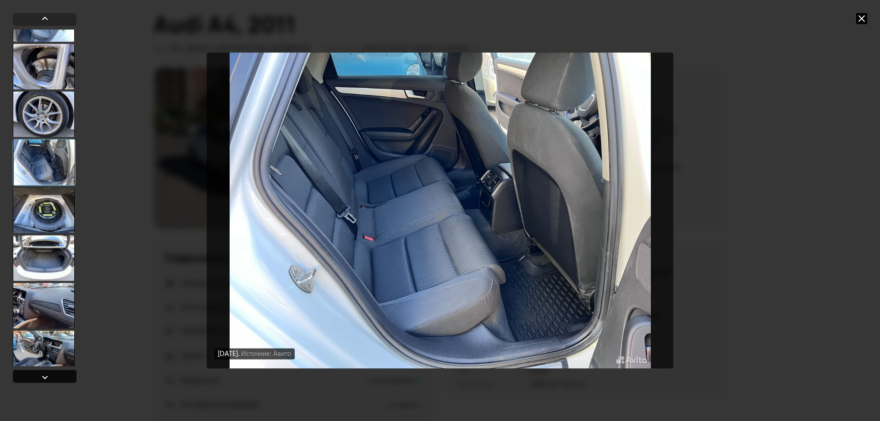
click at [46, 371] on div at bounding box center [45, 376] width 64 height 13
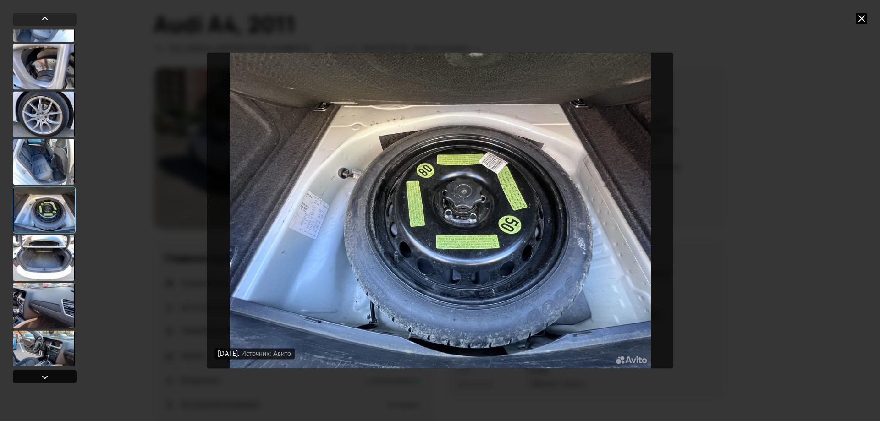
click at [46, 371] on div at bounding box center [45, 376] width 64 height 13
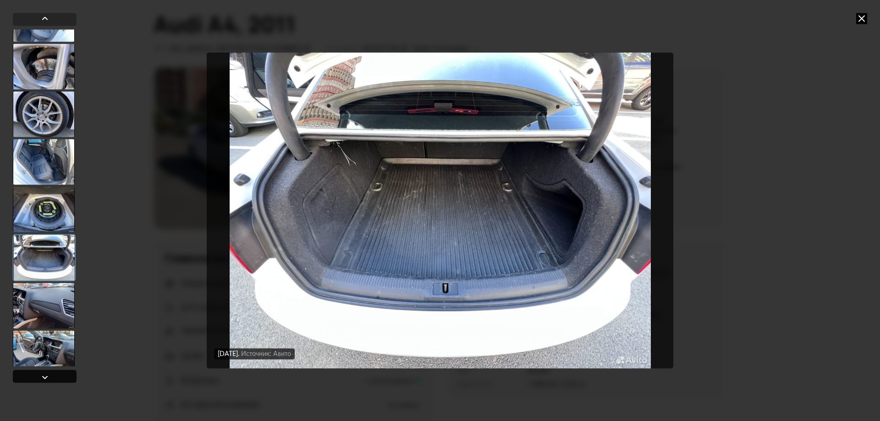
click at [46, 371] on div at bounding box center [45, 376] width 64 height 13
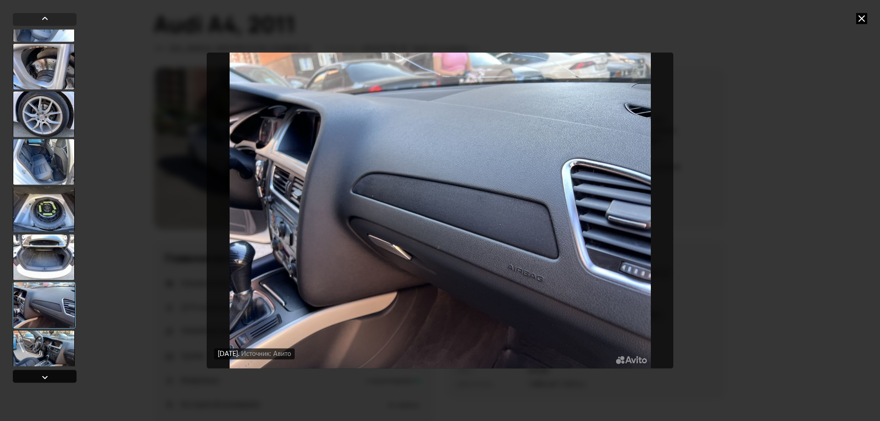
click at [46, 371] on div at bounding box center [45, 376] width 64 height 13
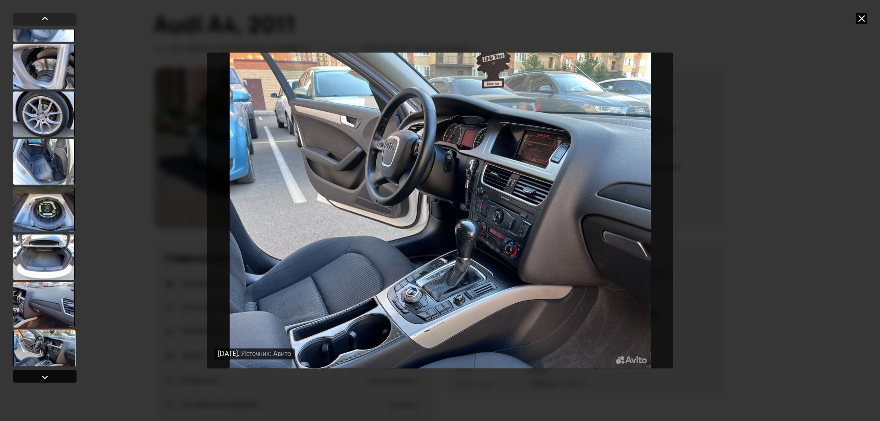
click at [46, 371] on div at bounding box center [45, 376] width 64 height 13
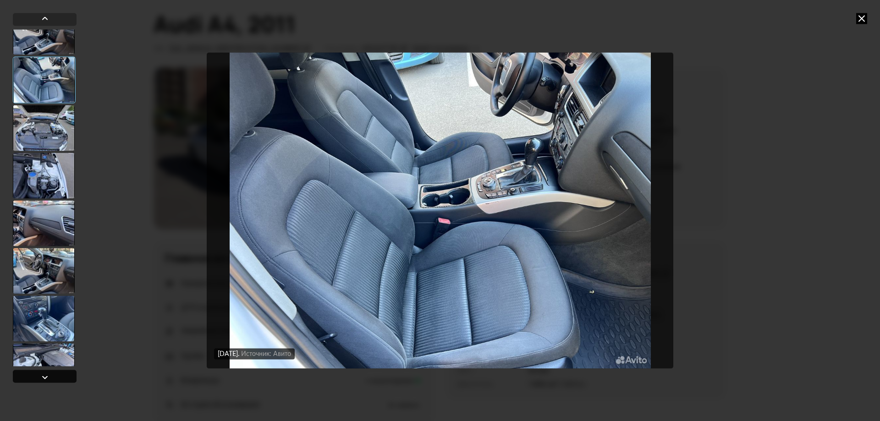
click at [43, 374] on div at bounding box center [44, 377] width 11 height 11
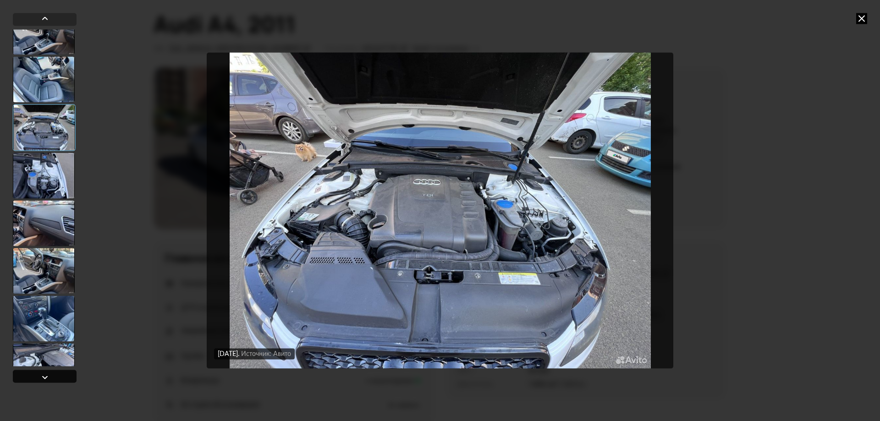
click at [43, 374] on div at bounding box center [44, 377] width 11 height 11
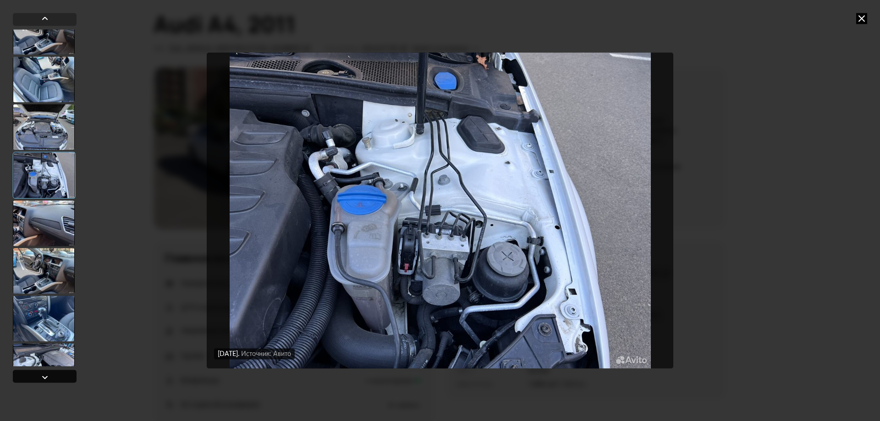
click at [43, 374] on div at bounding box center [44, 377] width 11 height 11
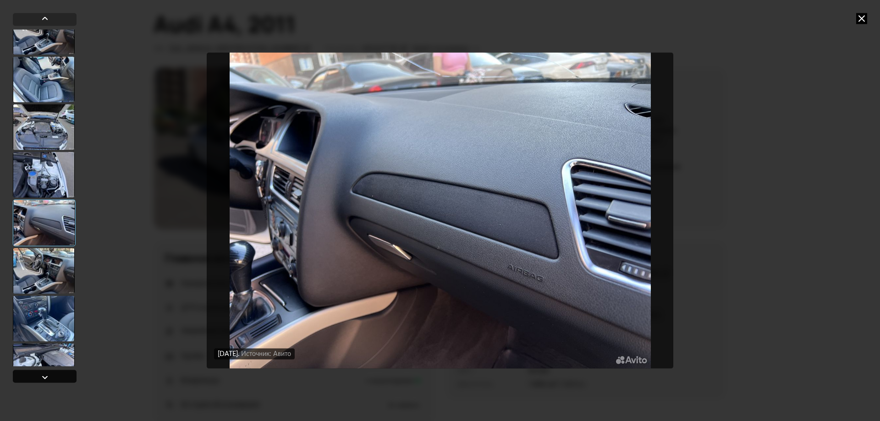
click at [43, 374] on div at bounding box center [44, 377] width 11 height 11
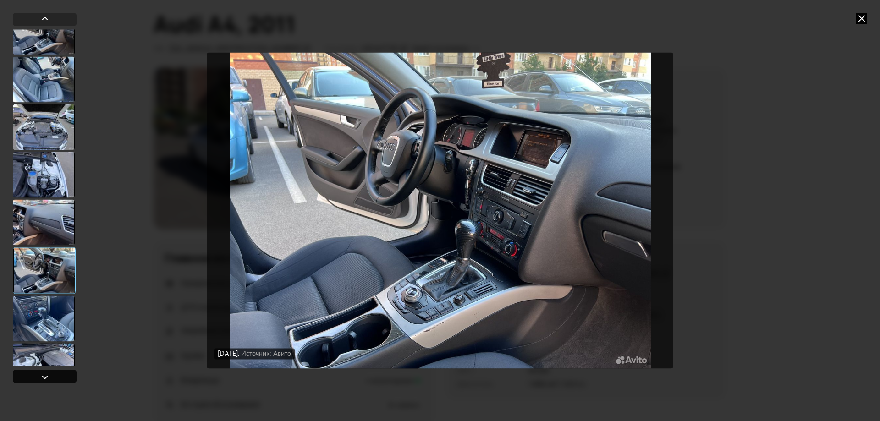
click at [43, 374] on div at bounding box center [44, 377] width 11 height 11
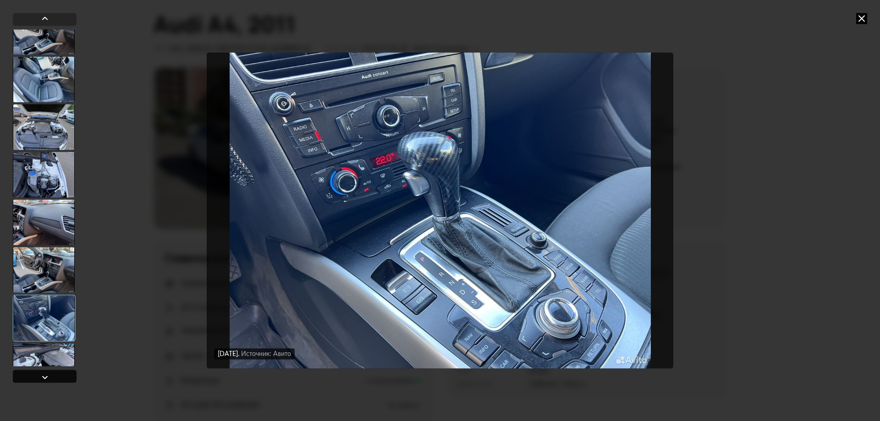
click at [43, 374] on div at bounding box center [44, 377] width 11 height 11
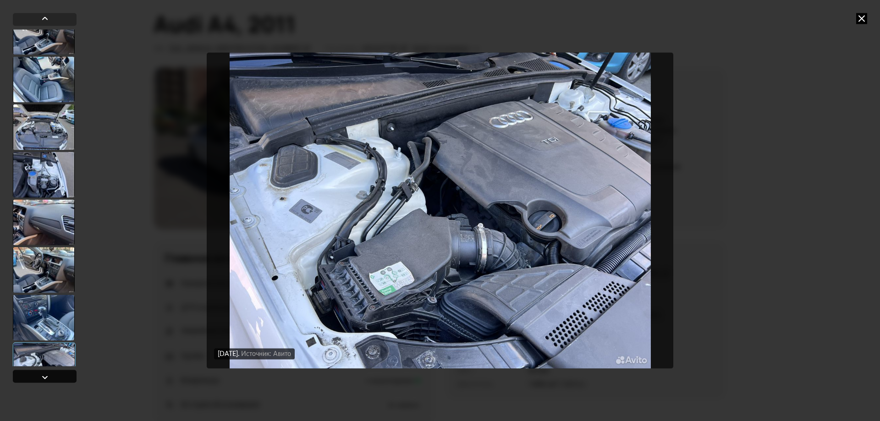
click at [43, 374] on div at bounding box center [44, 377] width 11 height 11
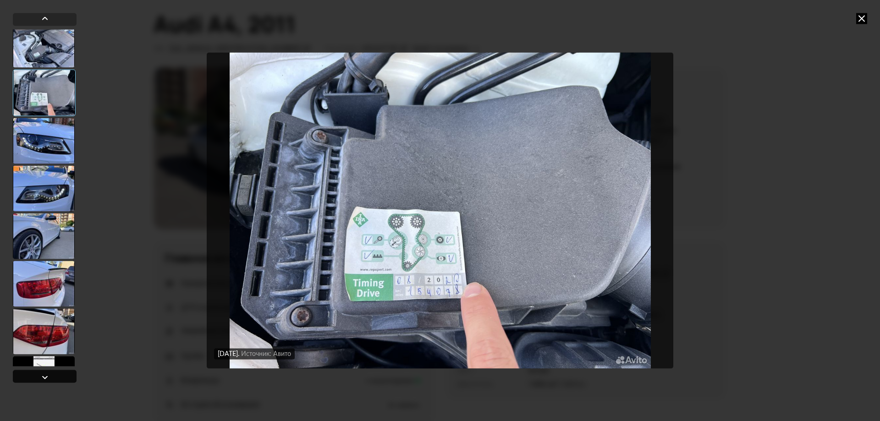
click at [43, 374] on div at bounding box center [44, 377] width 11 height 11
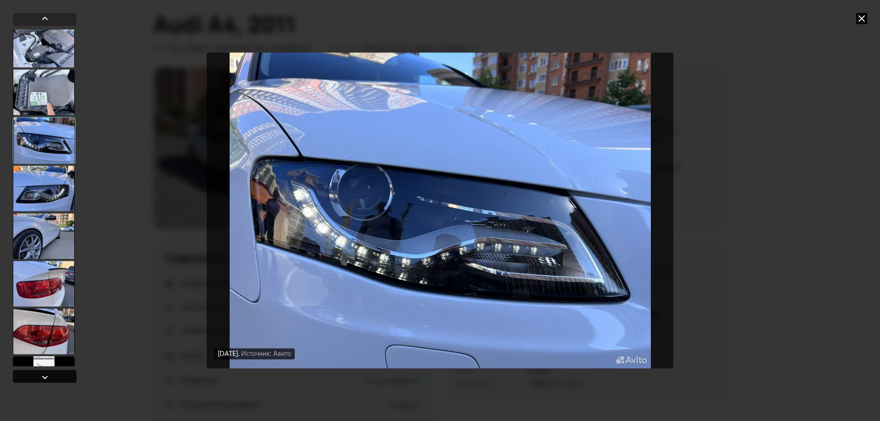
click at [43, 374] on div at bounding box center [44, 377] width 11 height 11
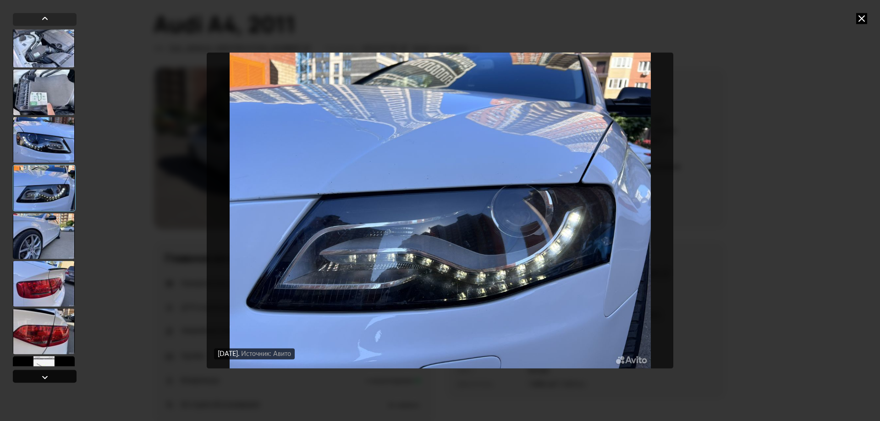
click at [43, 374] on div at bounding box center [44, 377] width 11 height 11
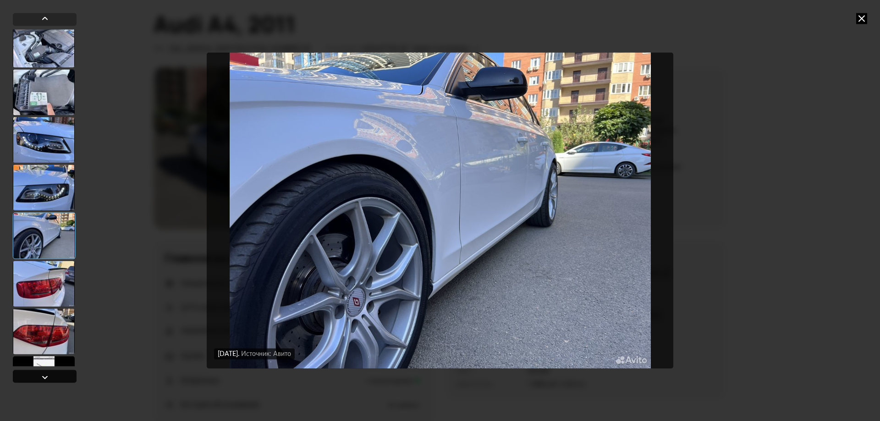
click at [43, 374] on div at bounding box center [44, 377] width 11 height 11
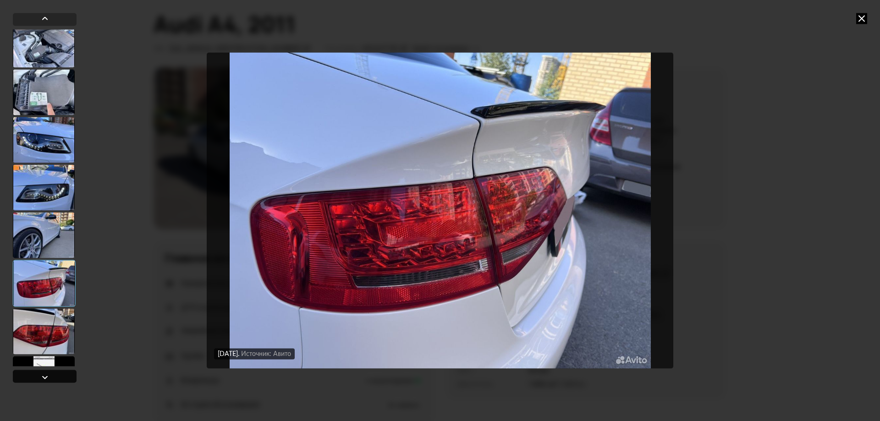
click at [43, 374] on div at bounding box center [44, 377] width 11 height 11
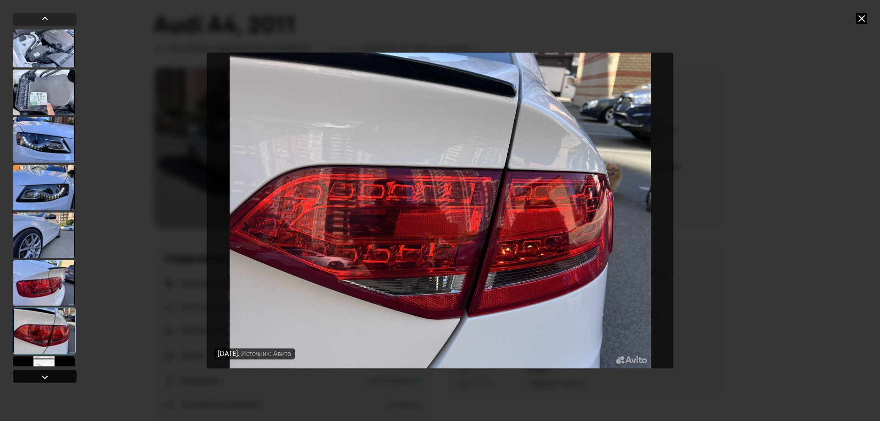
click at [43, 374] on div at bounding box center [44, 377] width 11 height 11
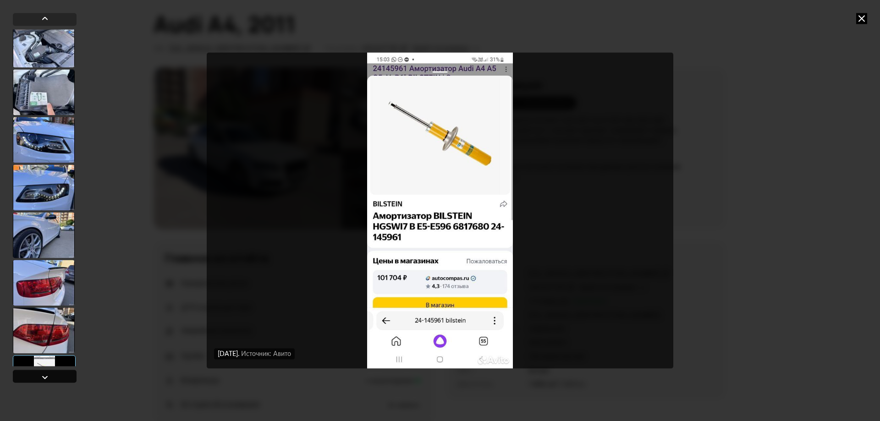
click at [43, 374] on div at bounding box center [44, 377] width 11 height 11
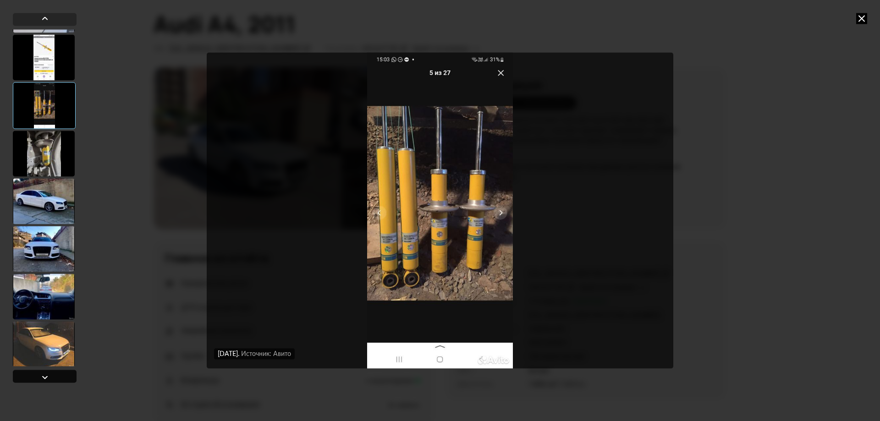
click at [43, 374] on div at bounding box center [44, 377] width 11 height 11
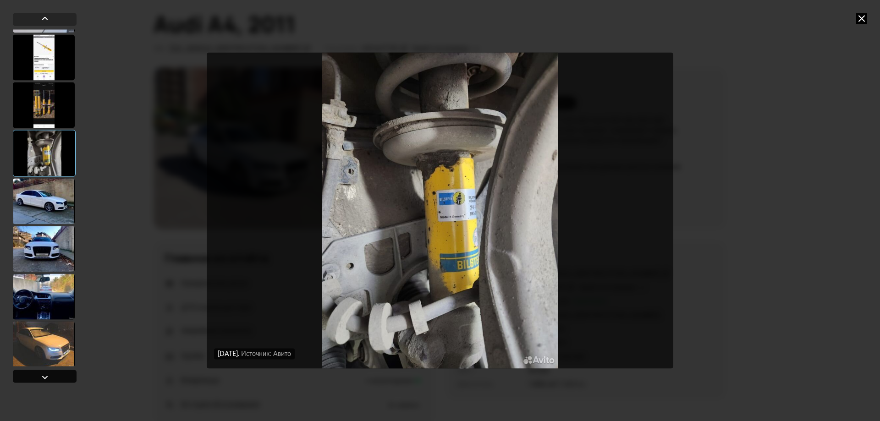
click at [43, 374] on div at bounding box center [44, 377] width 11 height 11
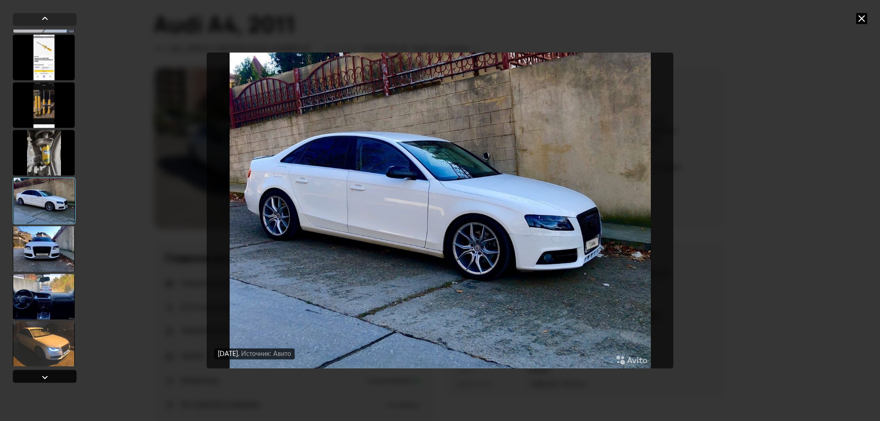
click at [43, 374] on div at bounding box center [44, 377] width 11 height 11
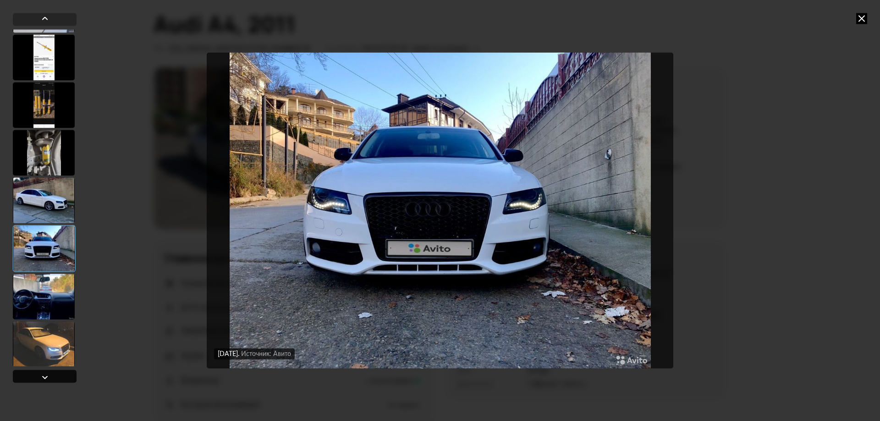
click at [43, 374] on div at bounding box center [44, 377] width 11 height 11
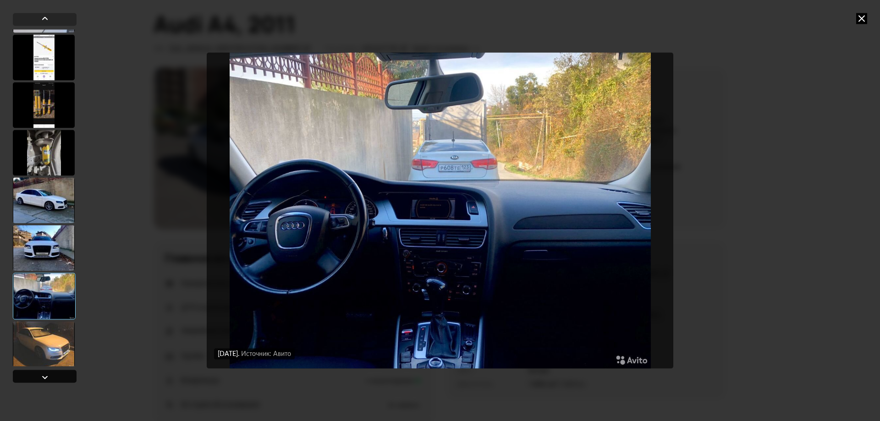
click at [43, 374] on div at bounding box center [44, 377] width 11 height 11
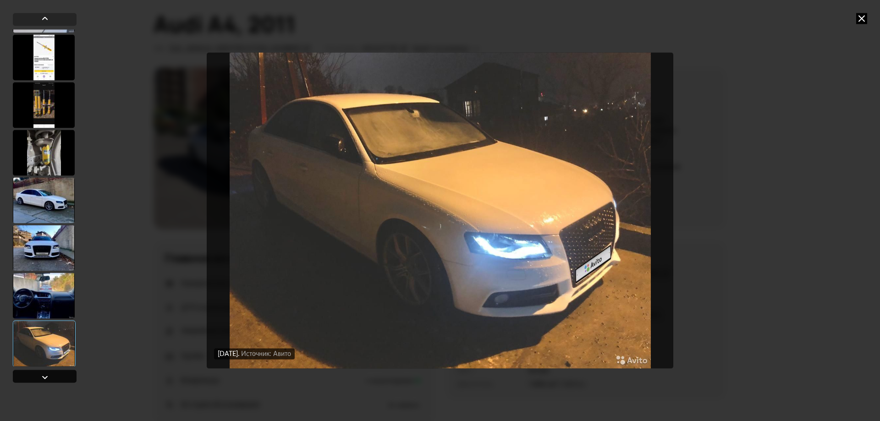
click at [43, 374] on div at bounding box center [44, 377] width 11 height 11
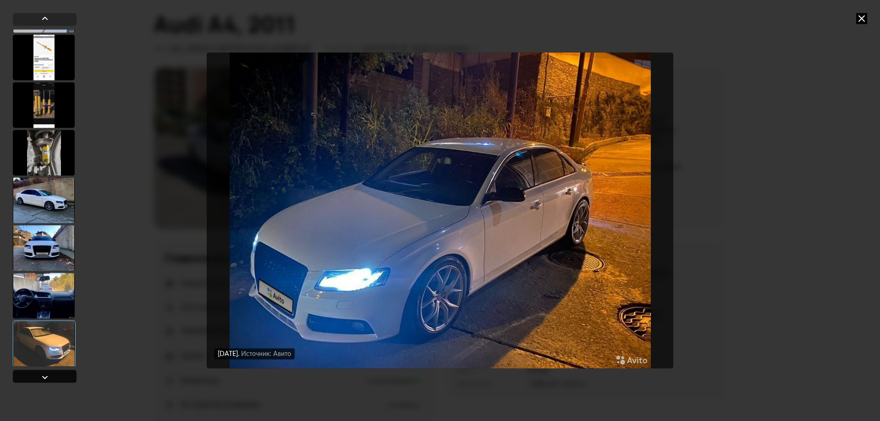
scroll to position [1986, 0]
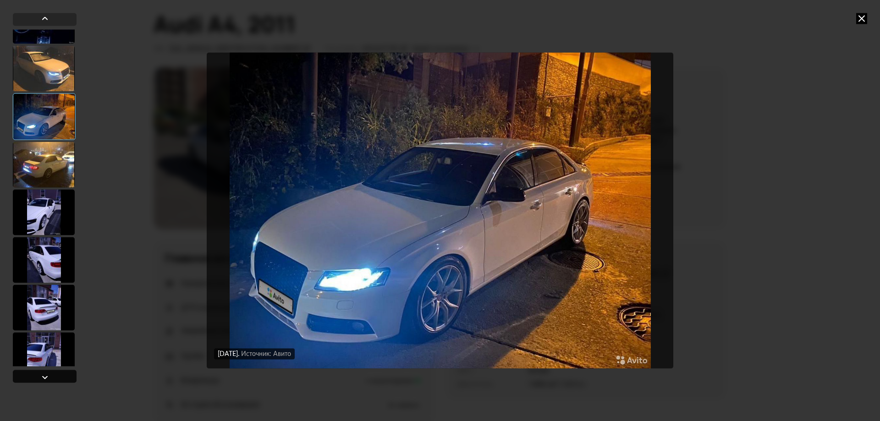
click at [43, 374] on div at bounding box center [44, 377] width 11 height 11
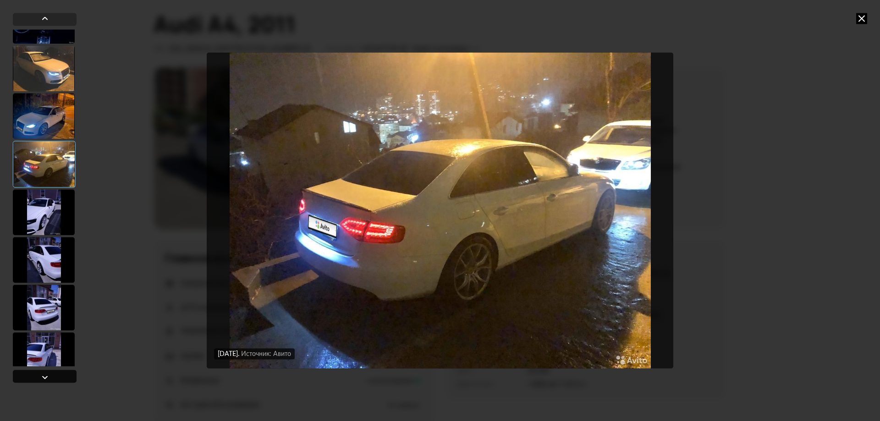
click at [43, 374] on div at bounding box center [44, 377] width 11 height 11
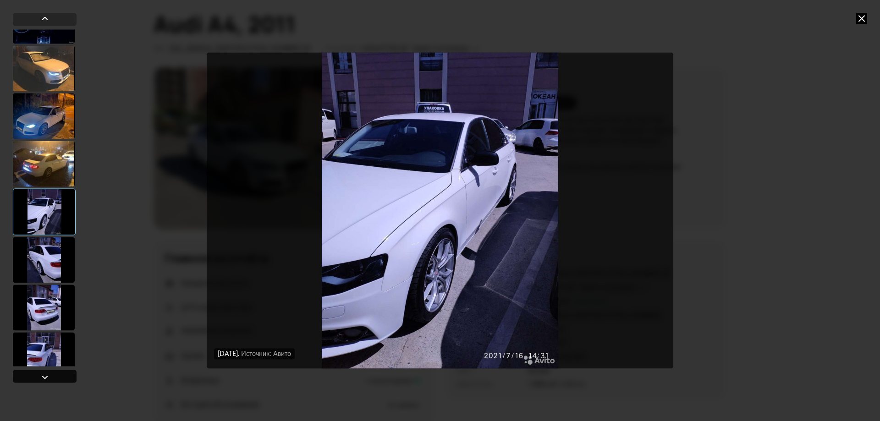
click at [43, 374] on div at bounding box center [44, 377] width 11 height 11
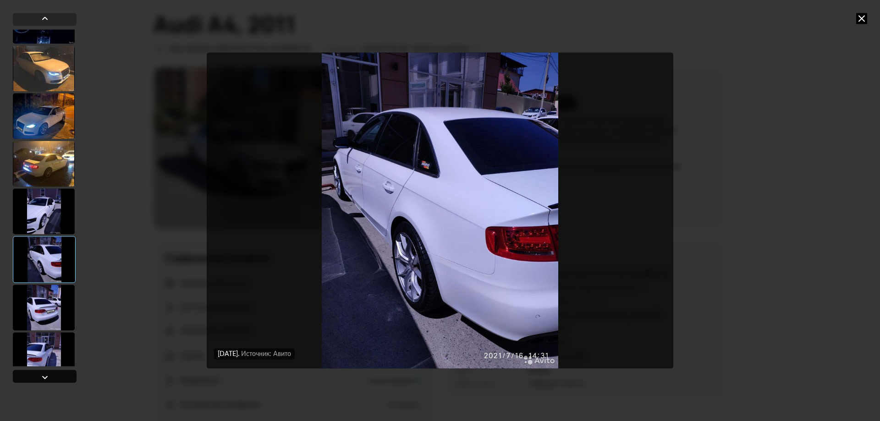
click at [43, 374] on div at bounding box center [44, 377] width 11 height 11
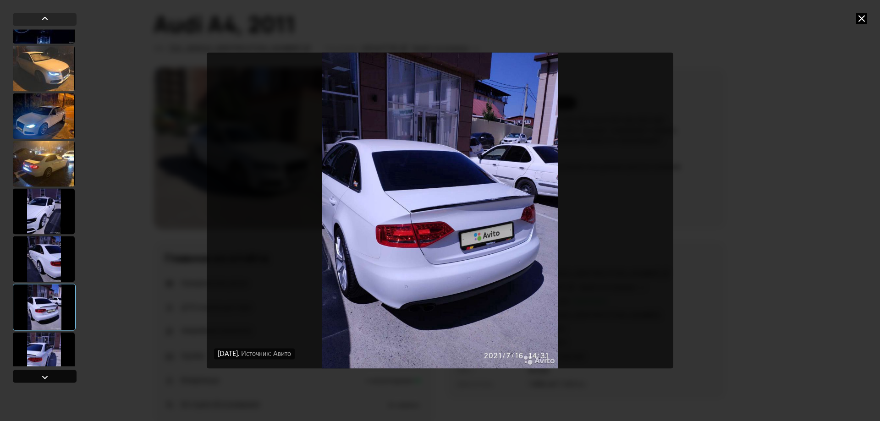
click at [43, 374] on div at bounding box center [44, 377] width 11 height 11
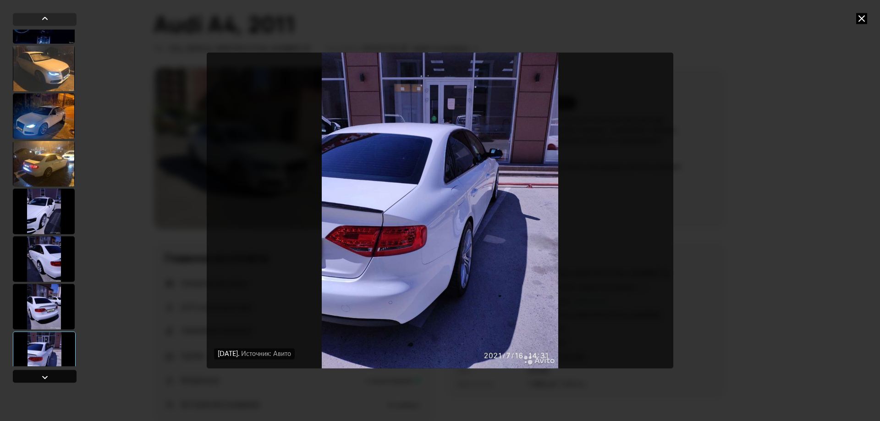
click at [43, 374] on div at bounding box center [44, 377] width 11 height 11
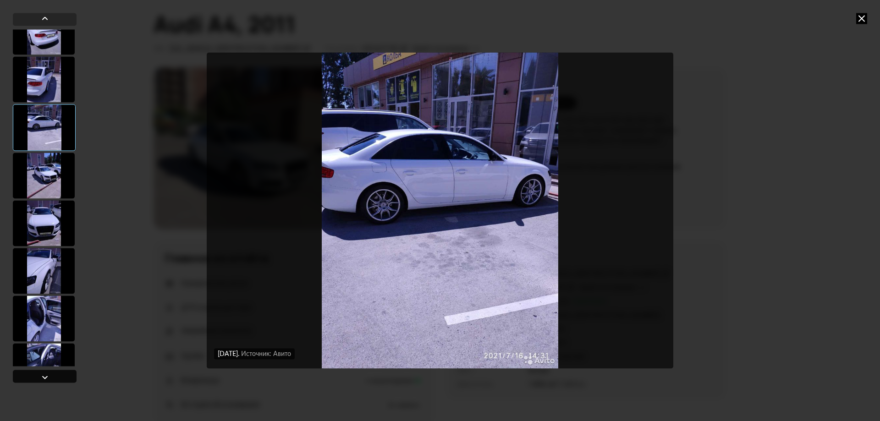
click at [43, 374] on div at bounding box center [44, 377] width 11 height 11
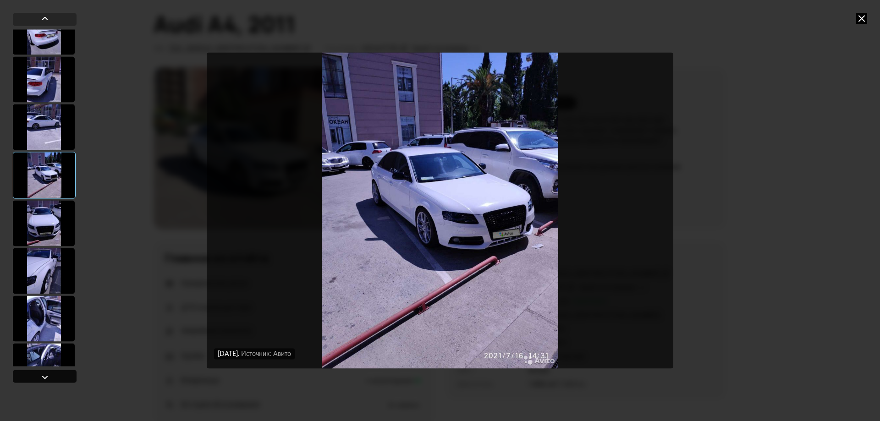
click at [43, 374] on div at bounding box center [44, 377] width 11 height 11
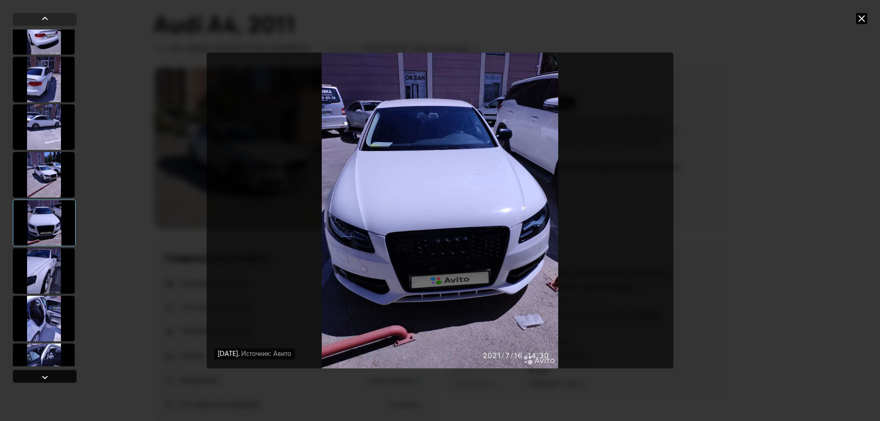
click at [43, 374] on div at bounding box center [44, 377] width 11 height 11
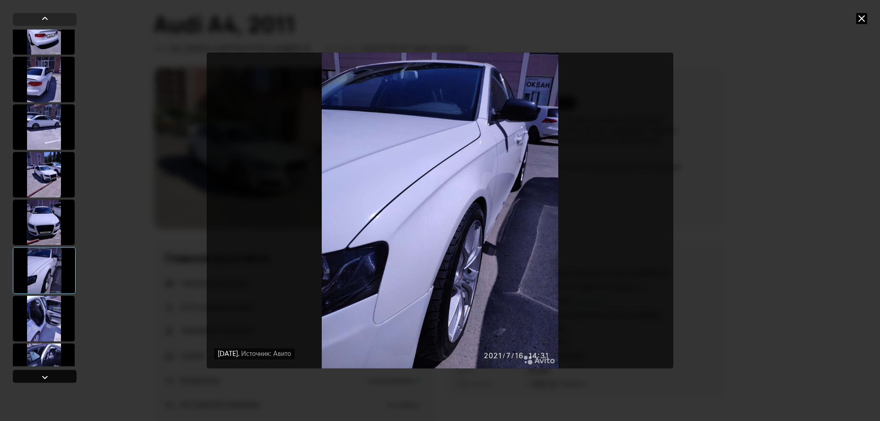
click at [43, 374] on div at bounding box center [44, 377] width 11 height 11
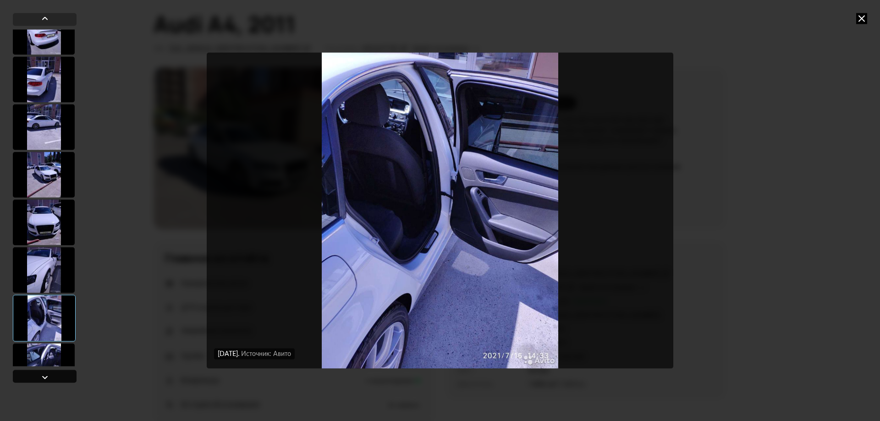
click at [43, 374] on div at bounding box center [44, 377] width 11 height 11
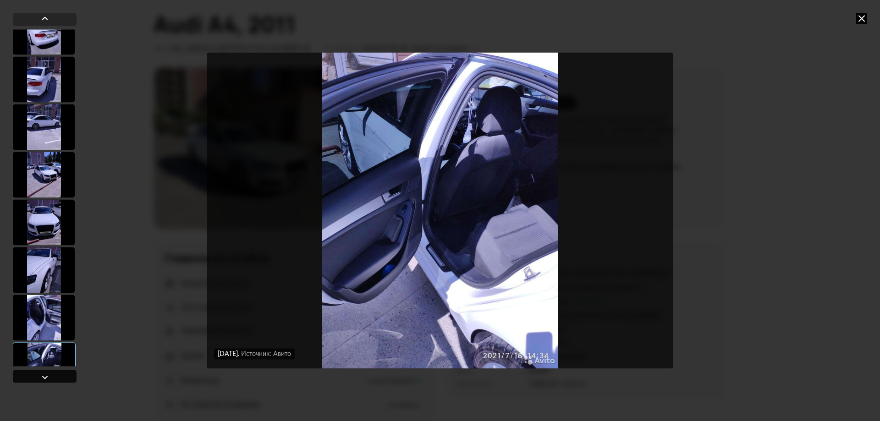
click at [43, 374] on div at bounding box center [44, 377] width 11 height 11
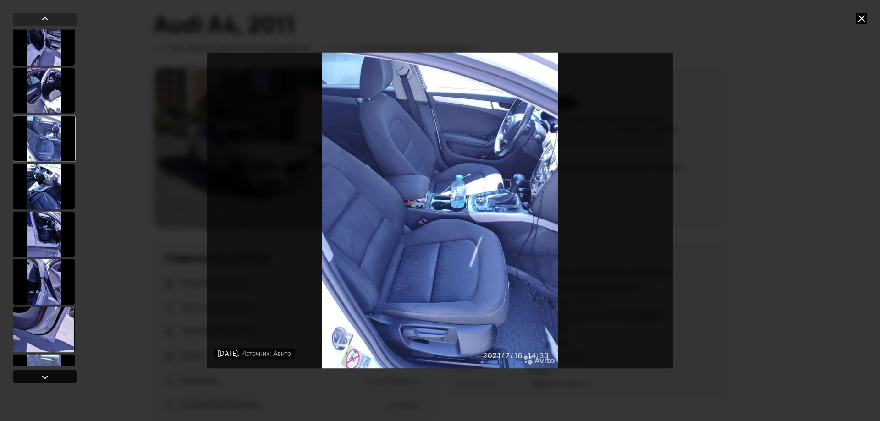
click at [49, 371] on div at bounding box center [45, 376] width 64 height 13
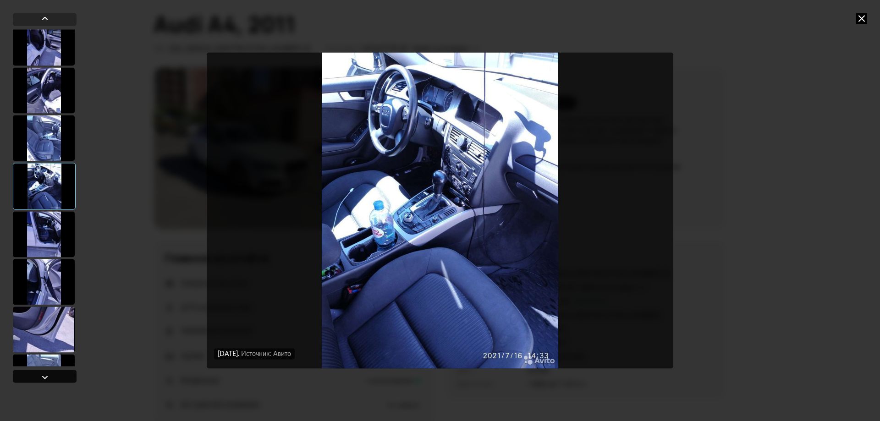
click at [46, 374] on div at bounding box center [44, 377] width 11 height 11
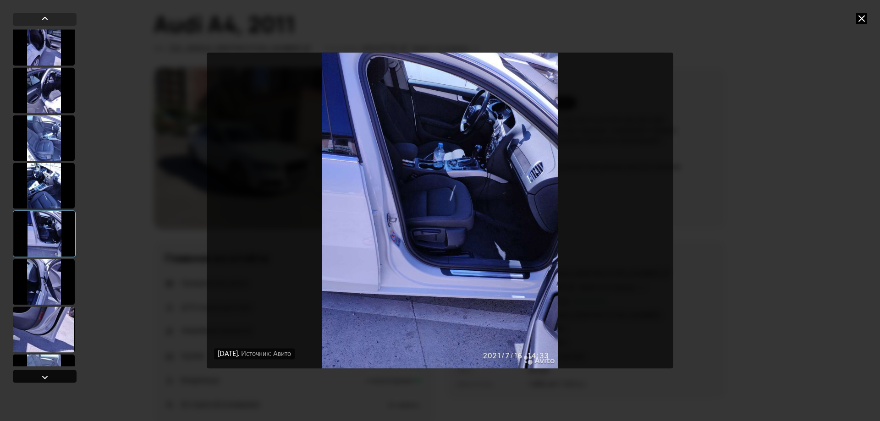
click at [46, 374] on div at bounding box center [44, 377] width 11 height 11
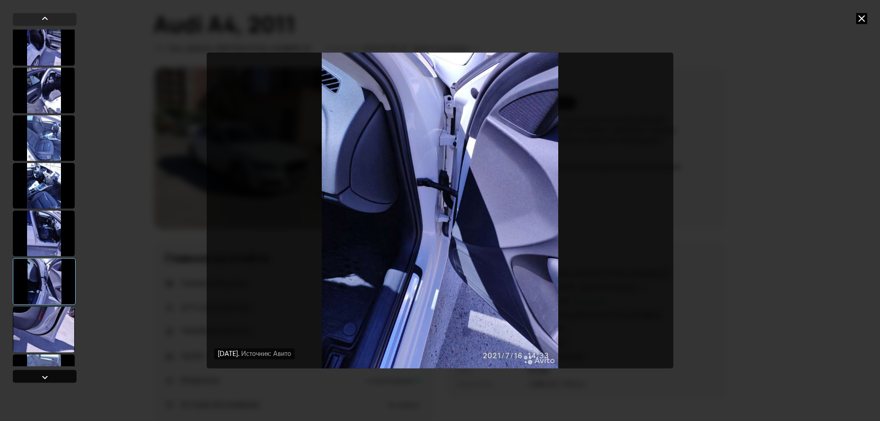
click at [46, 374] on div at bounding box center [44, 377] width 11 height 11
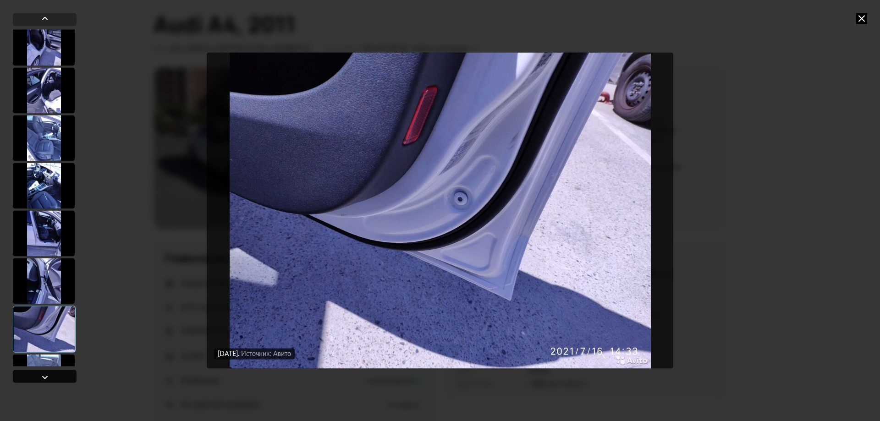
click at [46, 374] on div at bounding box center [44, 377] width 11 height 11
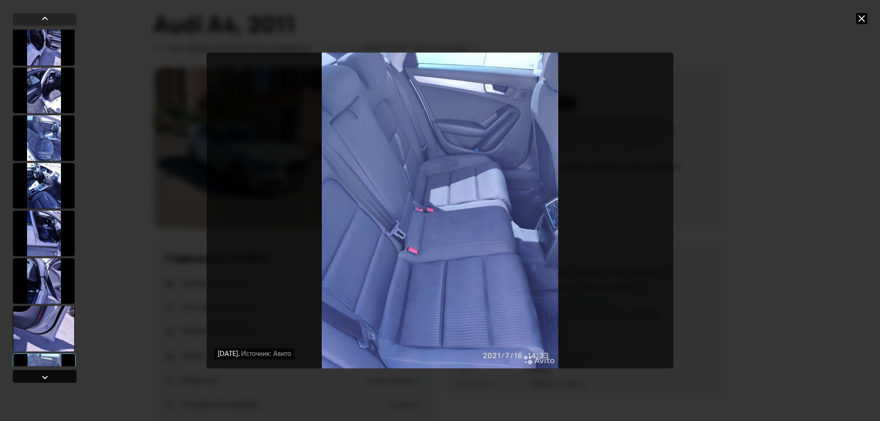
click at [46, 374] on div at bounding box center [44, 377] width 11 height 11
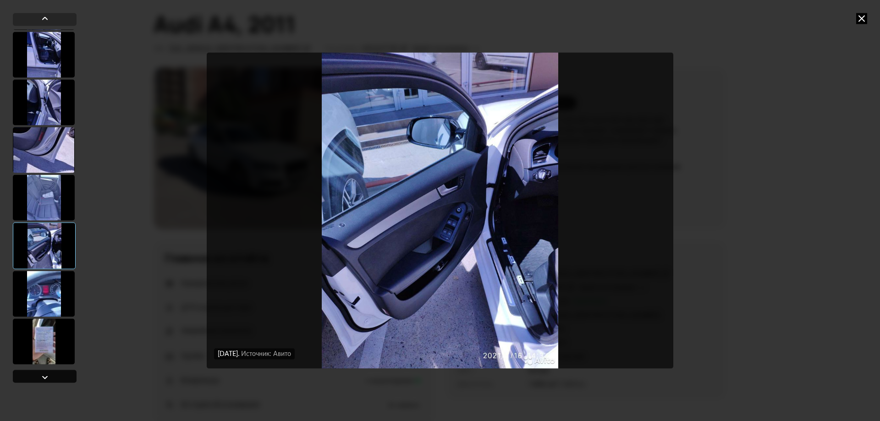
click at [46, 374] on div at bounding box center [44, 377] width 11 height 11
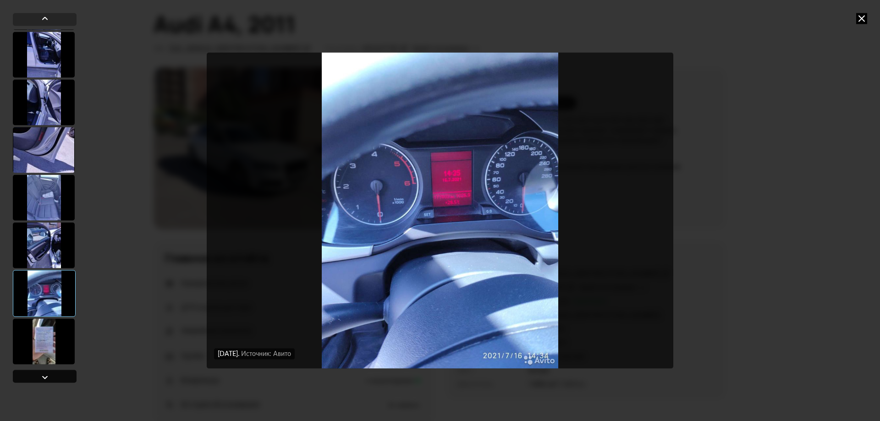
click at [46, 374] on div at bounding box center [44, 377] width 11 height 11
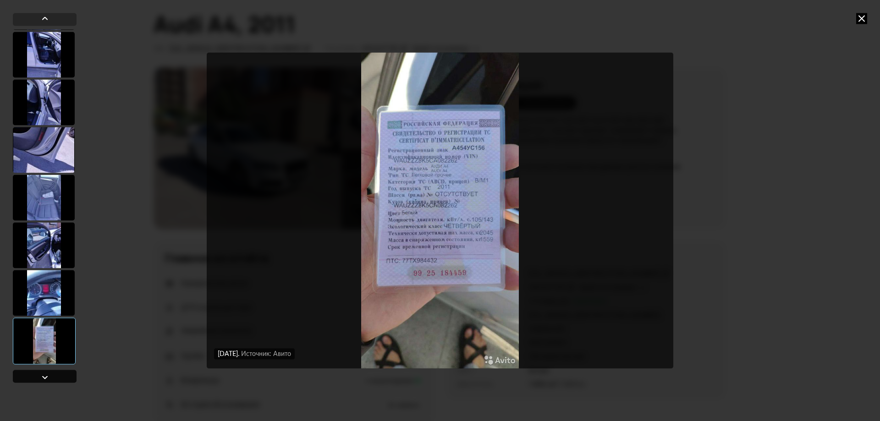
click at [46, 374] on div at bounding box center [44, 377] width 11 height 11
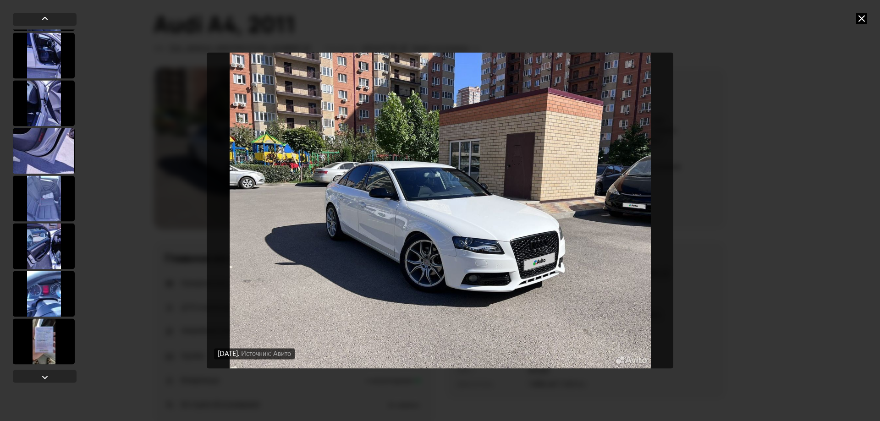
click at [513, 237] on img "Go to Slide 1" at bounding box center [440, 211] width 467 height 316
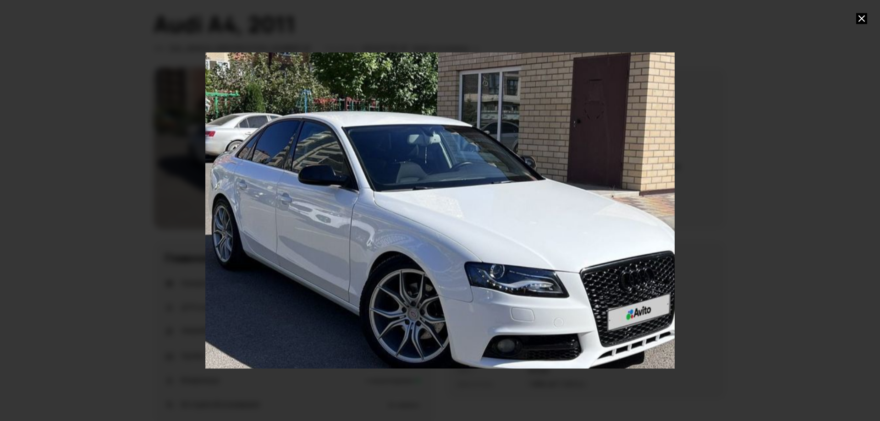
click at [513, 237] on div "Go to Slide 1" at bounding box center [440, 211] width 939 height 632
